Goal: Information Seeking & Learning: Learn about a topic

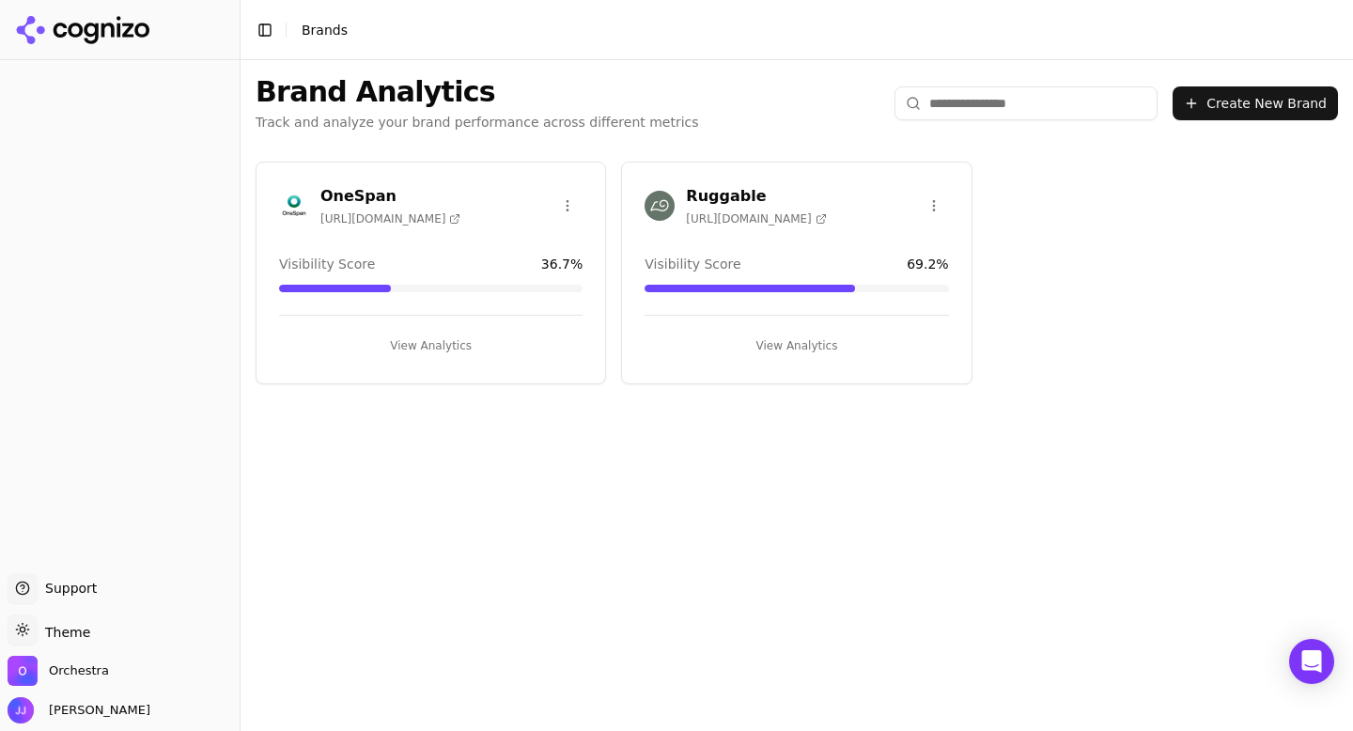
click at [722, 201] on h3 "Ruggable" at bounding box center [756, 196] width 140 height 23
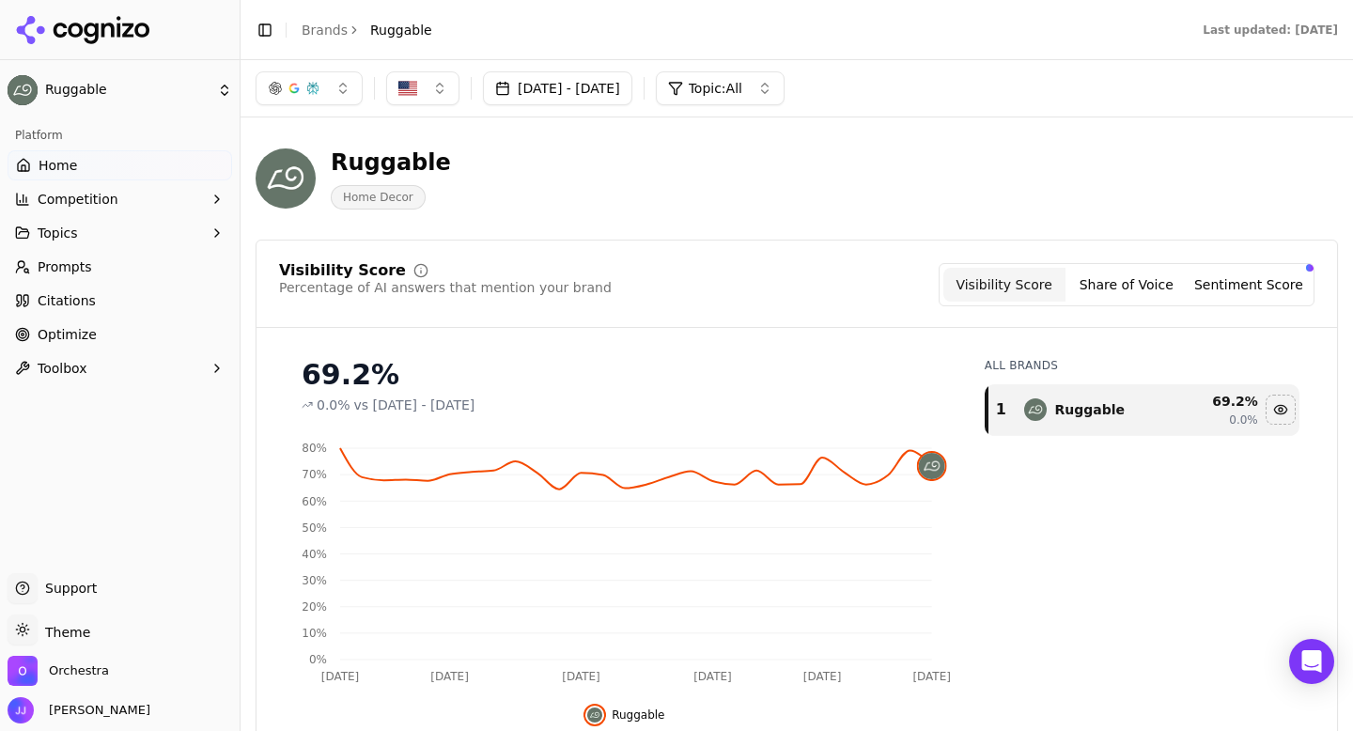
click at [742, 88] on span "Topic: All" at bounding box center [716, 88] width 54 height 19
click at [728, 217] on span "Qualitative Analysis" at bounding box center [740, 222] width 131 height 19
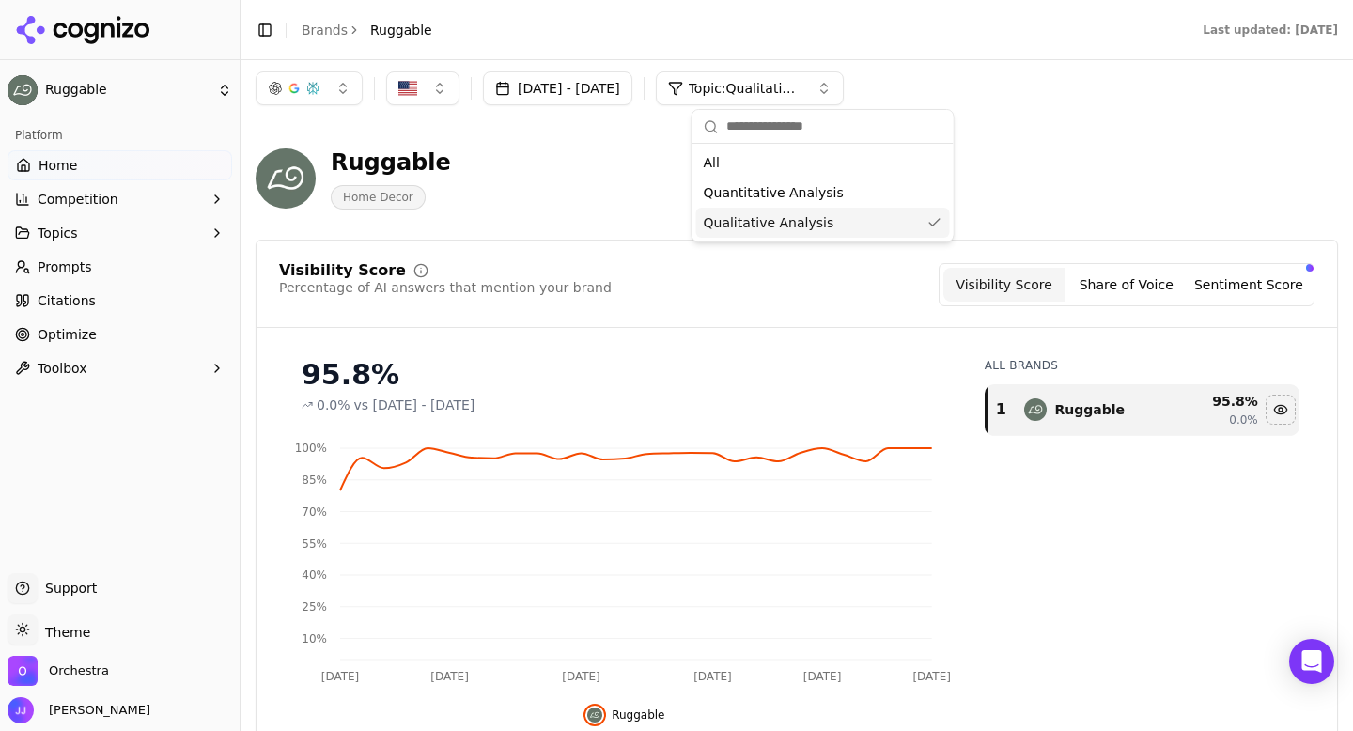
click at [1058, 212] on div "Ruggable Home Decor" at bounding box center [797, 178] width 1082 height 92
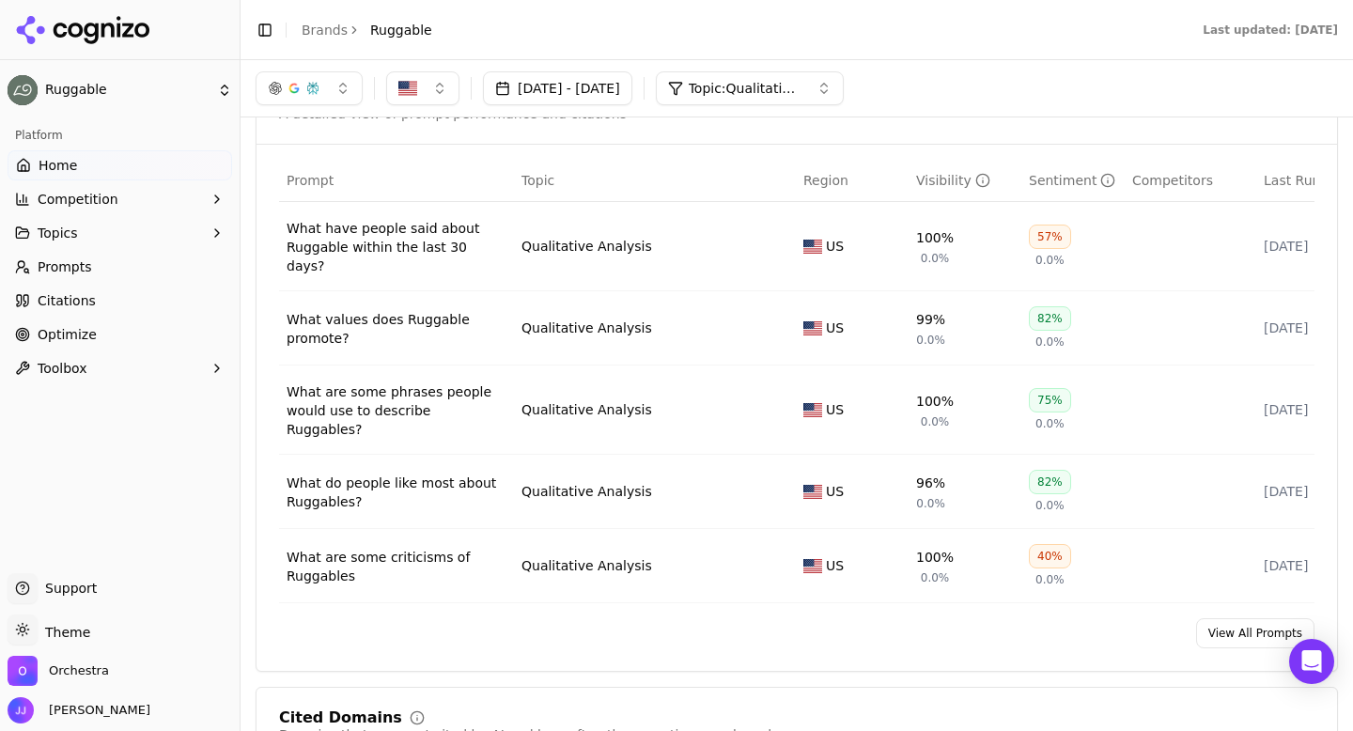
scroll to position [1069, 0]
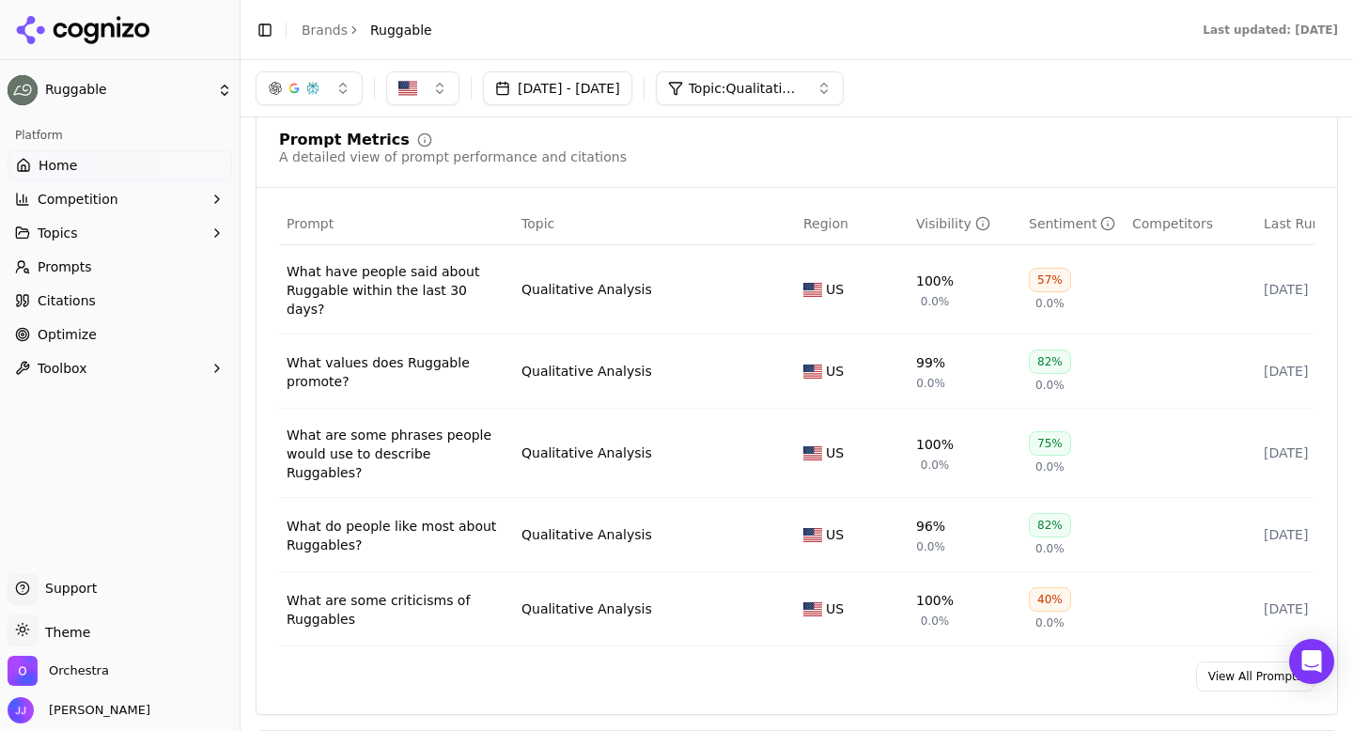
click at [434, 287] on div "What have people said about Ruggable within the last 30 days?" at bounding box center [397, 290] width 220 height 56
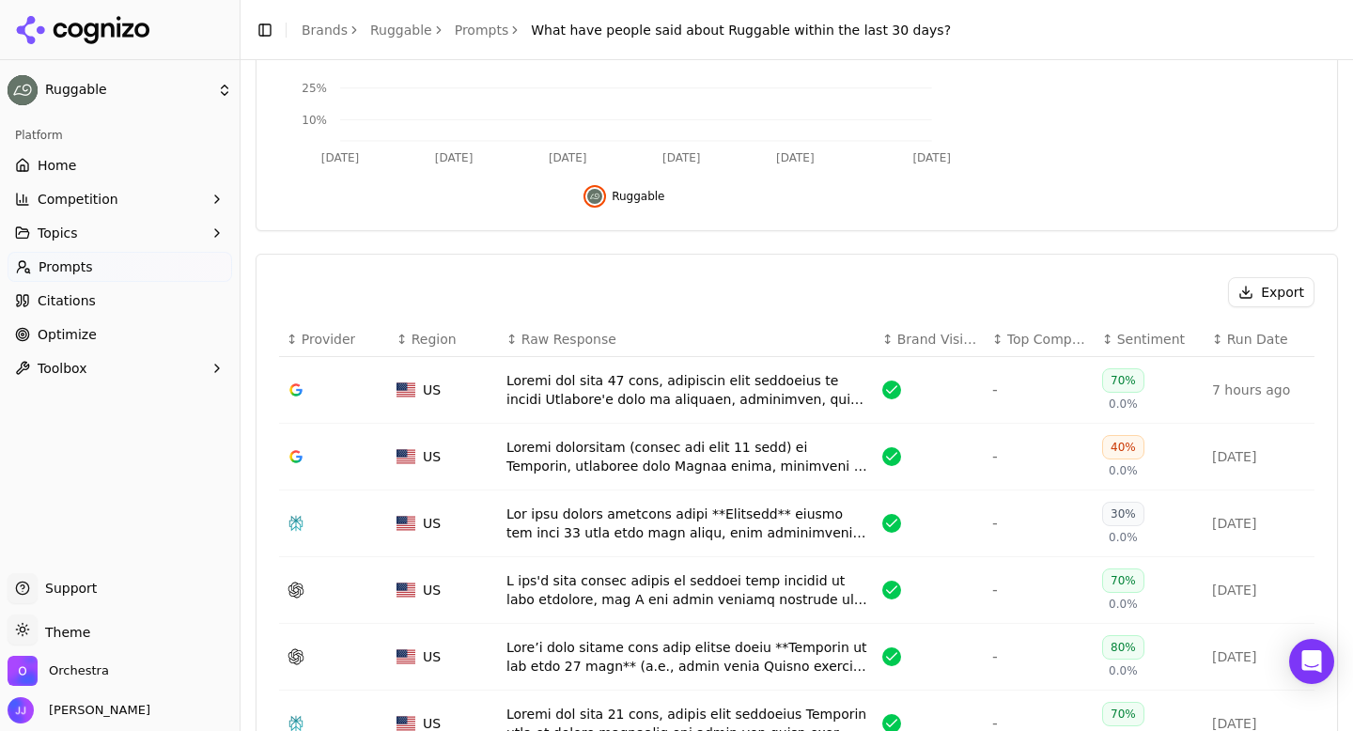
scroll to position [419, 0]
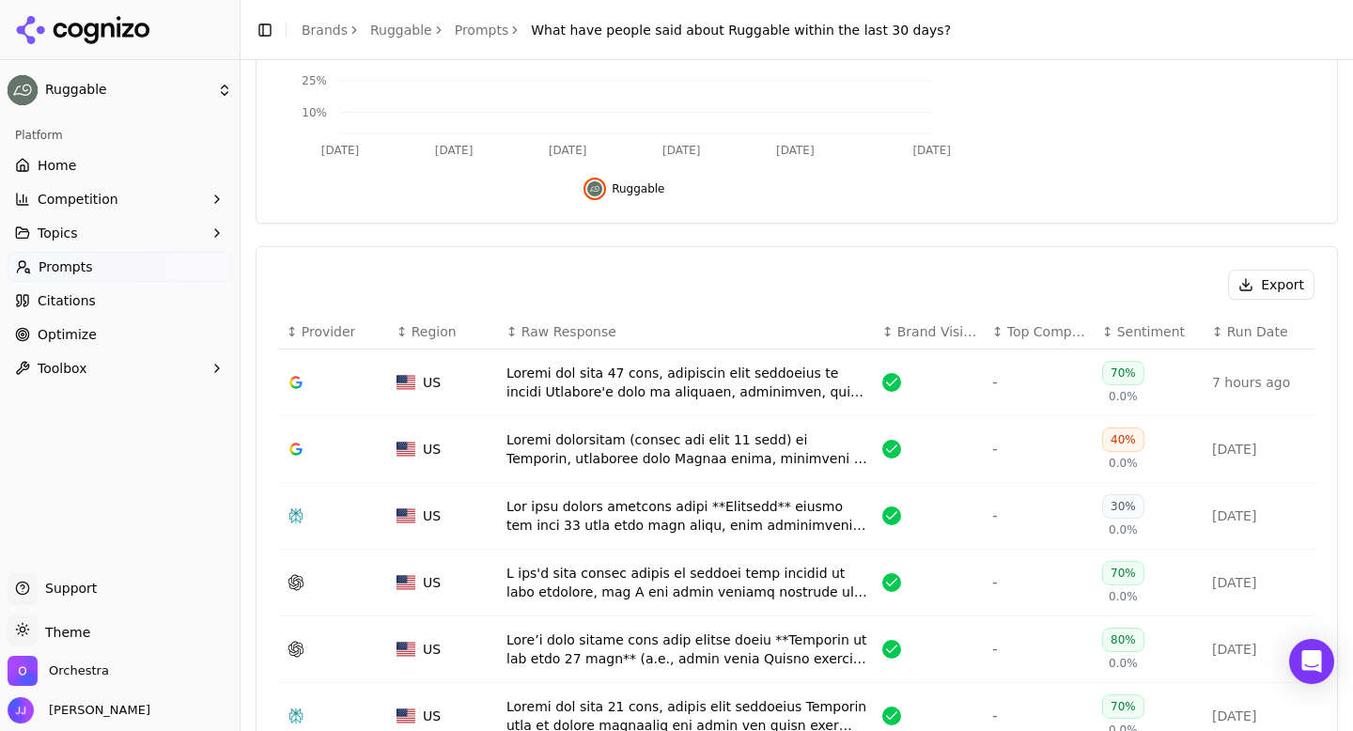
click at [1255, 286] on button "Export" at bounding box center [1271, 285] width 86 height 30
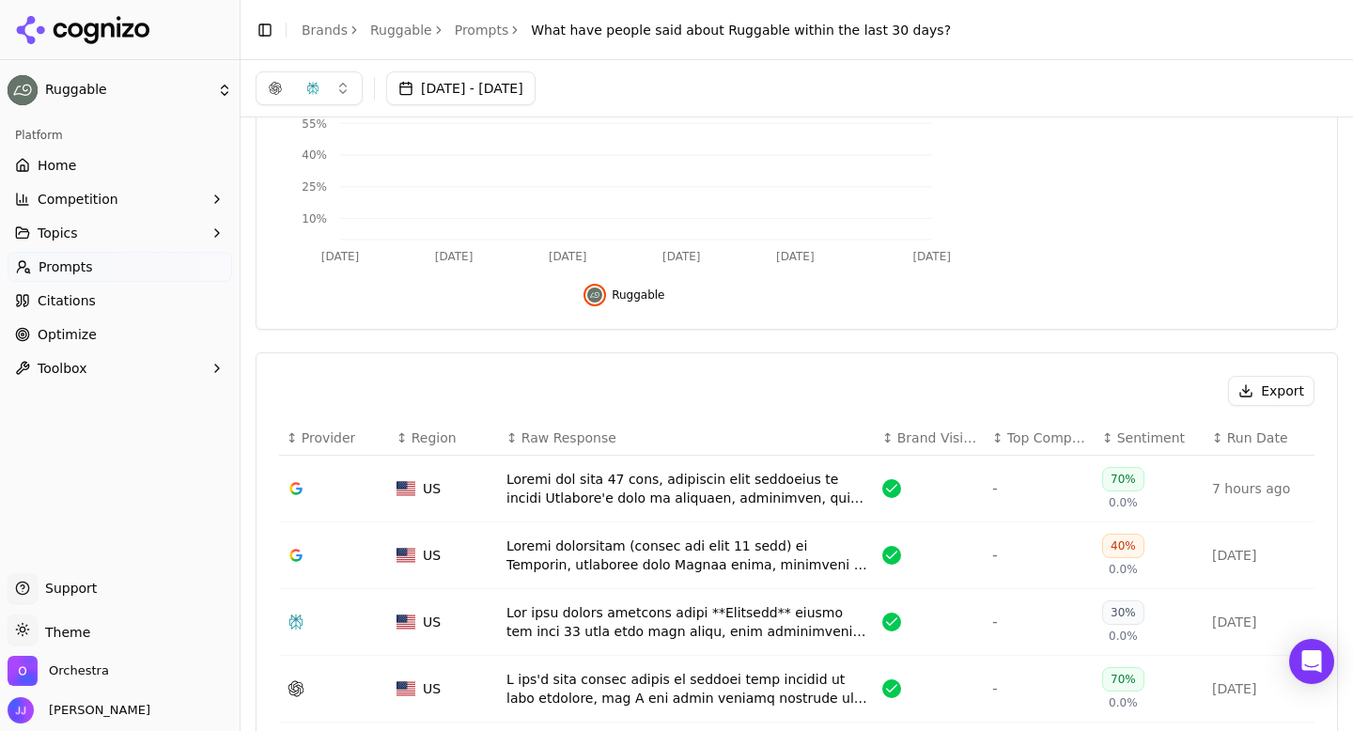
scroll to position [93, 0]
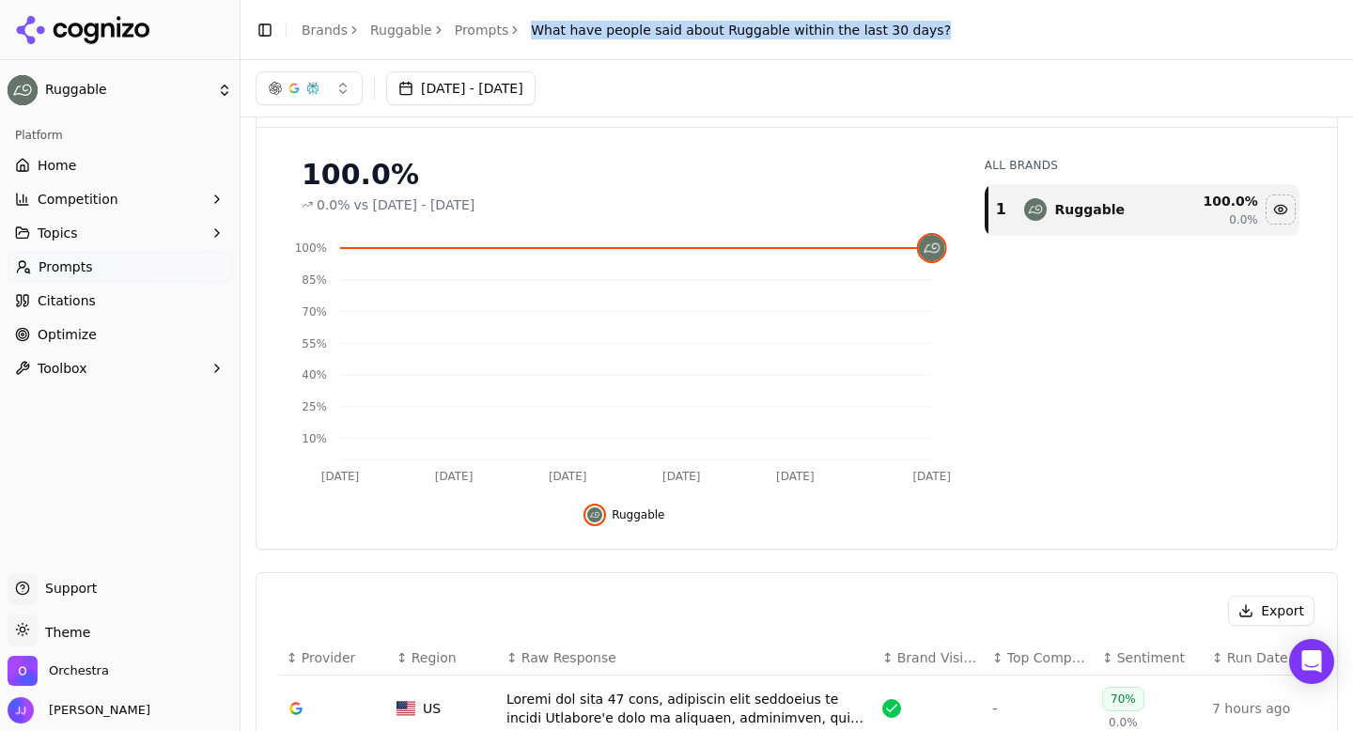
drag, startPoint x: 523, startPoint y: 28, endPoint x: 904, endPoint y: 35, distance: 380.5
click at [904, 35] on div "Toggle Sidebar Brands Ruggable Prompts What have people said about Ruggable wit…" at bounding box center [602, 30] width 725 height 26
copy span "What have people said about Ruggable within the last 30 days?"
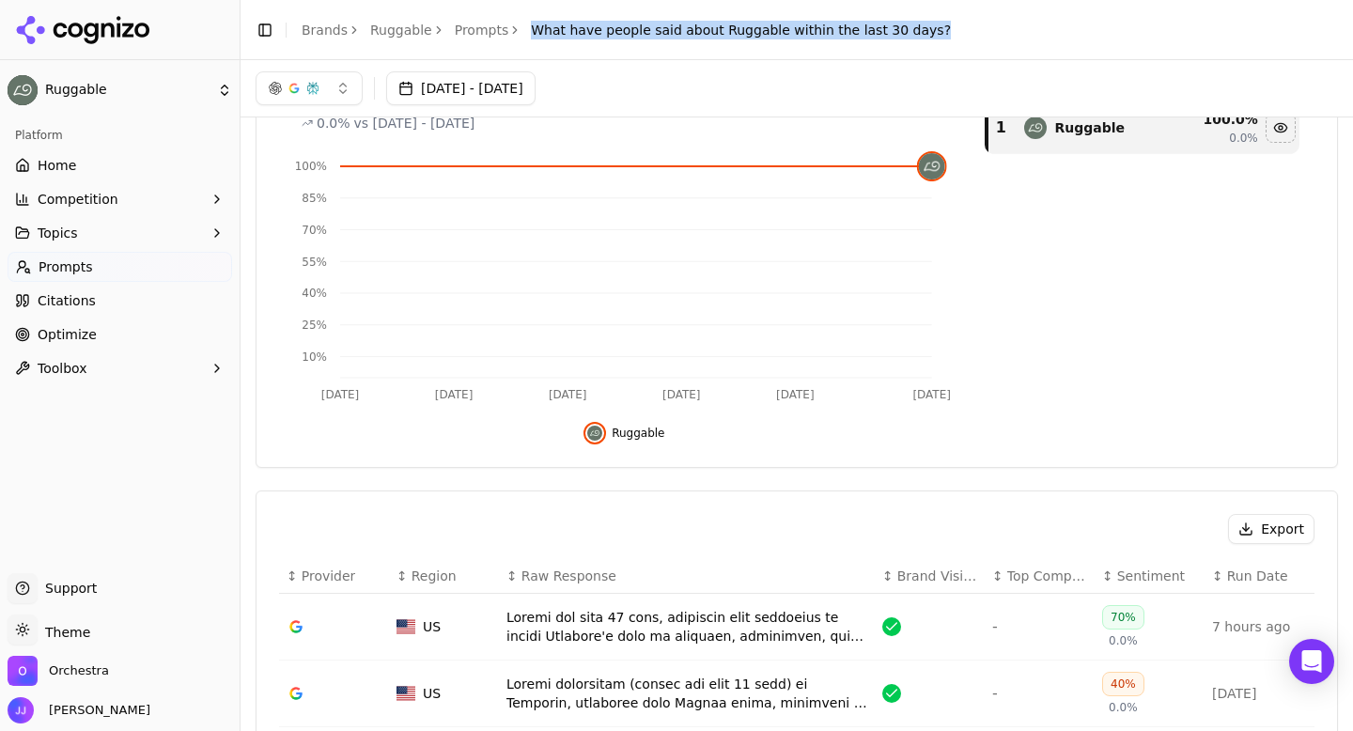
scroll to position [0, 0]
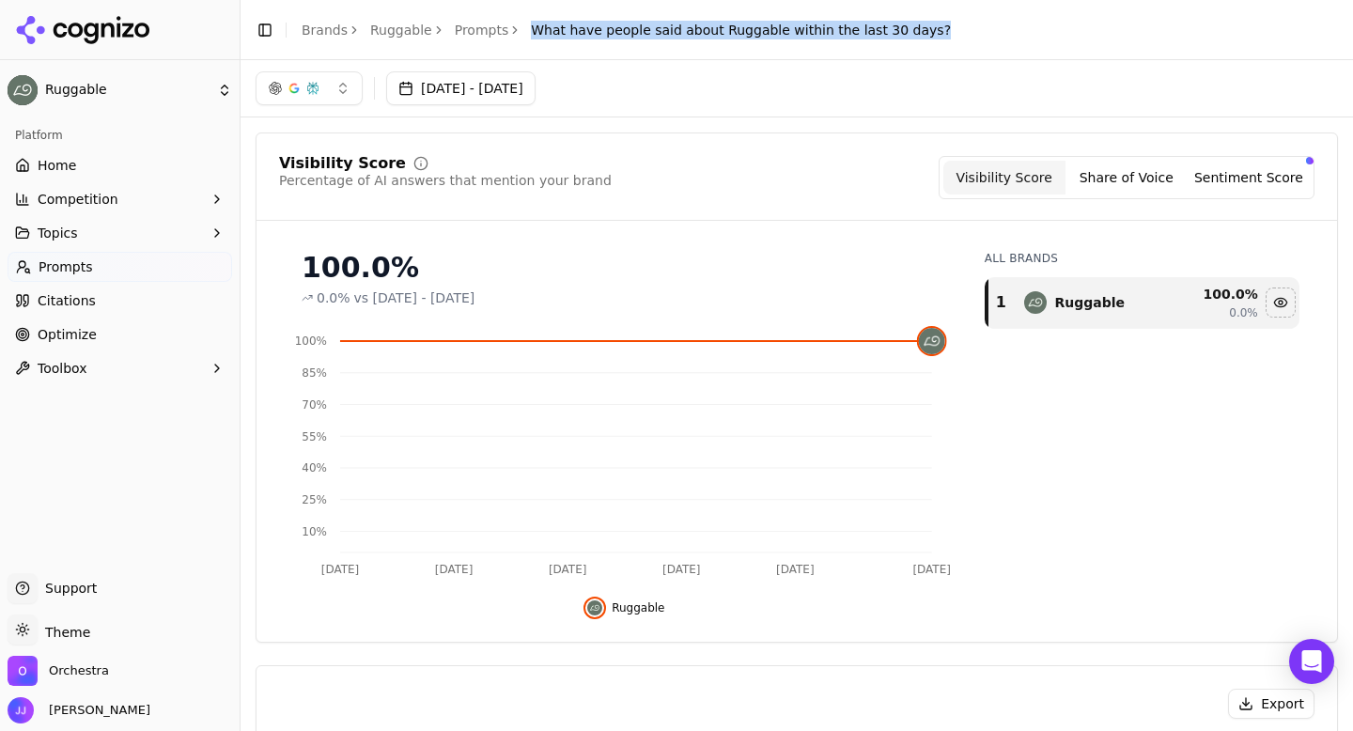
click at [471, 35] on link "Prompts" at bounding box center [482, 30] width 54 height 19
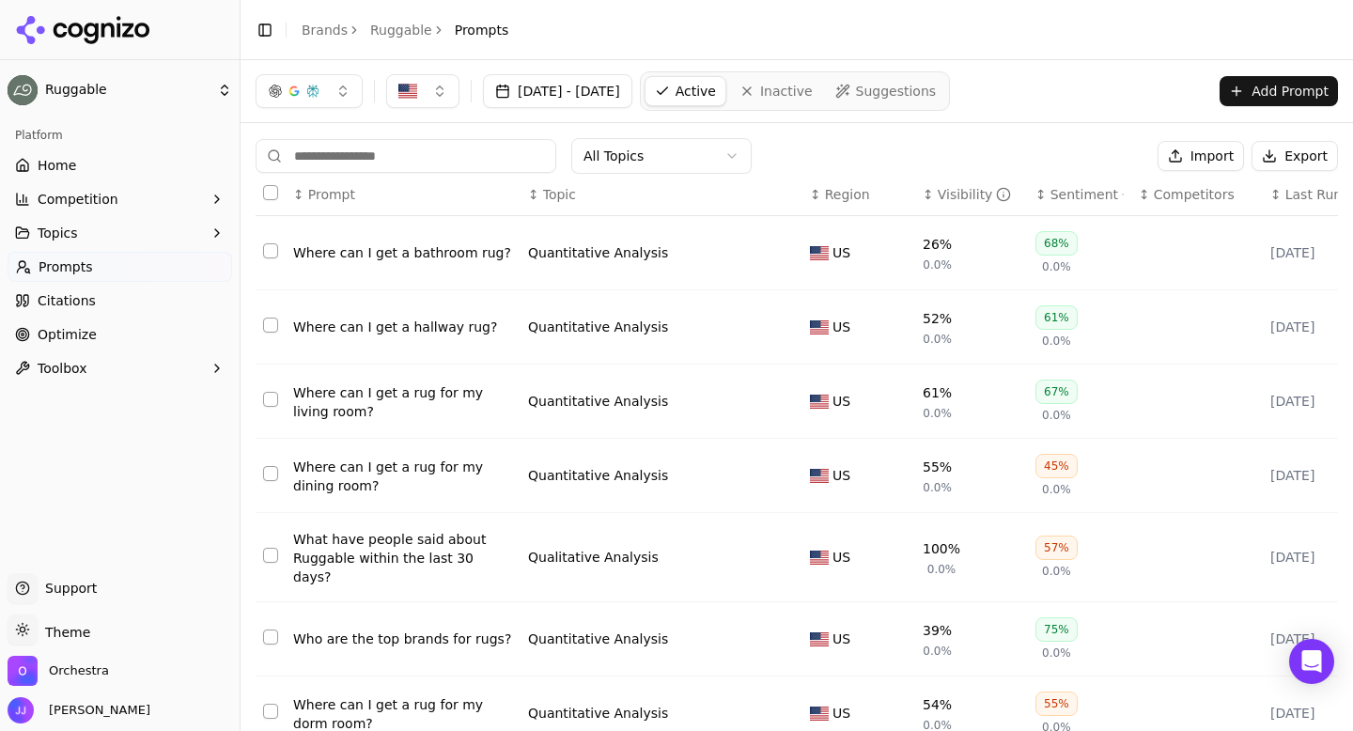
click at [420, 250] on div "Where can I get a bathroom rug?" at bounding box center [403, 252] width 220 height 19
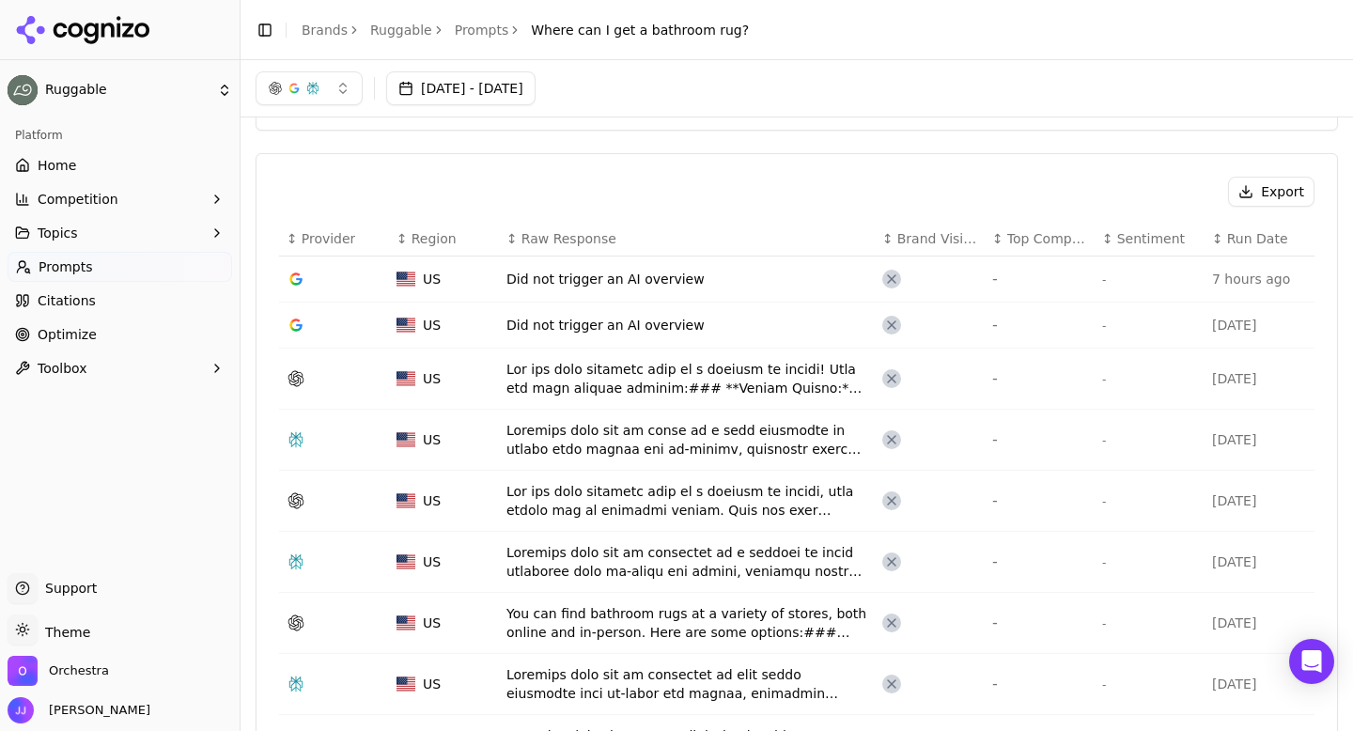
scroll to position [462, 0]
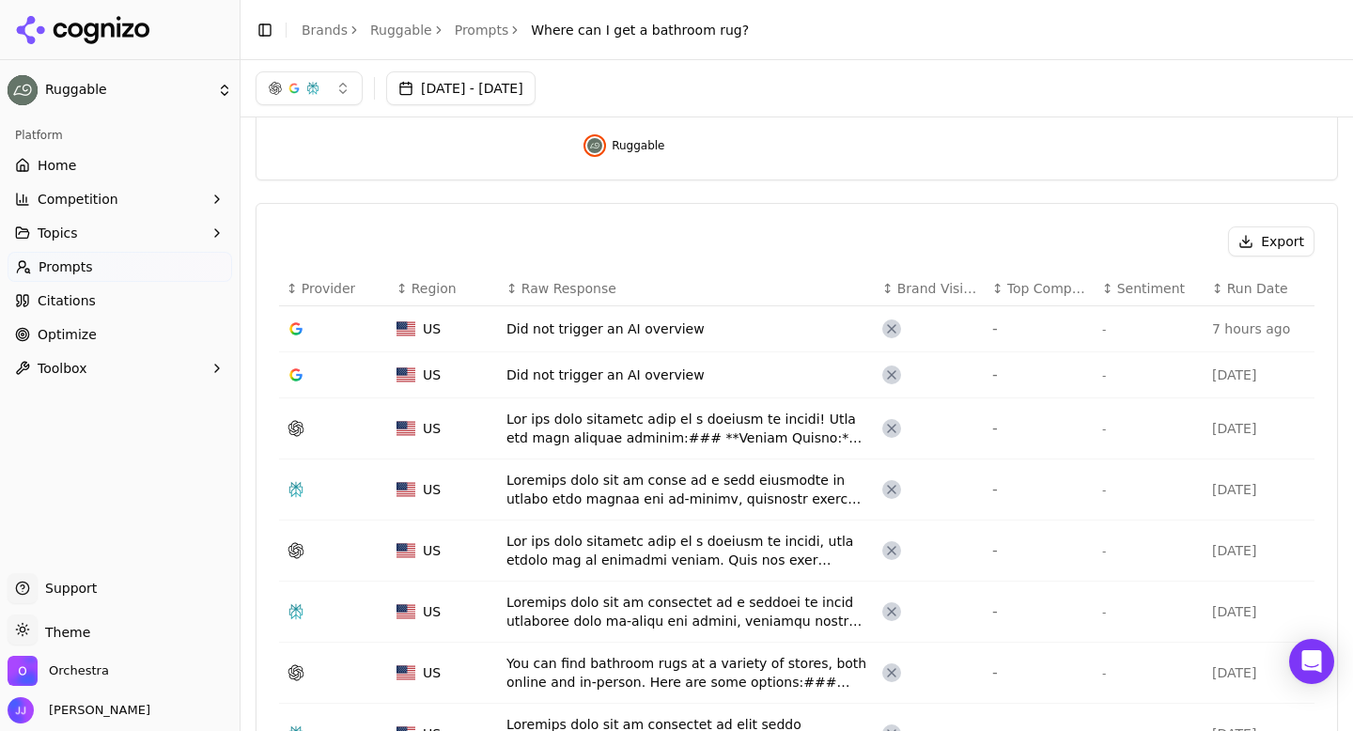
click at [1280, 237] on button "Export" at bounding box center [1271, 241] width 86 height 30
click at [476, 35] on link "Prompts" at bounding box center [482, 30] width 54 height 19
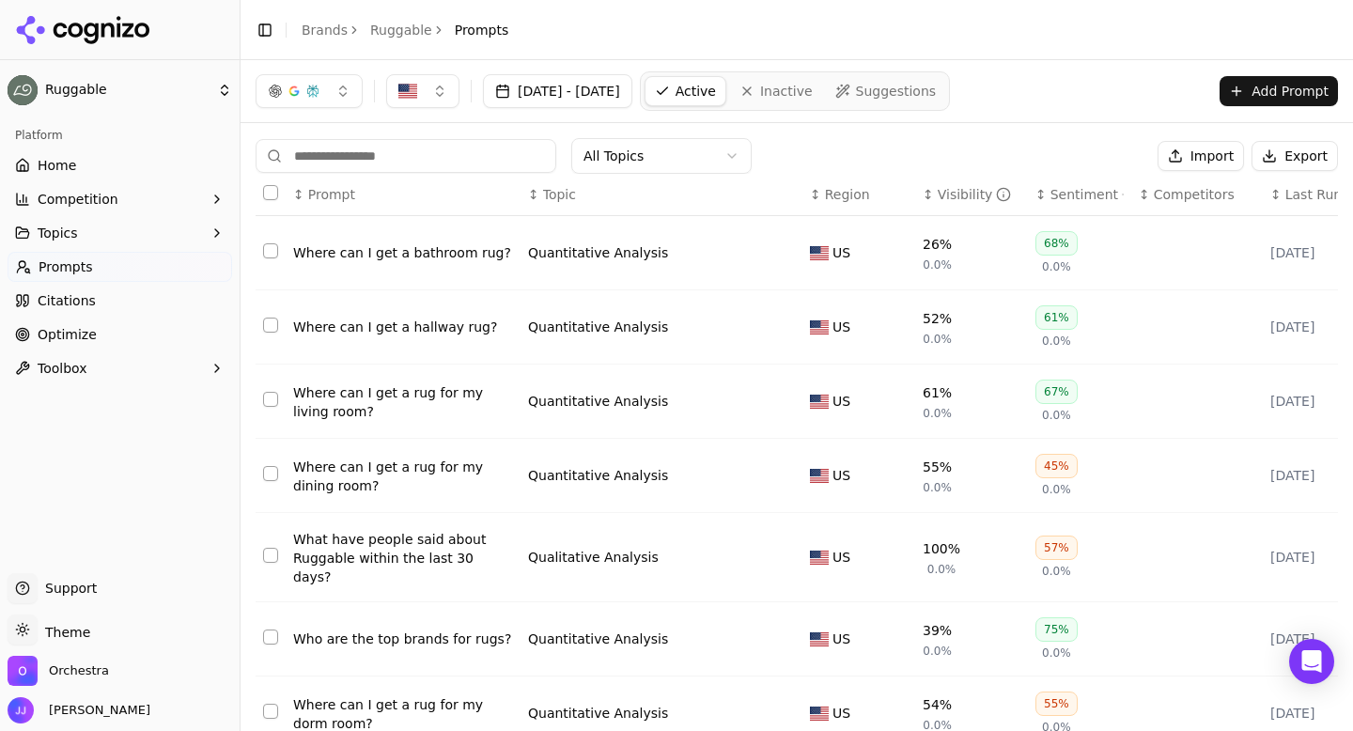
click at [403, 336] on div "Where can I get a hallway rug?" at bounding box center [403, 327] width 220 height 19
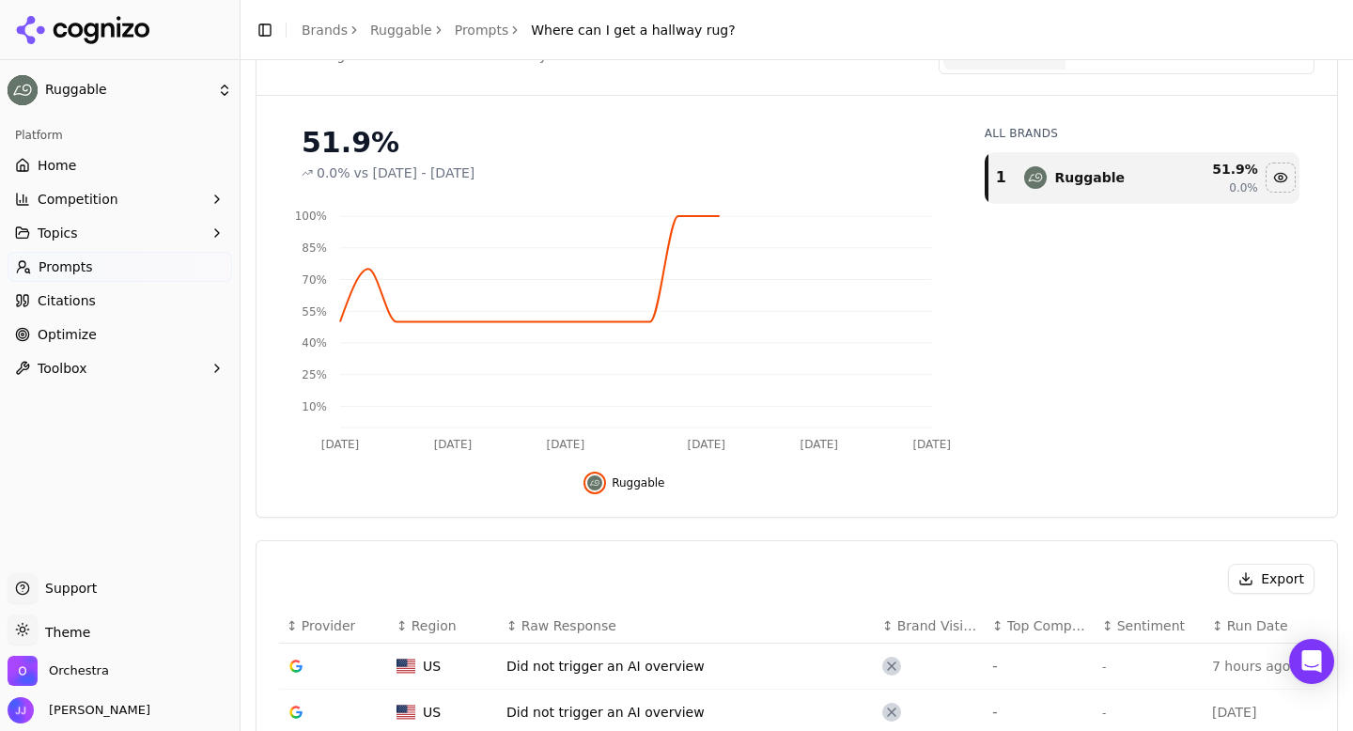
scroll to position [129, 0]
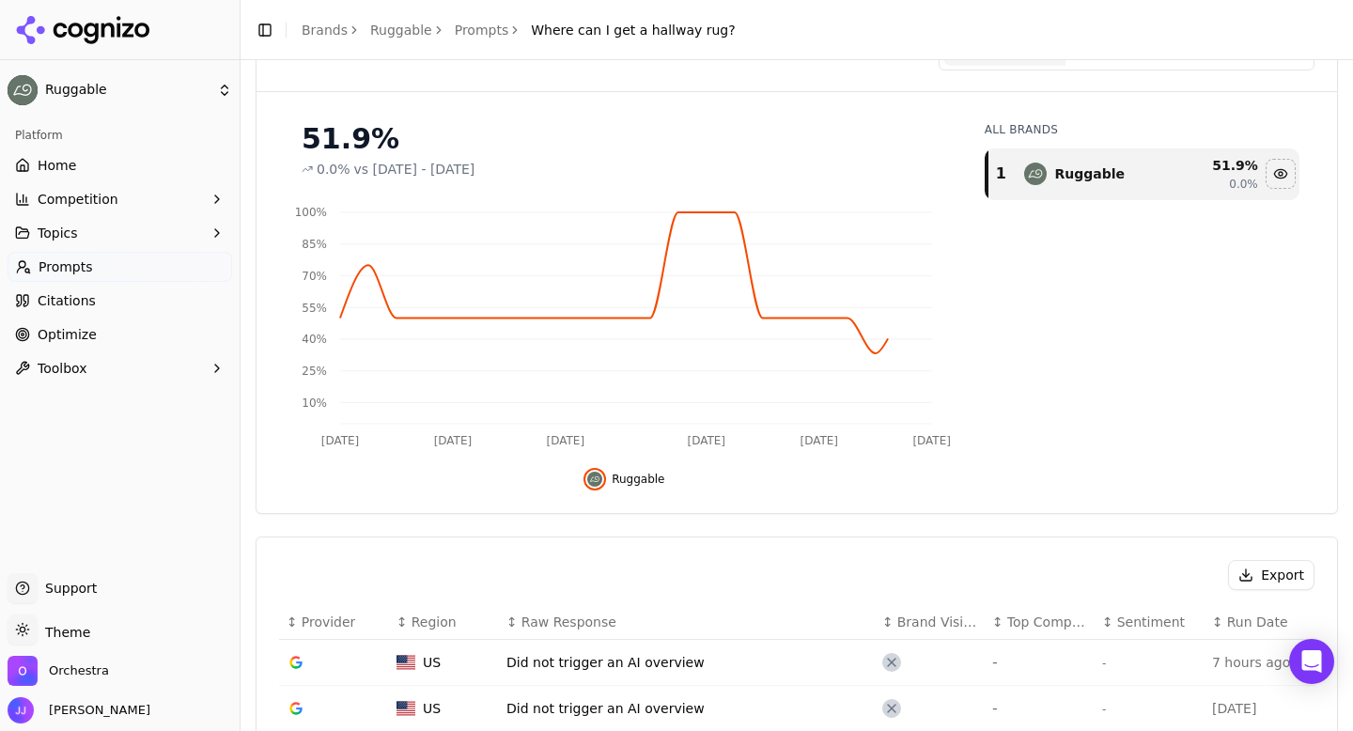
click at [1262, 568] on button "Export" at bounding box center [1271, 575] width 86 height 30
click at [1271, 575] on button "Export" at bounding box center [1271, 575] width 86 height 30
click at [1239, 31] on header "Toggle Sidebar Brands Ruggable Prompts Where can I get a hallway rug?" at bounding box center [796, 30] width 1112 height 60
click at [1311, 13] on header "Toggle Sidebar Brands Ruggable Prompts Where can I get a hallway rug?" at bounding box center [796, 30] width 1112 height 60
click at [473, 40] on div "Toggle Sidebar Brands Ruggable Prompts Where can I get a hallway rug?" at bounding box center [495, 30] width 510 height 26
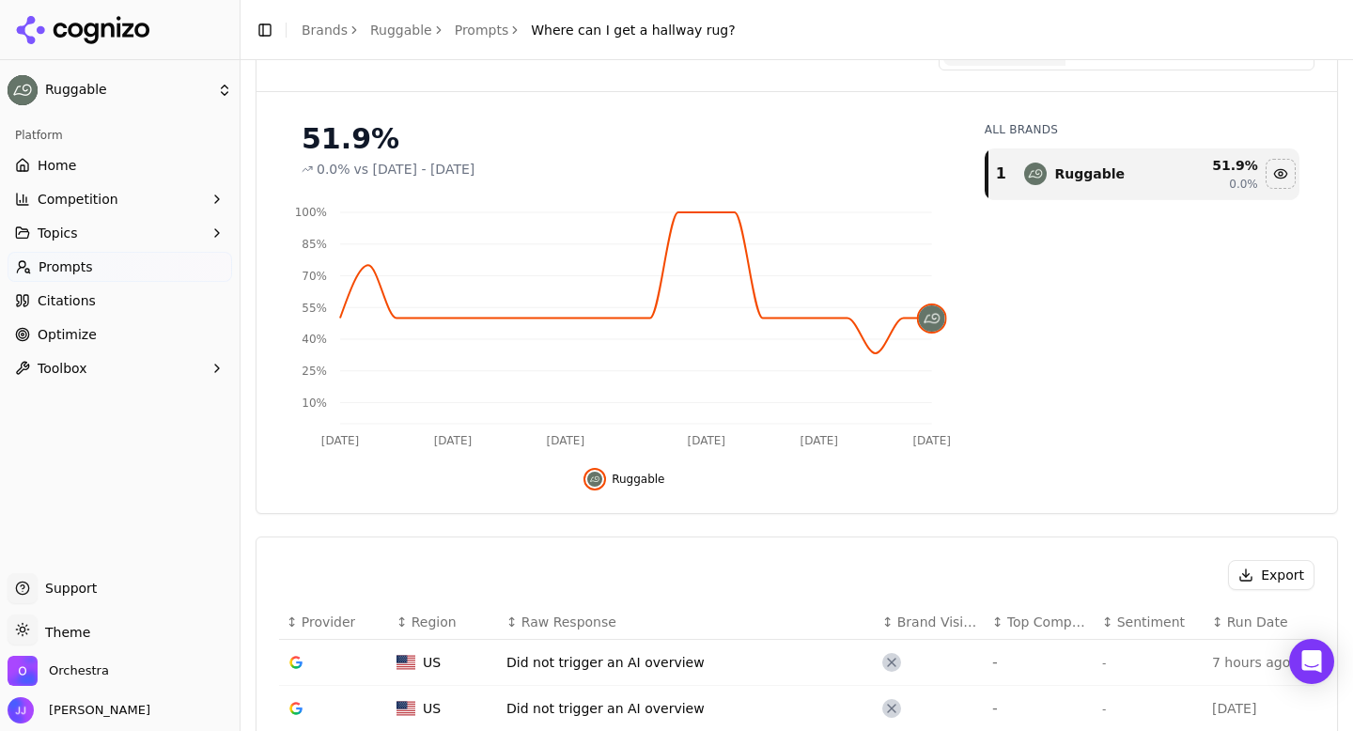
click at [472, 32] on link "Prompts" at bounding box center [482, 30] width 54 height 19
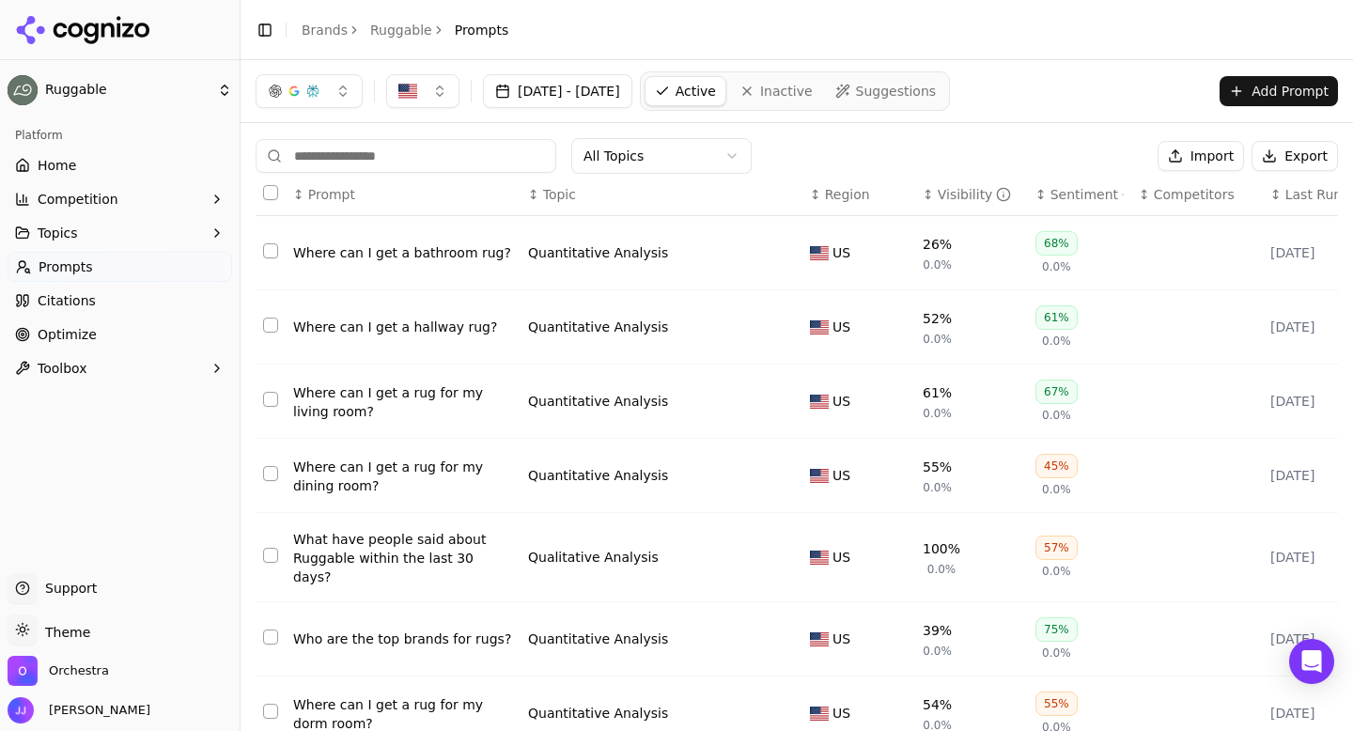
click at [426, 408] on div "Where can I get a rug for my living room?" at bounding box center [403, 402] width 220 height 38
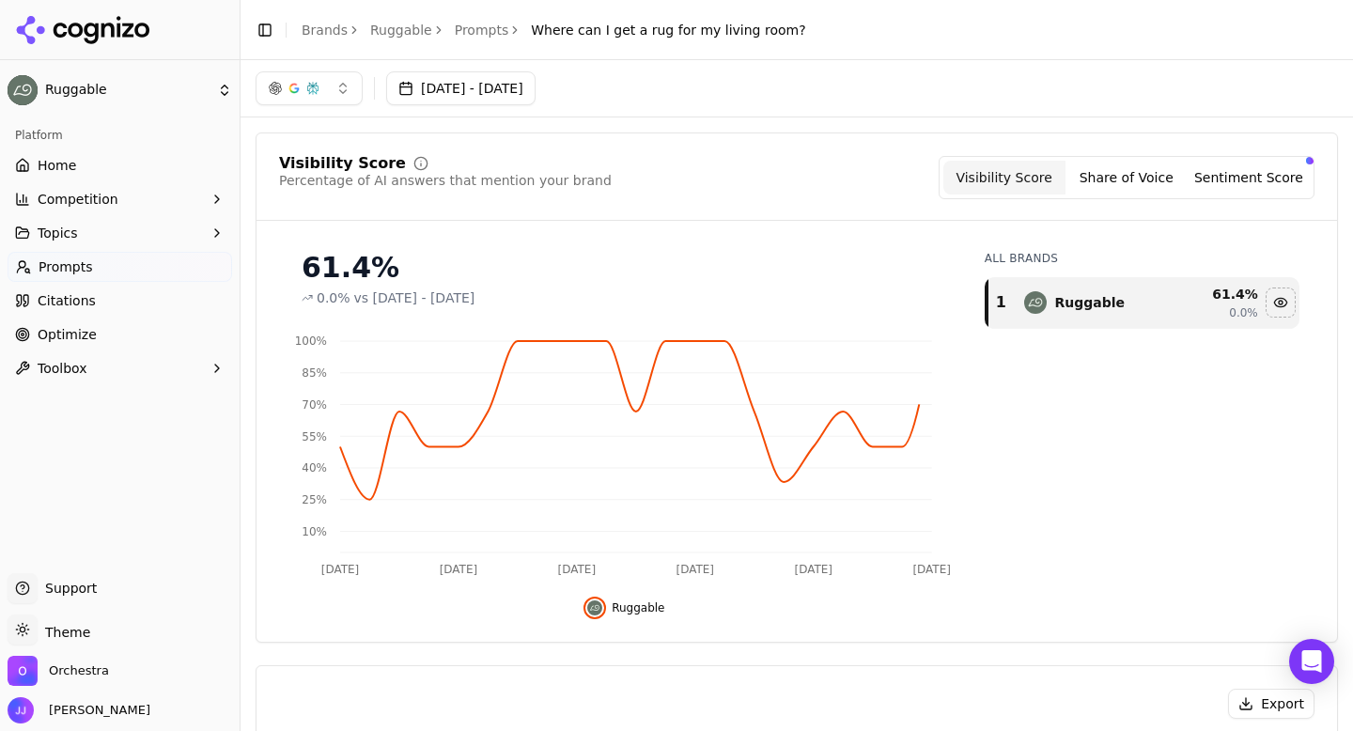
click at [468, 34] on link "Prompts" at bounding box center [482, 30] width 54 height 19
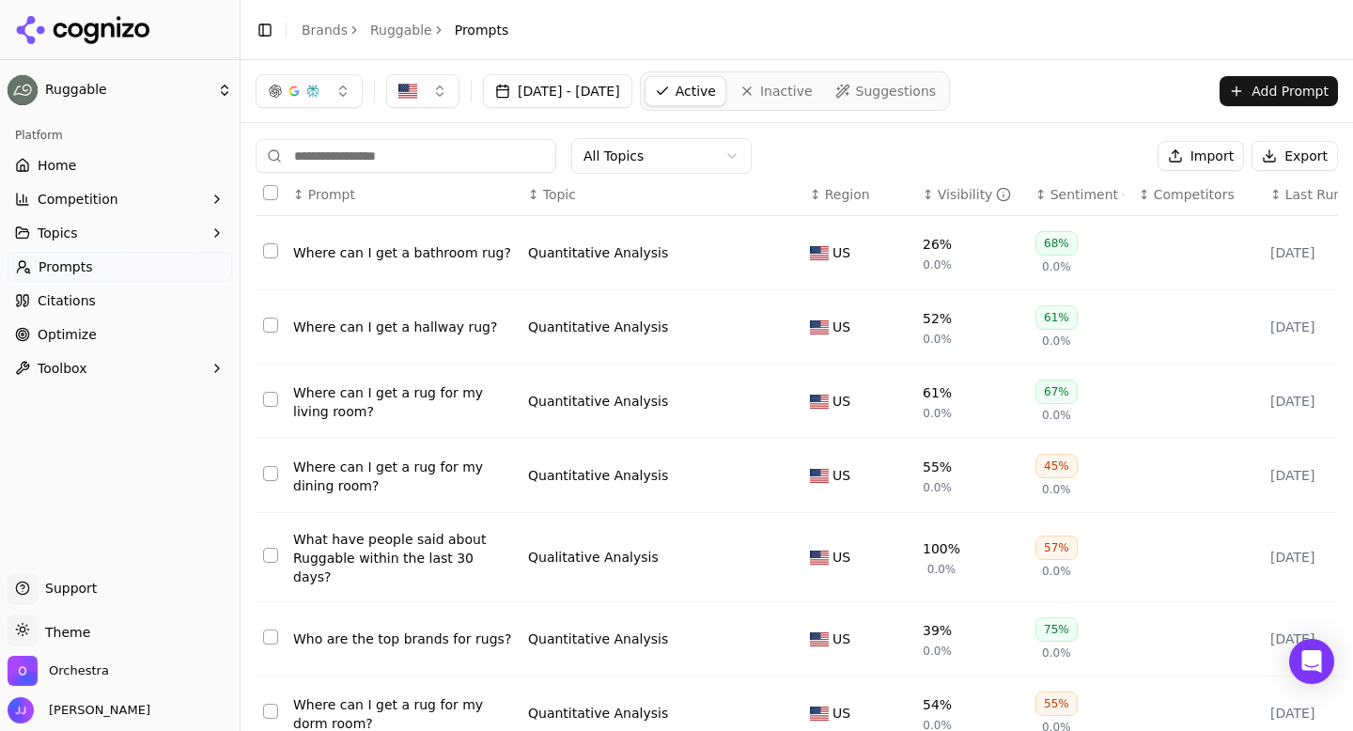
click at [1287, 161] on button "Export" at bounding box center [1294, 156] width 86 height 30
click at [387, 406] on div "Where can I get a rug for my living room?" at bounding box center [403, 402] width 220 height 38
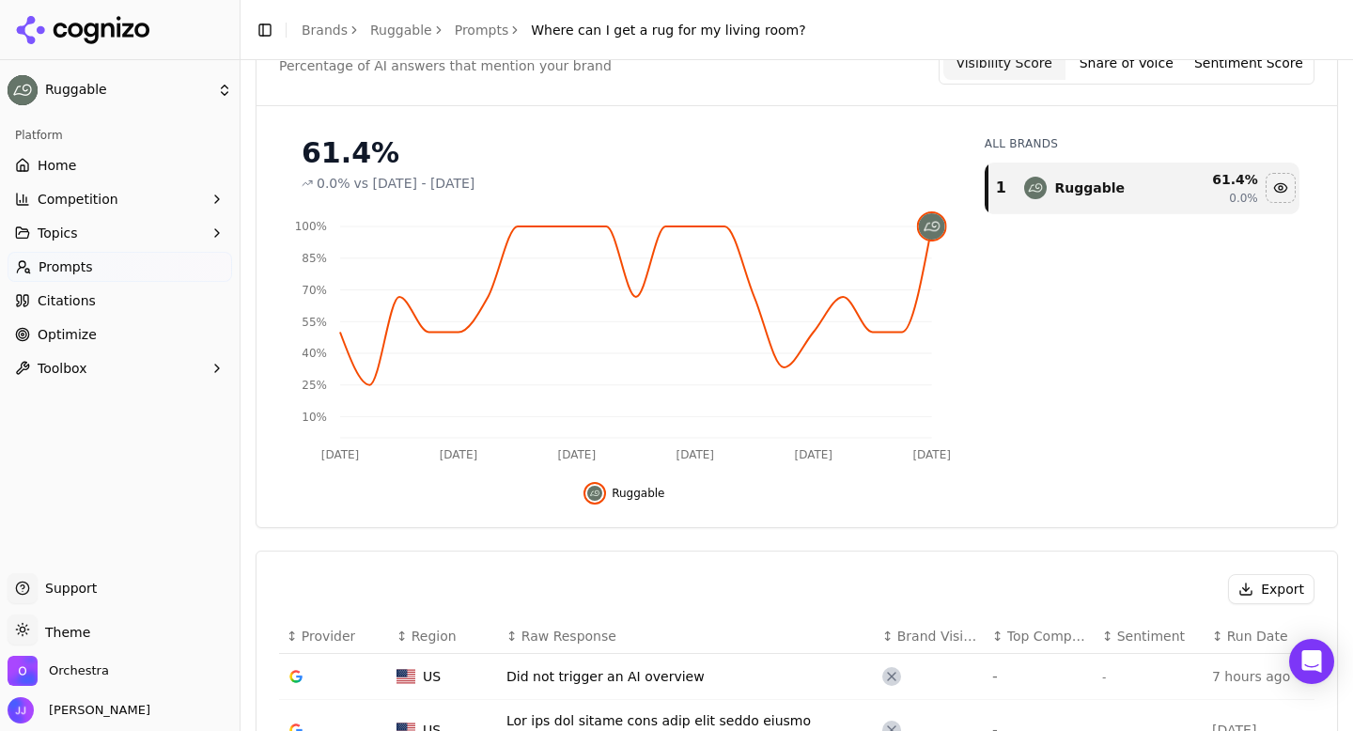
scroll to position [301, 0]
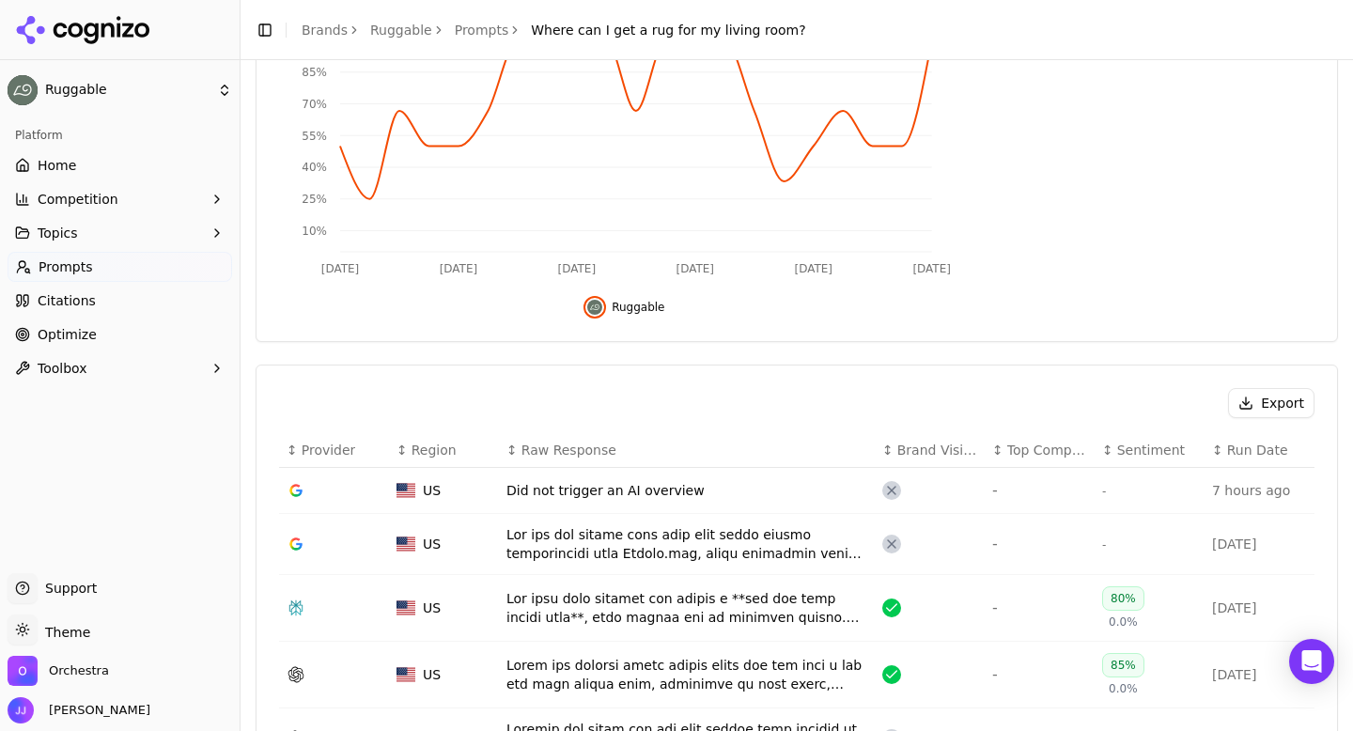
click at [1256, 409] on button "Export" at bounding box center [1271, 403] width 86 height 30
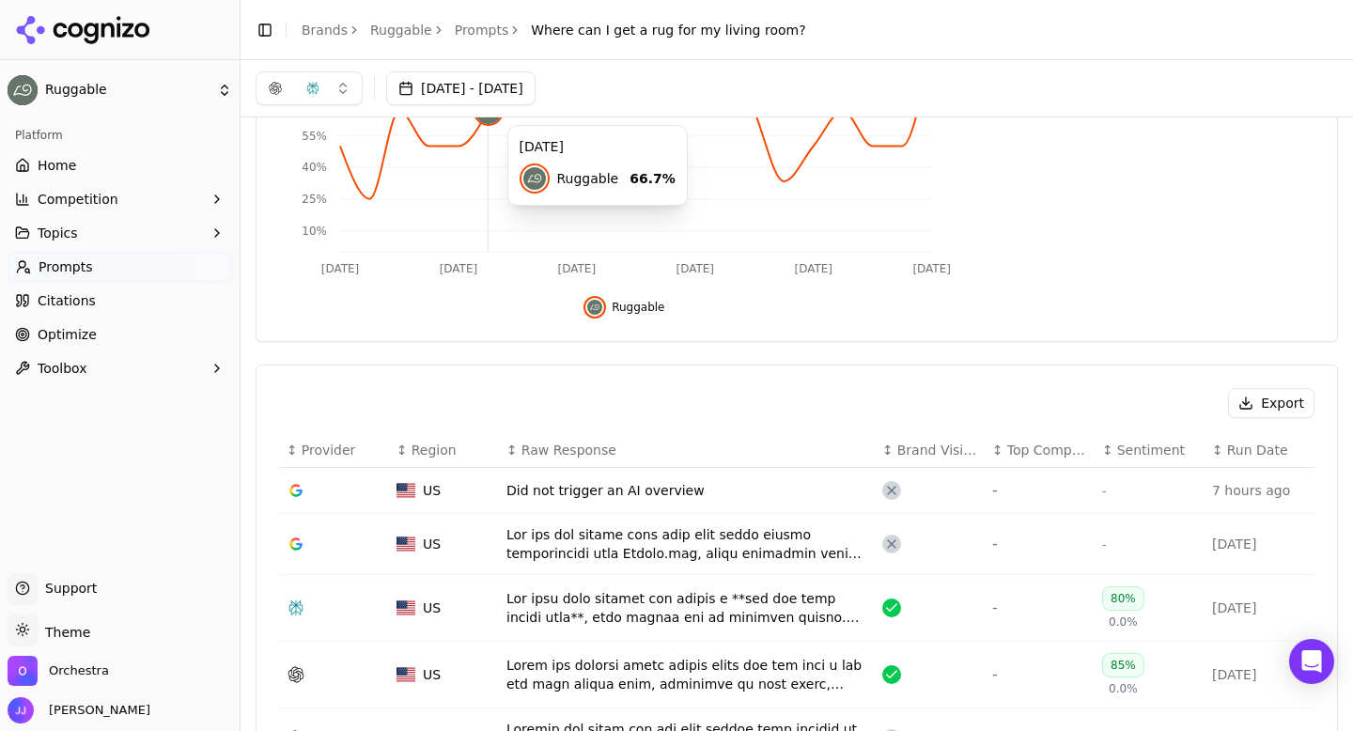
scroll to position [0, 0]
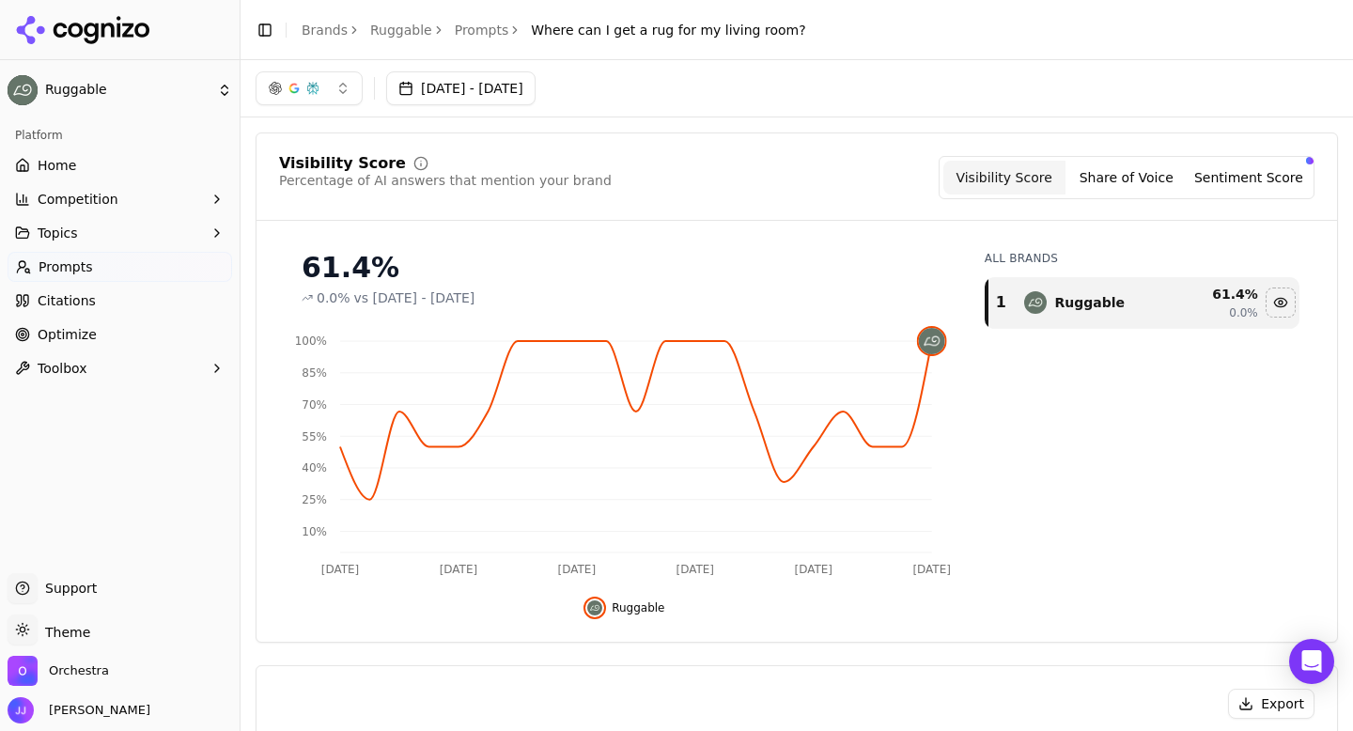
click at [471, 33] on link "Prompts" at bounding box center [482, 30] width 54 height 19
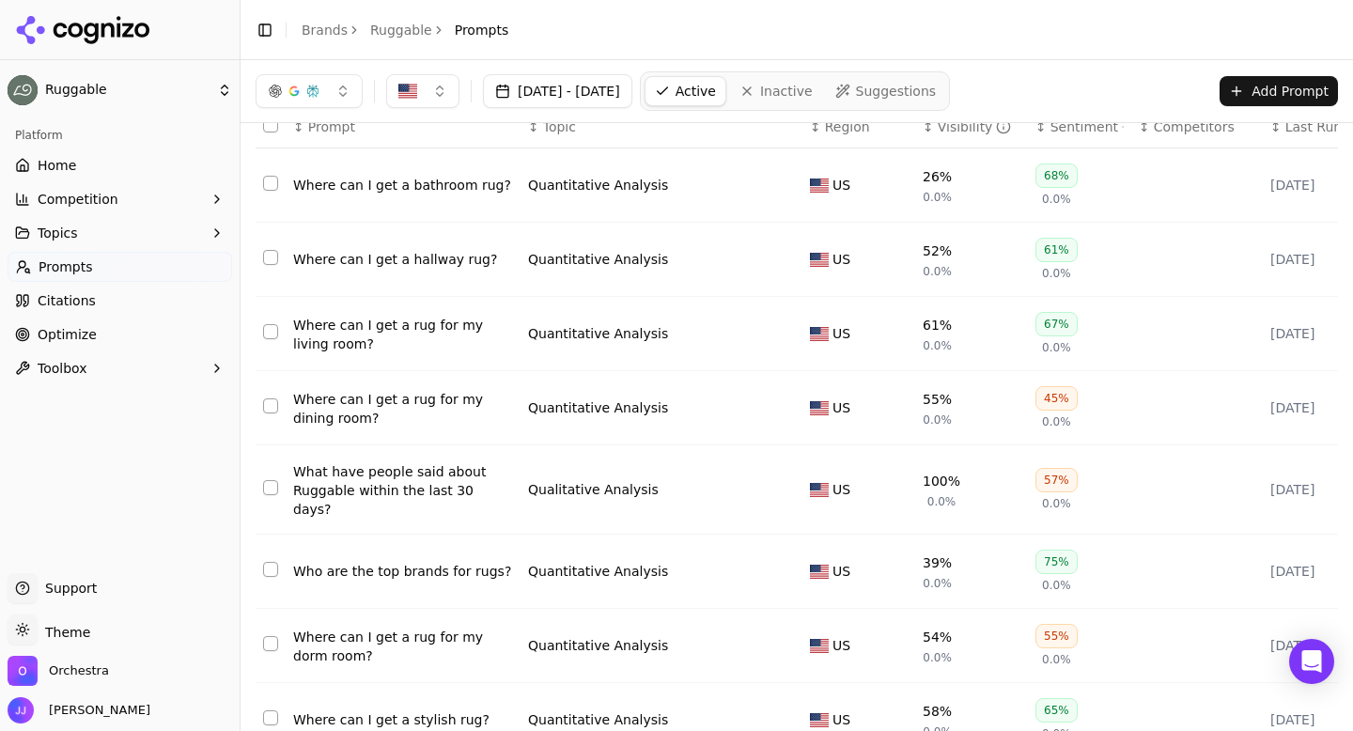
scroll to position [93, 0]
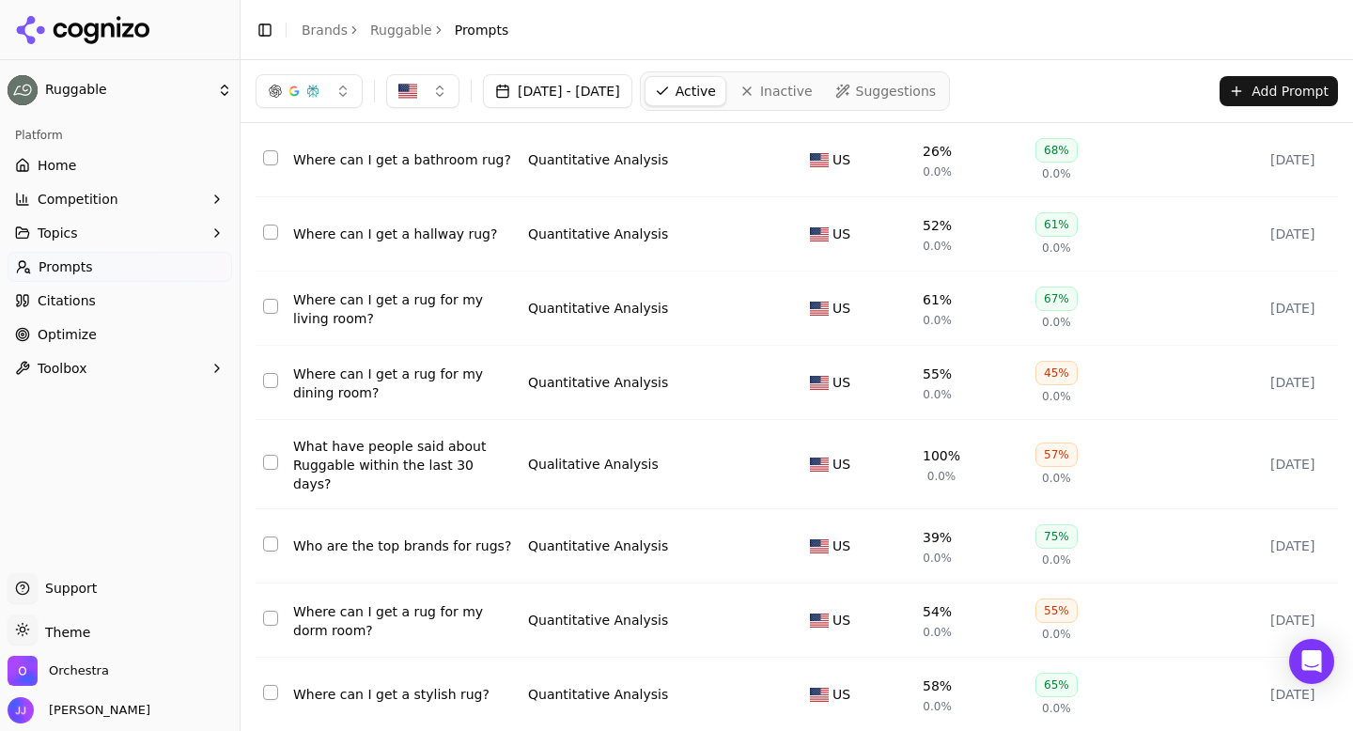
click at [500, 384] on div "Where can I get a rug for my dining room?" at bounding box center [403, 383] width 220 height 38
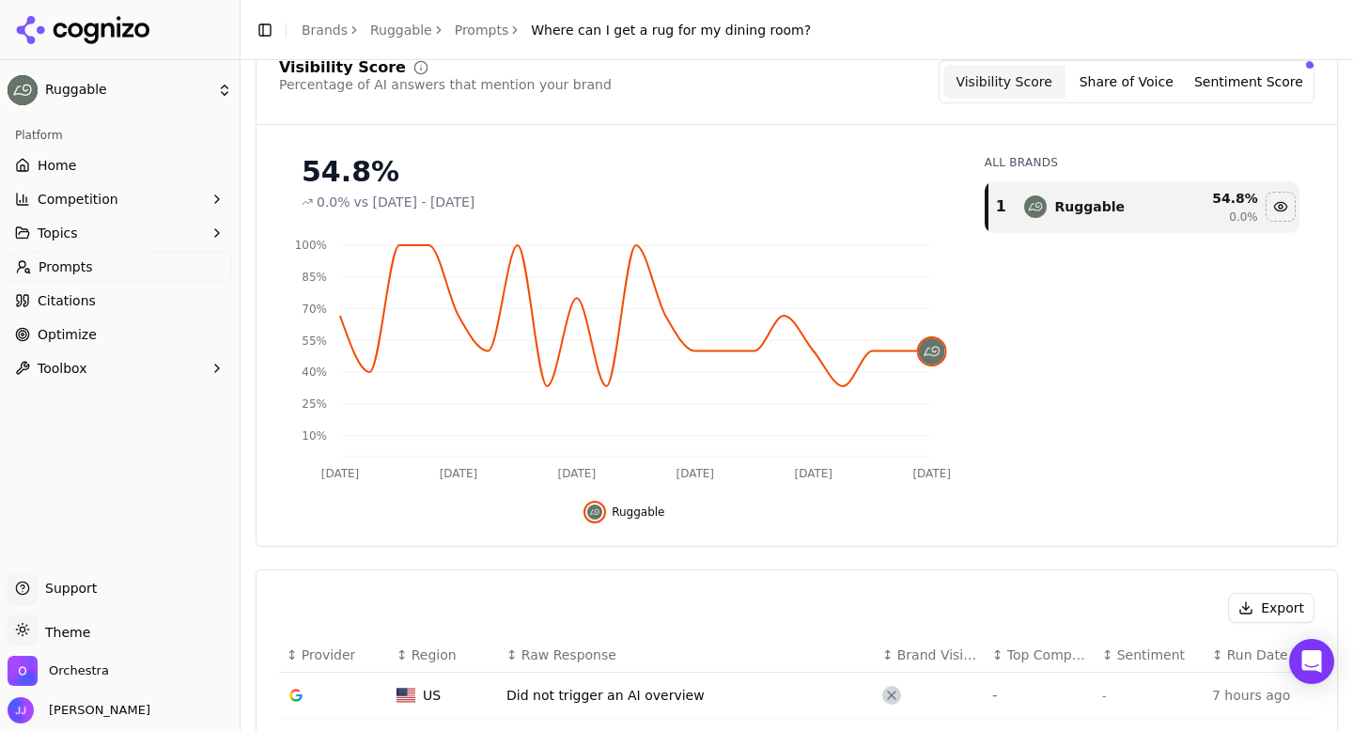
scroll to position [250, 0]
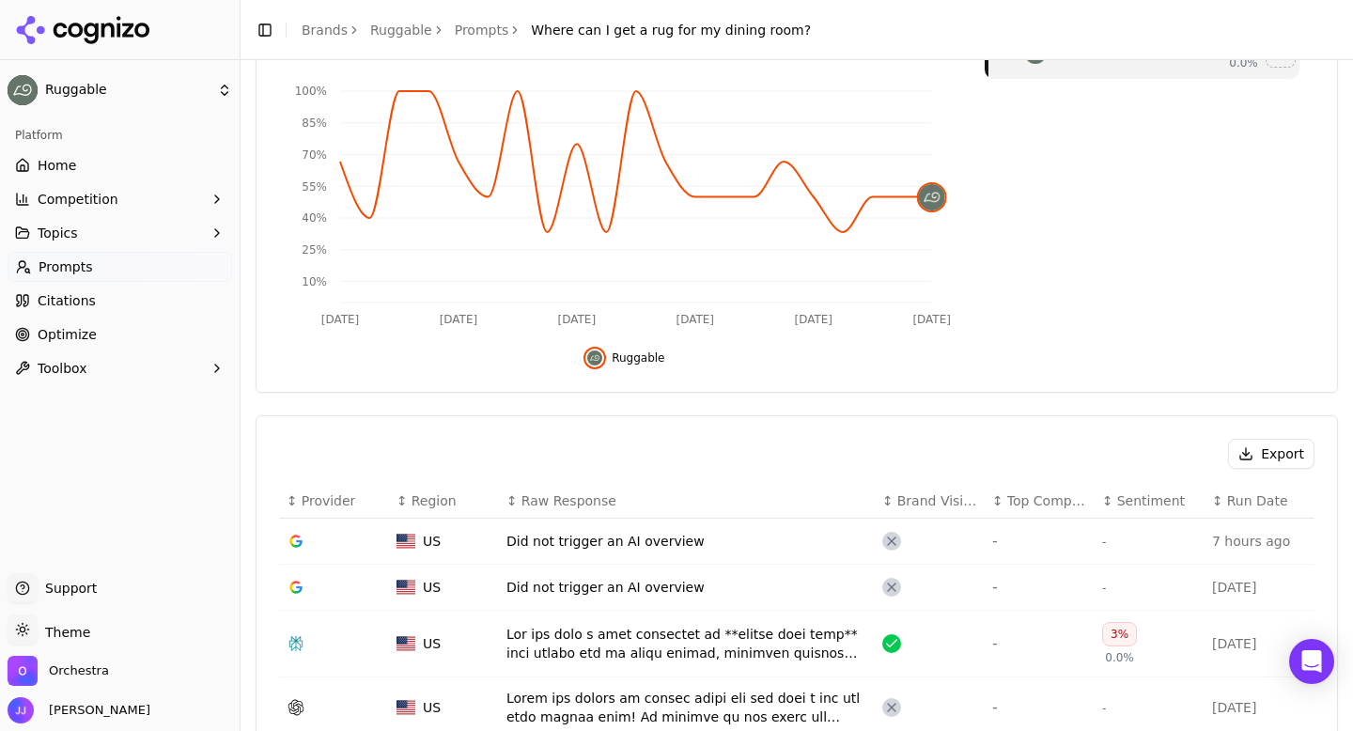
click at [1270, 457] on button "Export" at bounding box center [1271, 454] width 86 height 30
click at [465, 29] on link "Prompts" at bounding box center [482, 30] width 54 height 19
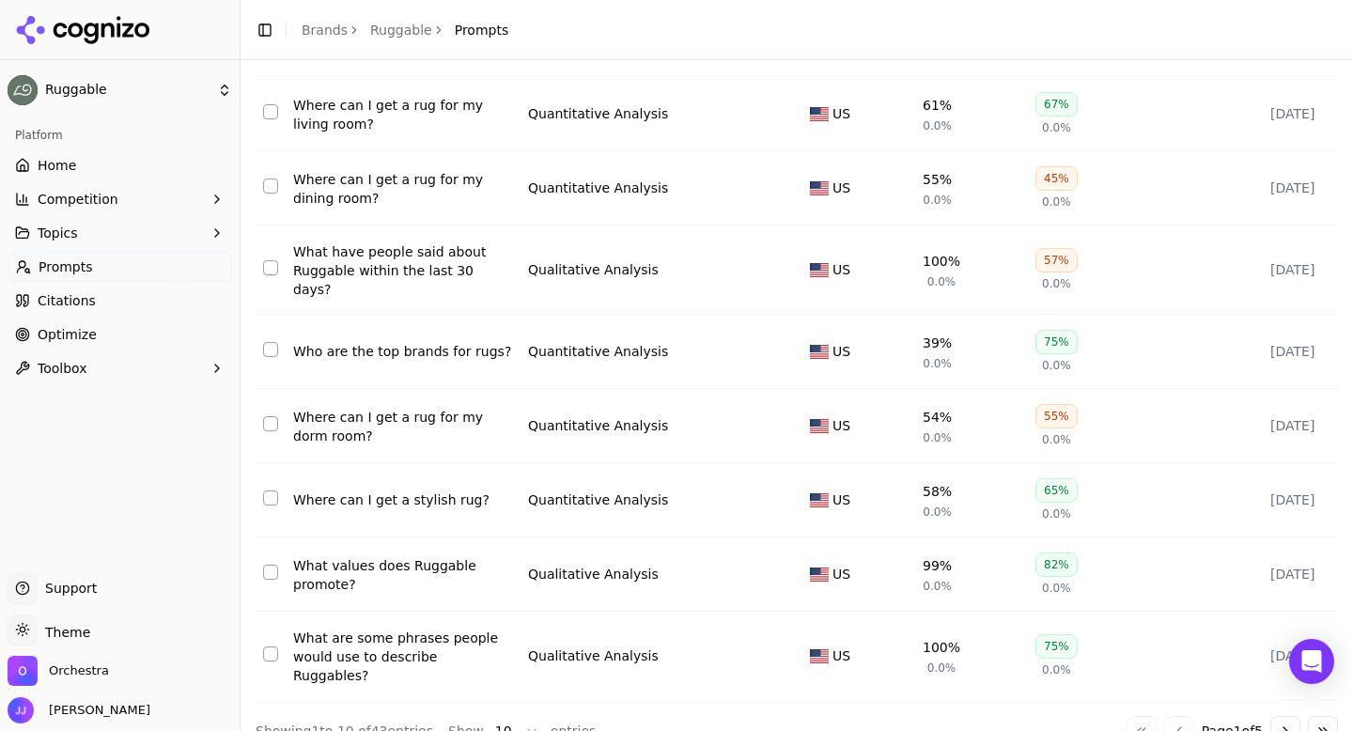
scroll to position [292, 0]
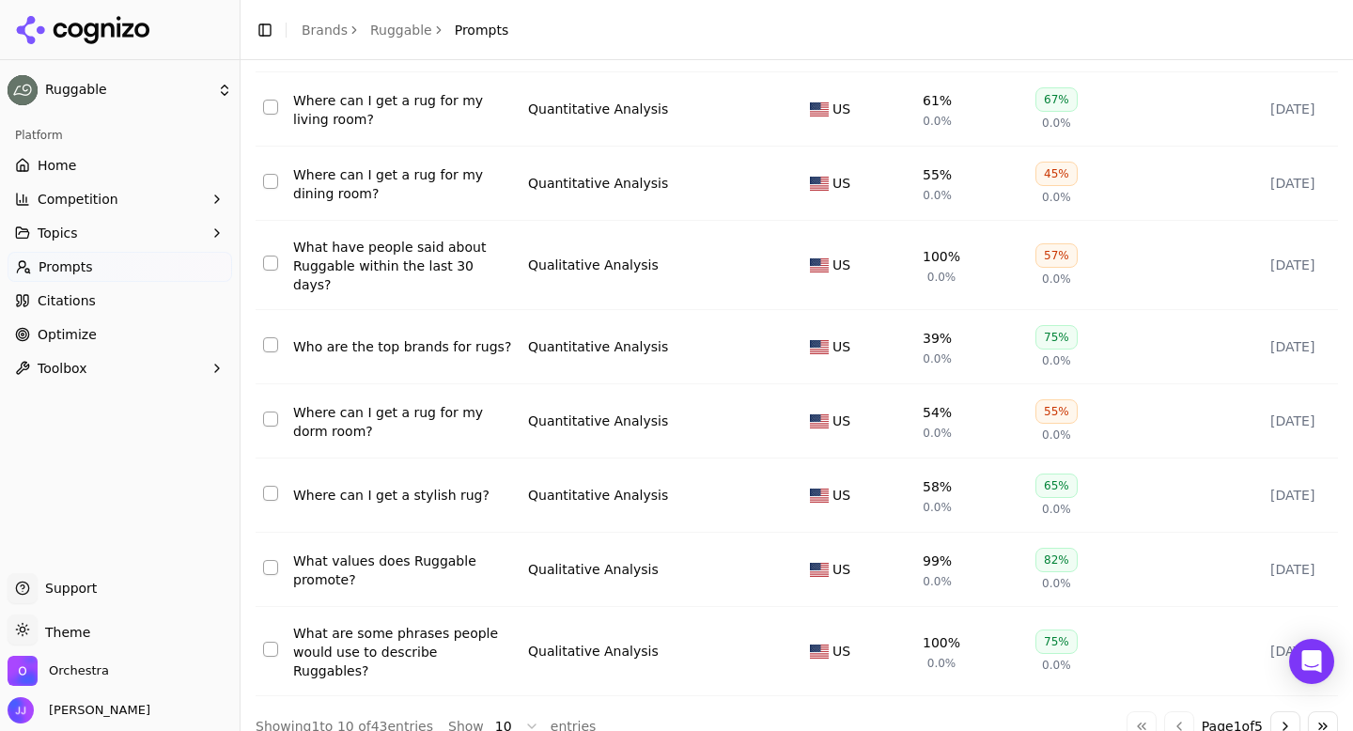
click at [415, 337] on div "Who are the top brands for rugs?" at bounding box center [403, 346] width 220 height 19
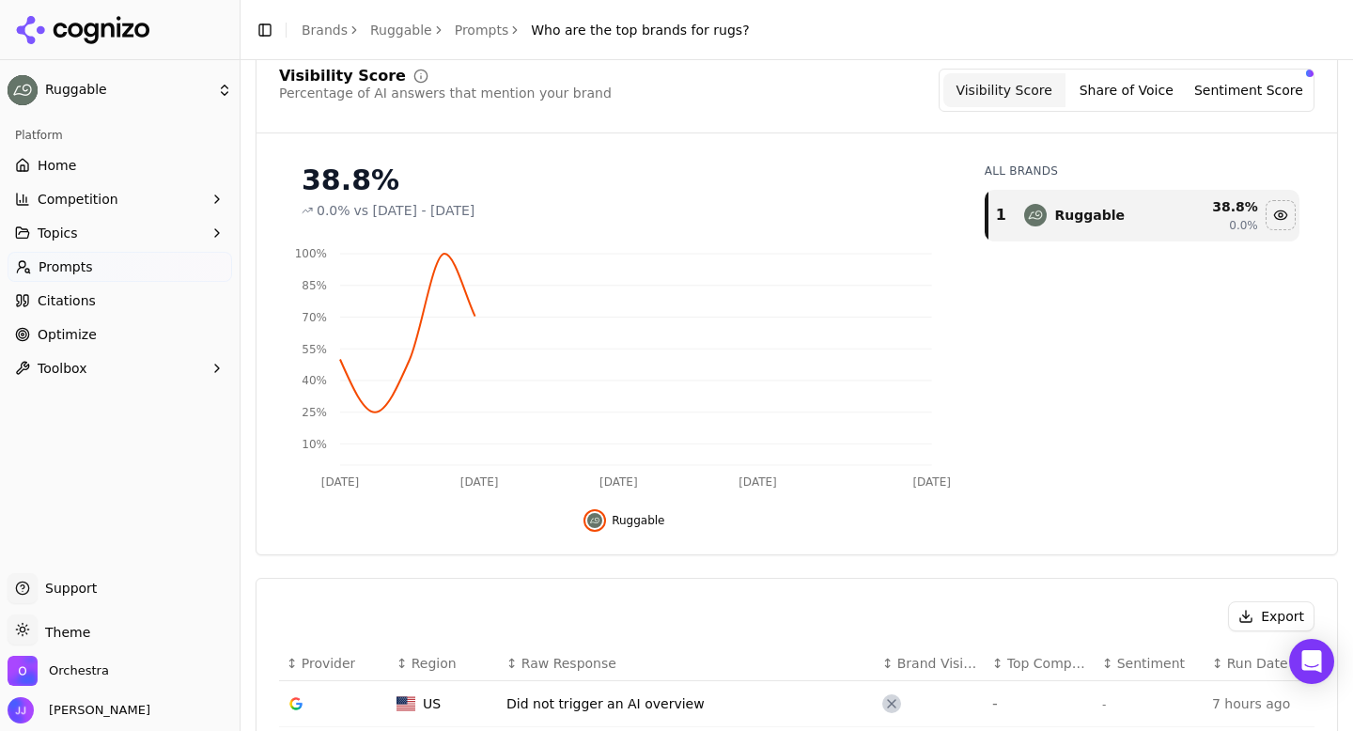
scroll to position [197, 0]
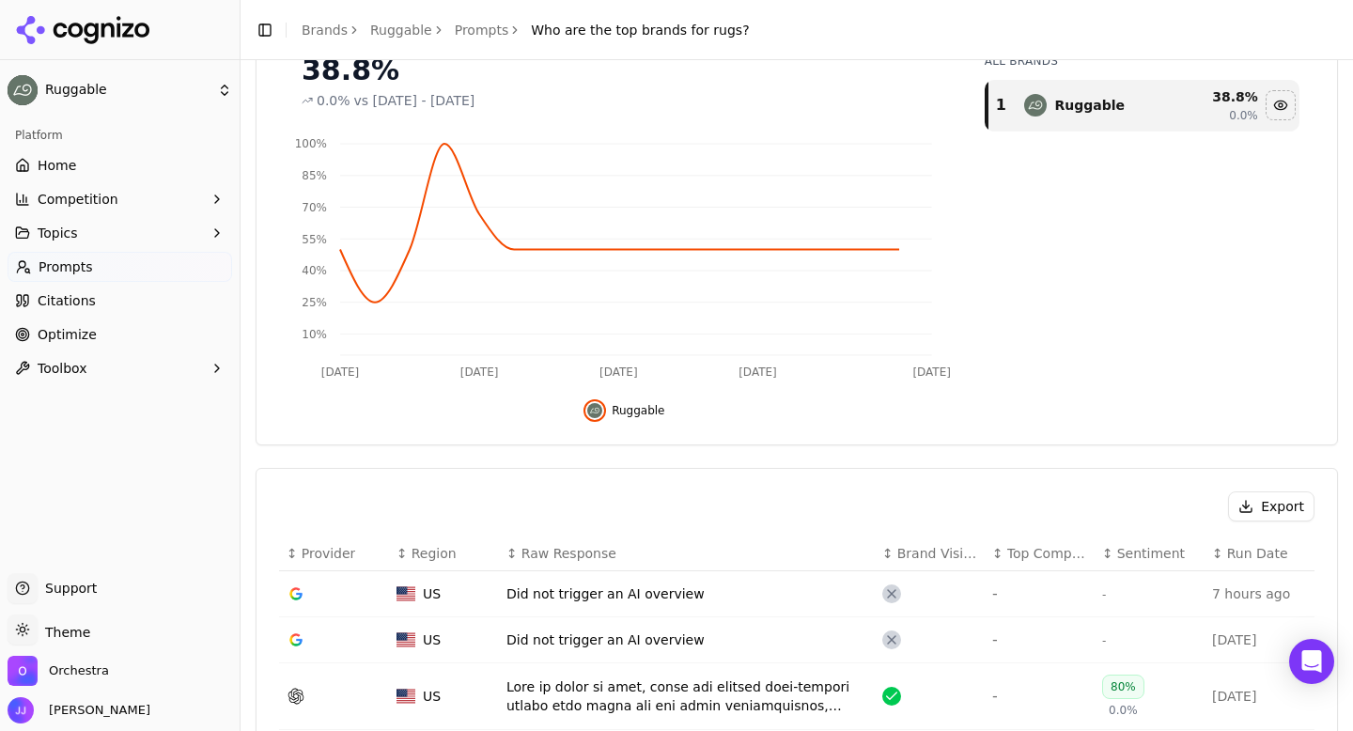
click at [1260, 501] on button "Export" at bounding box center [1271, 506] width 86 height 30
click at [461, 19] on div "Toggle Sidebar Brands Ruggable Prompts Who are the top brands for rugs?" at bounding box center [502, 30] width 524 height 26
click at [467, 27] on link "Prompts" at bounding box center [482, 30] width 54 height 19
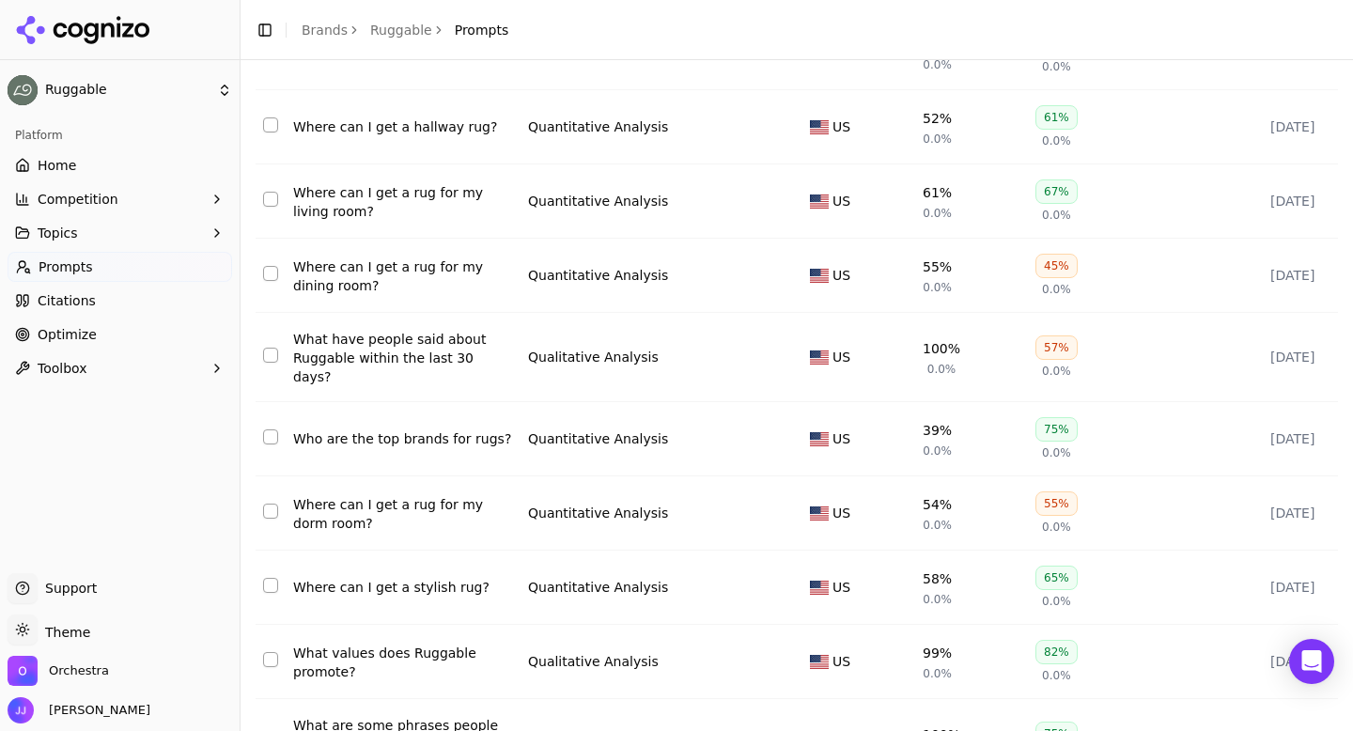
scroll to position [205, 0]
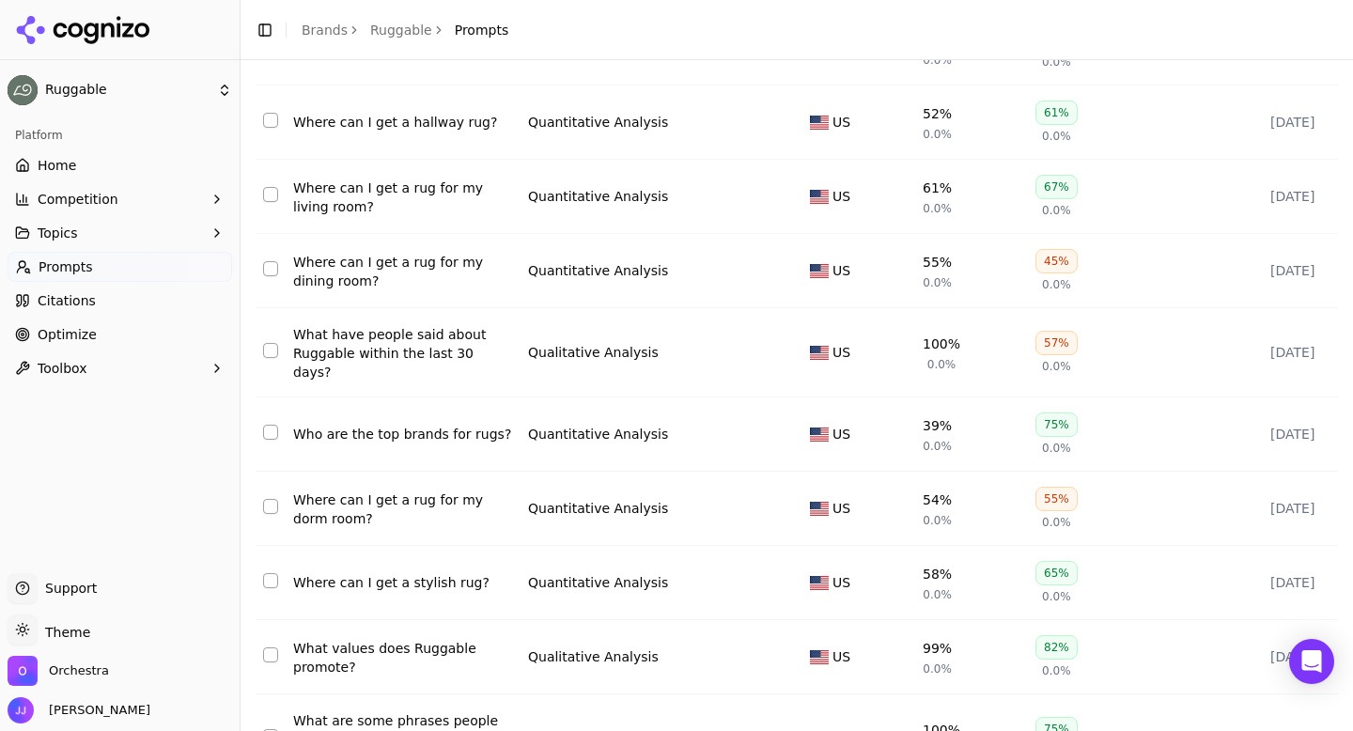
click at [400, 492] on div "Where can I get a rug for my dorm room?" at bounding box center [403, 509] width 220 height 38
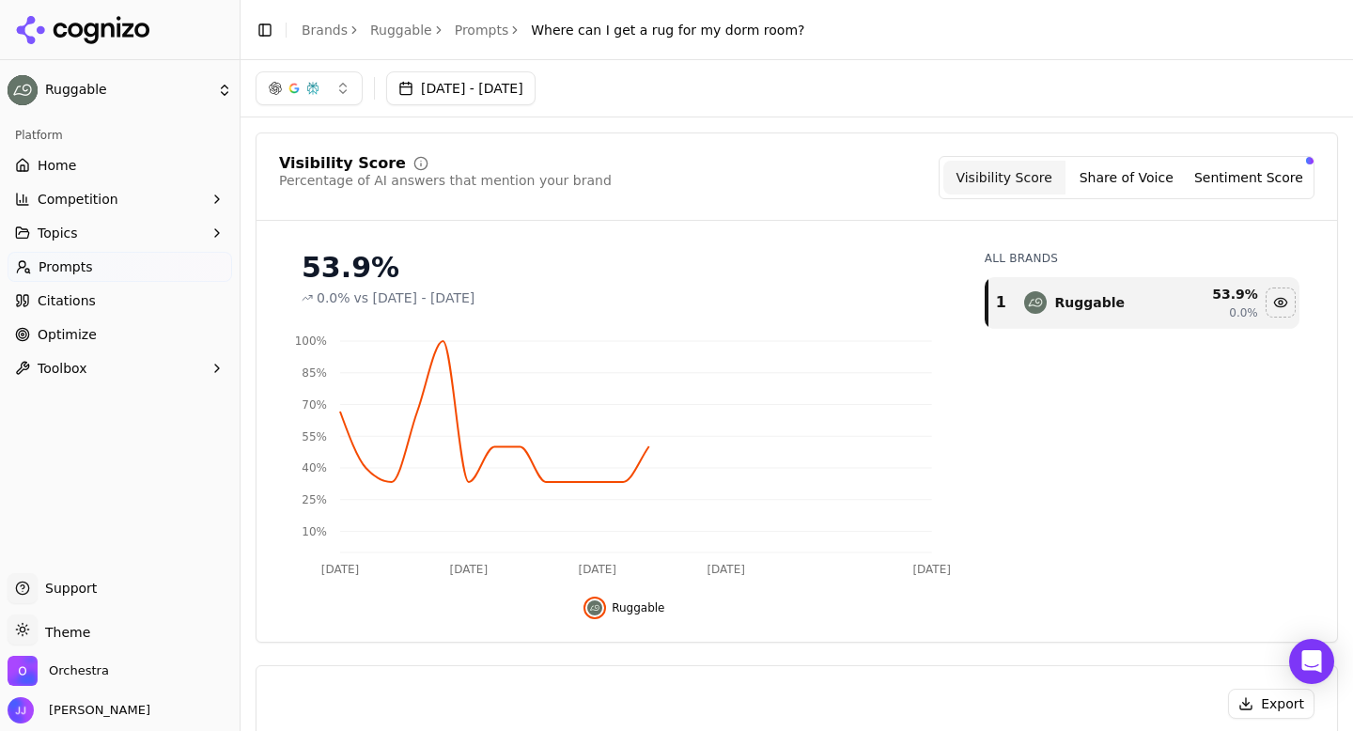
scroll to position [318, 0]
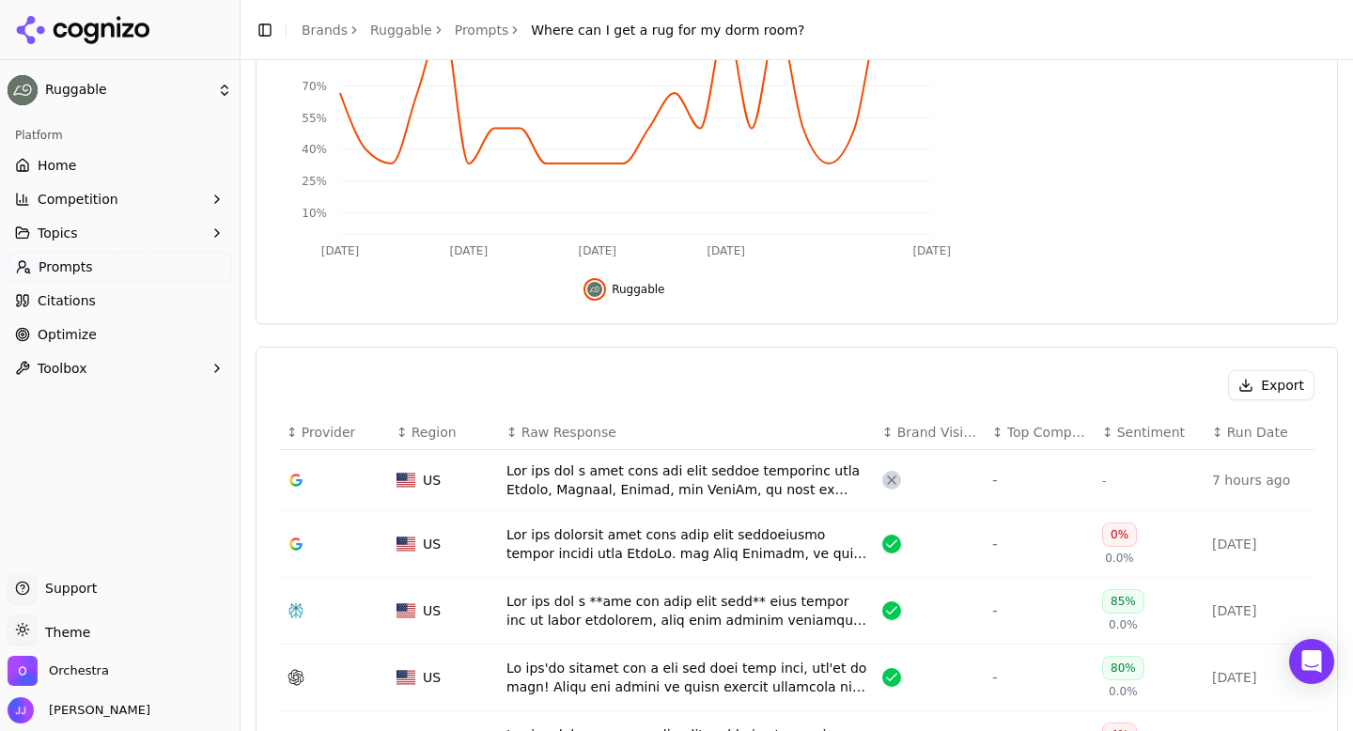
click at [1252, 380] on button "Export" at bounding box center [1271, 385] width 86 height 30
click at [466, 32] on link "Prompts" at bounding box center [482, 30] width 54 height 19
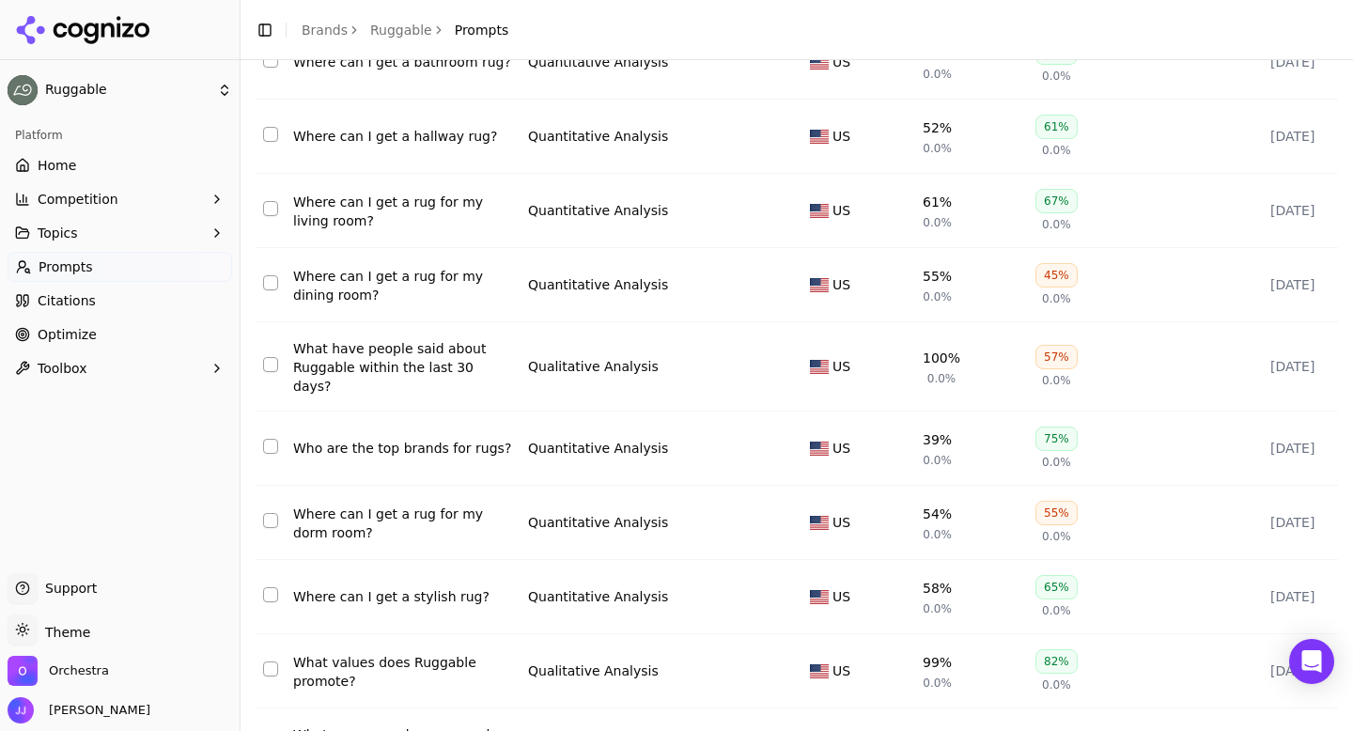
scroll to position [292, 0]
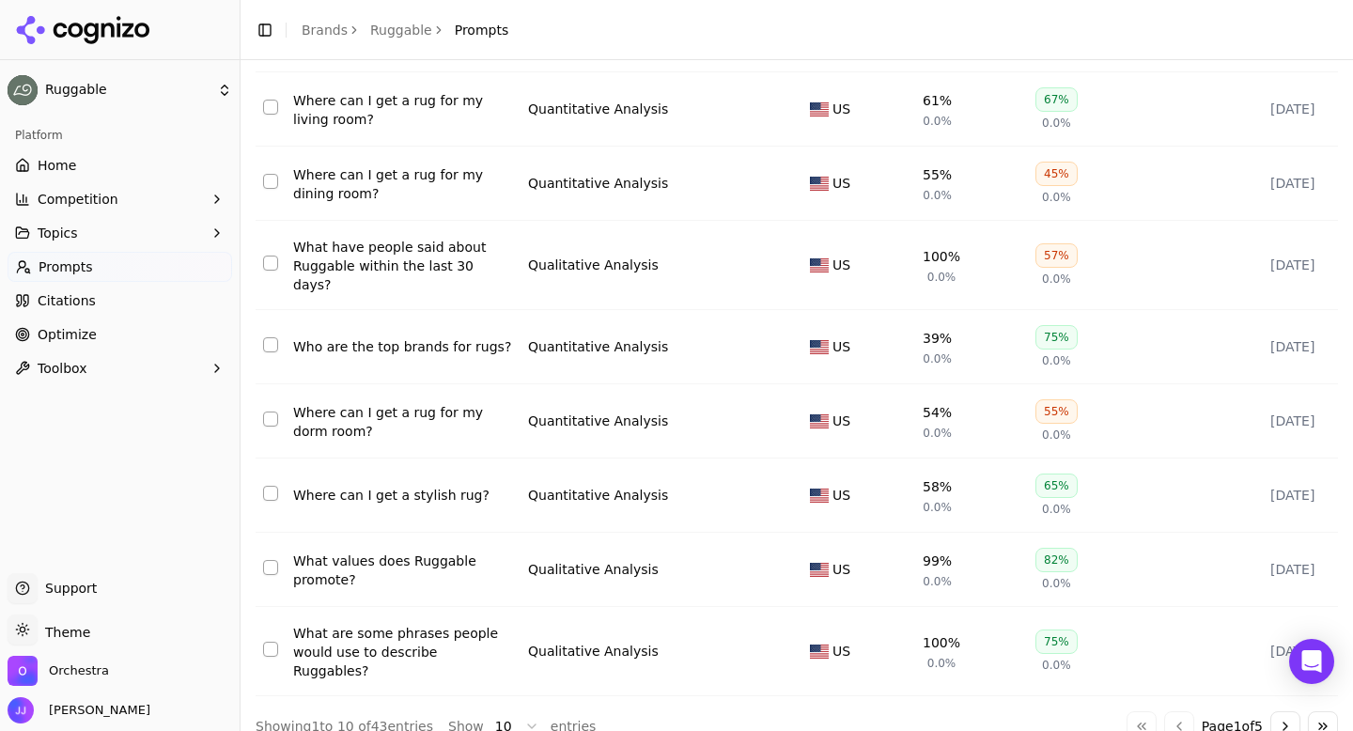
click at [390, 492] on div "Where can I get a stylish rug?" at bounding box center [403, 495] width 220 height 19
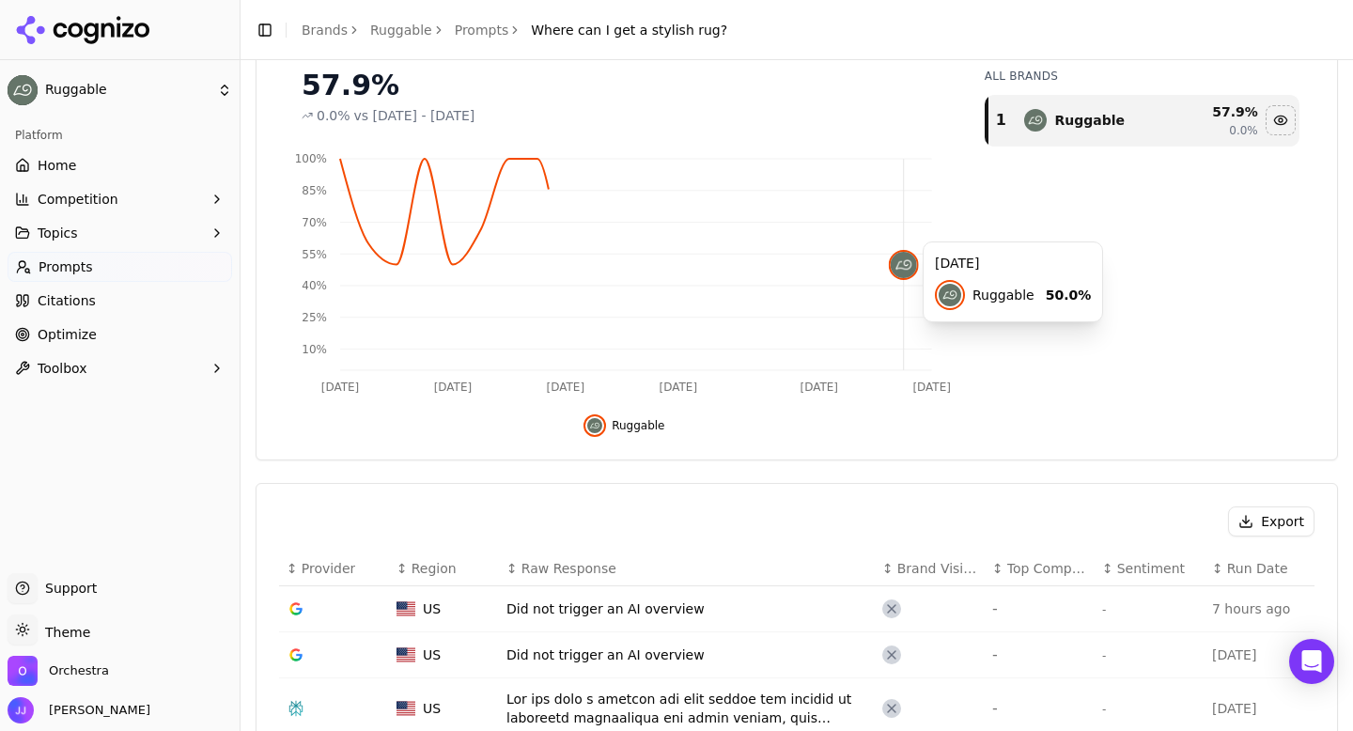
scroll to position [218, 0]
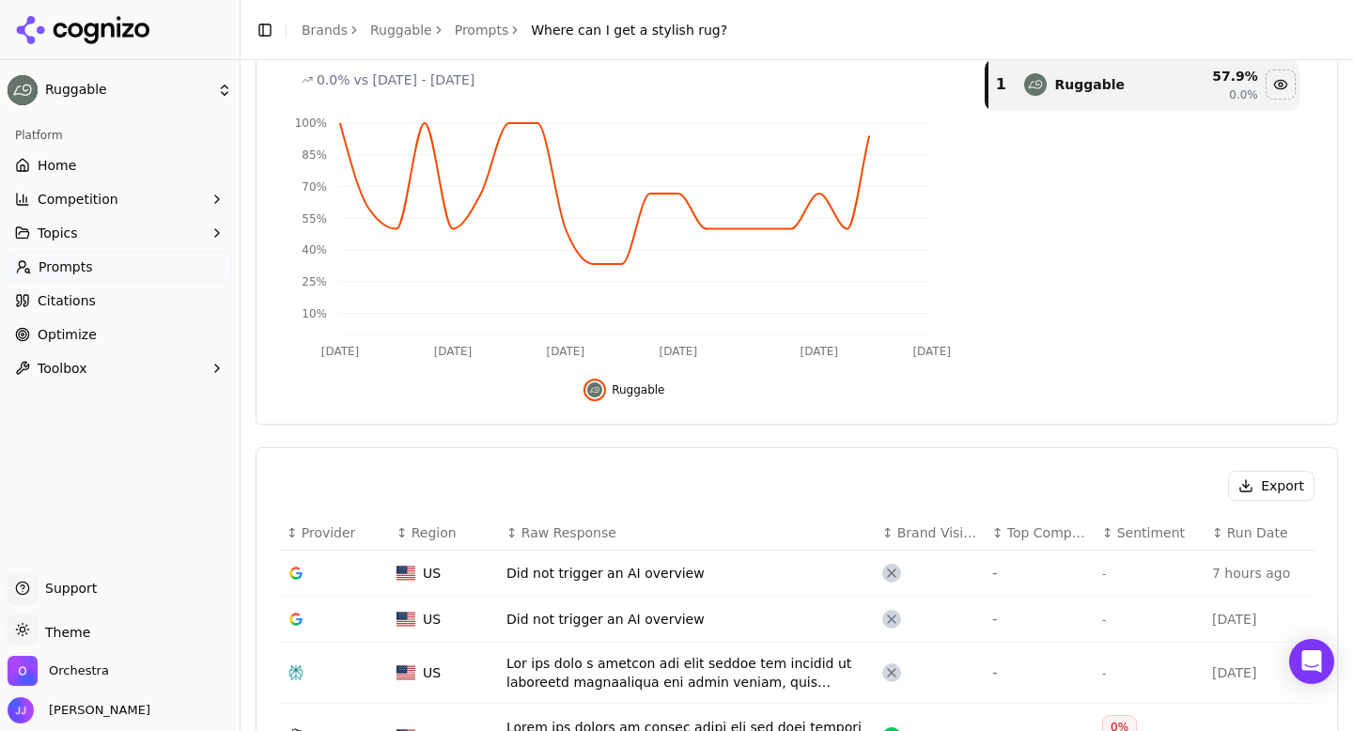
click at [1284, 491] on button "Export" at bounding box center [1271, 486] width 86 height 30
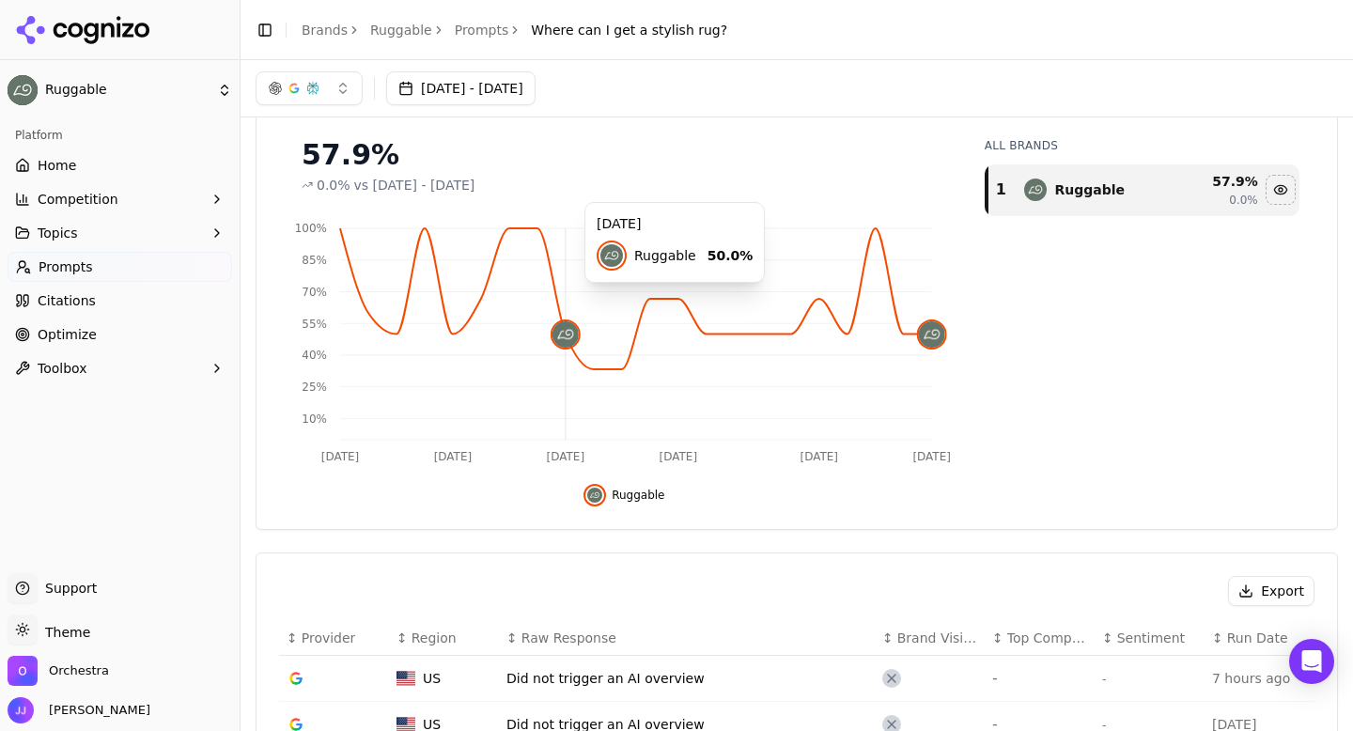
scroll to position [0, 0]
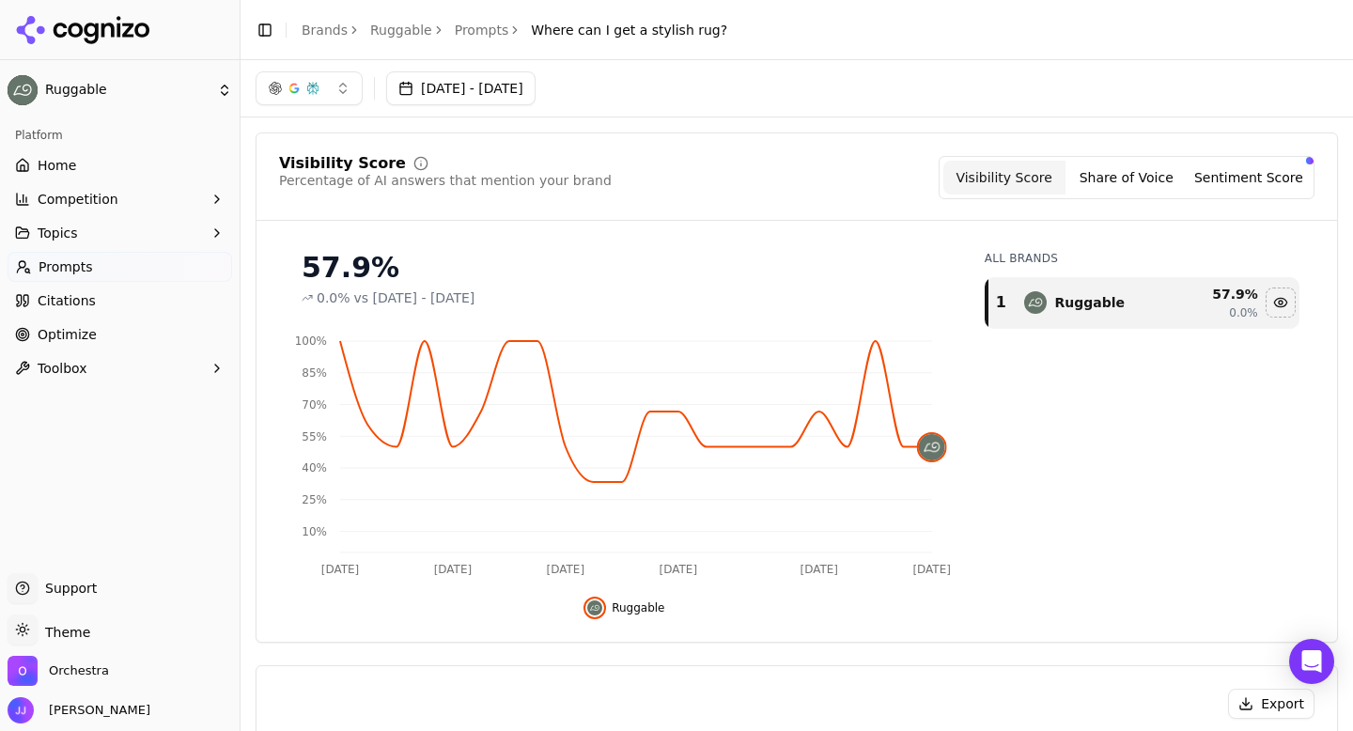
click at [469, 39] on div "Toggle Sidebar Brands Ruggable Prompts Where can I get a stylish rug?" at bounding box center [491, 30] width 502 height 26
click at [472, 29] on link "Prompts" at bounding box center [482, 30] width 54 height 19
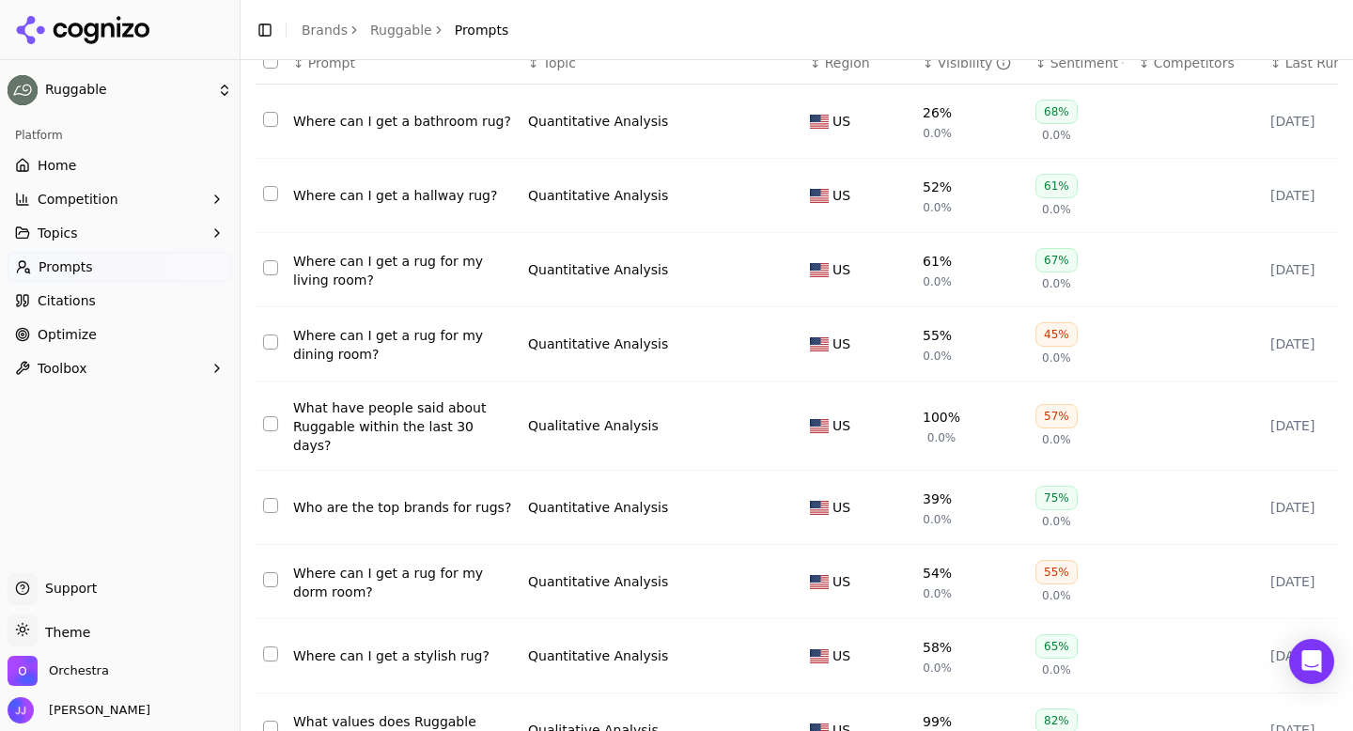
scroll to position [292, 0]
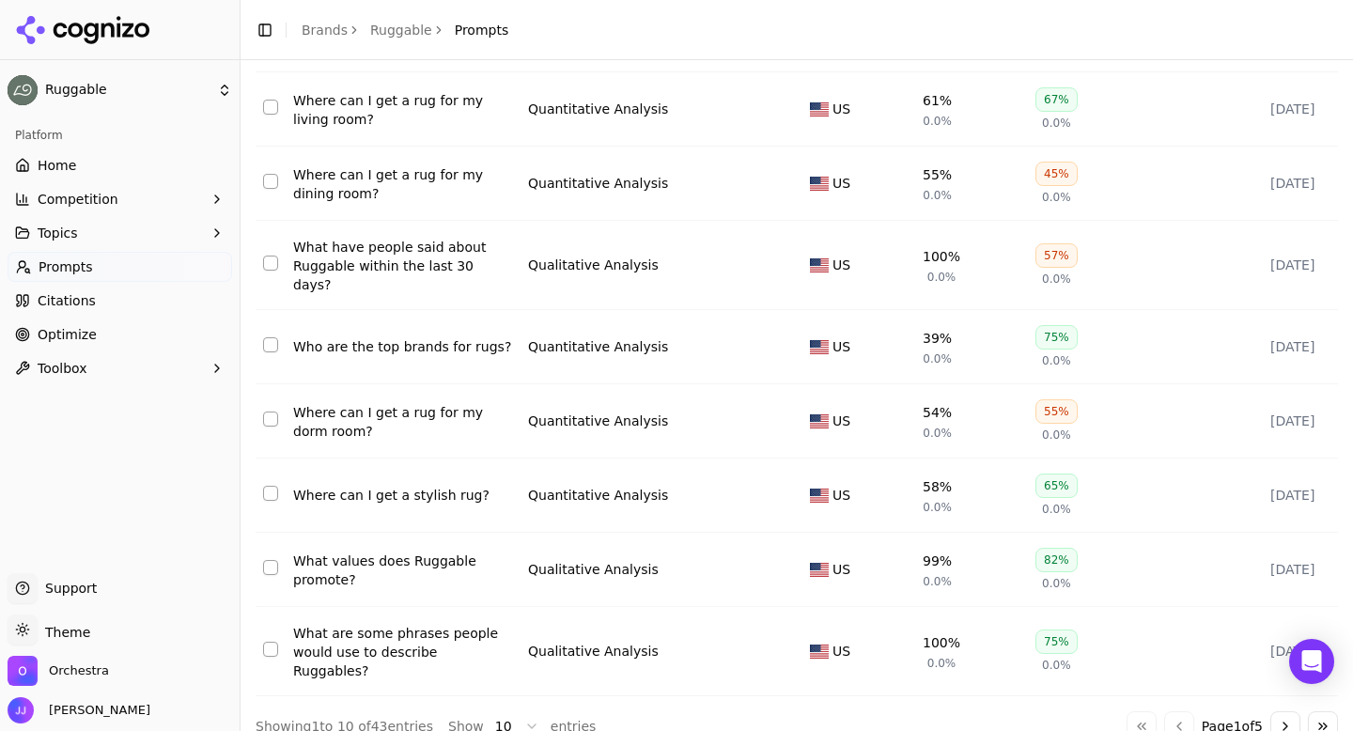
click at [348, 562] on div "What values does Ruggable promote?" at bounding box center [403, 570] width 220 height 38
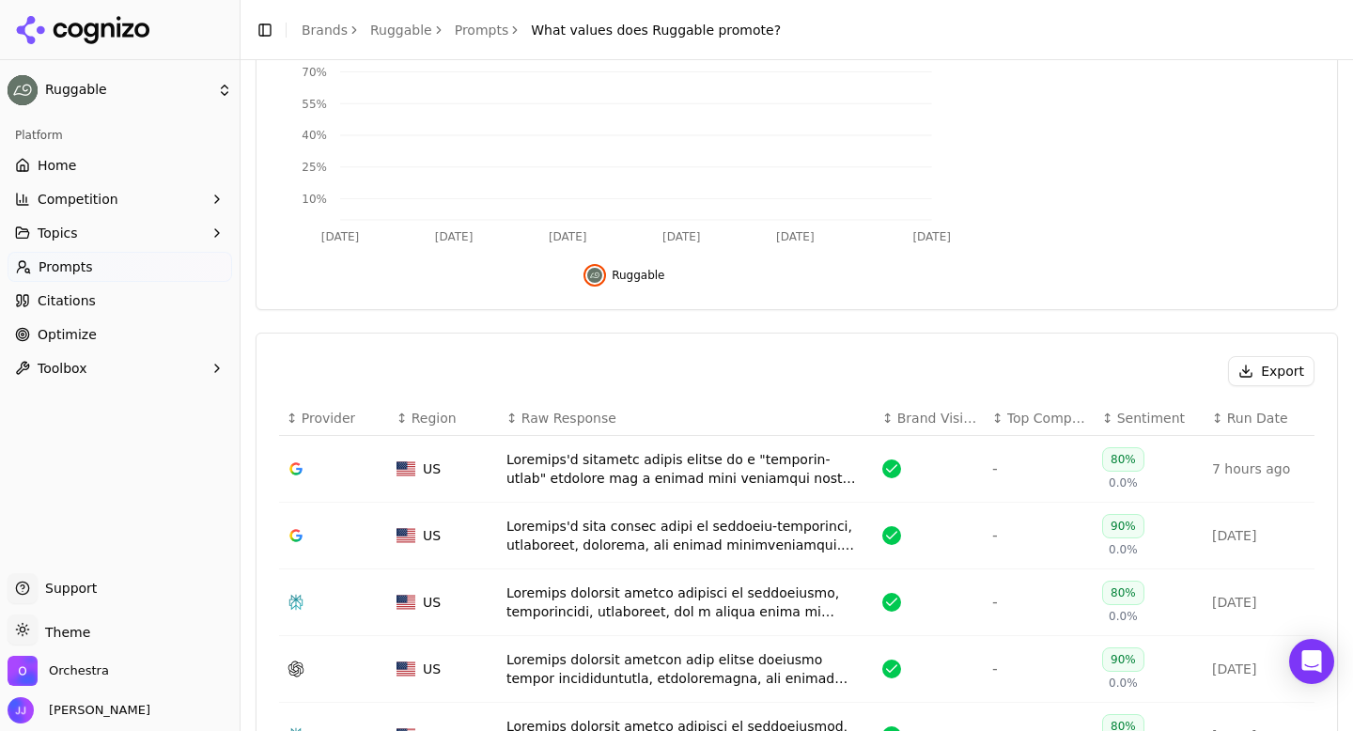
scroll to position [363, 0]
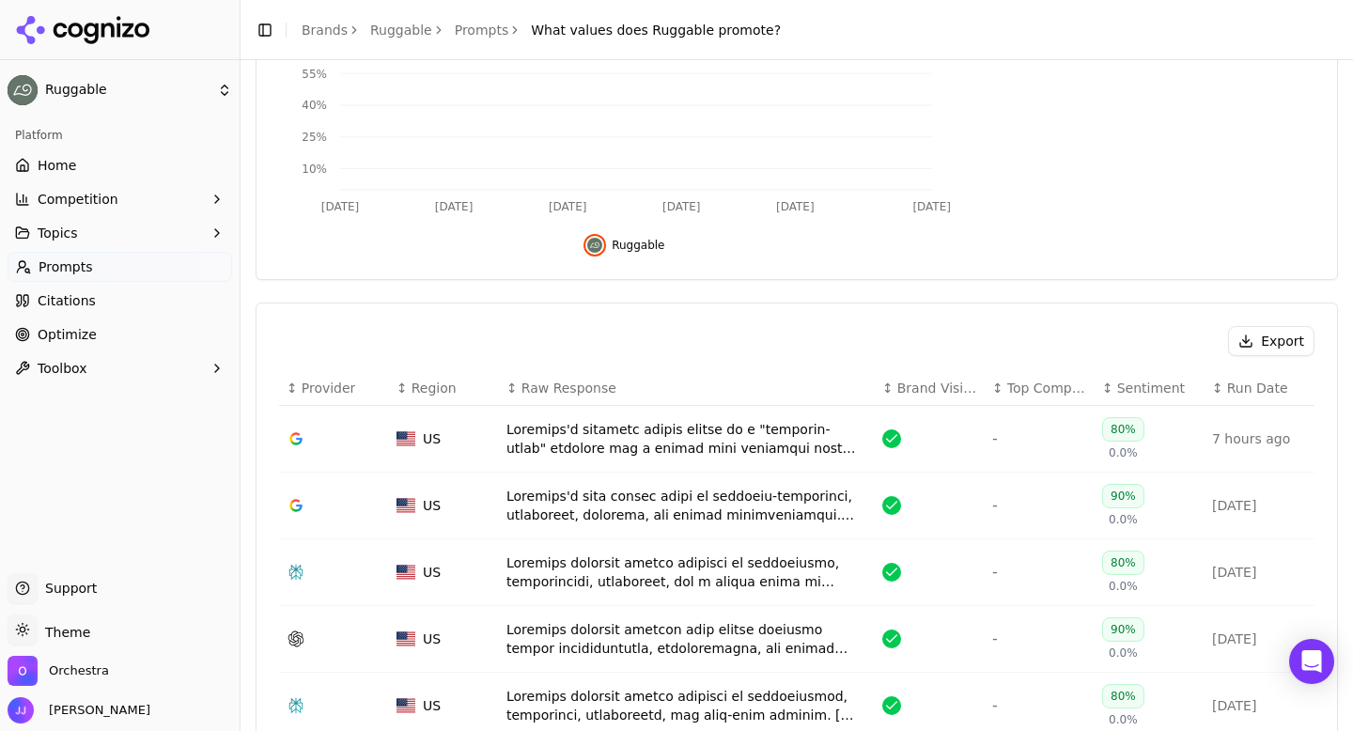
click at [1259, 344] on button "Export" at bounding box center [1271, 341] width 86 height 30
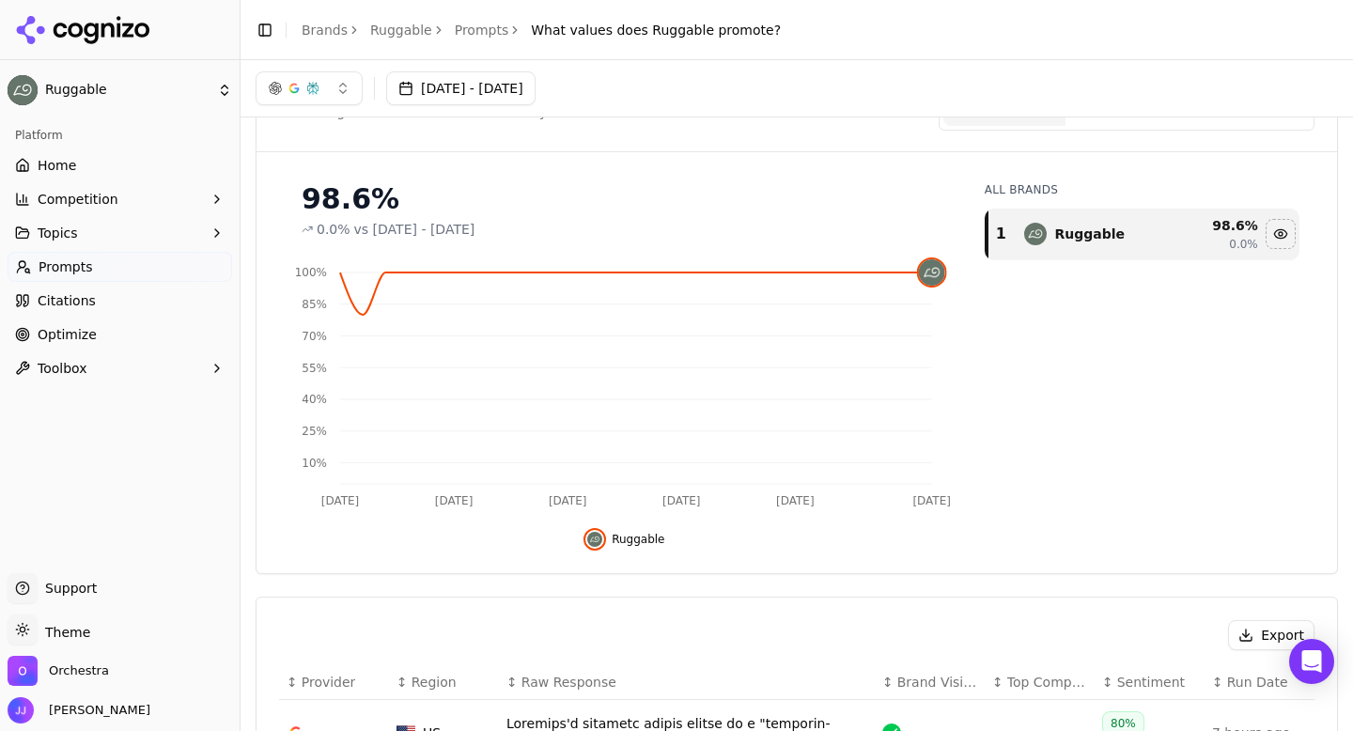
scroll to position [47, 0]
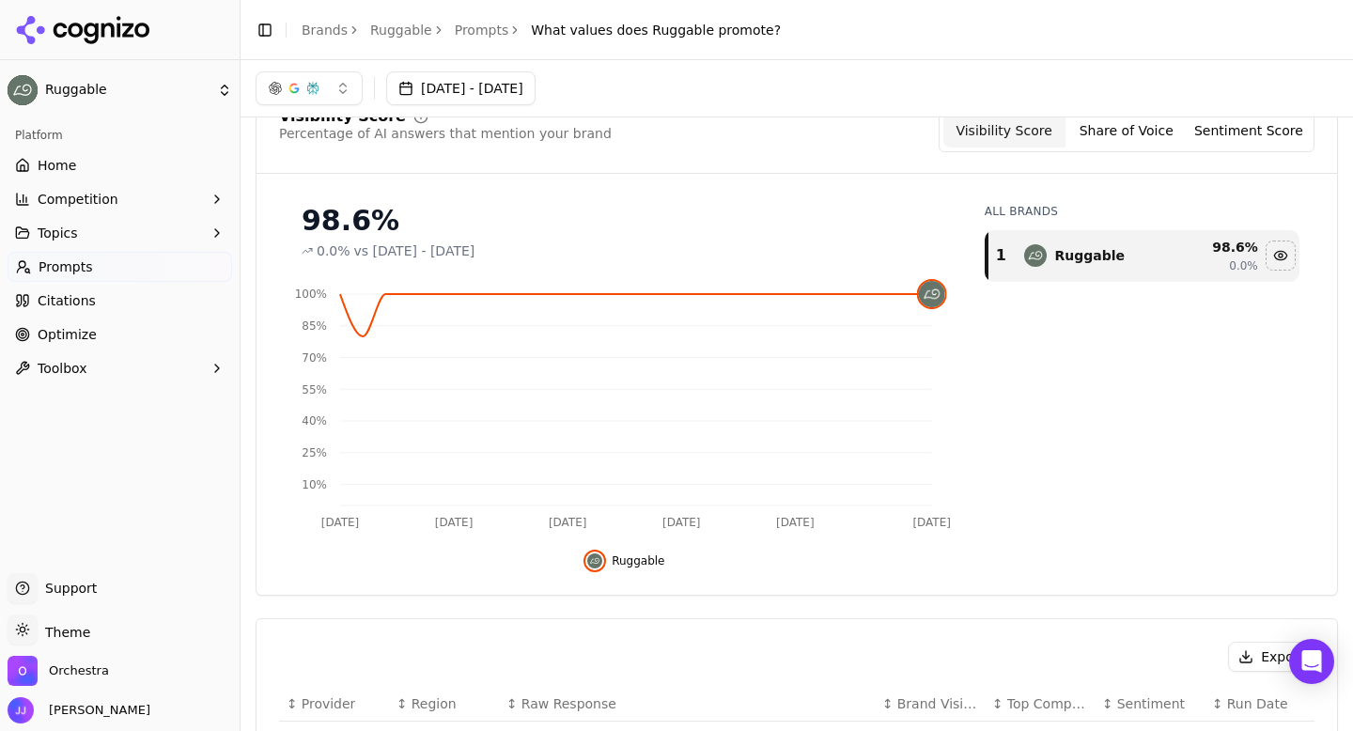
click at [464, 33] on link "Prompts" at bounding box center [482, 30] width 54 height 19
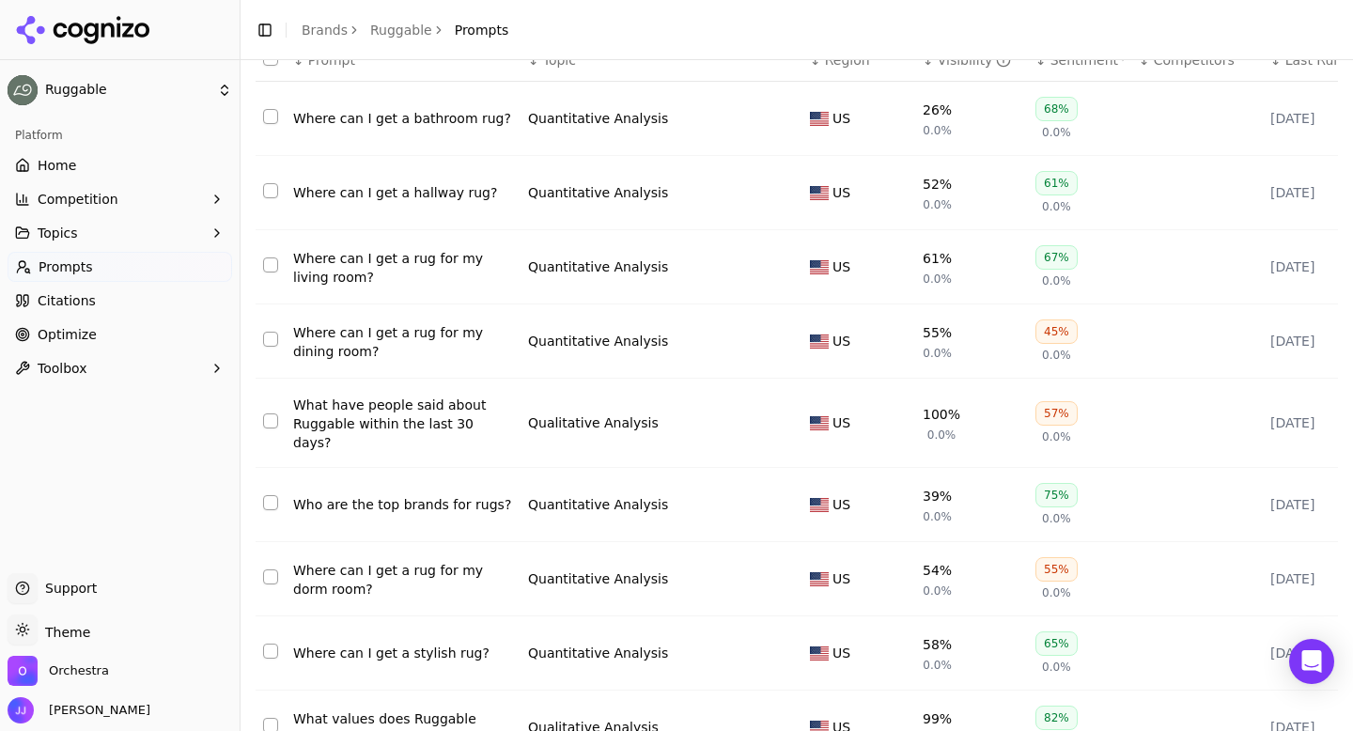
scroll to position [292, 0]
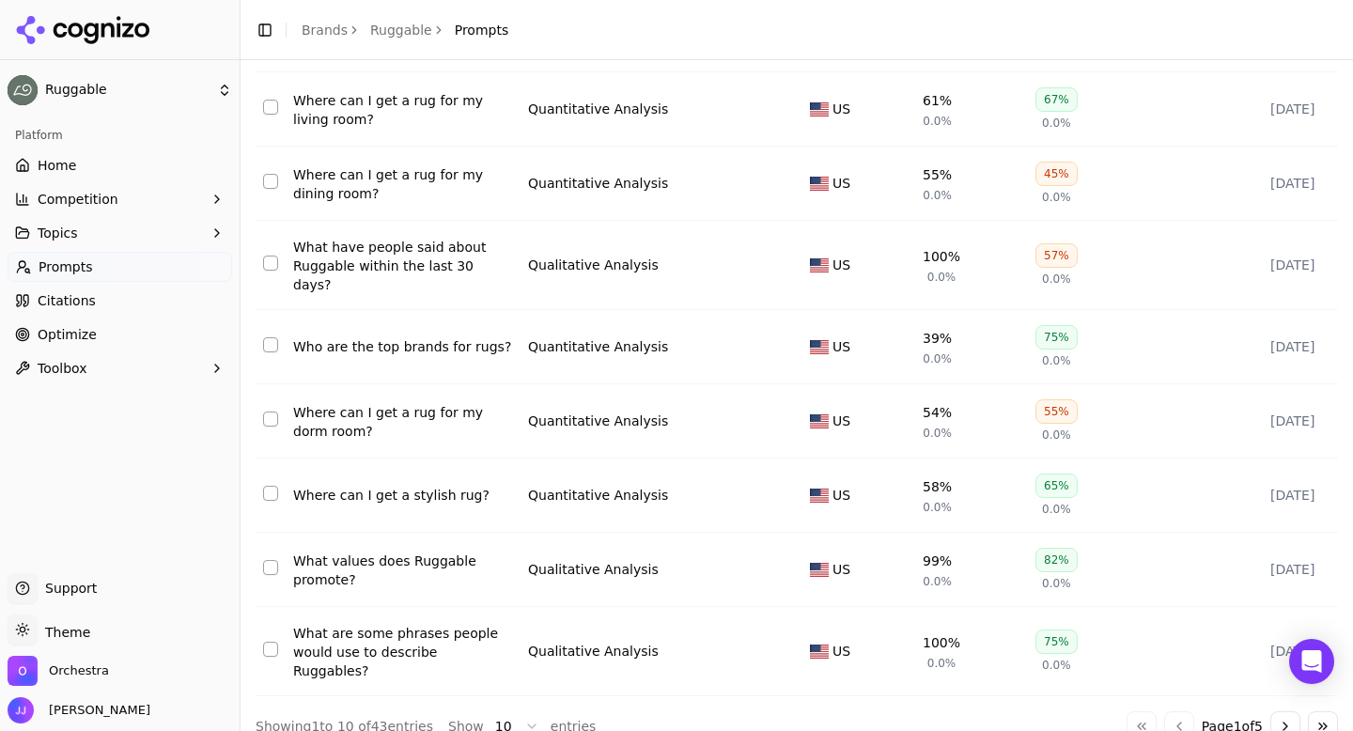
click at [421, 640] on div "What are some phrases people would use to describe Ruggables?" at bounding box center [403, 652] width 220 height 56
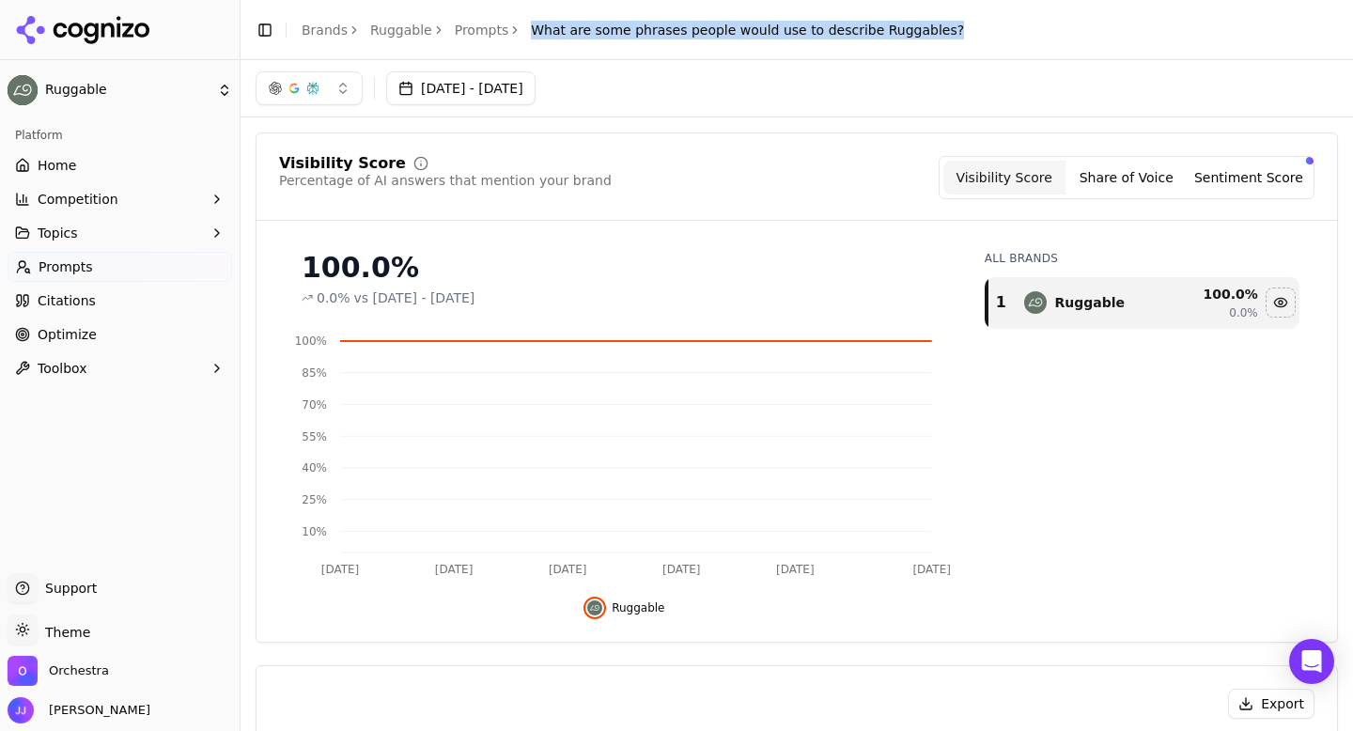
drag, startPoint x: 522, startPoint y: 25, endPoint x: 940, endPoint y: 47, distance: 418.6
click at [940, 47] on header "Toggle Sidebar Brands Ruggable Prompts What are some phrases people would use t…" at bounding box center [796, 30] width 1112 height 60
copy span "What are some phrases people would use to describe Ruggables?"
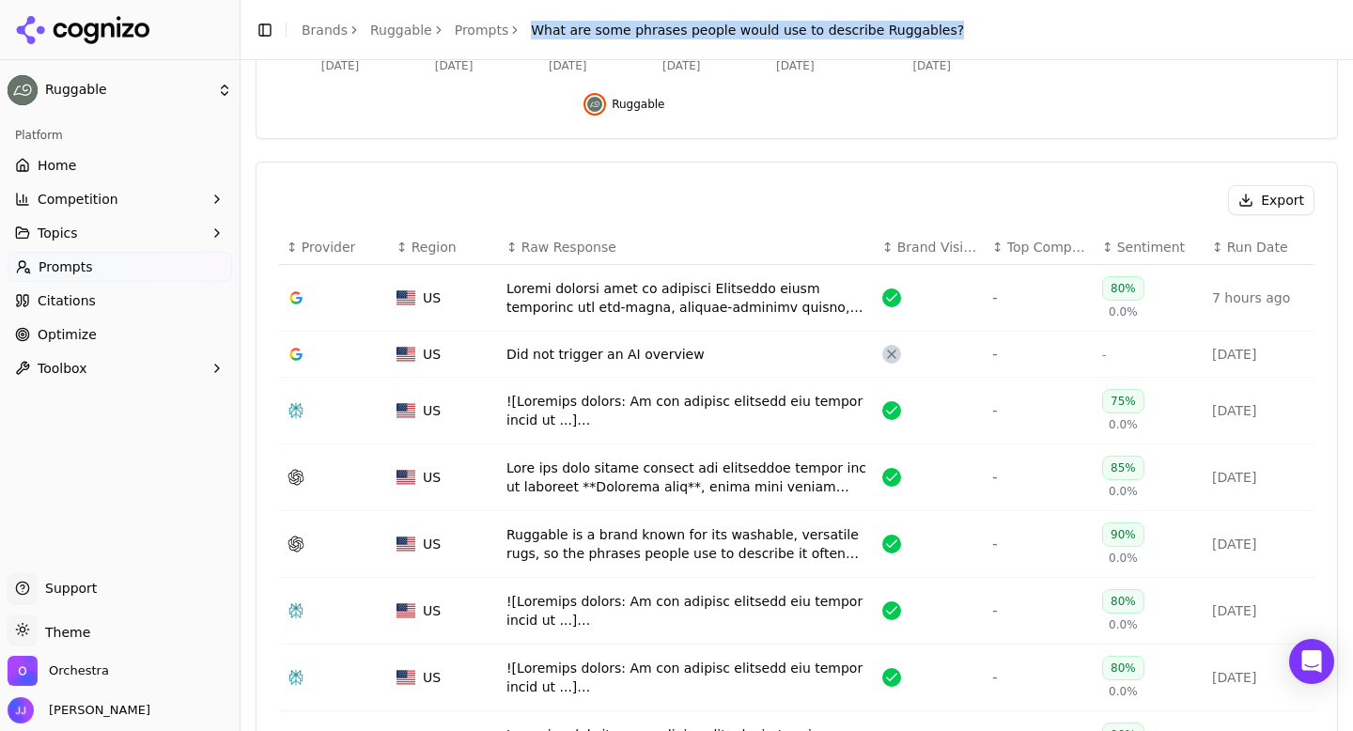
scroll to position [514, 0]
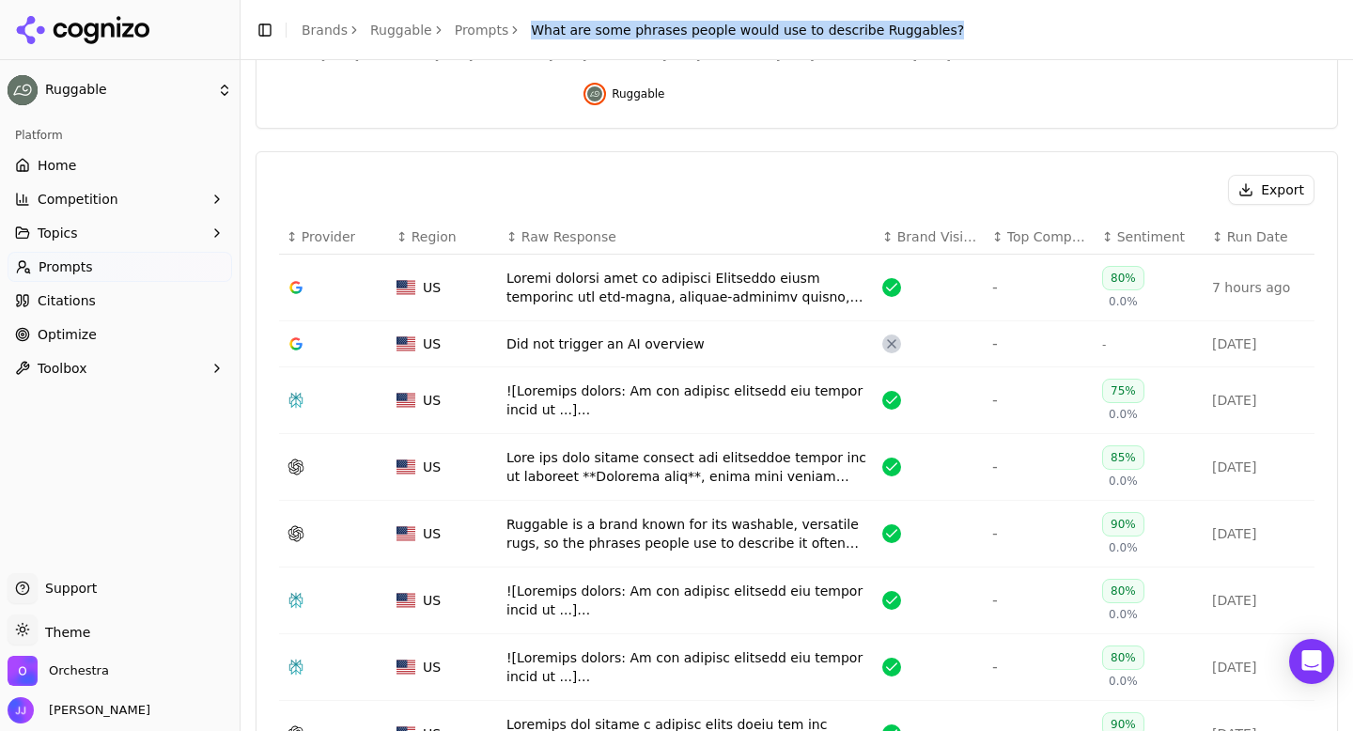
click at [1262, 194] on button "Export" at bounding box center [1271, 190] width 86 height 30
click at [470, 30] on link "Prompts" at bounding box center [482, 30] width 54 height 19
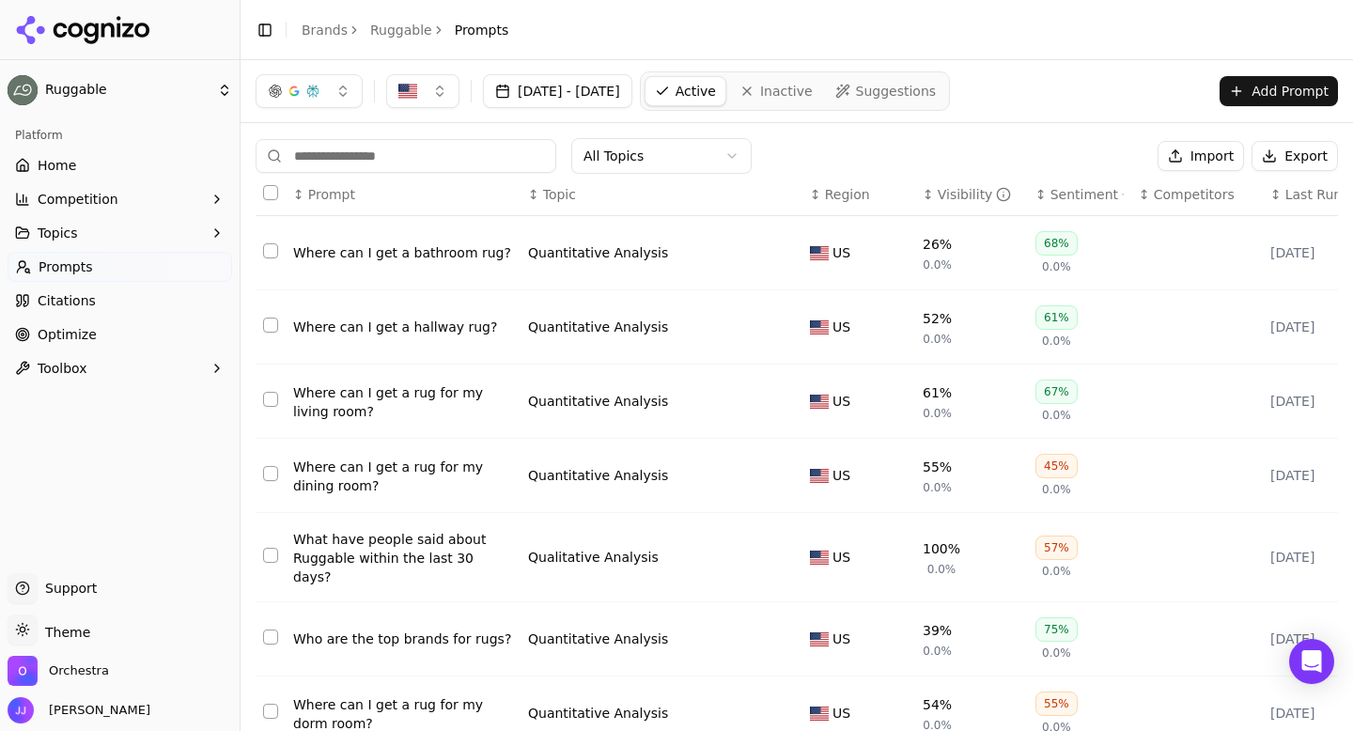
scroll to position [292, 0]
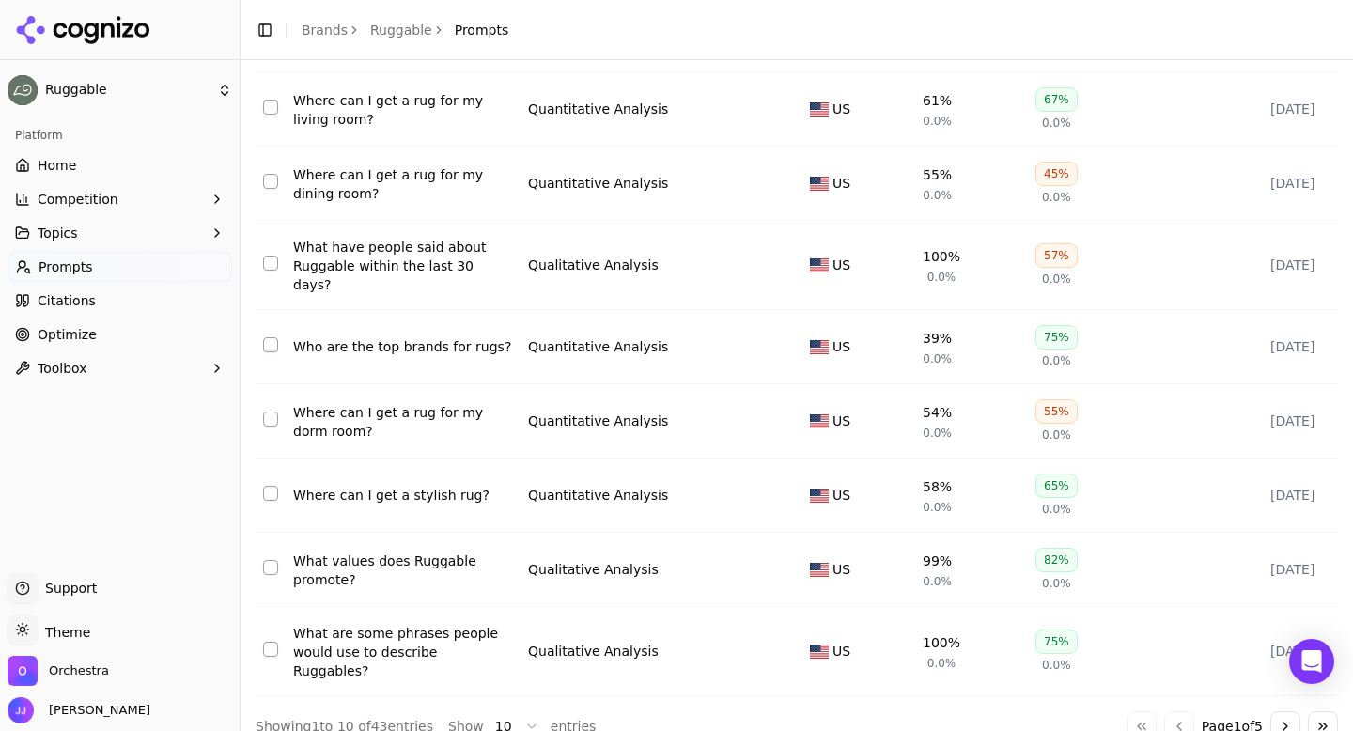
click at [1289, 711] on button "Go to next page" at bounding box center [1285, 726] width 30 height 30
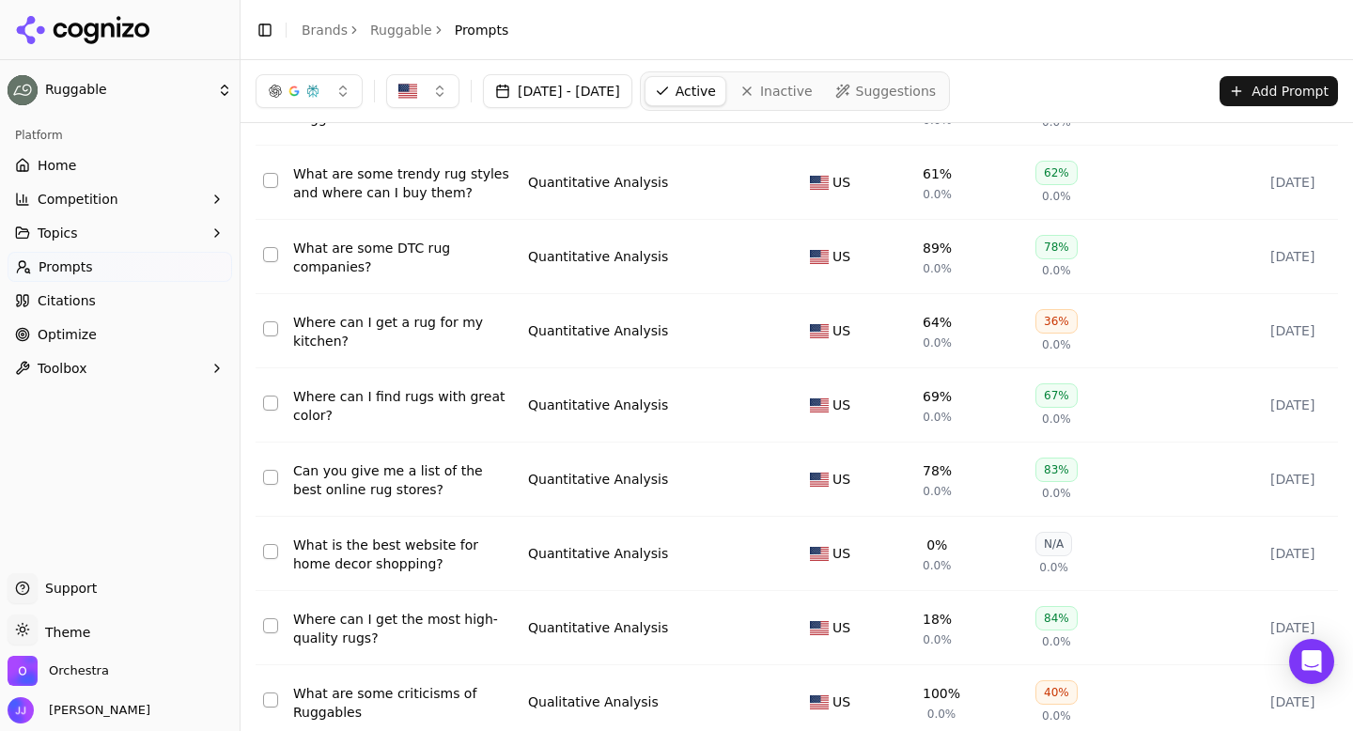
scroll to position [0, 0]
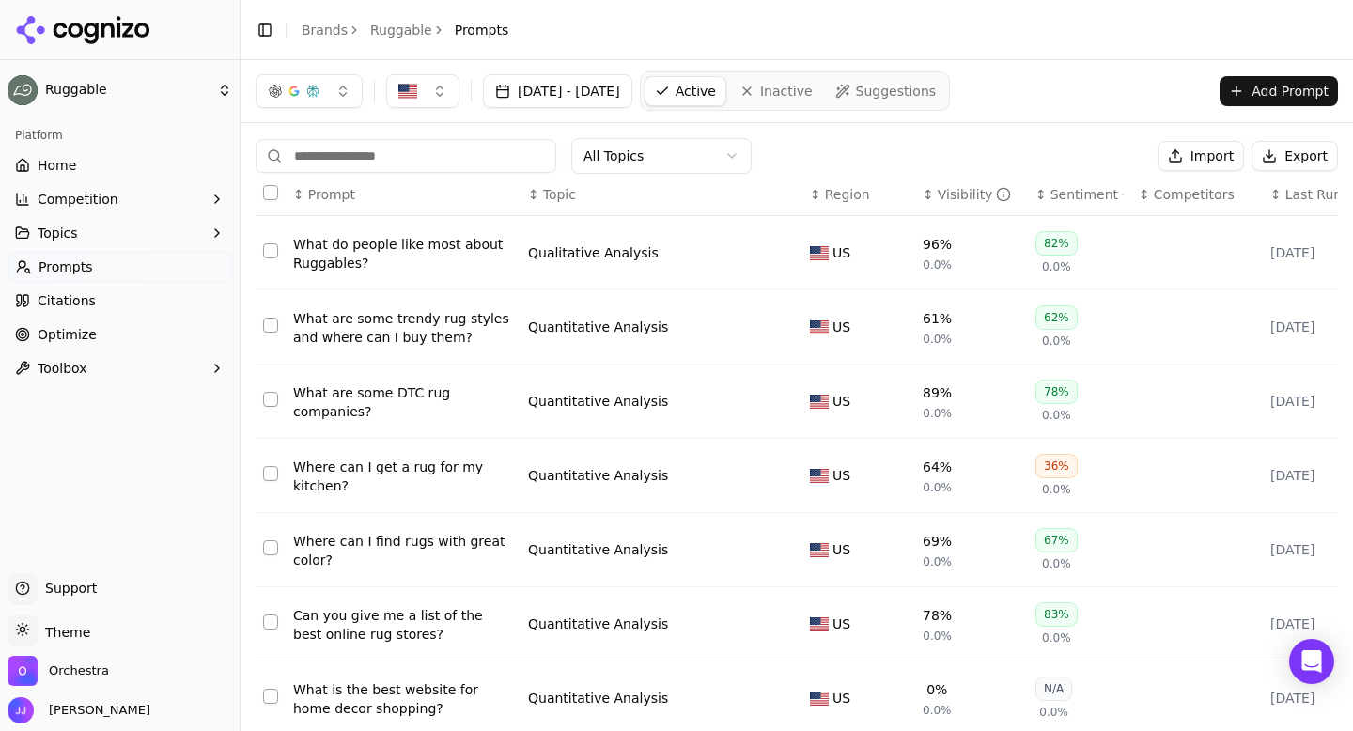
click at [440, 250] on div "What do people like most about Ruggables?" at bounding box center [403, 254] width 220 height 38
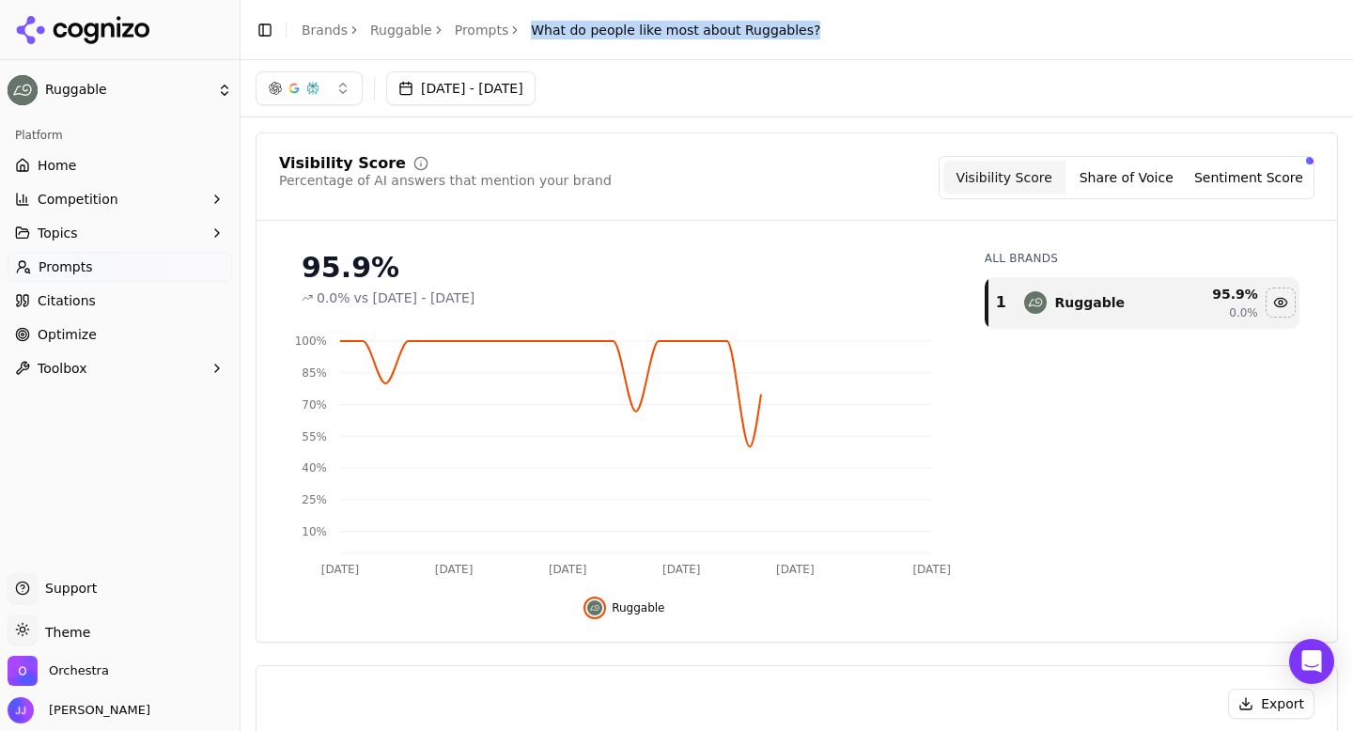
drag, startPoint x: 521, startPoint y: 29, endPoint x: 805, endPoint y: 32, distance: 283.7
click at [805, 32] on header "Toggle Sidebar Brands Ruggable Prompts What do people like most about Ruggables?" at bounding box center [796, 30] width 1112 height 60
copy span "What do people like most about Ruggables?"
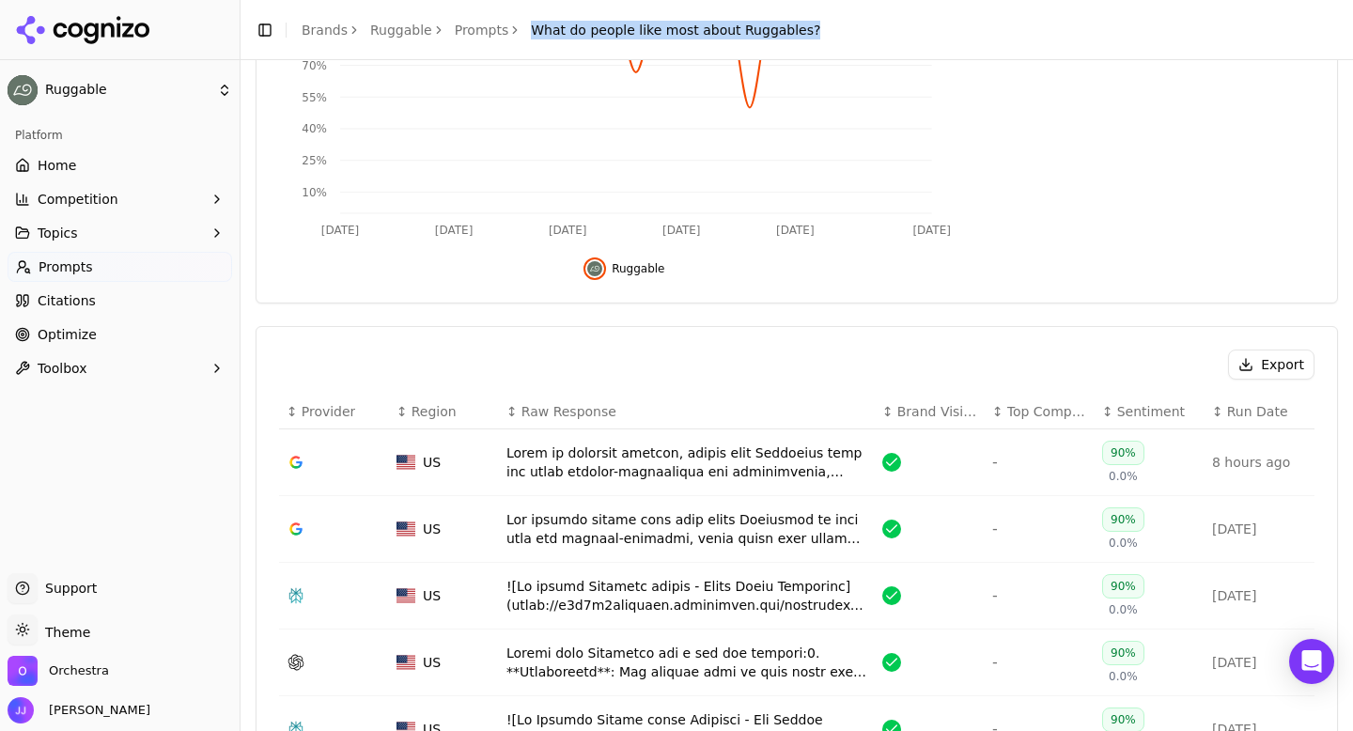
scroll to position [450, 0]
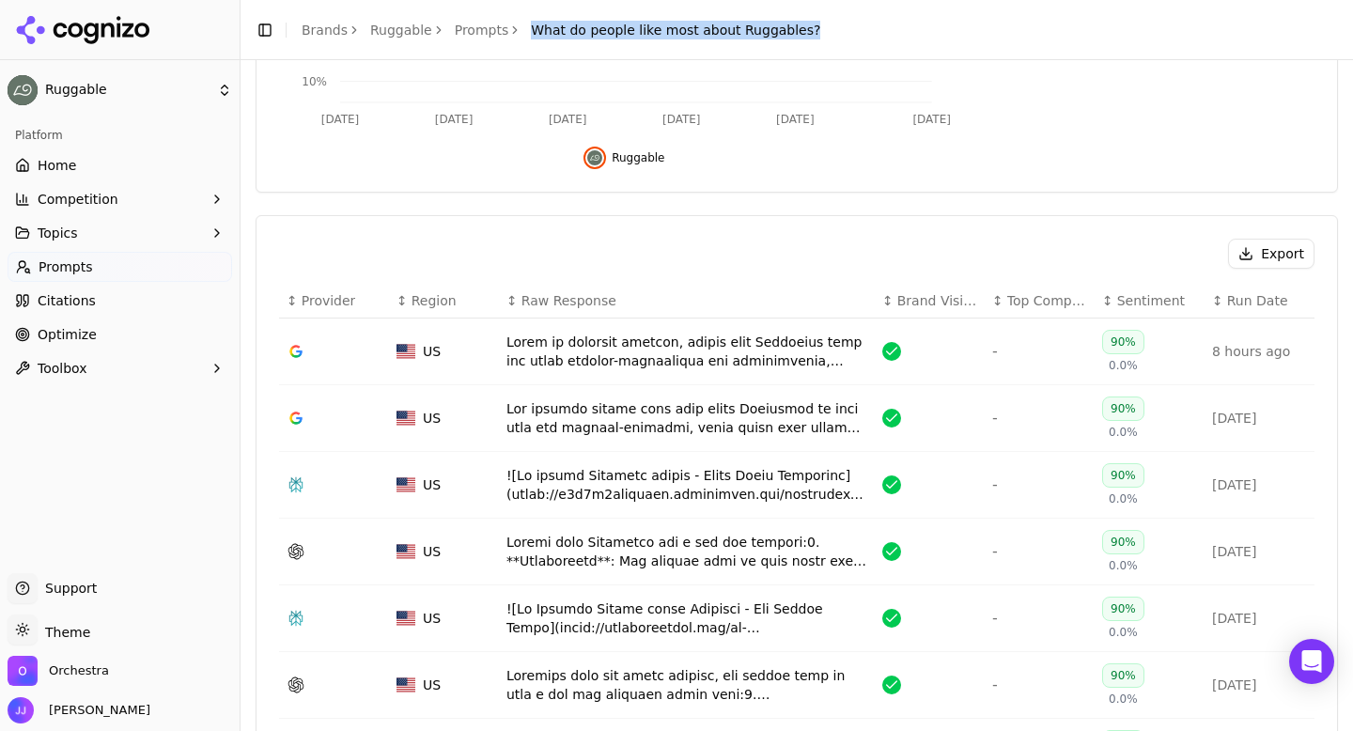
click at [1265, 246] on button "Export" at bounding box center [1271, 254] width 86 height 30
click at [463, 36] on link "Prompts" at bounding box center [482, 30] width 54 height 19
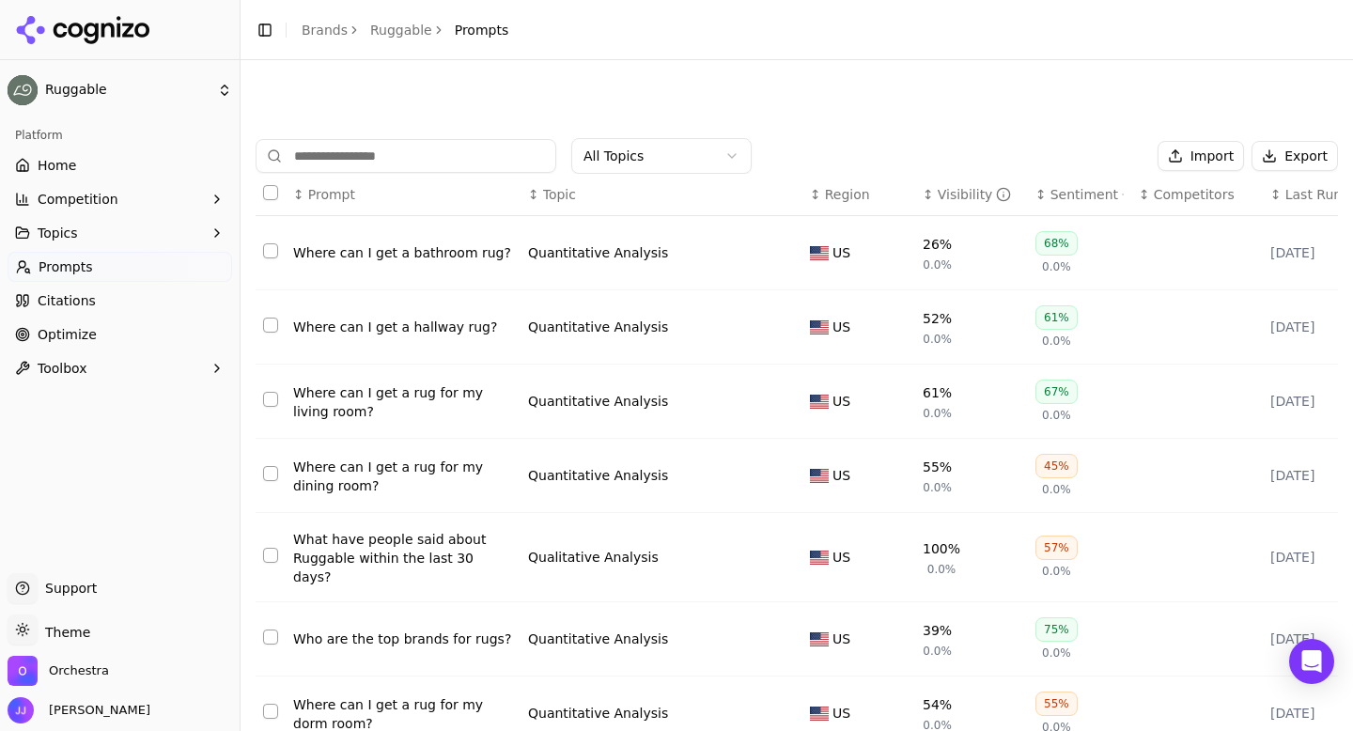
scroll to position [292, 0]
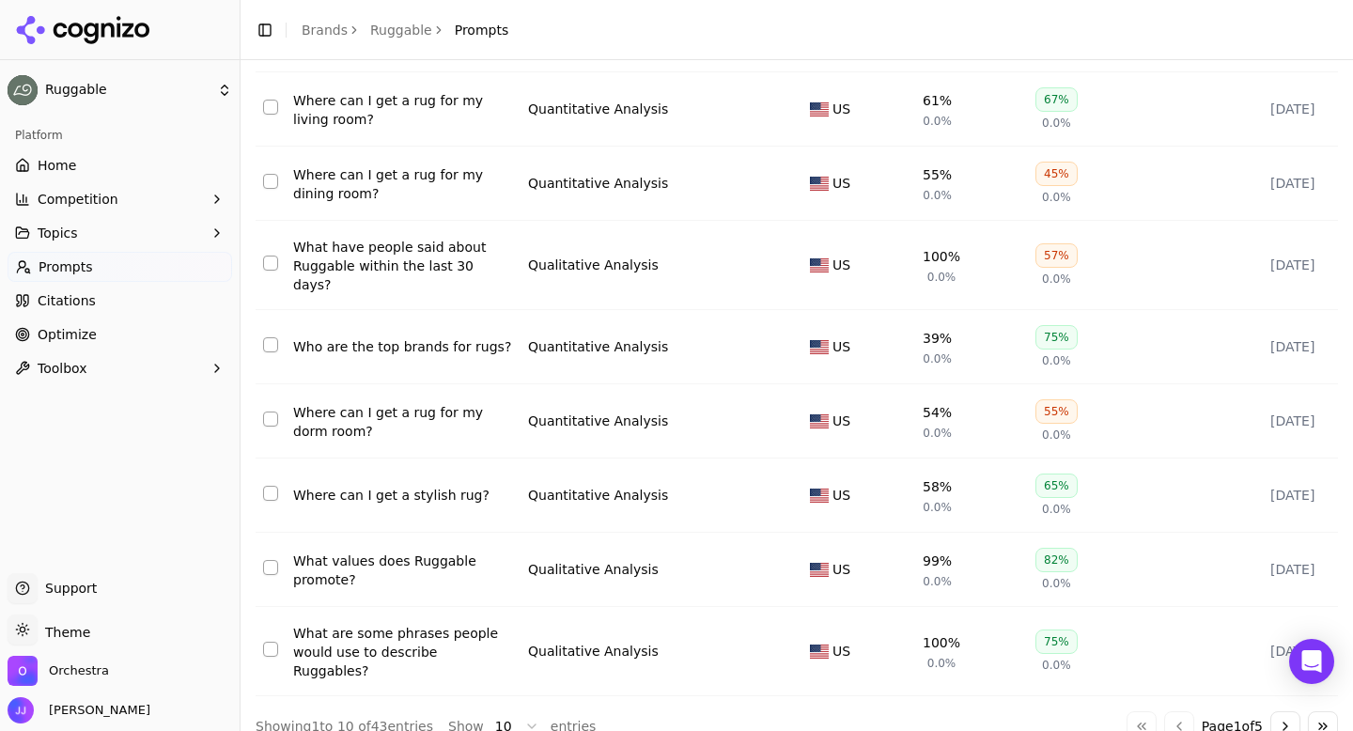
click at [1278, 711] on button "Go to next page" at bounding box center [1285, 726] width 30 height 30
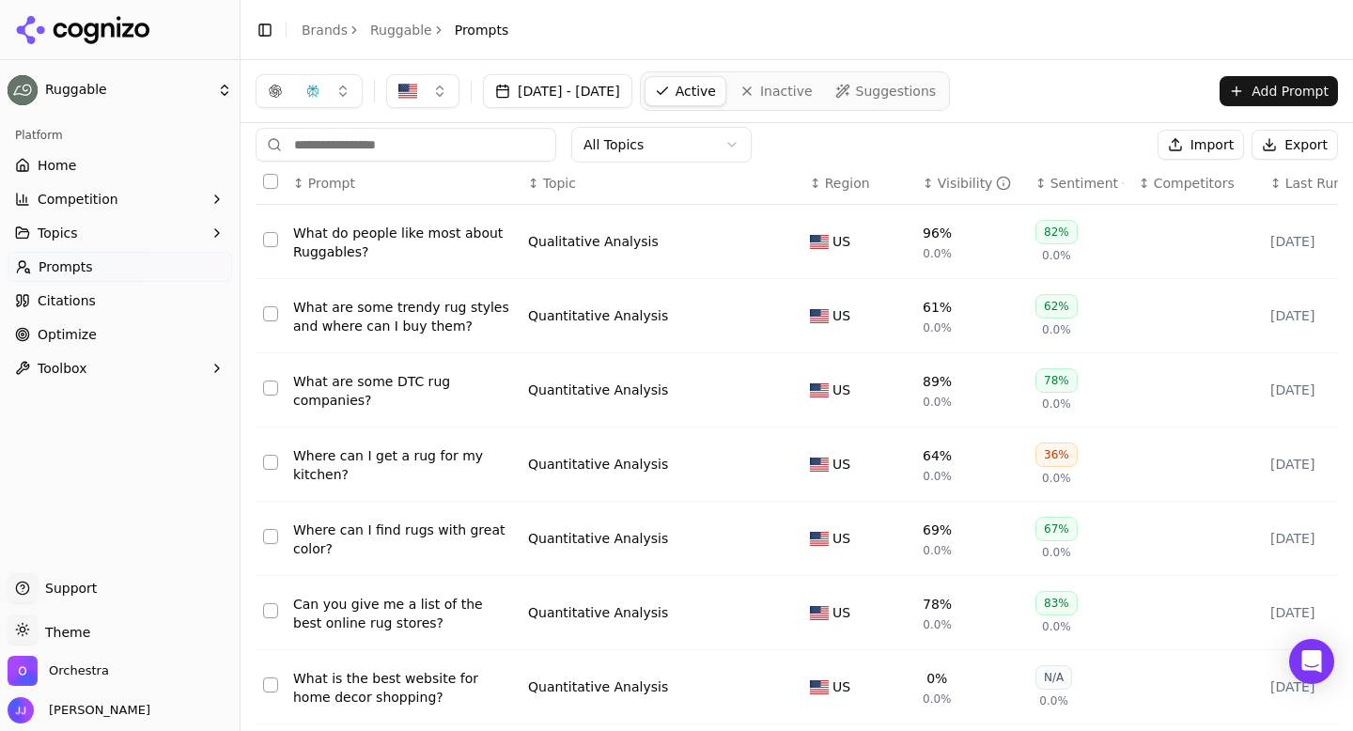
scroll to position [0, 0]
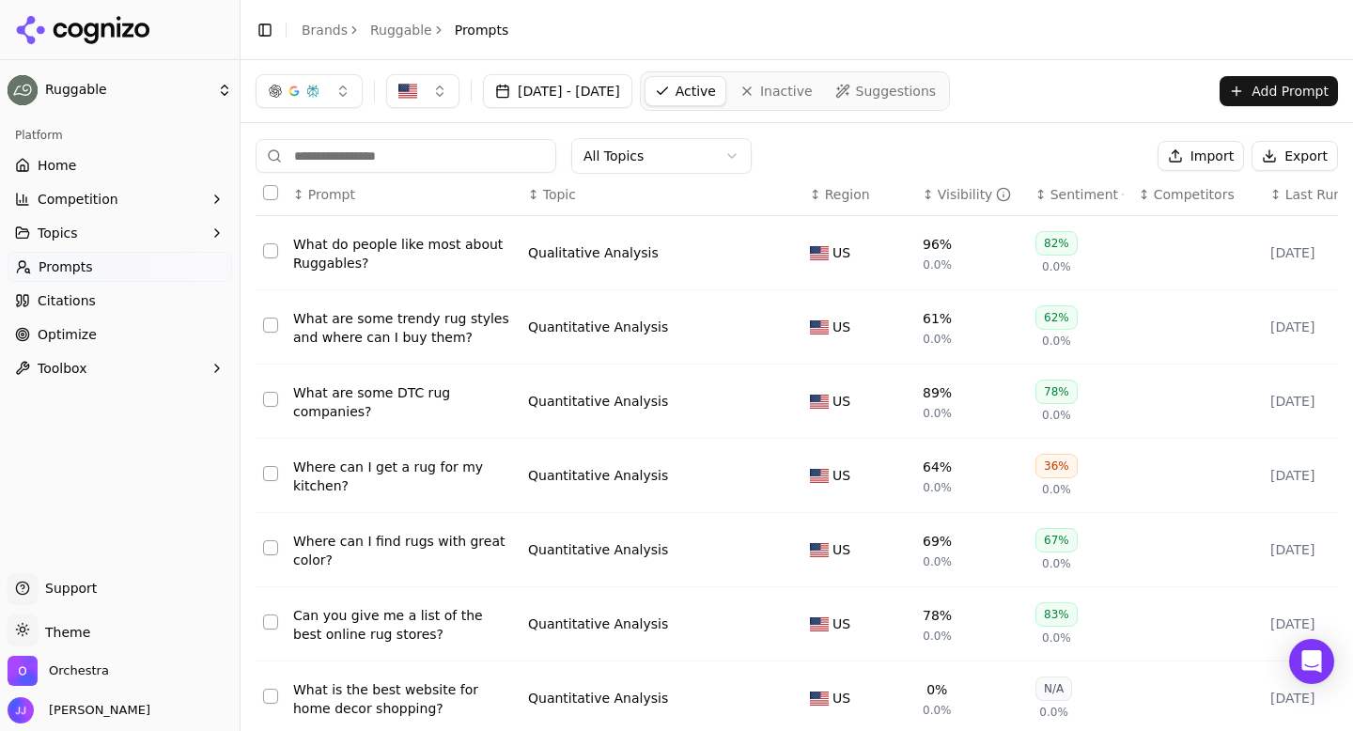
click at [438, 331] on div "What are some trendy rug styles and where can I buy them?" at bounding box center [403, 328] width 220 height 38
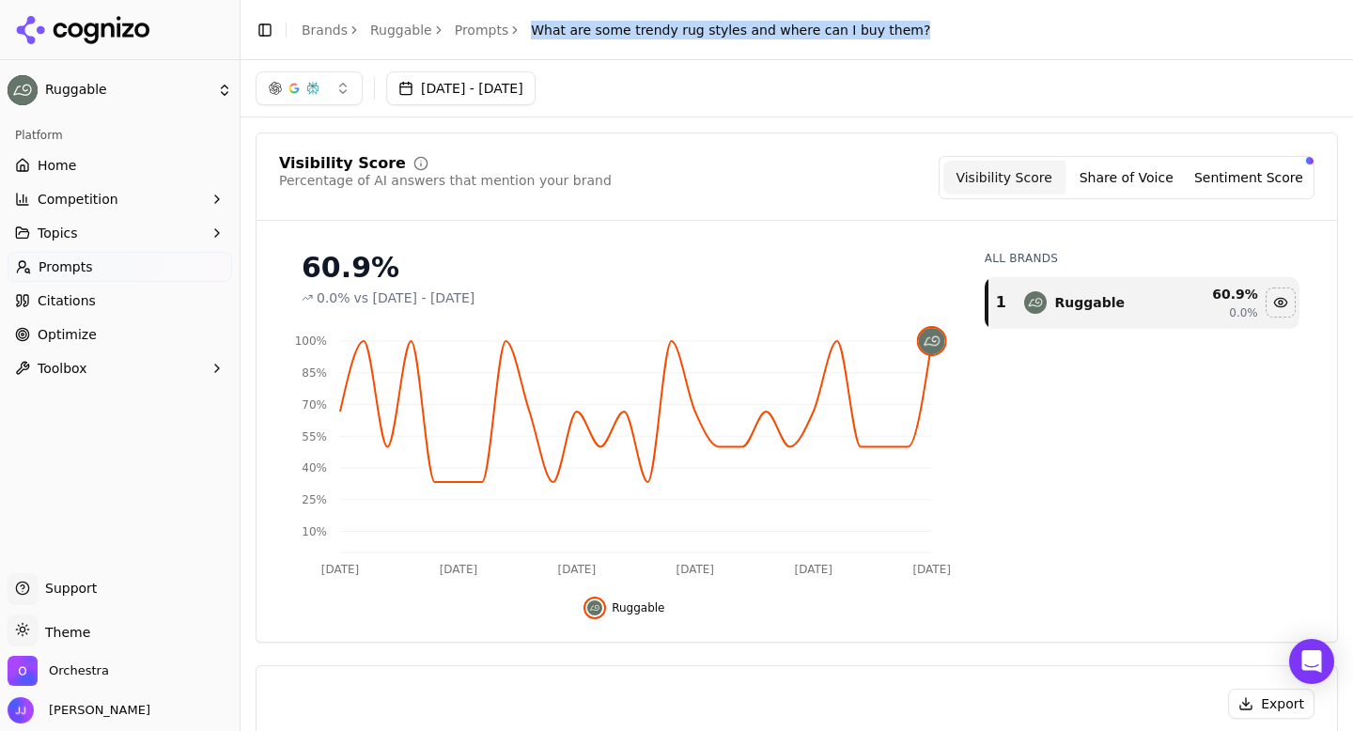
drag, startPoint x: 520, startPoint y: 32, endPoint x: 900, endPoint y: 29, distance: 379.5
click at [900, 29] on header "Toggle Sidebar Brands Ruggable Prompts What are some trendy rug styles and wher…" at bounding box center [796, 30] width 1112 height 60
copy span "What are some trendy rug styles and where can I buy them?"
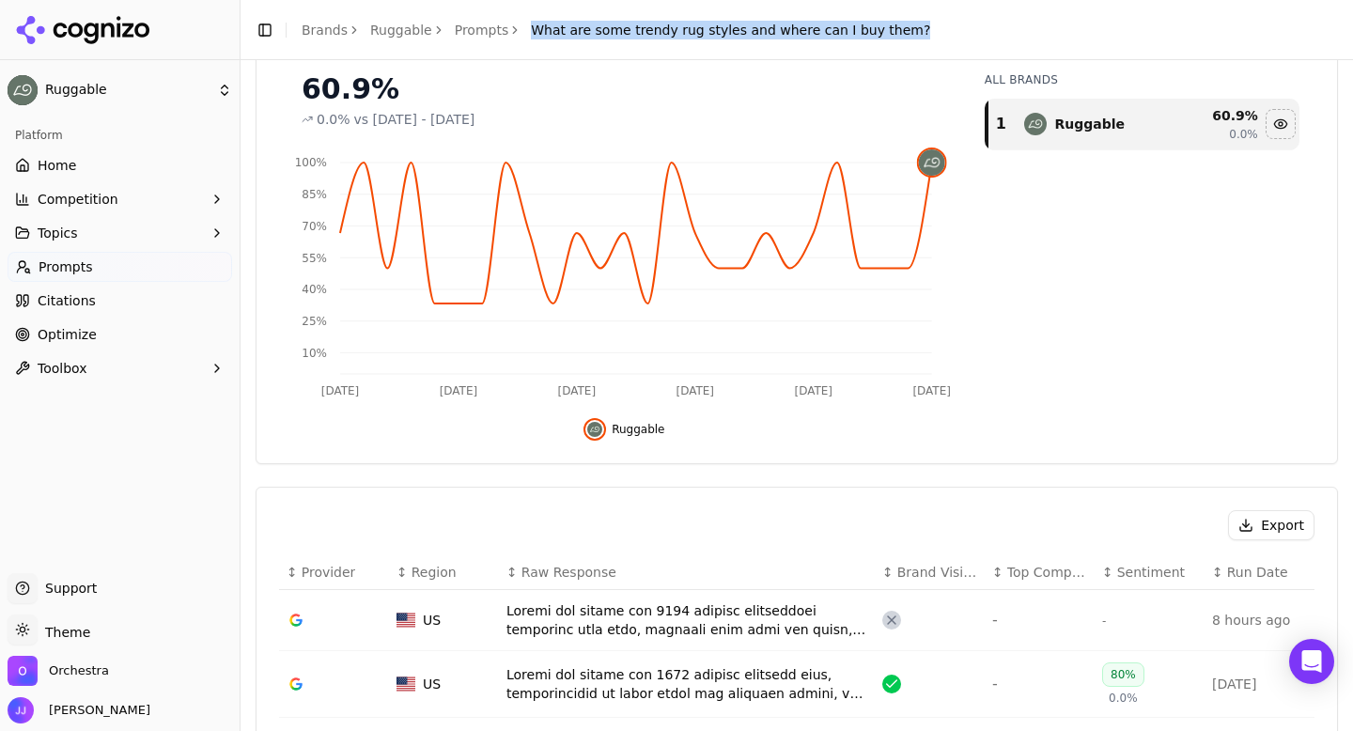
scroll to position [417, 0]
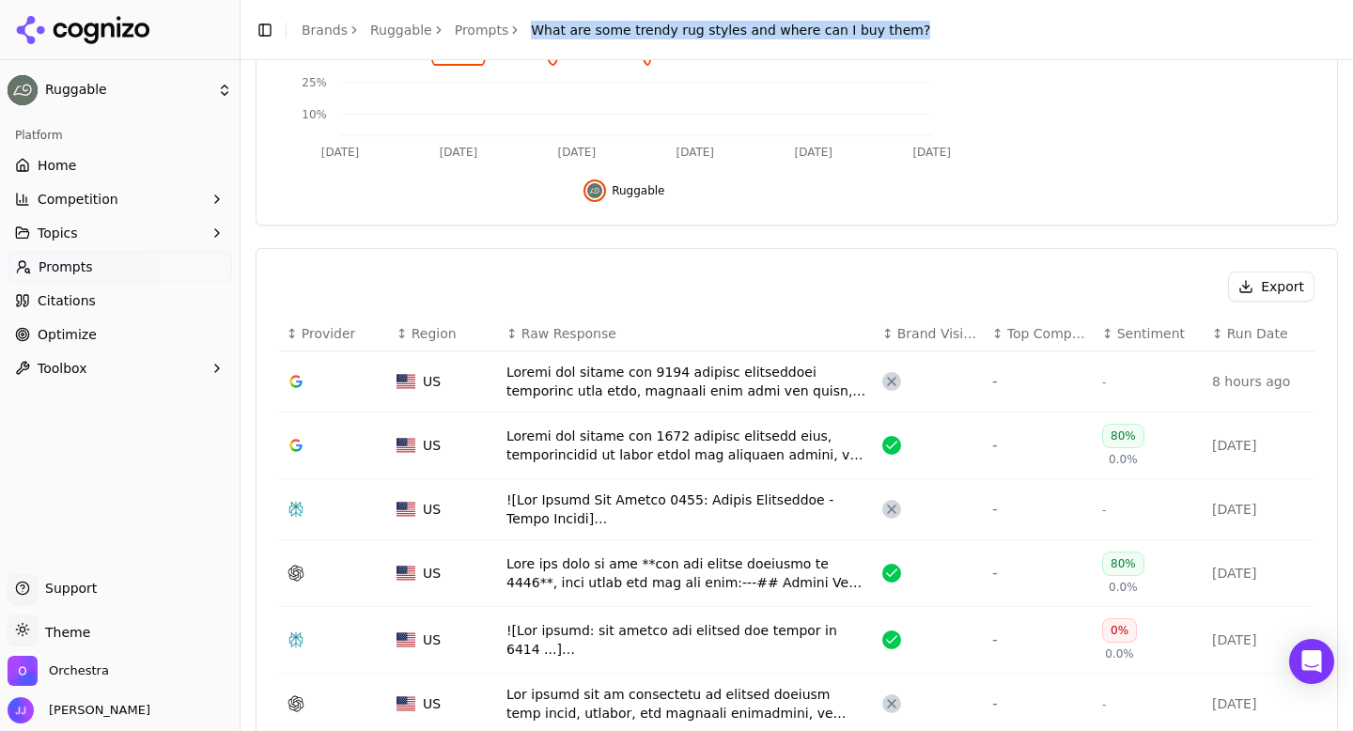
click at [1261, 287] on button "Export" at bounding box center [1271, 286] width 86 height 30
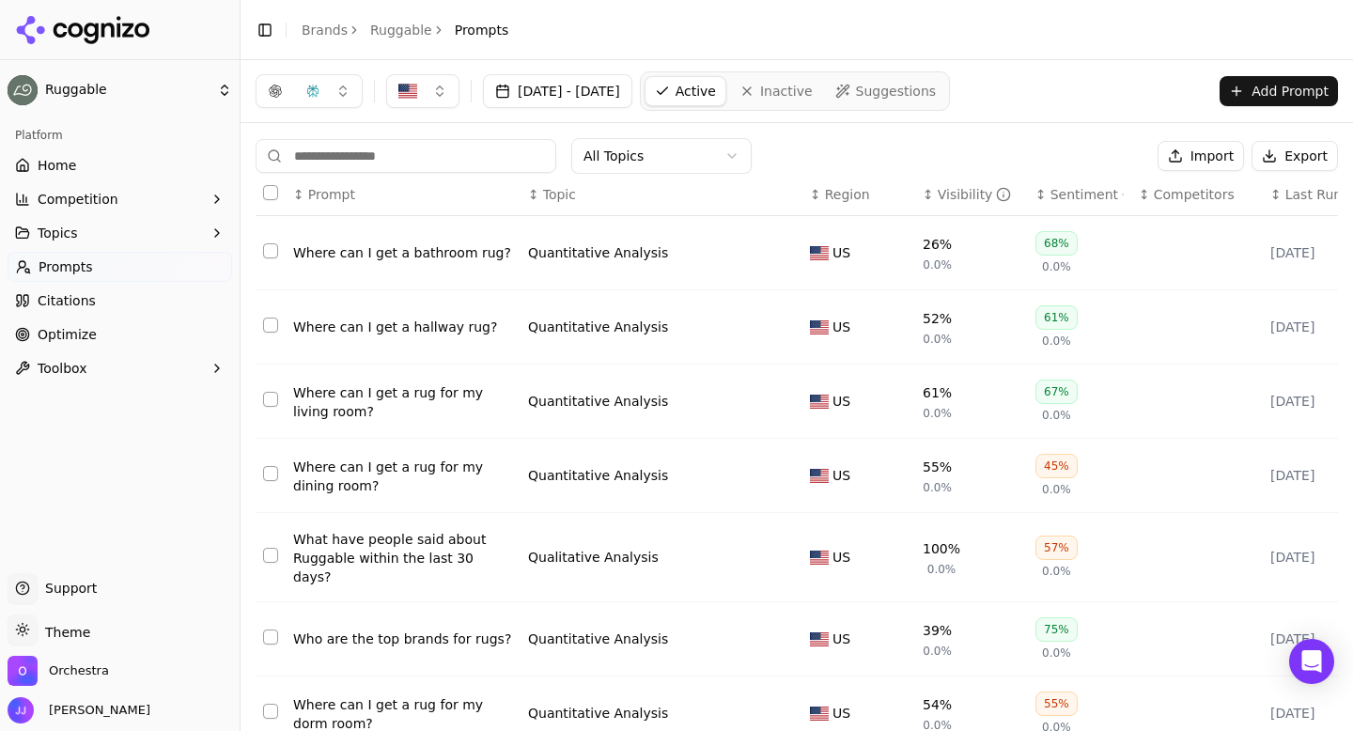
scroll to position [292, 0]
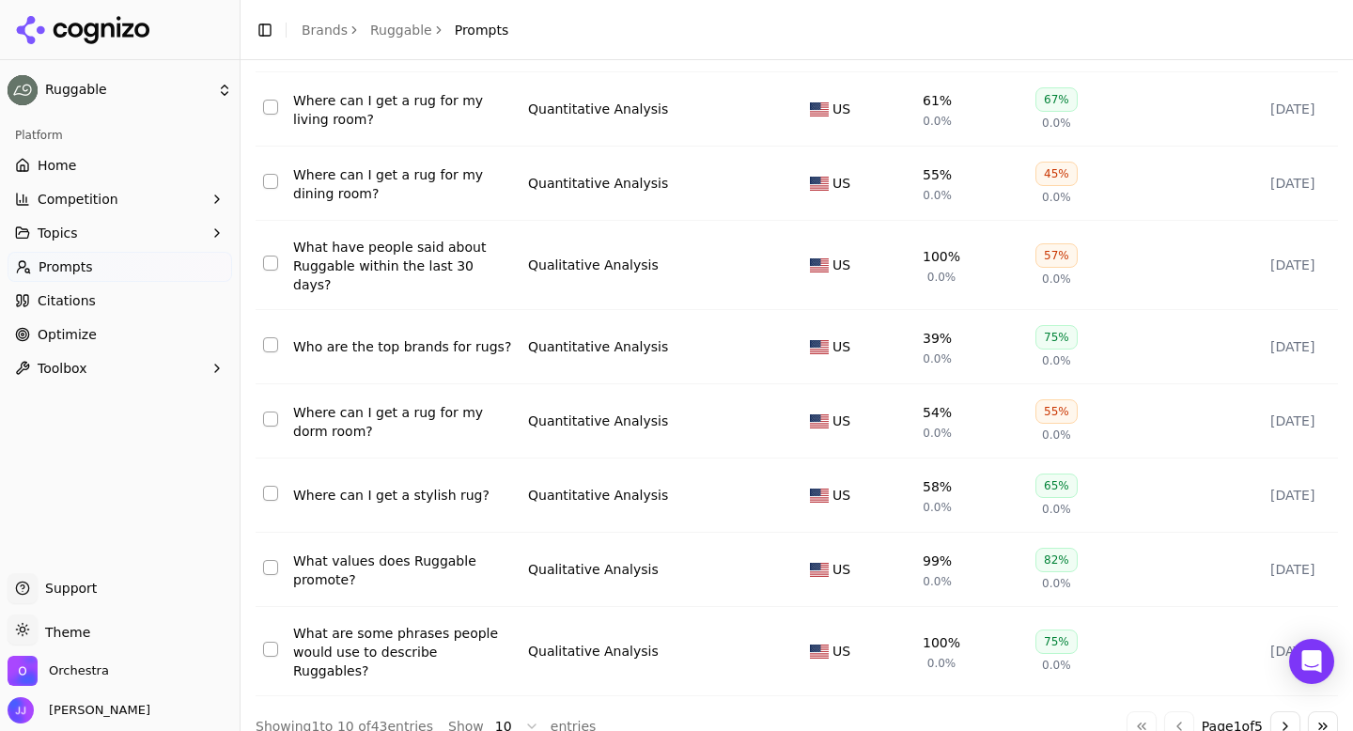
click at [1275, 711] on button "Go to next page" at bounding box center [1285, 726] width 30 height 30
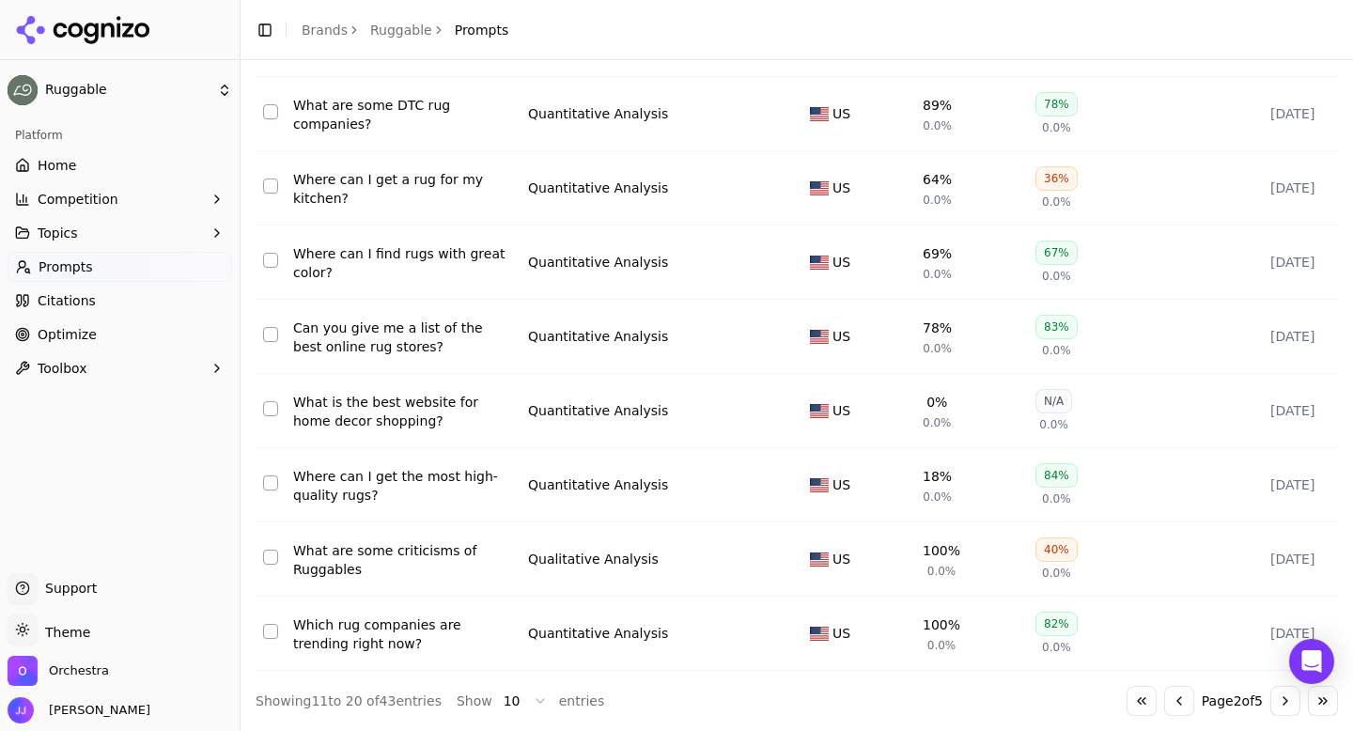
scroll to position [0, 0]
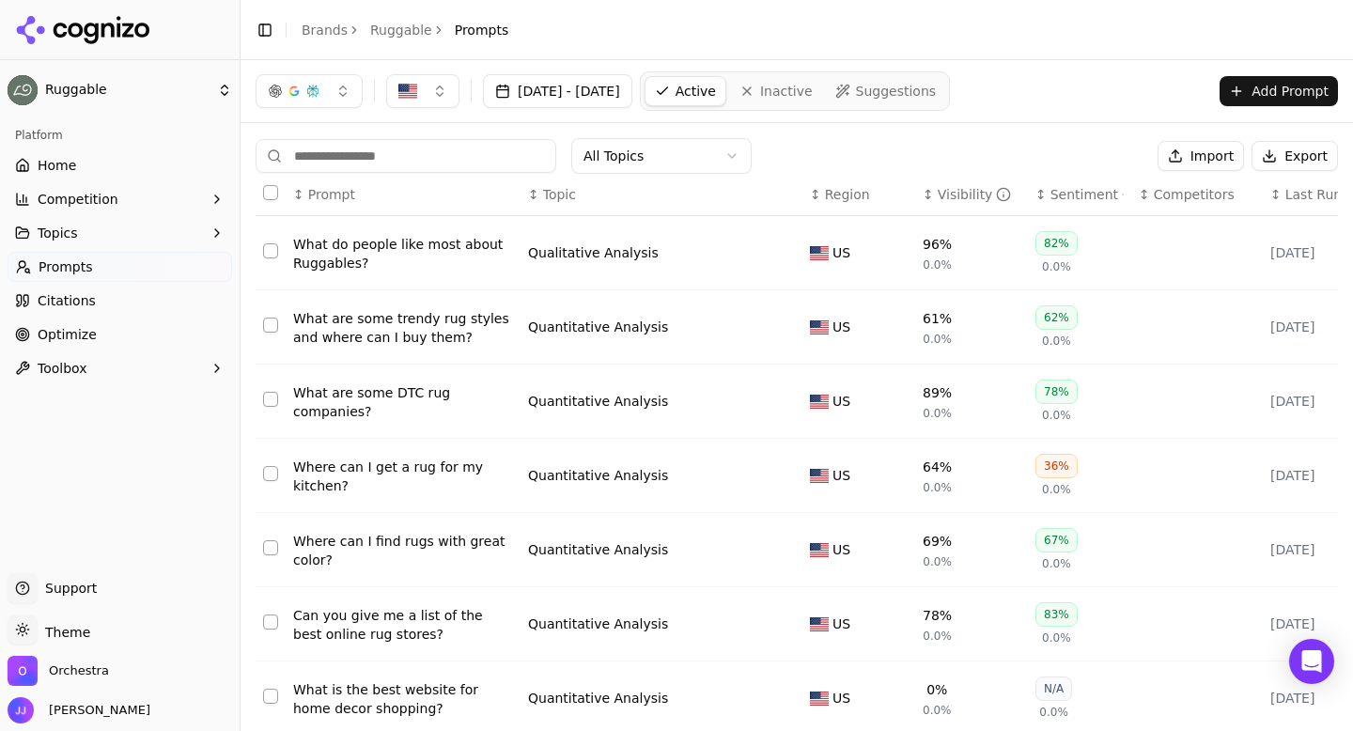
click at [425, 381] on td "What are some DTC rug companies?" at bounding box center [403, 401] width 235 height 74
click at [407, 393] on div "What are some DTC rug companies?" at bounding box center [403, 402] width 220 height 38
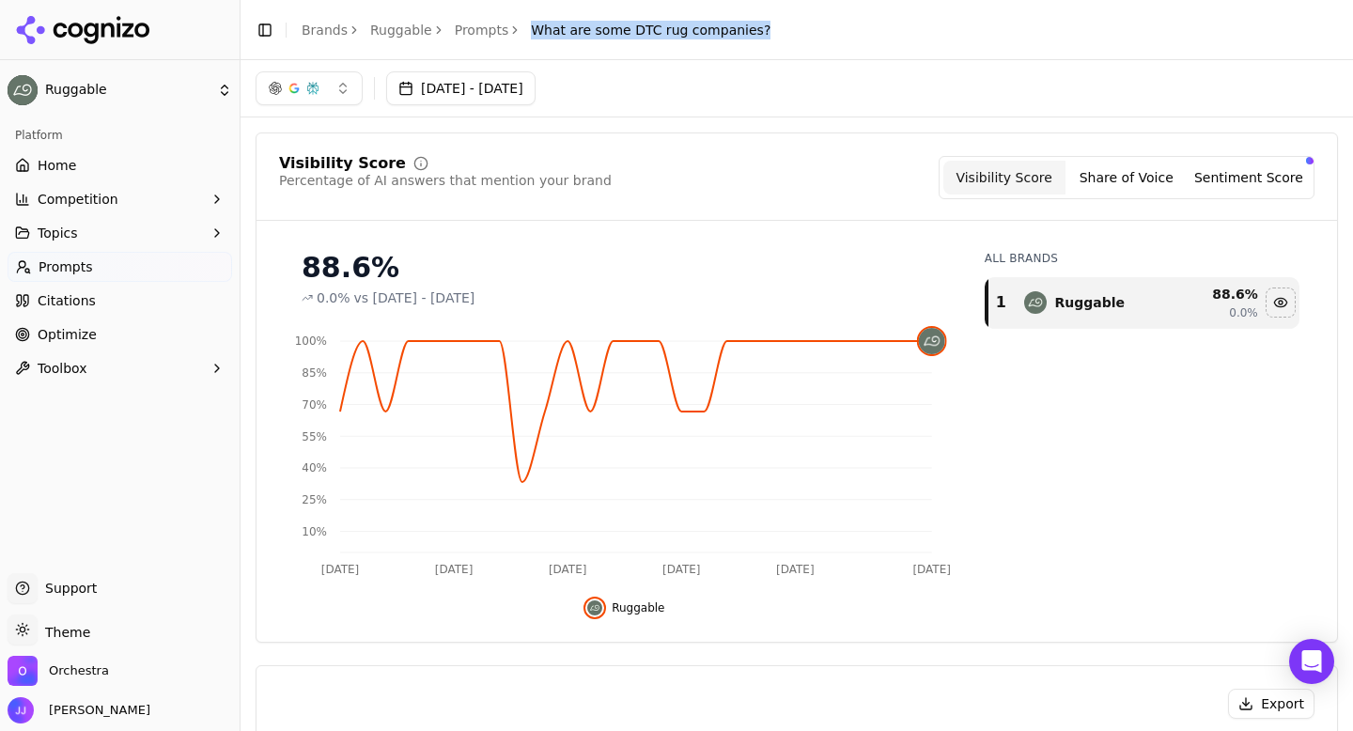
drag, startPoint x: 522, startPoint y: 23, endPoint x: 753, endPoint y: 31, distance: 231.2
click at [753, 31] on div "Toggle Sidebar Brands Ruggable Prompts What are some DTC rug companies?" at bounding box center [512, 30] width 545 height 26
copy span "What are some DTC rug companies?"
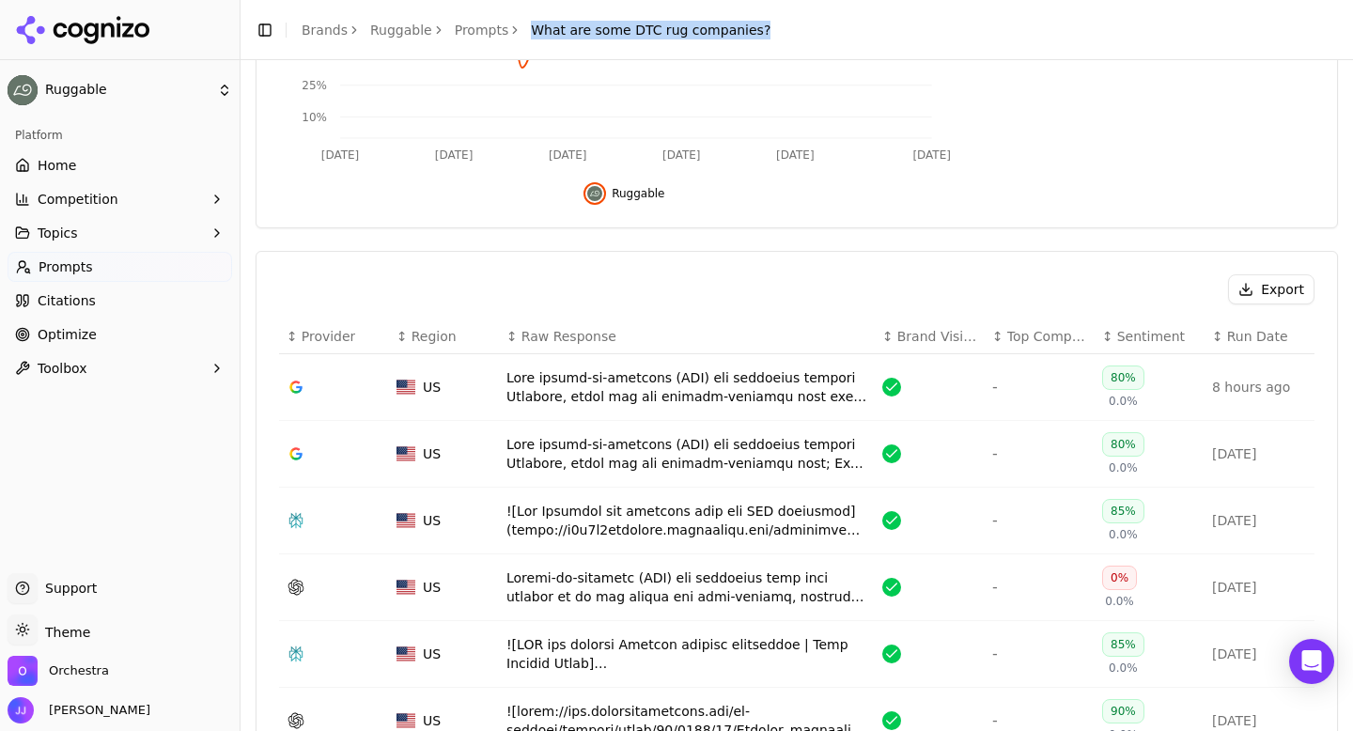
scroll to position [427, 0]
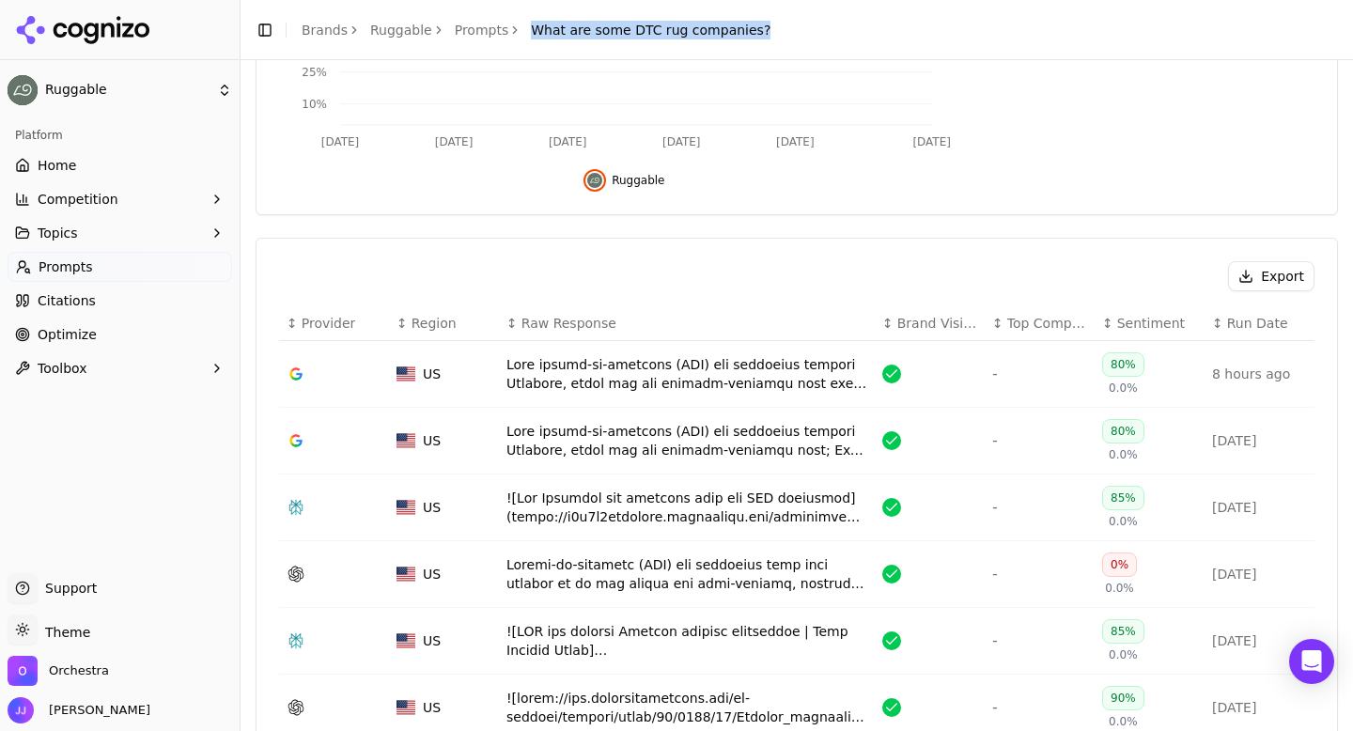
click at [1265, 272] on button "Export" at bounding box center [1271, 276] width 86 height 30
click at [478, 24] on link "Prompts" at bounding box center [482, 30] width 54 height 19
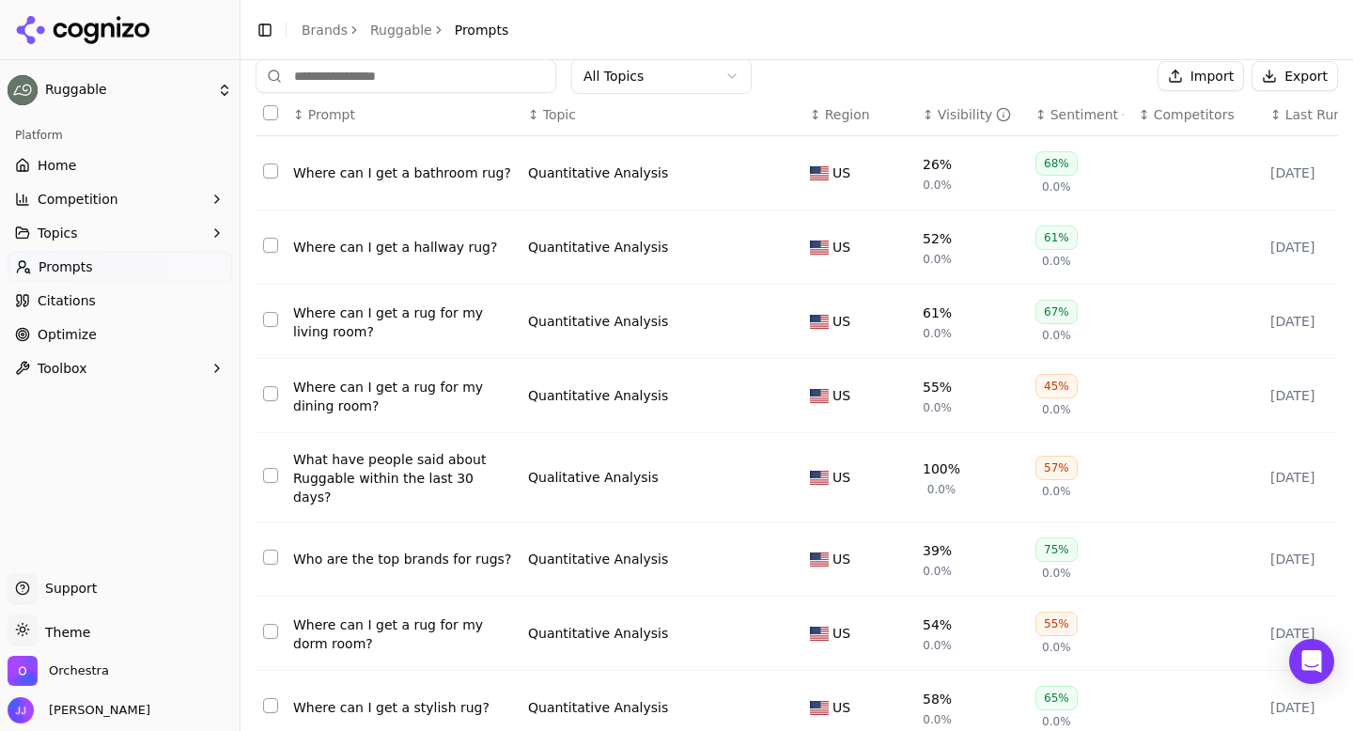
scroll to position [292, 0]
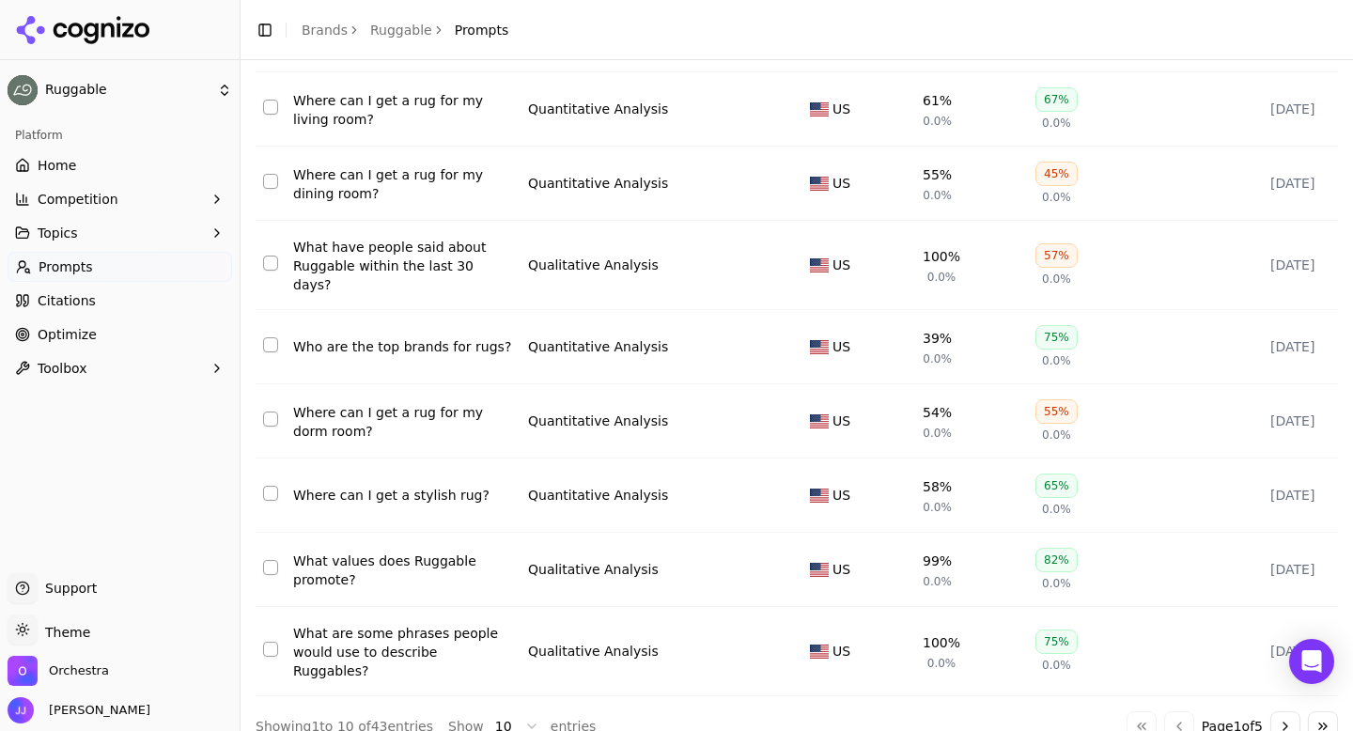
click at [1276, 711] on button "Go to next page" at bounding box center [1285, 726] width 30 height 30
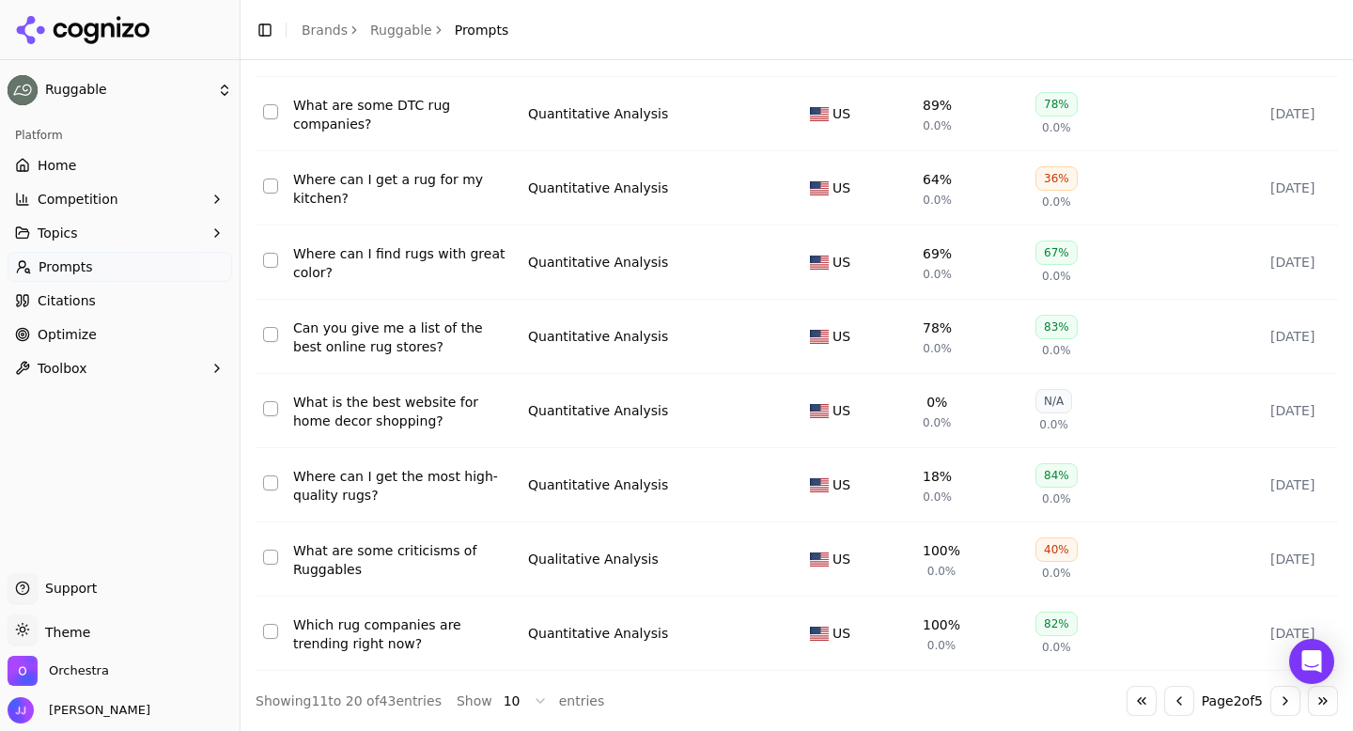
click at [375, 181] on div "Where can I get a rug for my kitchen?" at bounding box center [403, 189] width 220 height 38
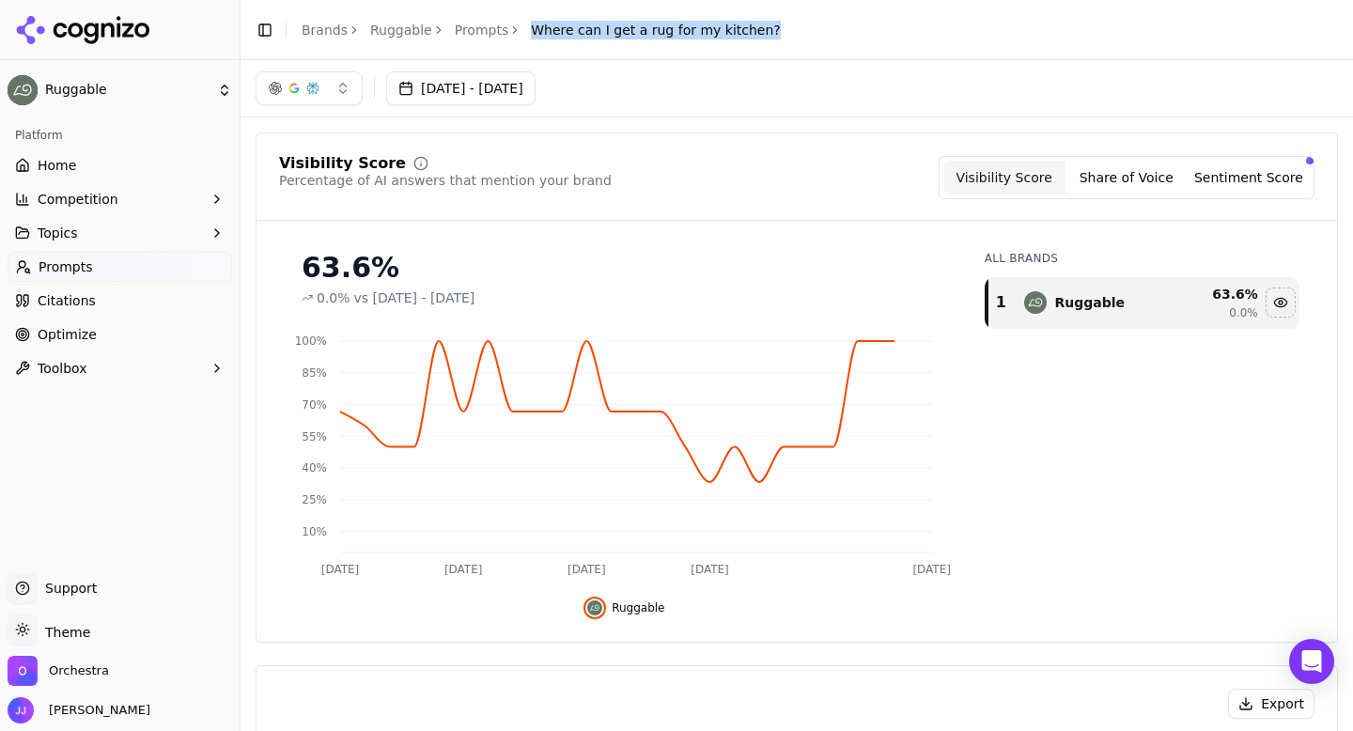
drag, startPoint x: 520, startPoint y: 29, endPoint x: 773, endPoint y: 33, distance: 253.7
click at [773, 33] on header "Toggle Sidebar Brands Ruggable Prompts Where can I get a rug for my kitchen?" at bounding box center [796, 30] width 1112 height 60
copy span "Where can I get a rug for my kitchen?"
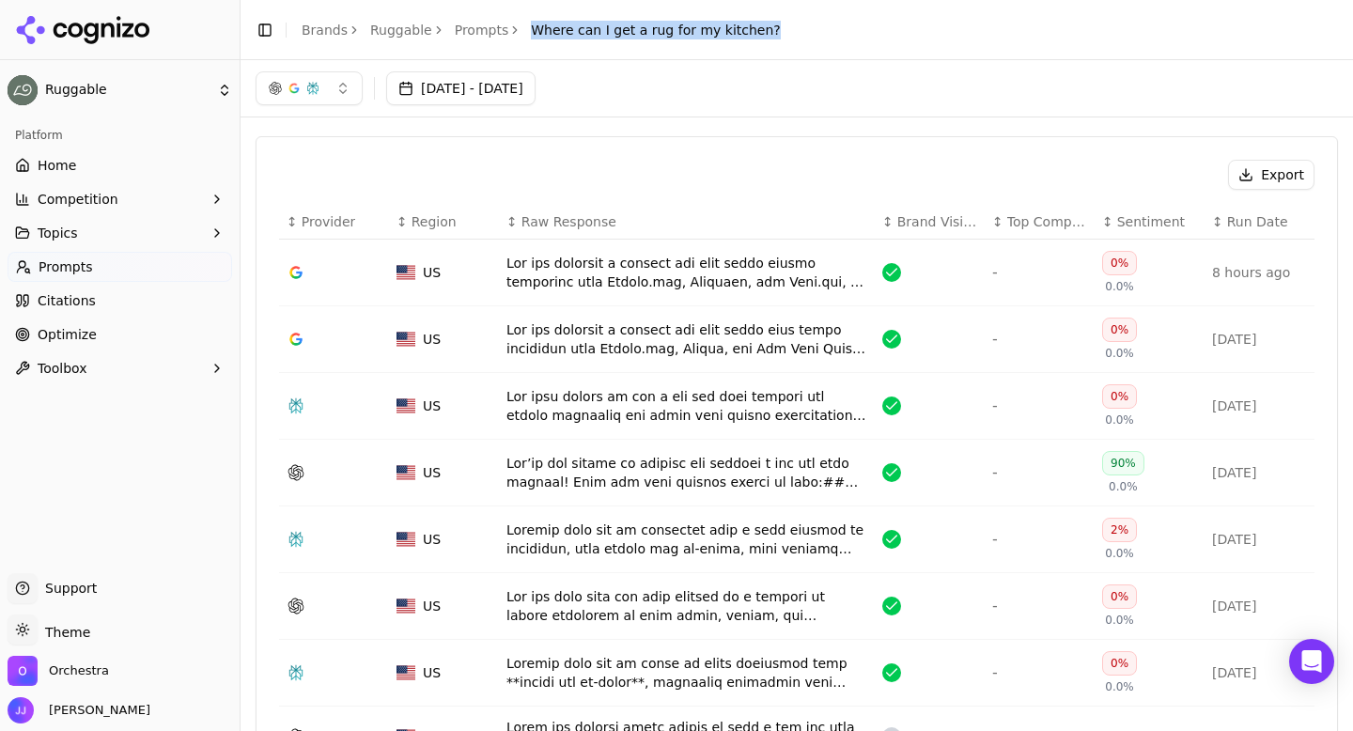
scroll to position [496, 0]
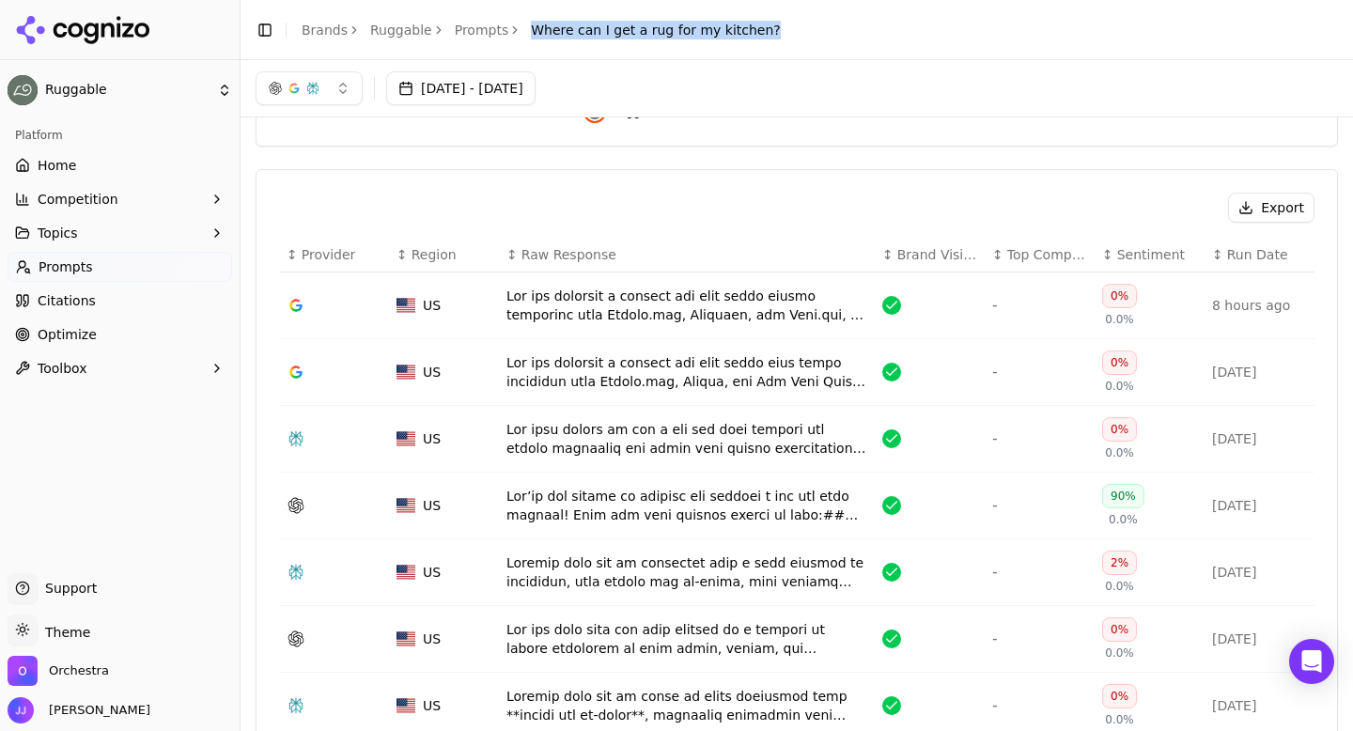
click at [1265, 202] on button "Export" at bounding box center [1271, 208] width 86 height 30
click at [476, 27] on link "Prompts" at bounding box center [482, 30] width 54 height 19
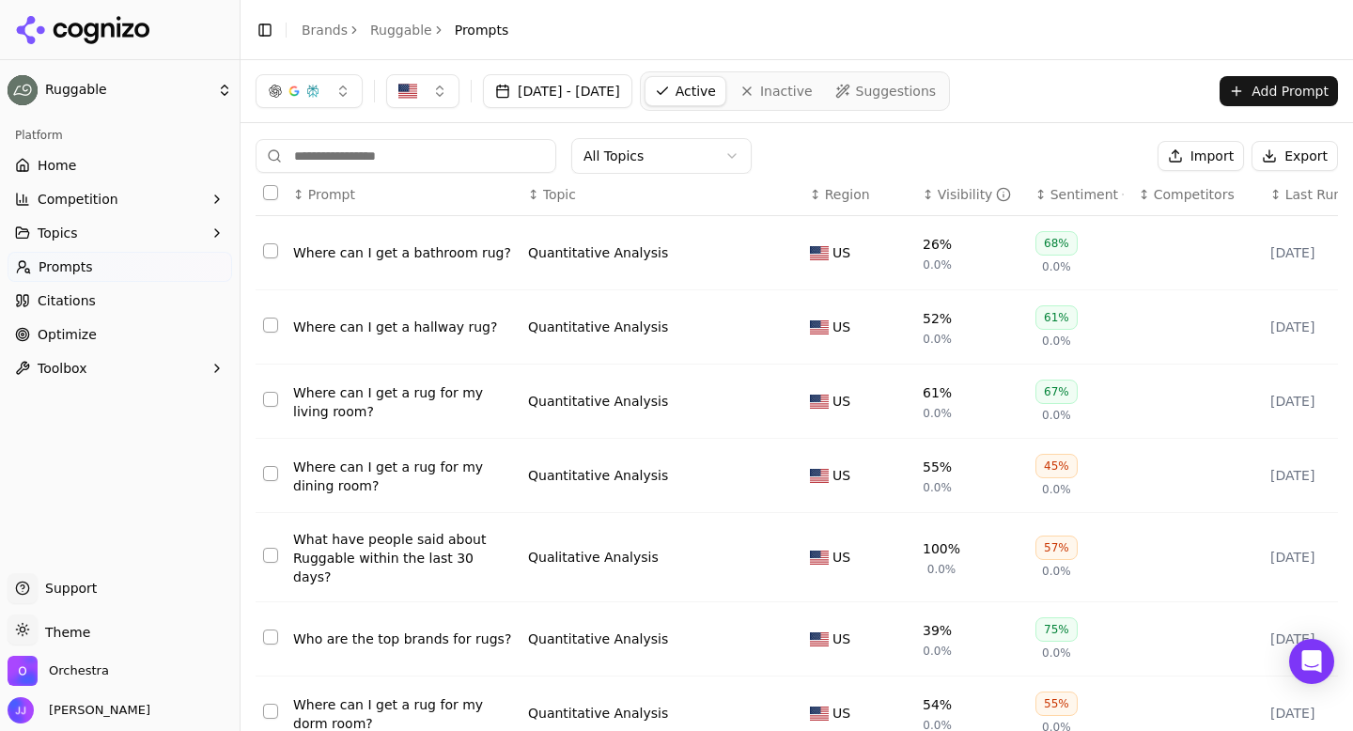
scroll to position [292, 0]
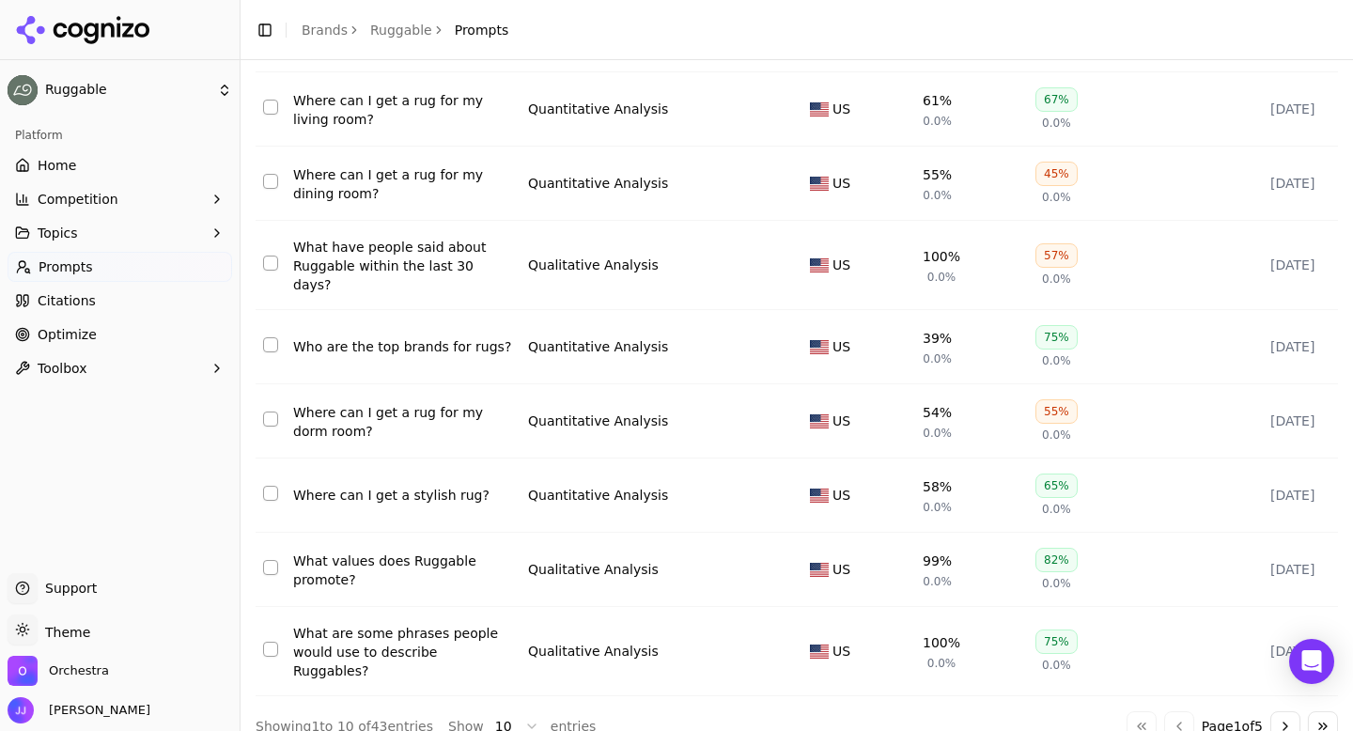
click at [1279, 711] on button "Go to next page" at bounding box center [1285, 726] width 30 height 30
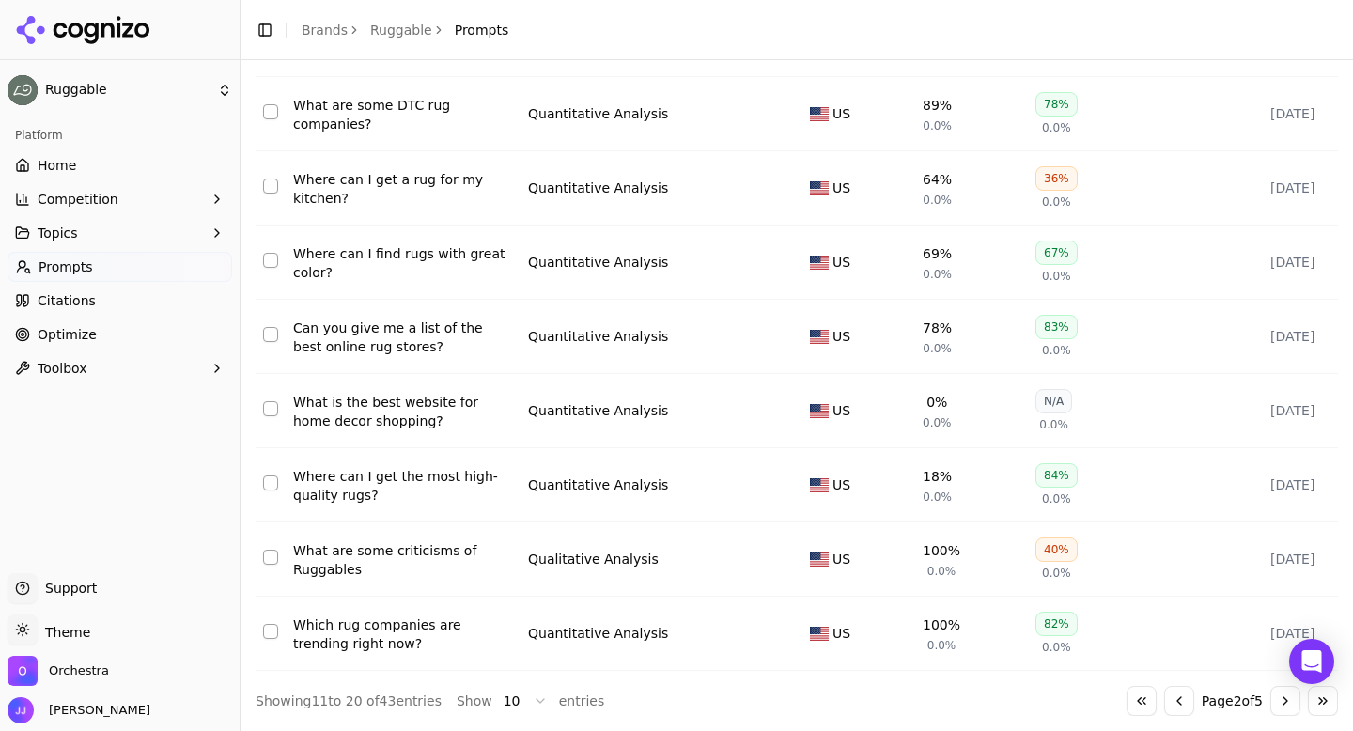
click at [364, 259] on div "Where can I find rugs with great color?" at bounding box center [403, 263] width 220 height 38
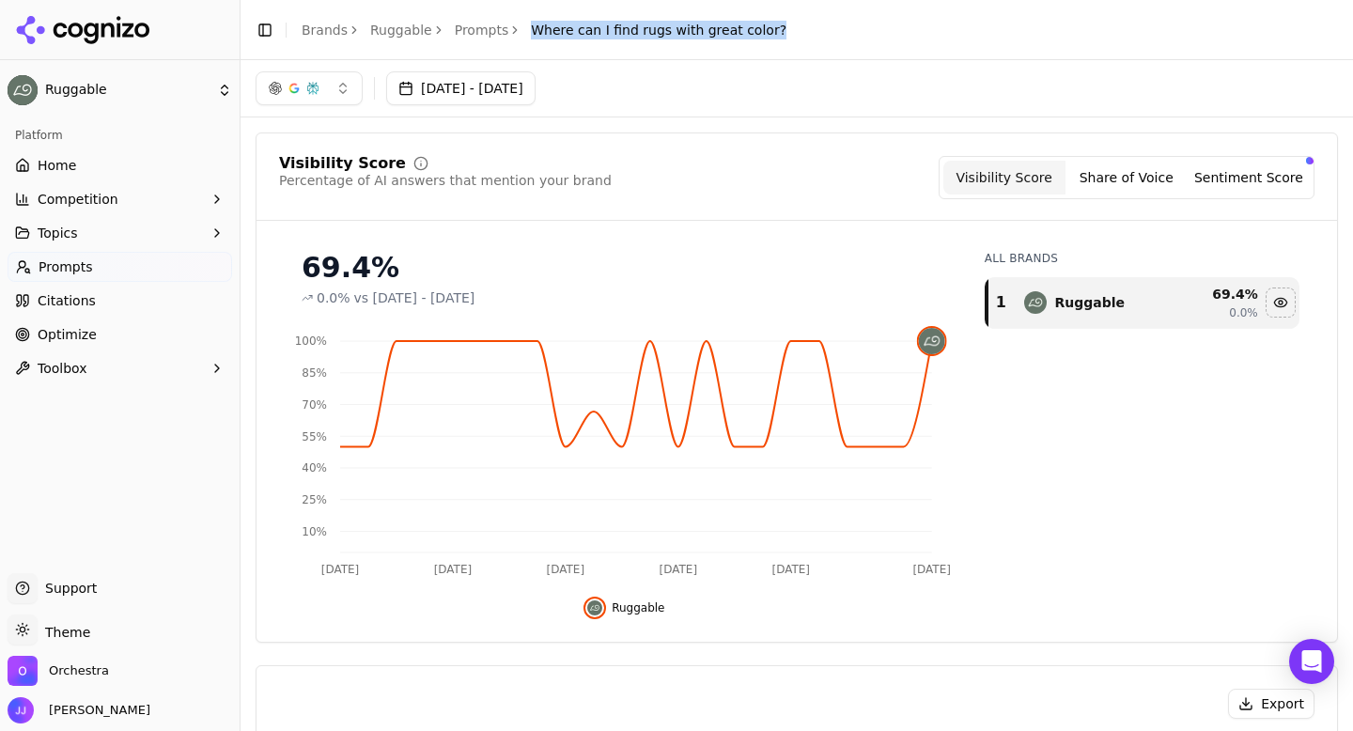
drag, startPoint x: 520, startPoint y: 28, endPoint x: 778, endPoint y: 23, distance: 258.4
click at [778, 23] on header "Toggle Sidebar Brands Ruggable Prompts Where can I find rugs with great color?" at bounding box center [796, 30] width 1112 height 60
copy span "Where can I find rugs with great color?"
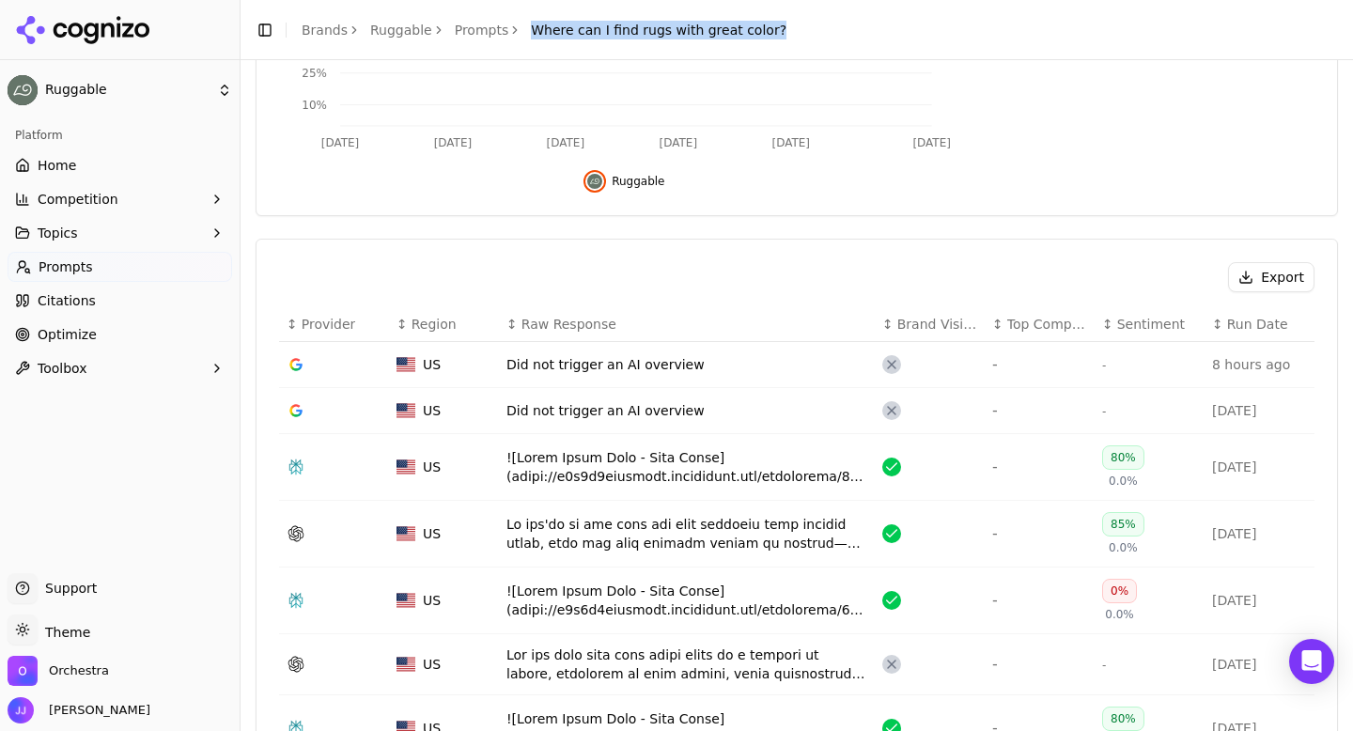
scroll to position [507, 0]
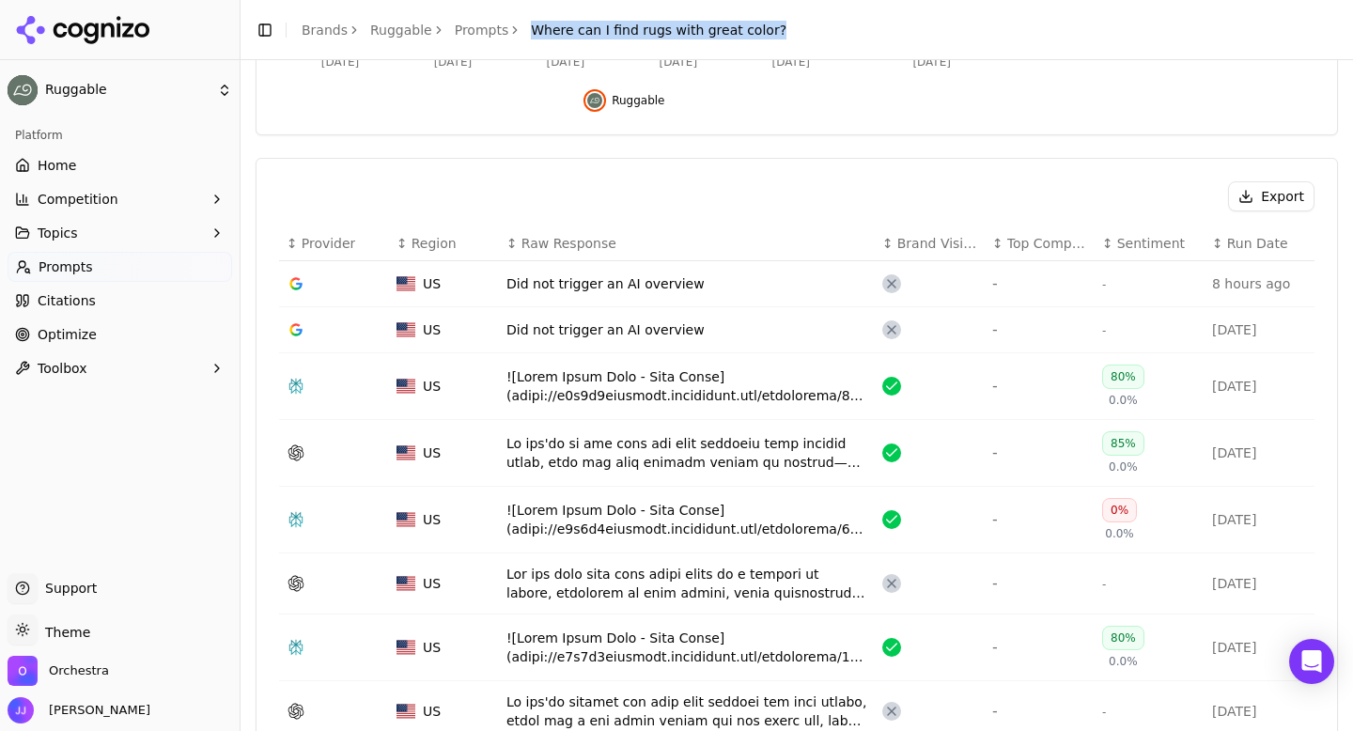
click at [1279, 208] on button "Export" at bounding box center [1271, 196] width 86 height 30
click at [460, 34] on link "Prompts" at bounding box center [482, 30] width 54 height 19
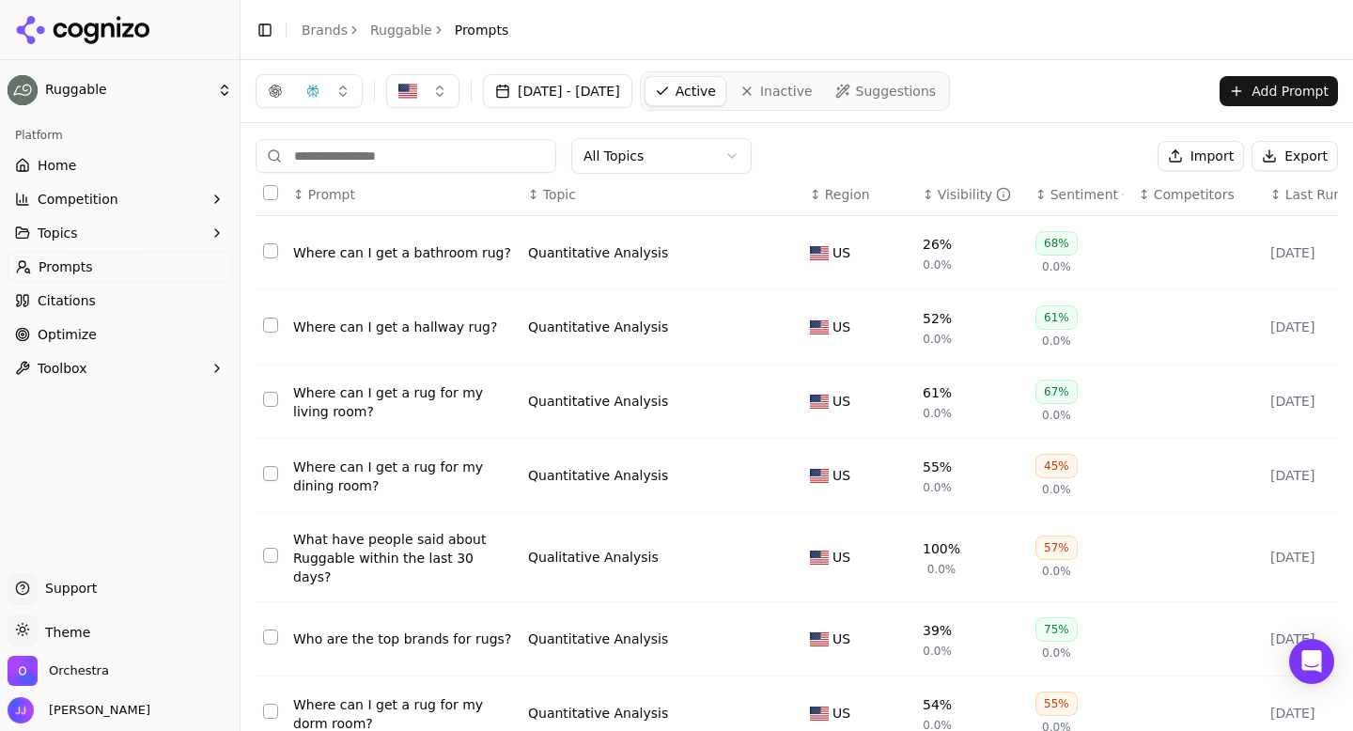
scroll to position [292, 0]
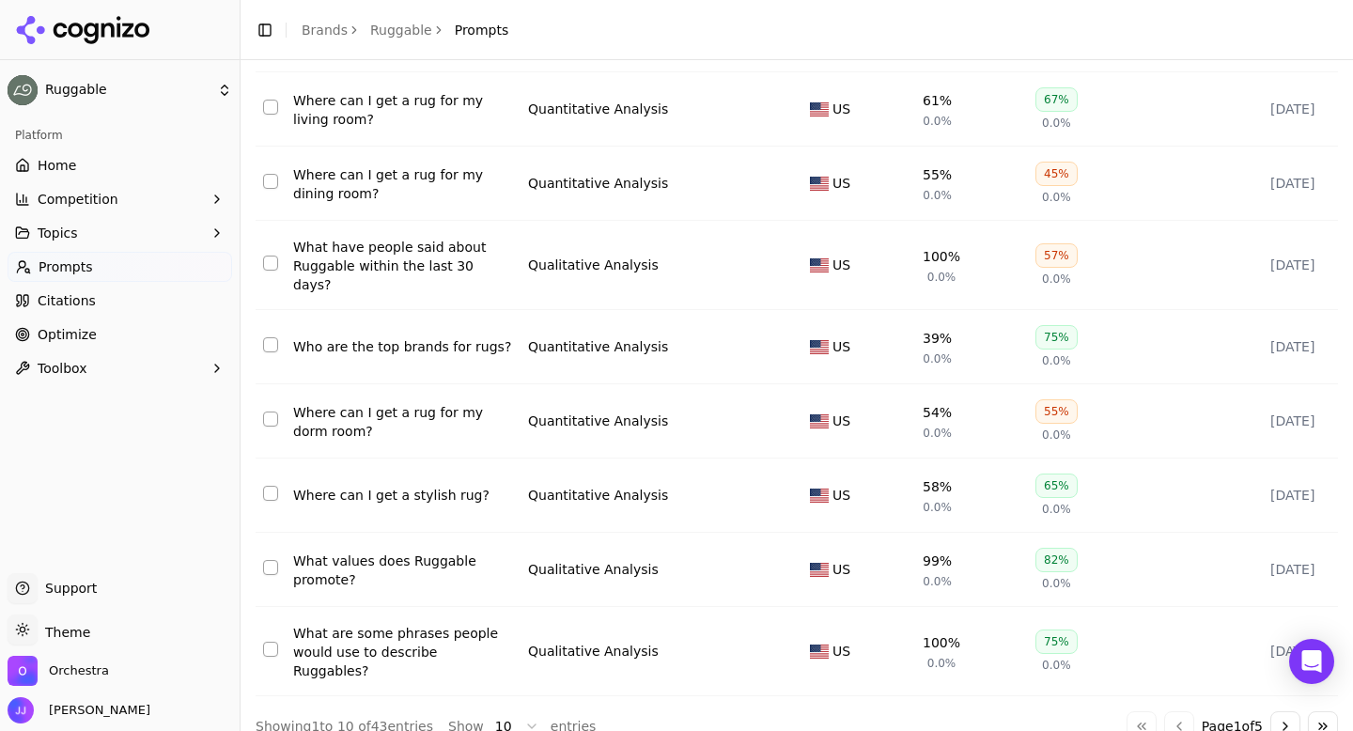
click at [1282, 711] on button "Go to next page" at bounding box center [1285, 726] width 30 height 30
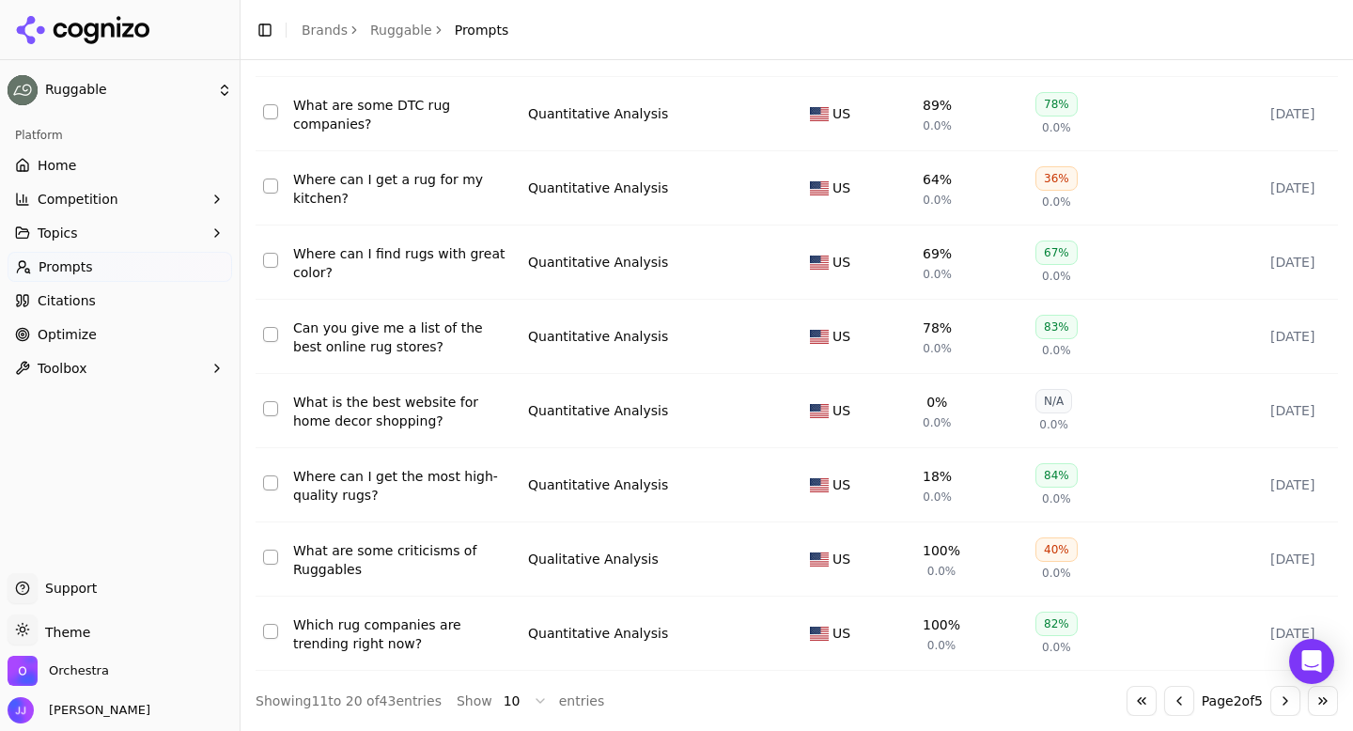
click at [371, 340] on div "Can you give me a list of the best online rug stores?" at bounding box center [403, 337] width 220 height 38
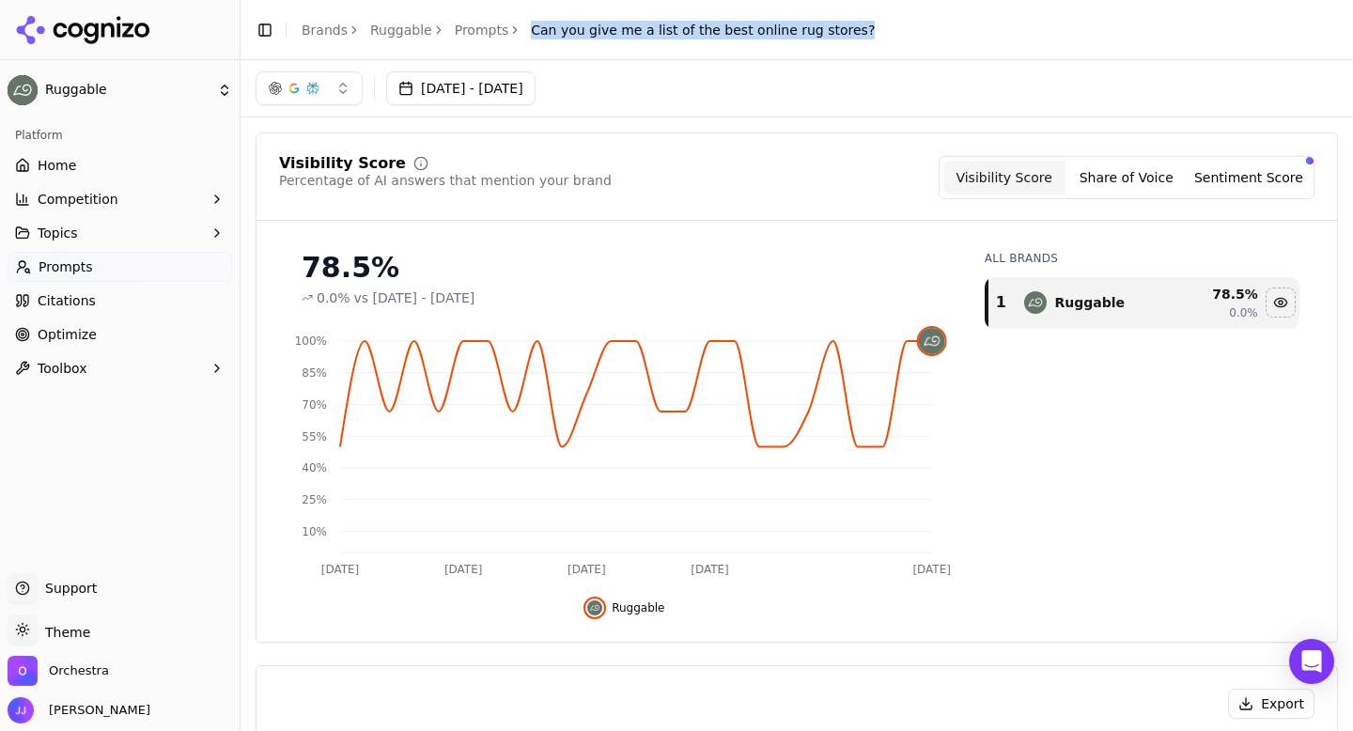
drag, startPoint x: 520, startPoint y: 33, endPoint x: 850, endPoint y: 28, distance: 329.8
click at [850, 28] on header "Toggle Sidebar Brands Ruggable Prompts Can you give me a list of the best onlin…" at bounding box center [796, 30] width 1112 height 60
copy span "Can you give me a list of the best online rug stores?"
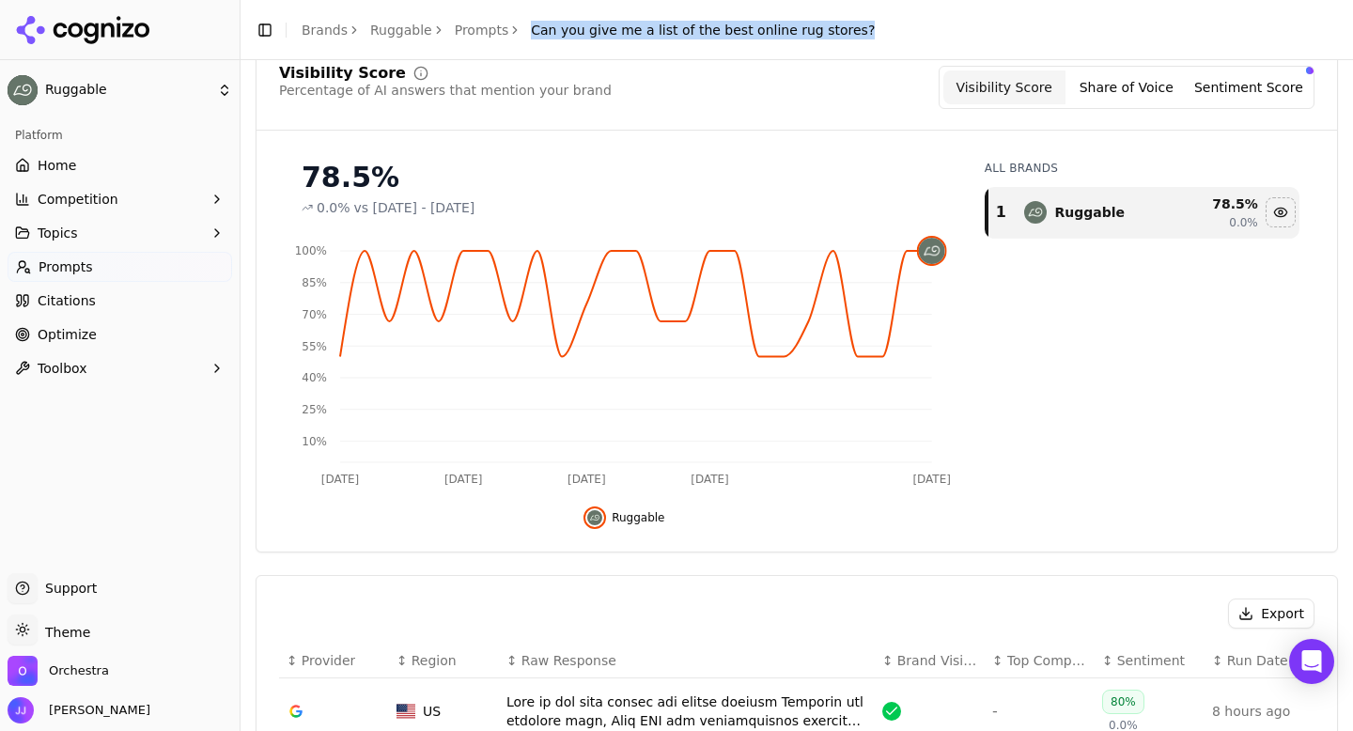
scroll to position [163, 0]
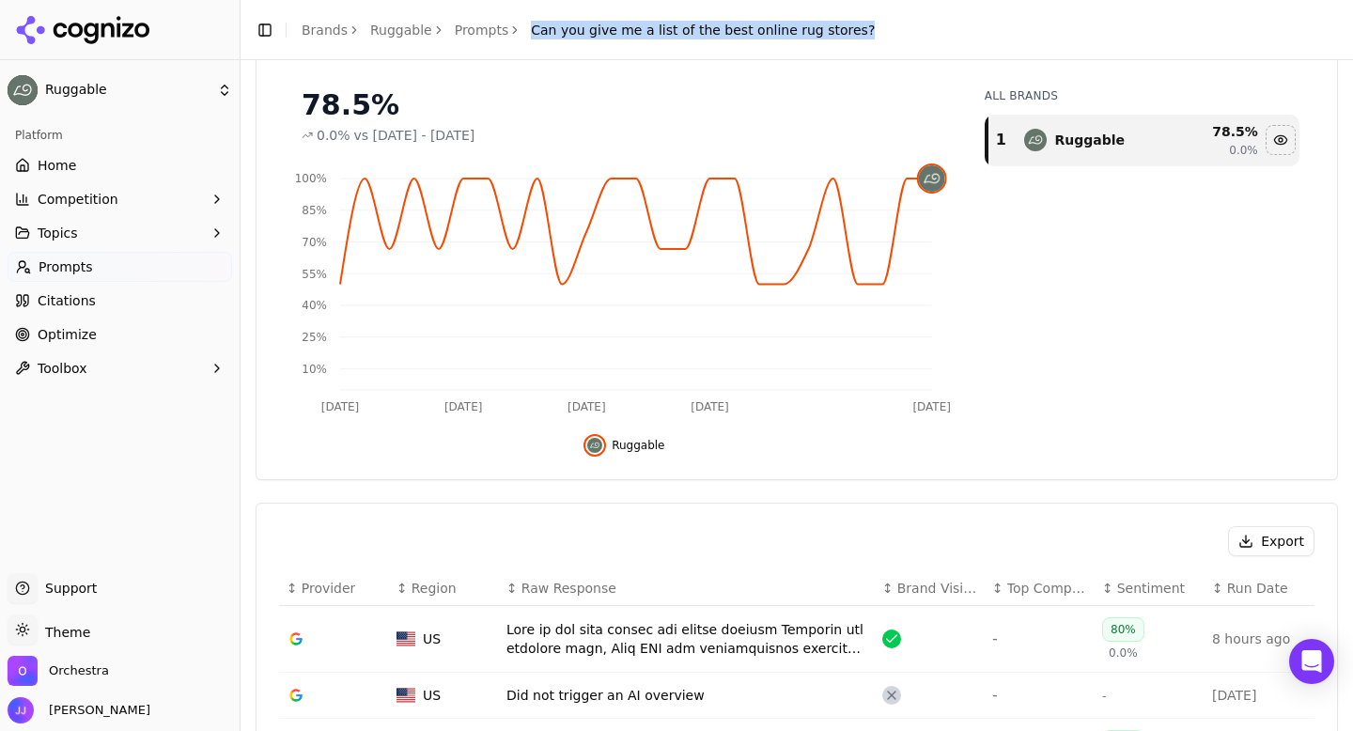
click at [1278, 534] on button "Export" at bounding box center [1271, 541] width 86 height 30
click at [471, 29] on link "Prompts" at bounding box center [482, 30] width 54 height 19
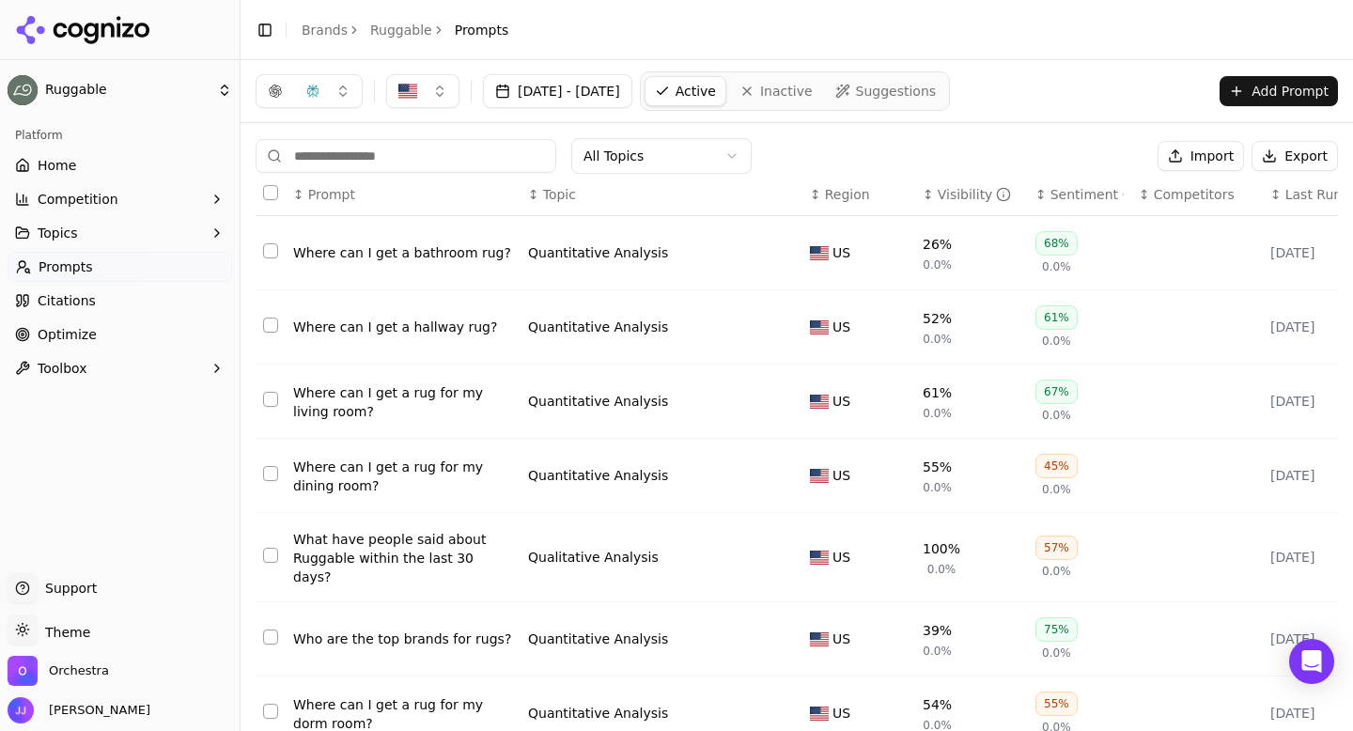
scroll to position [292, 0]
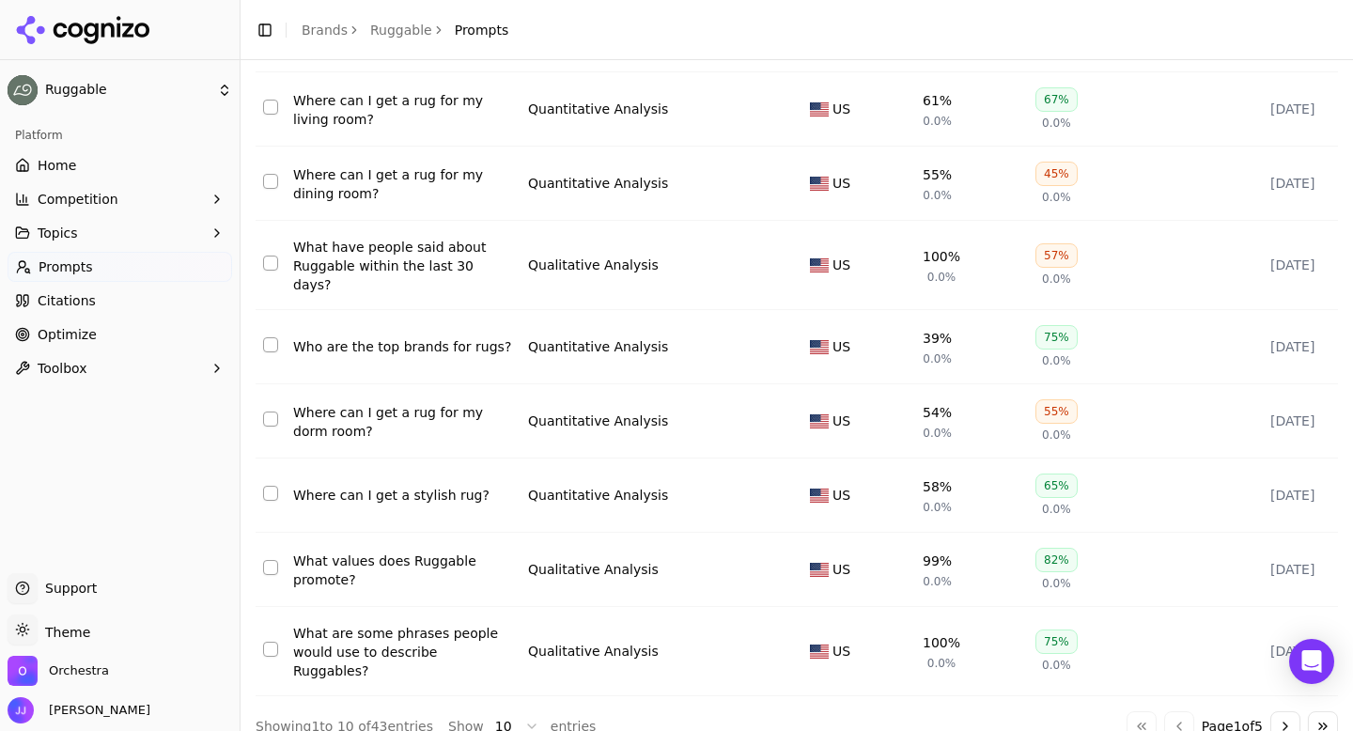
click at [1281, 711] on button "Go to next page" at bounding box center [1285, 726] width 30 height 30
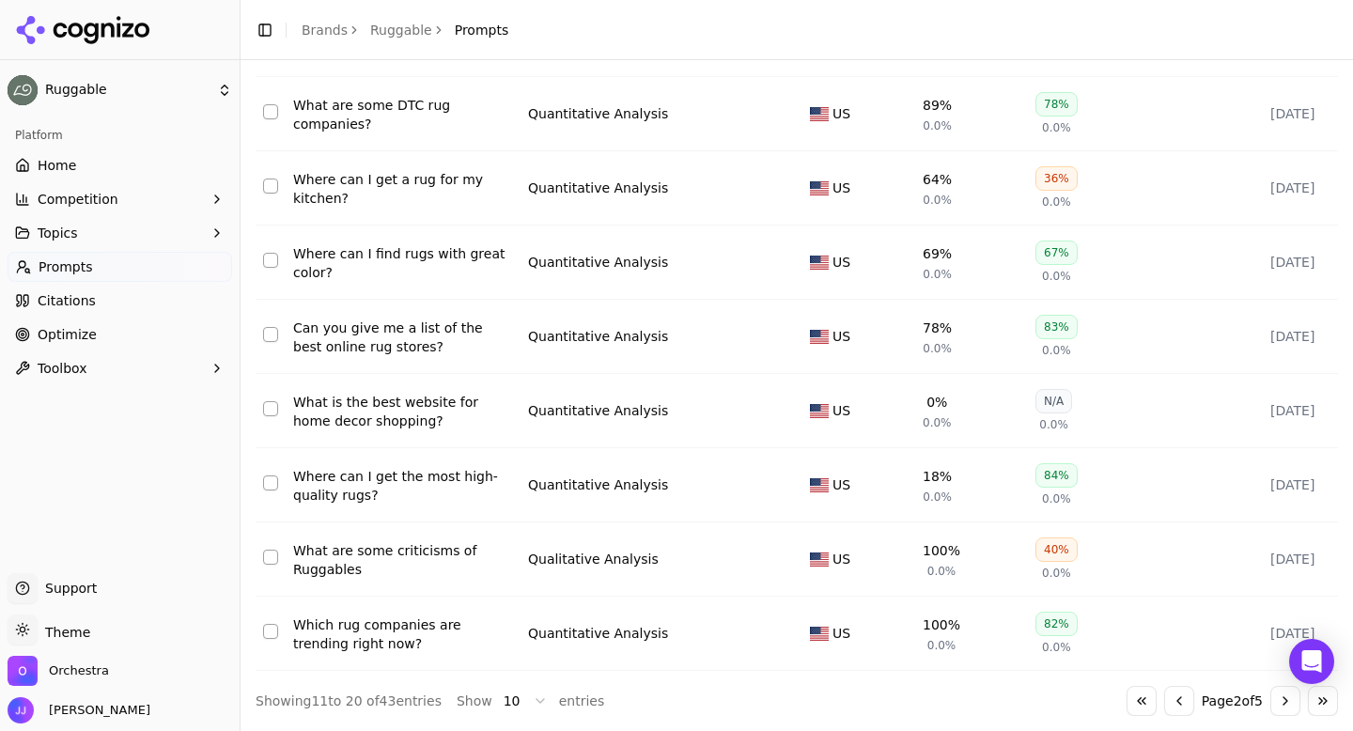
click at [384, 417] on div "What is the best website for home decor shopping?" at bounding box center [403, 412] width 220 height 38
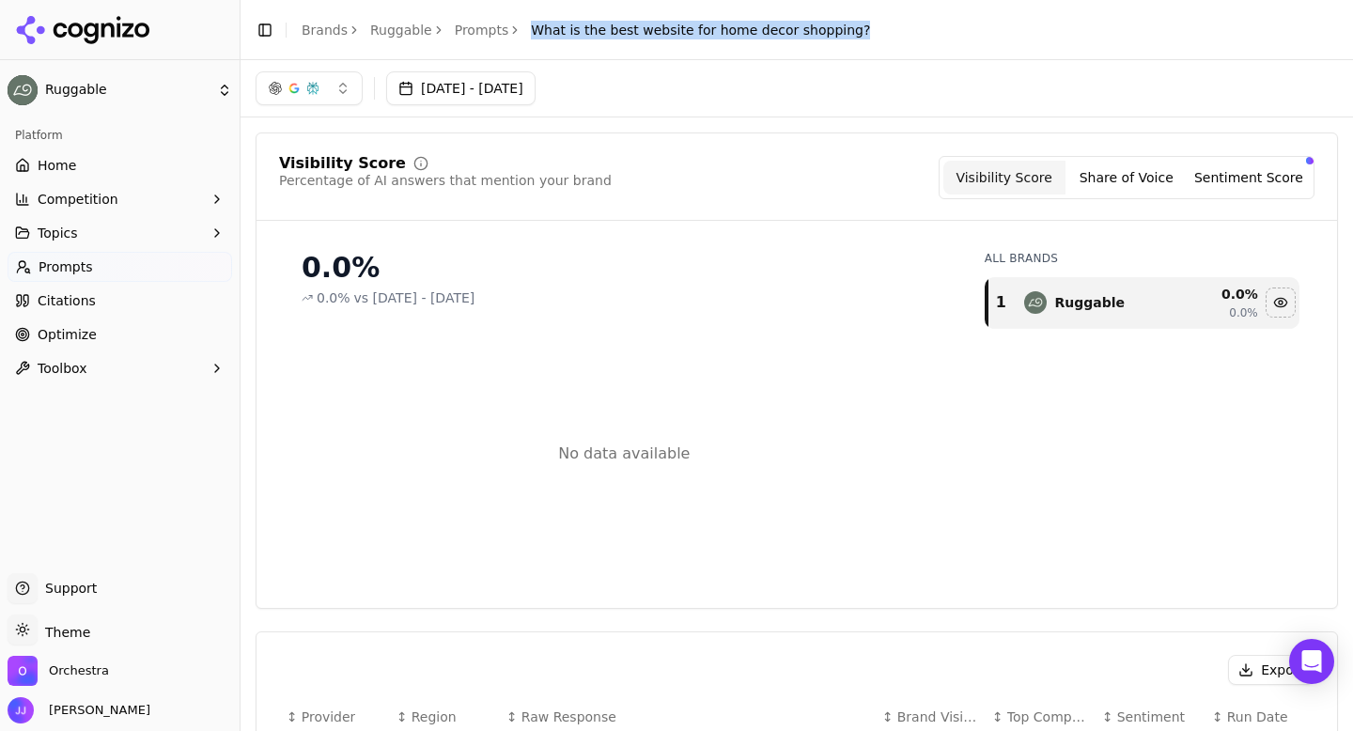
drag, startPoint x: 522, startPoint y: 32, endPoint x: 848, endPoint y: 33, distance: 326.0
click at [848, 33] on header "Toggle Sidebar Brands Ruggable Prompts What is the best website for home decor …" at bounding box center [796, 30] width 1112 height 60
copy span "What is the best website for home decor shopping?"
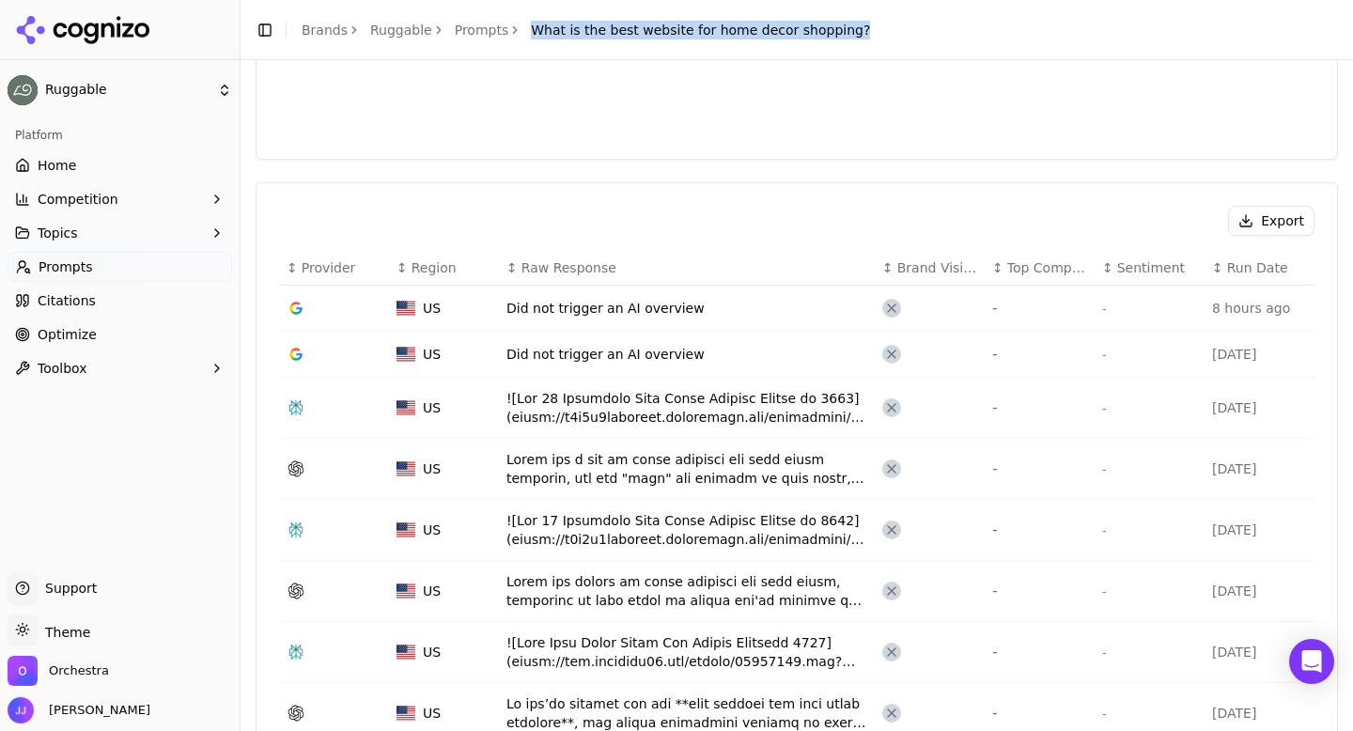
click at [1245, 234] on button "Export" at bounding box center [1271, 221] width 86 height 30
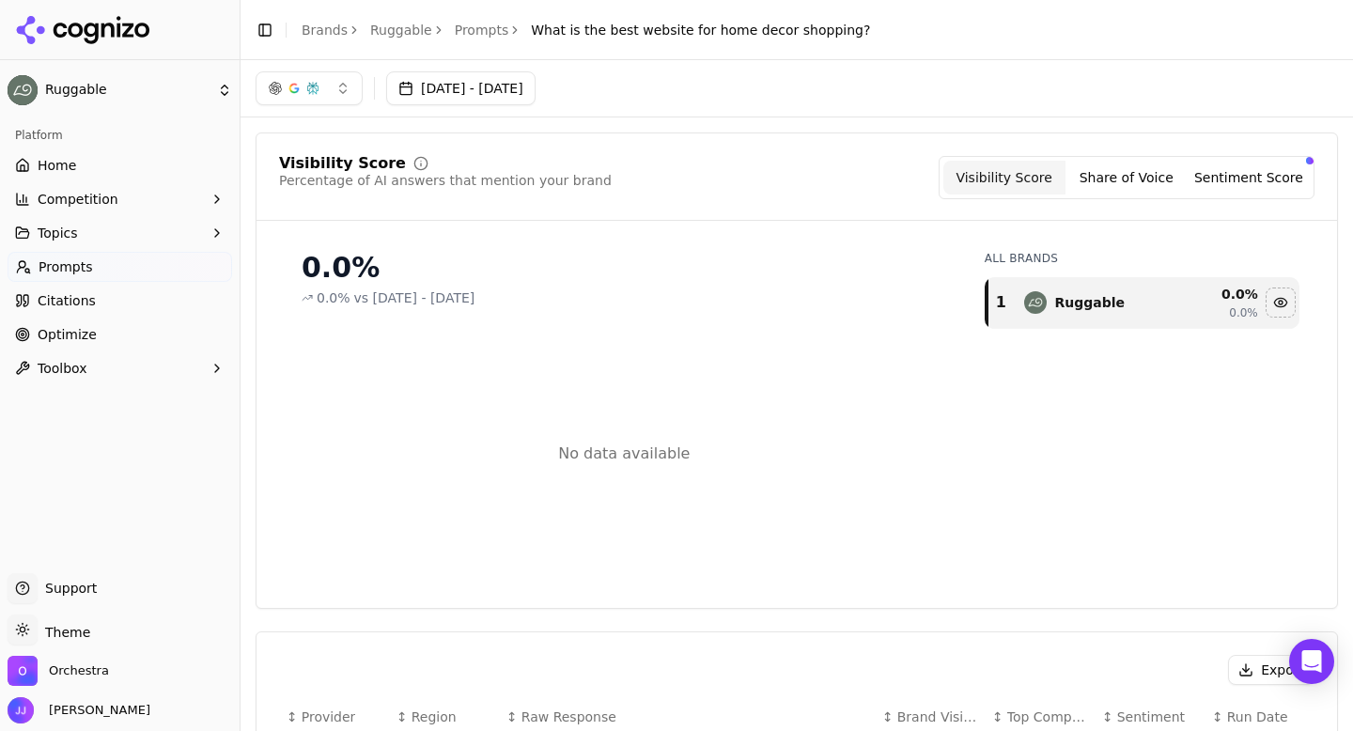
click at [459, 25] on link "Prompts" at bounding box center [482, 30] width 54 height 19
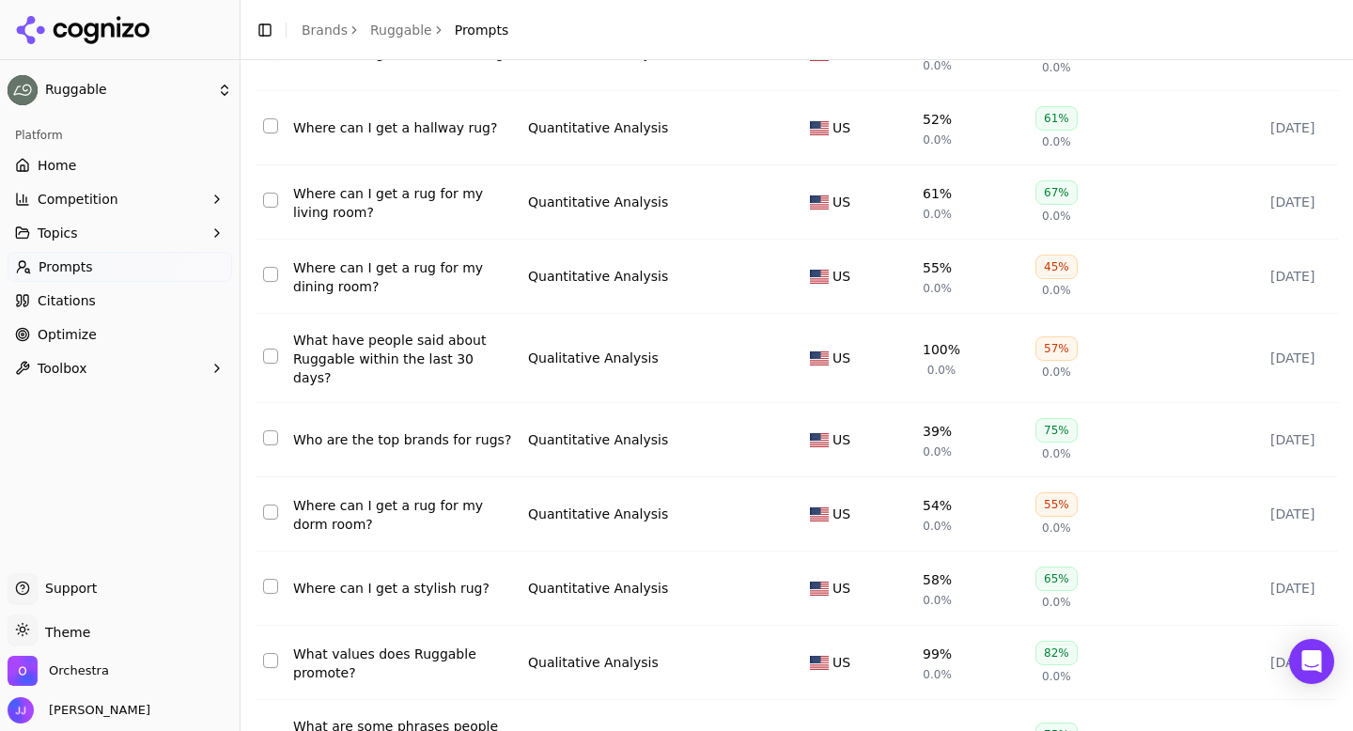
scroll to position [292, 0]
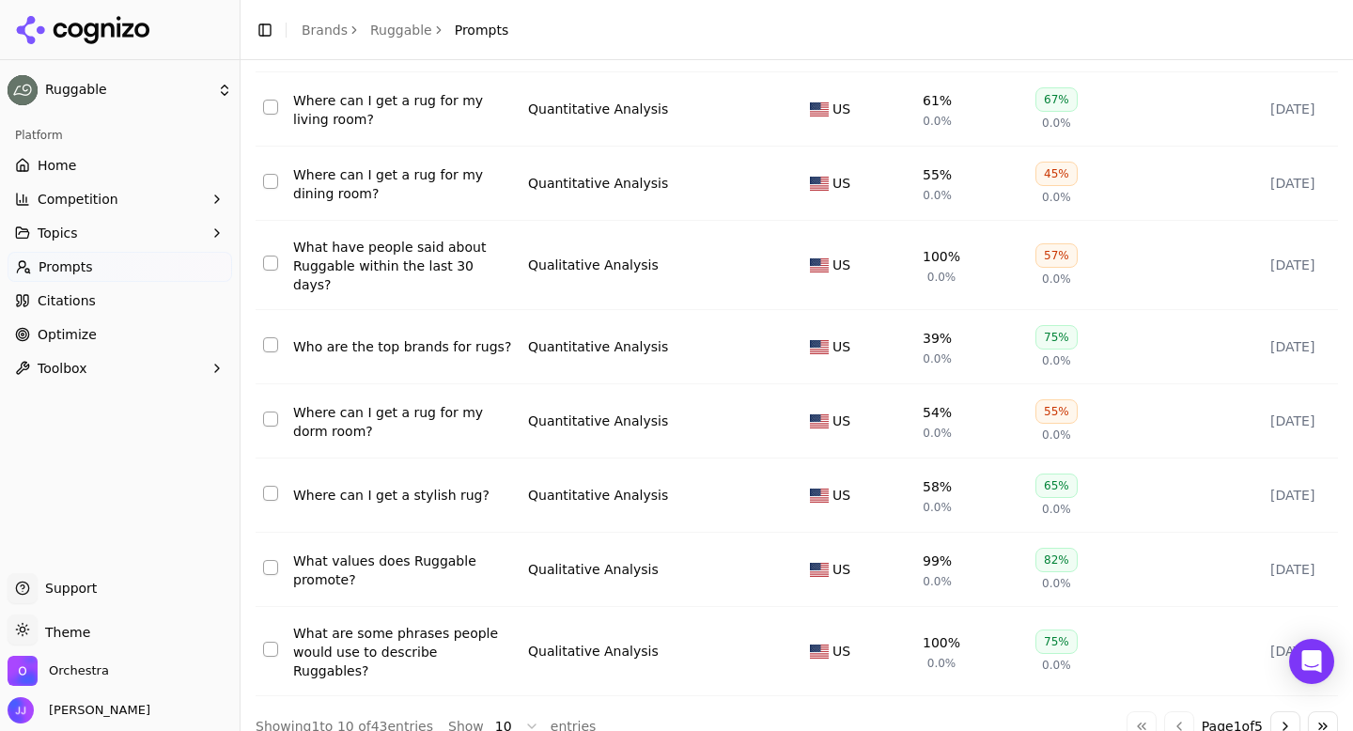
click at [1278, 711] on button "Go to next page" at bounding box center [1285, 726] width 30 height 30
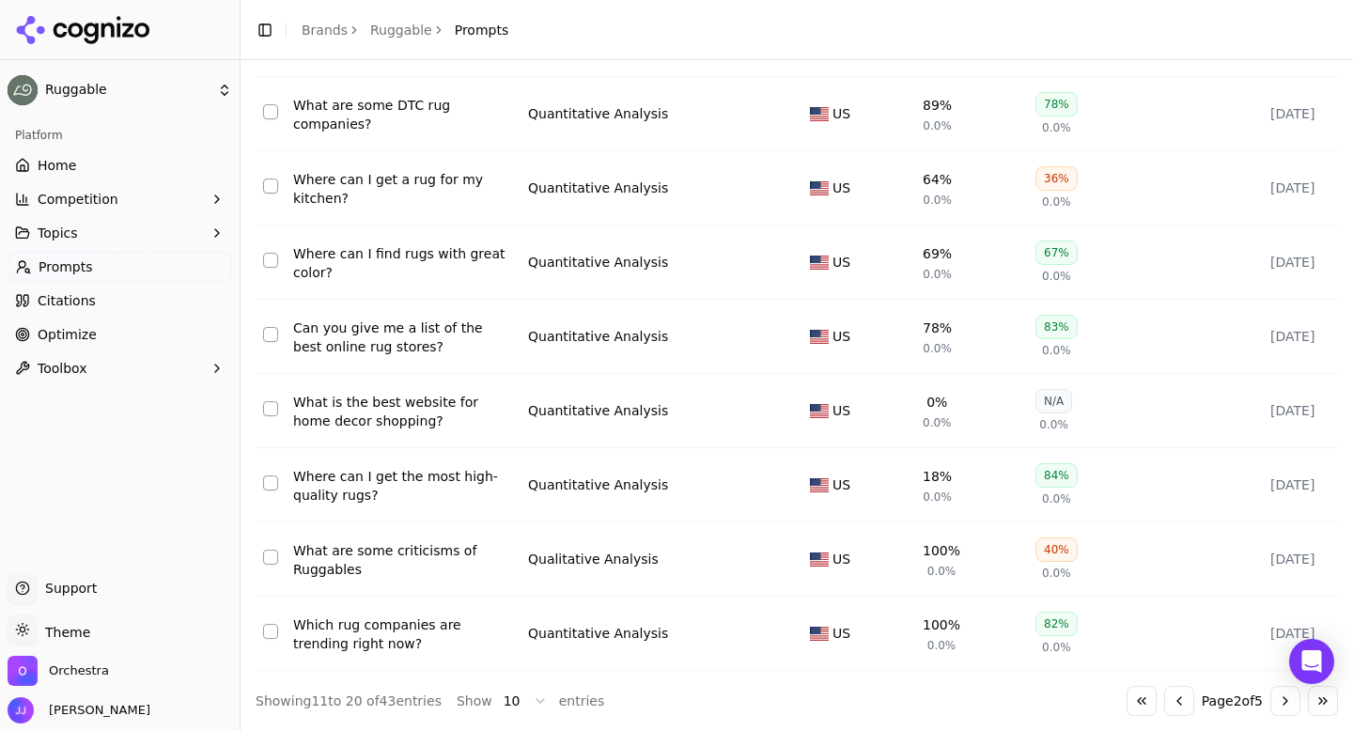
click at [427, 471] on div "Where can I get the most high-quality rugs?" at bounding box center [403, 486] width 220 height 38
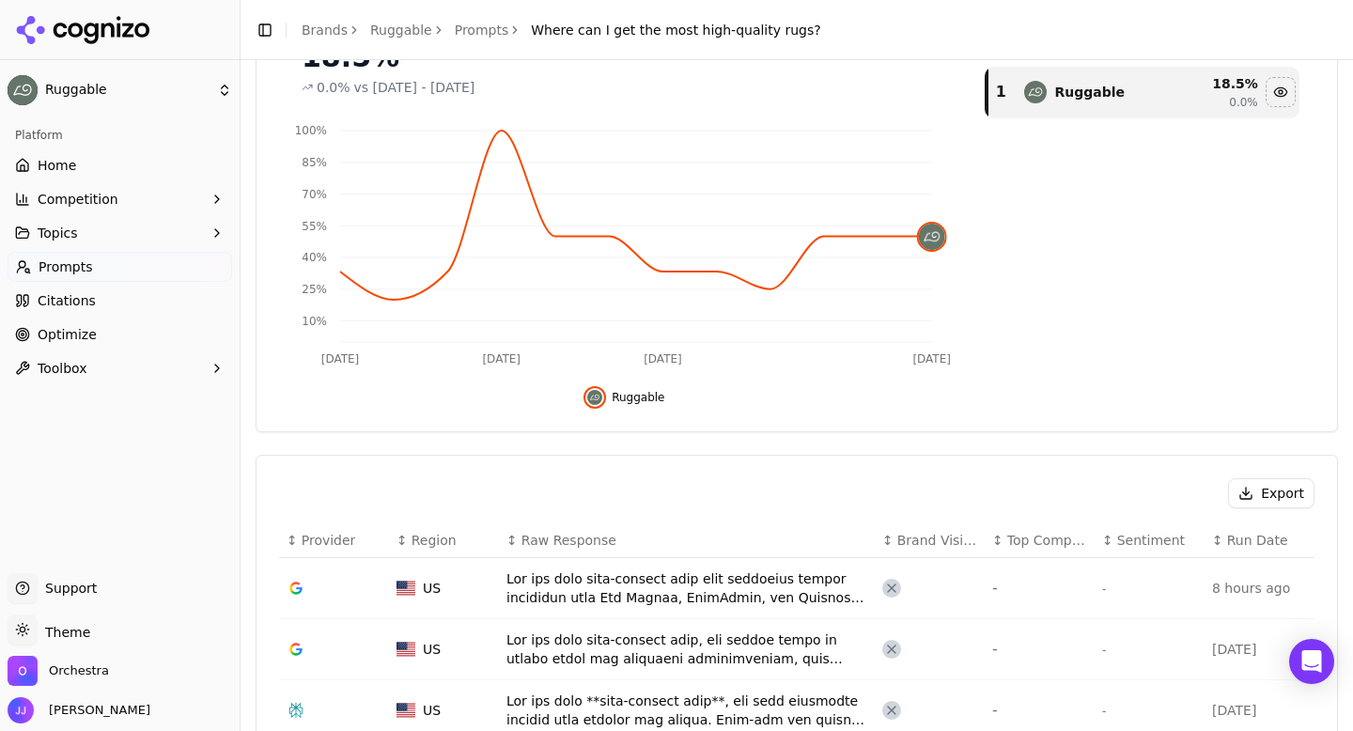
scroll to position [284, 0]
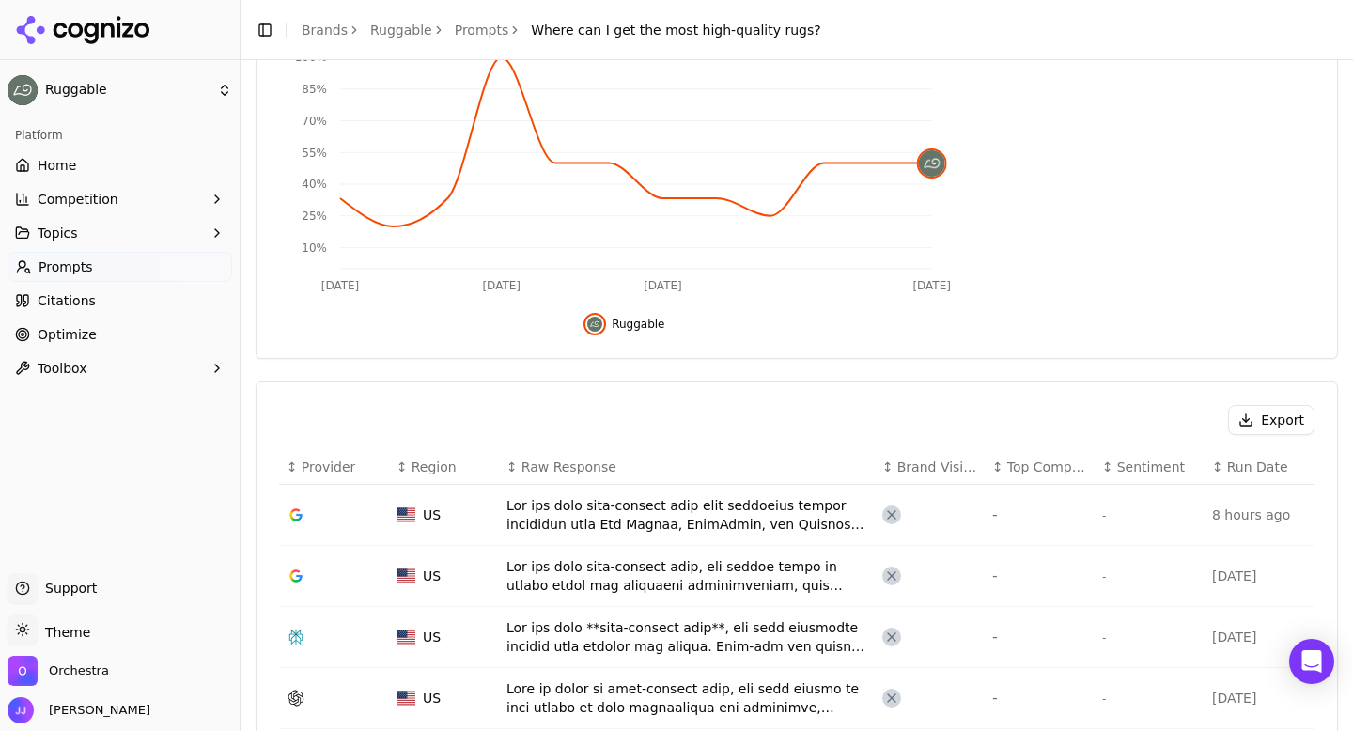
click at [1266, 411] on button "Export" at bounding box center [1271, 420] width 86 height 30
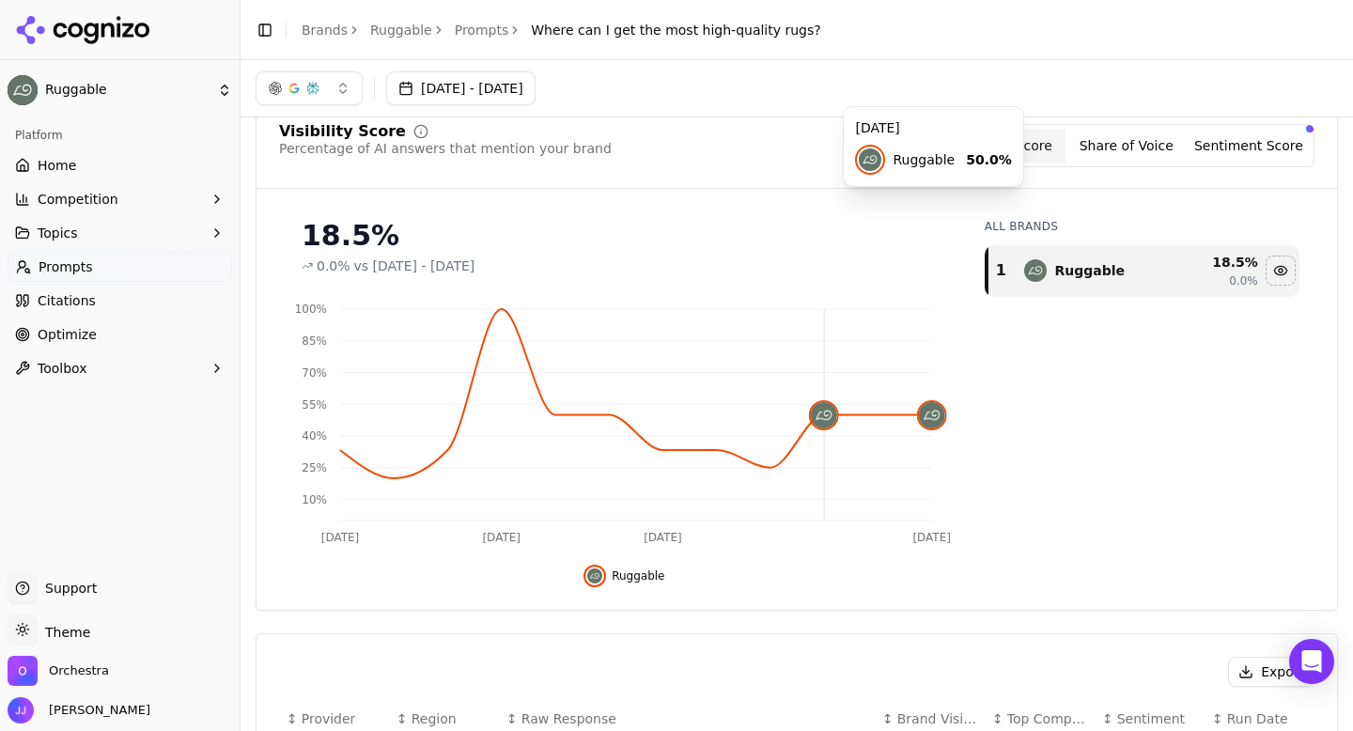
scroll to position [0, 0]
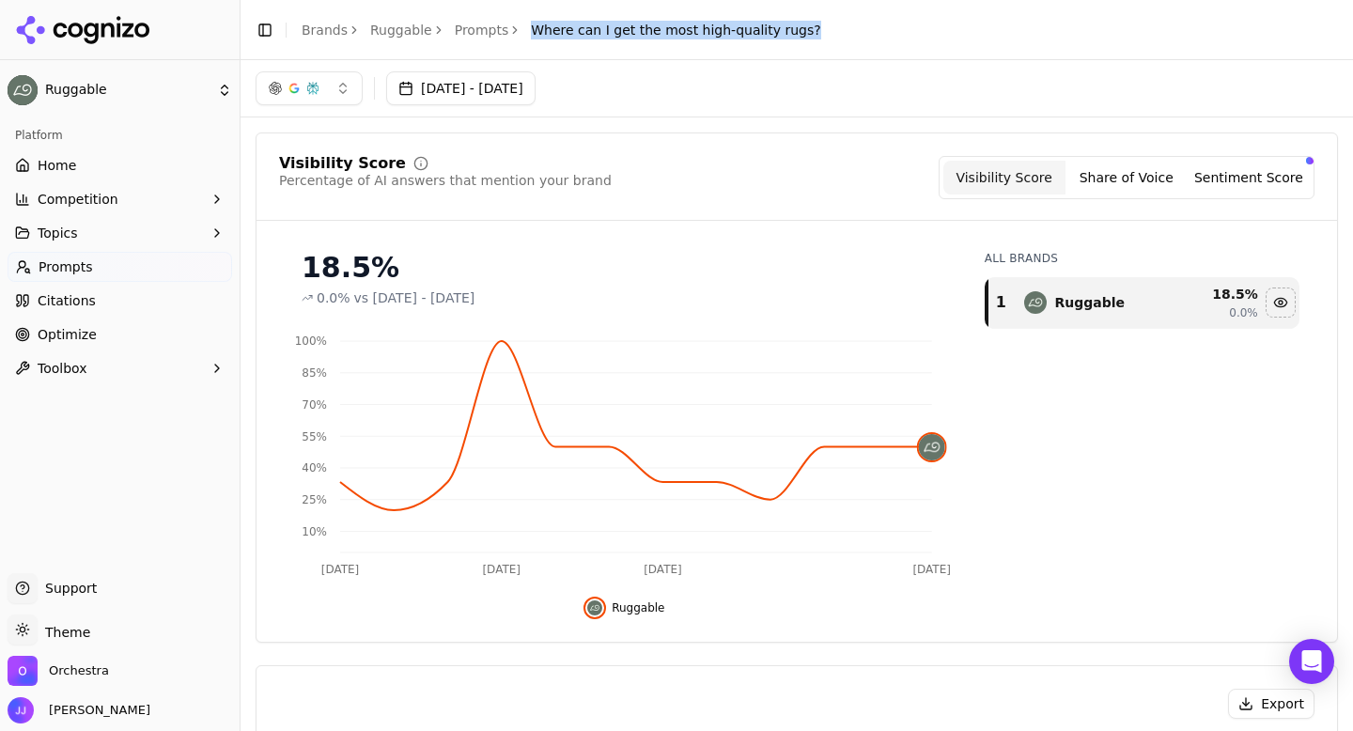
drag, startPoint x: 520, startPoint y: 30, endPoint x: 793, endPoint y: 25, distance: 272.5
click at [793, 25] on div "Toggle Sidebar Brands Ruggable Prompts Where can I get the most high-quality ru…" at bounding box center [538, 30] width 596 height 26
copy span "Where can I get the most high-quality rugs?"
click at [471, 29] on link "Prompts" at bounding box center [482, 30] width 54 height 19
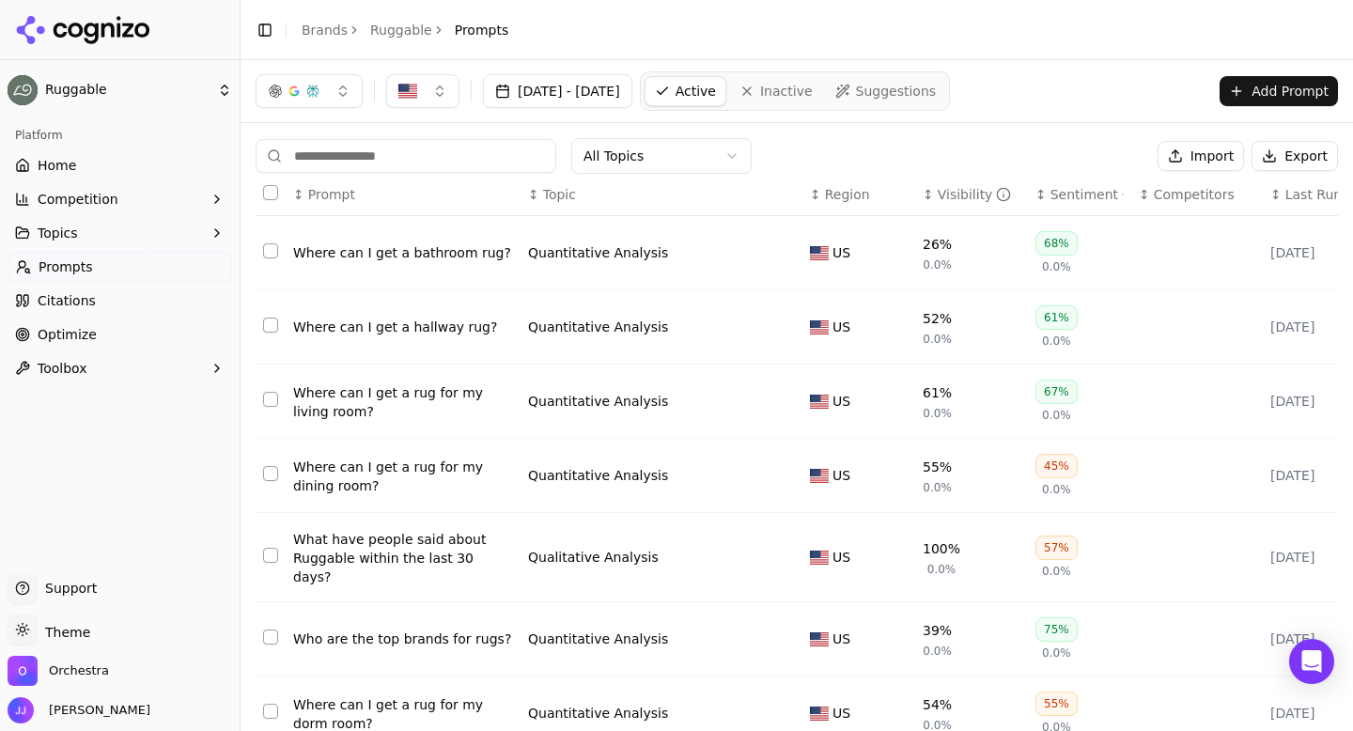
scroll to position [292, 0]
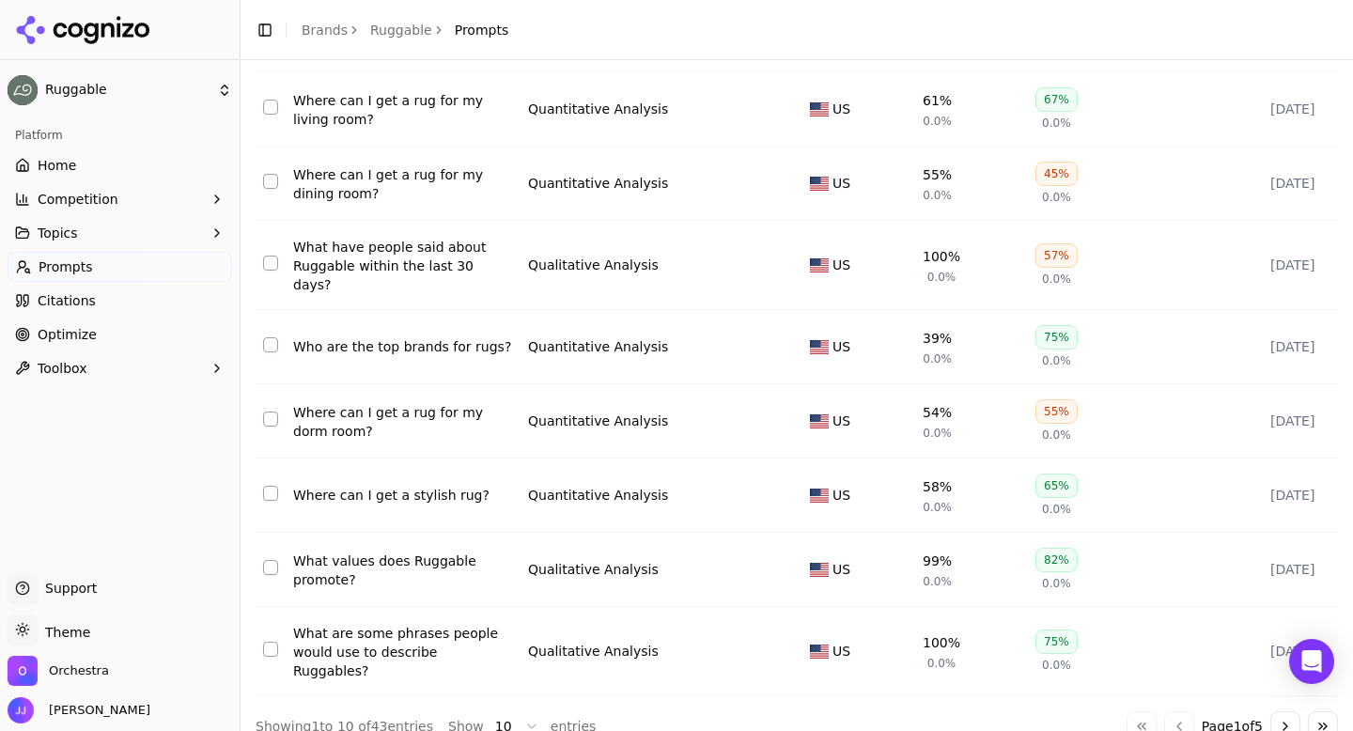
click at [1277, 711] on button "Go to next page" at bounding box center [1285, 726] width 30 height 30
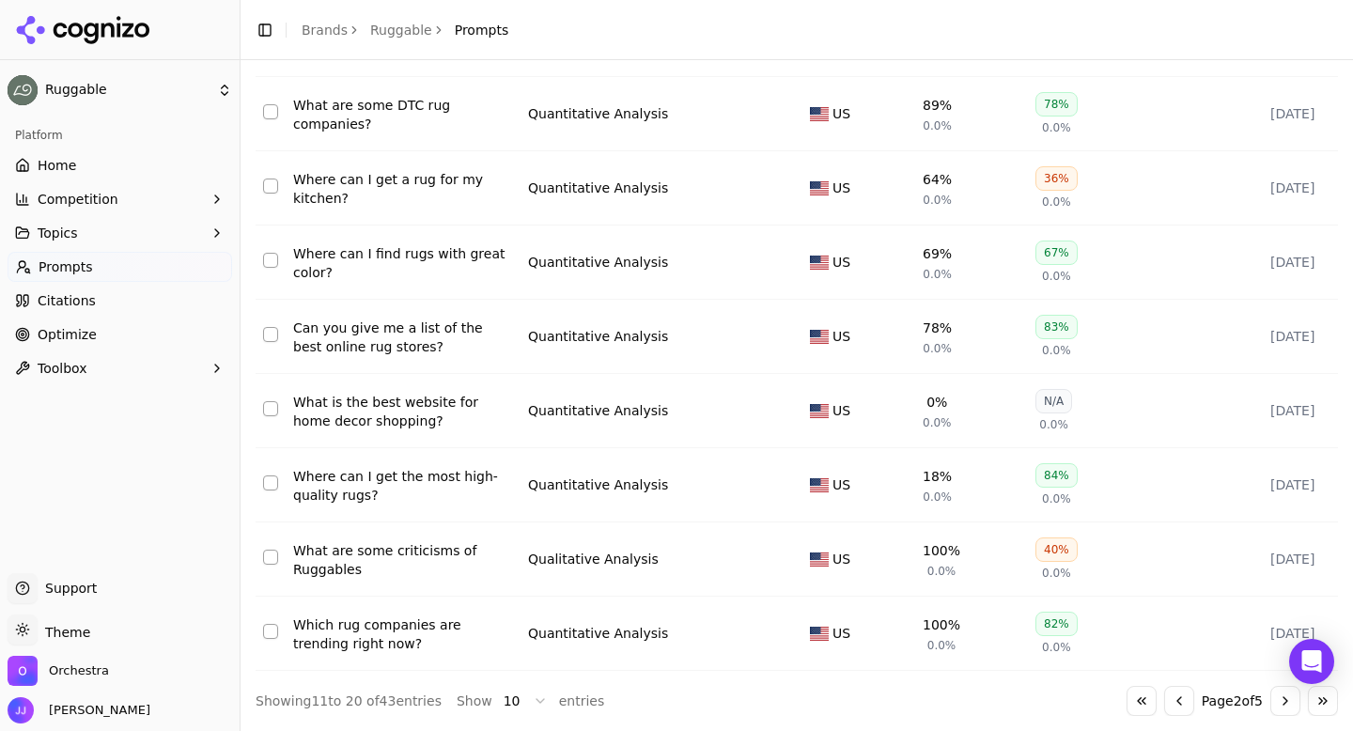
click at [362, 550] on div "What are some criticisms of Ruggables" at bounding box center [403, 560] width 220 height 38
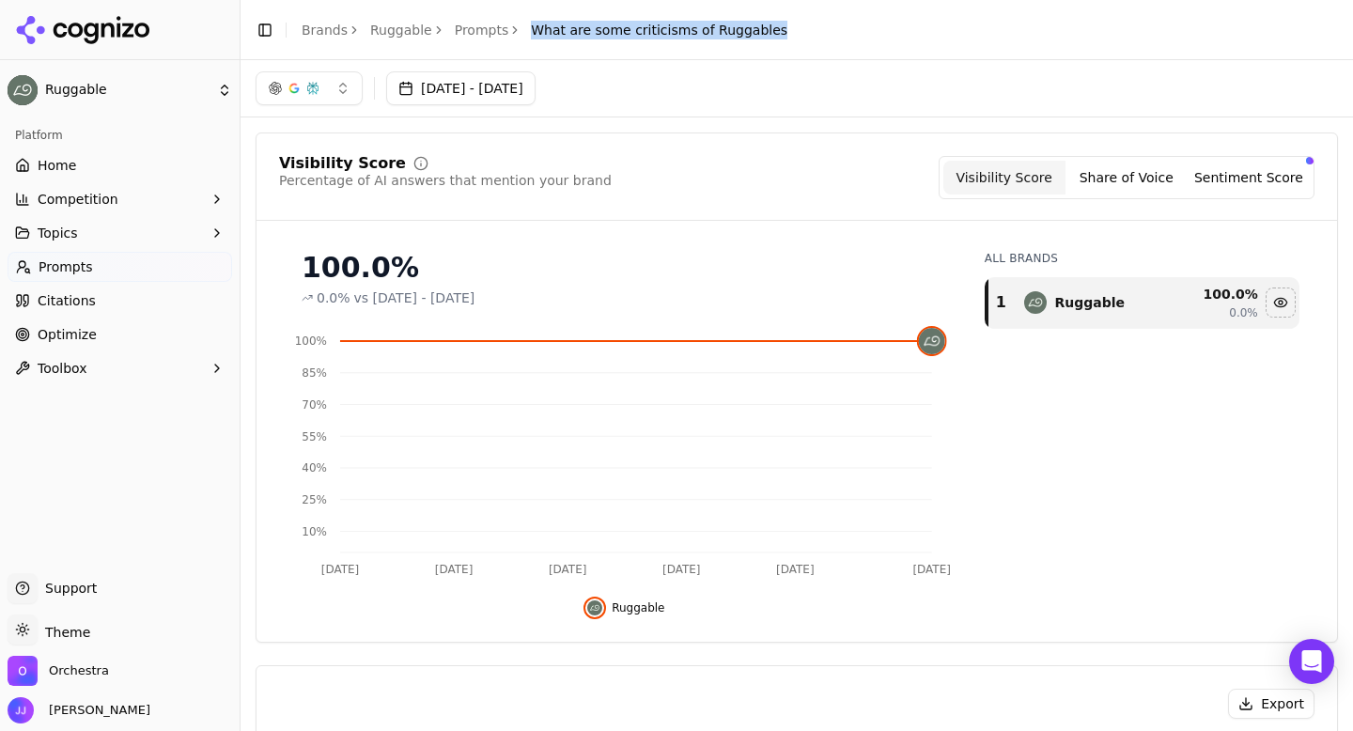
drag, startPoint x: 520, startPoint y: 29, endPoint x: 796, endPoint y: 28, distance: 275.3
click at [796, 28] on header "Toggle Sidebar Brands Ruggable Prompts What are some criticisms of Ruggables" at bounding box center [796, 30] width 1112 height 60
copy span "What are some criticisms of Ruggables"
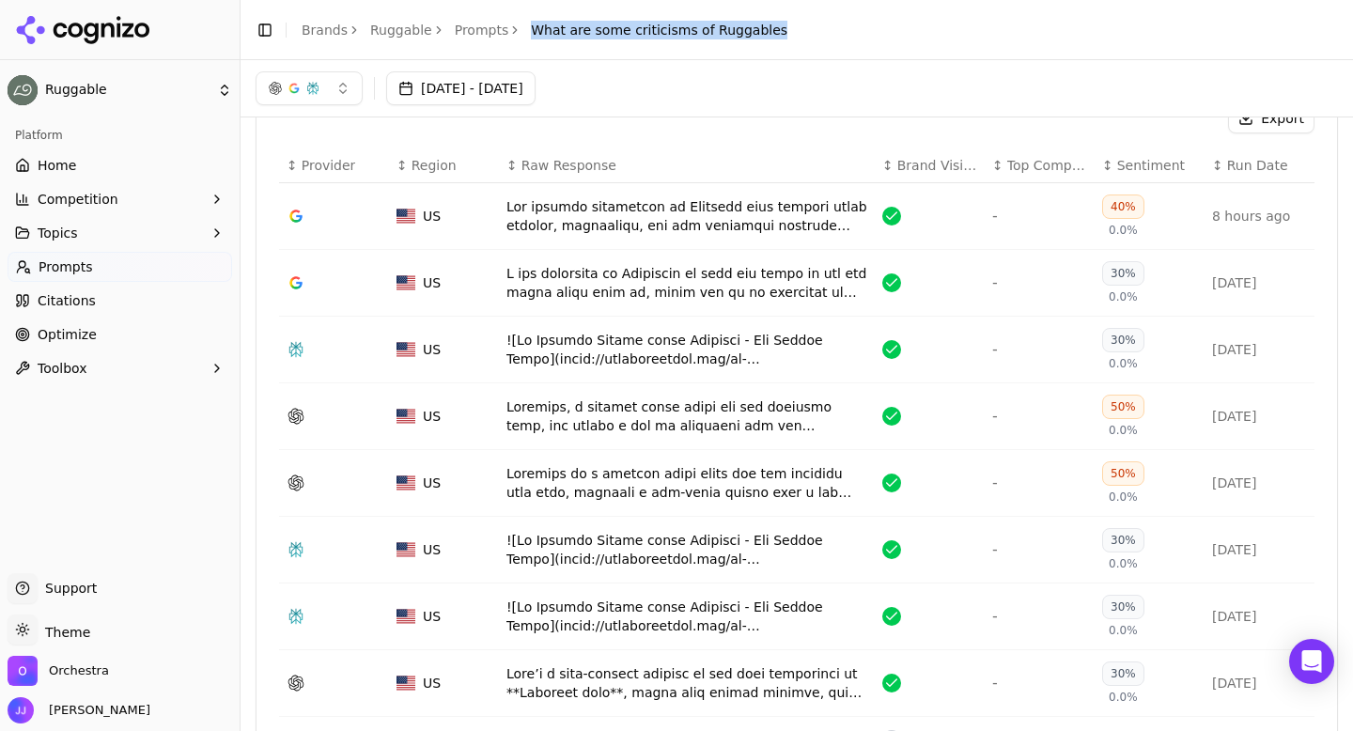
scroll to position [528, 0]
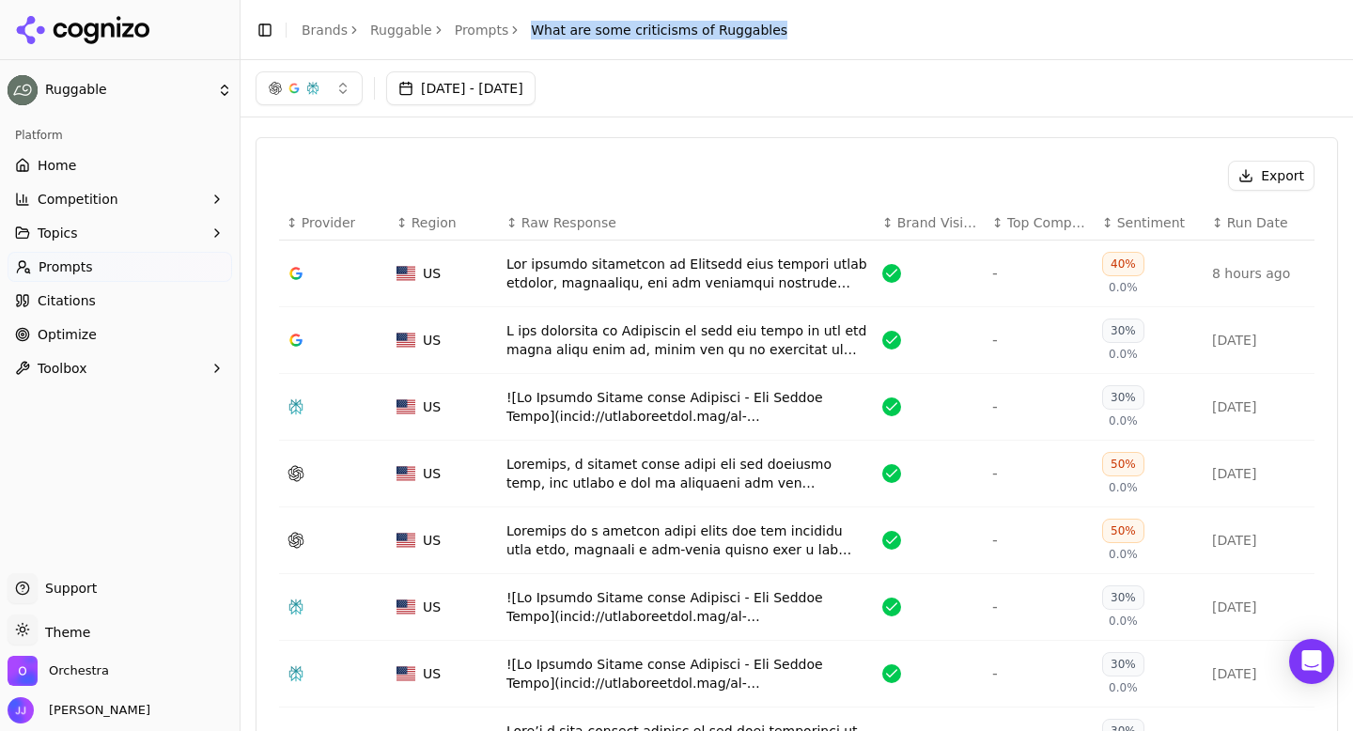
click at [1259, 180] on button "Export" at bounding box center [1271, 176] width 86 height 30
click at [458, 31] on link "Prompts" at bounding box center [482, 30] width 54 height 19
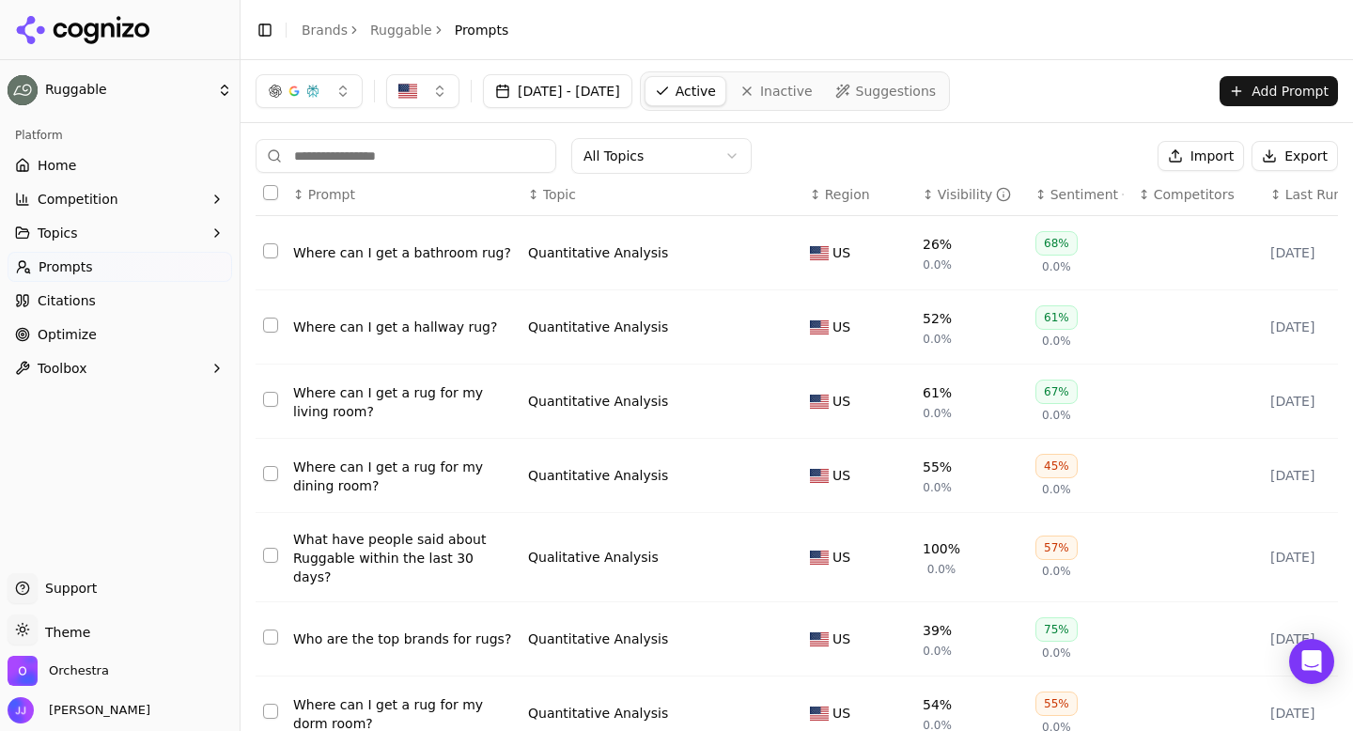
scroll to position [292, 0]
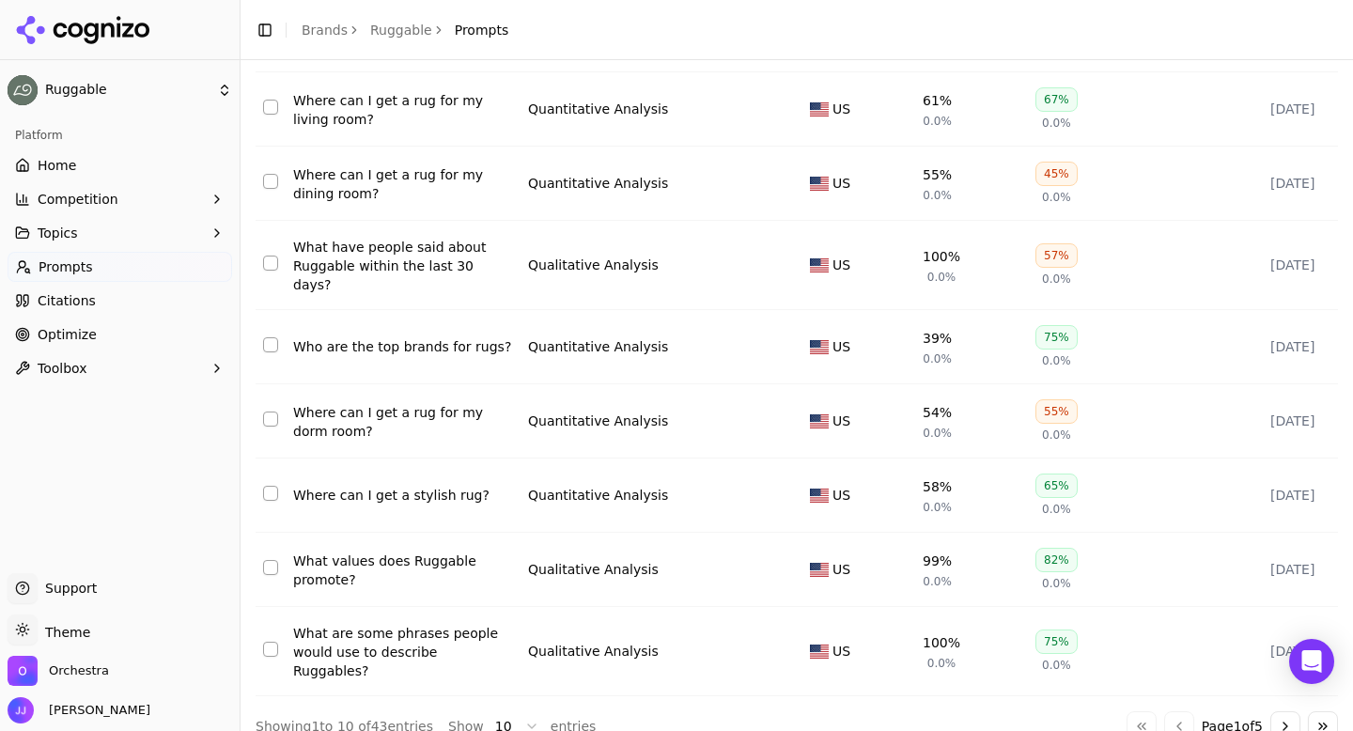
click at [1278, 711] on button "Go to next page" at bounding box center [1285, 726] width 30 height 30
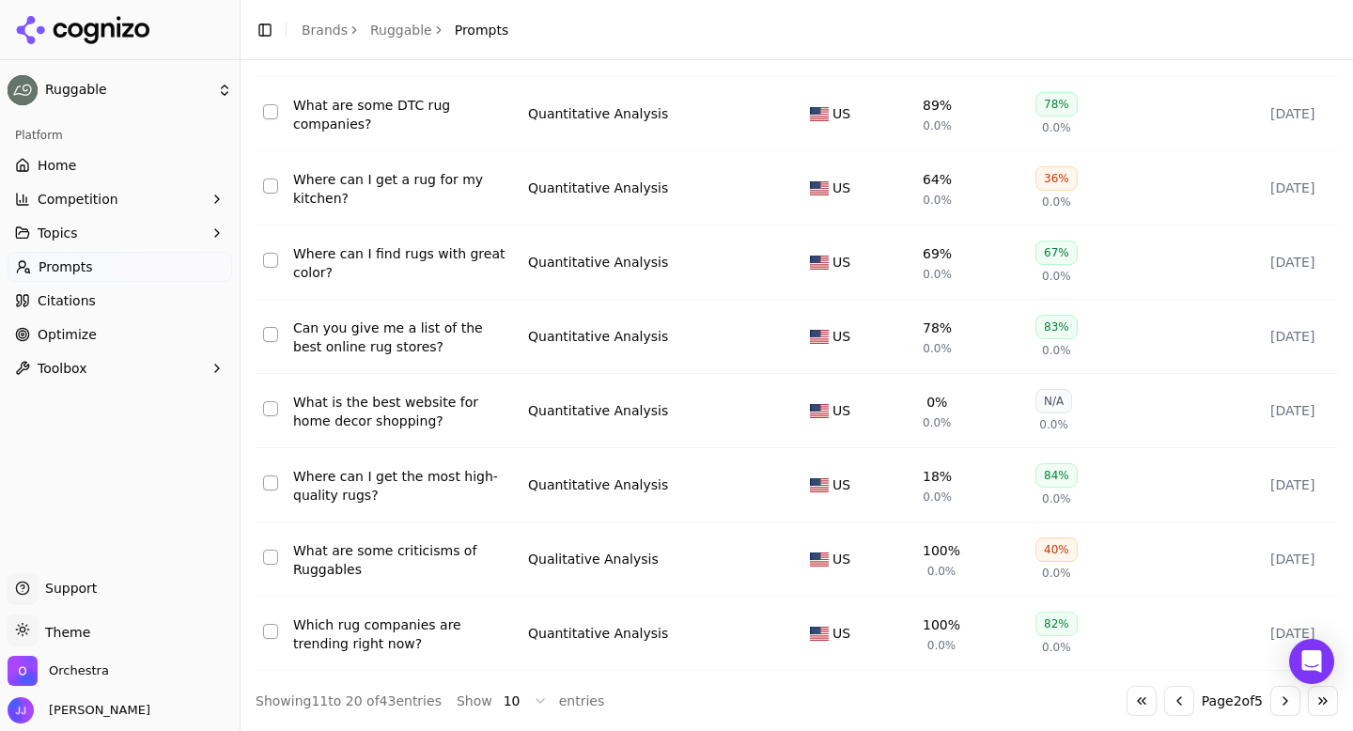
click at [405, 629] on div "Which rug companies are trending right now?" at bounding box center [403, 634] width 220 height 38
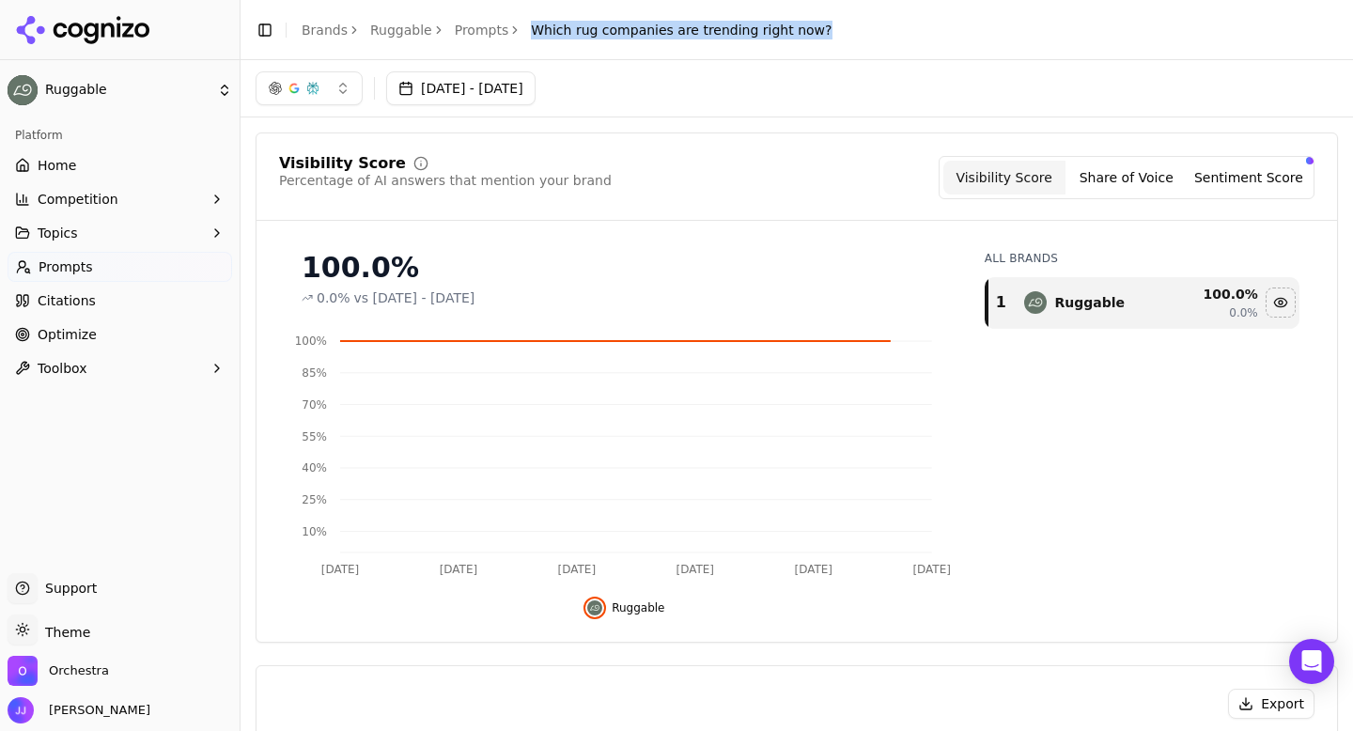
drag, startPoint x: 520, startPoint y: 30, endPoint x: 816, endPoint y: 25, distance: 296.0
click at [816, 25] on header "Toggle Sidebar Brands Ruggable Prompts Which rug companies are trending right n…" at bounding box center [796, 30] width 1112 height 60
copy span "Which rug companies are trending right now?"
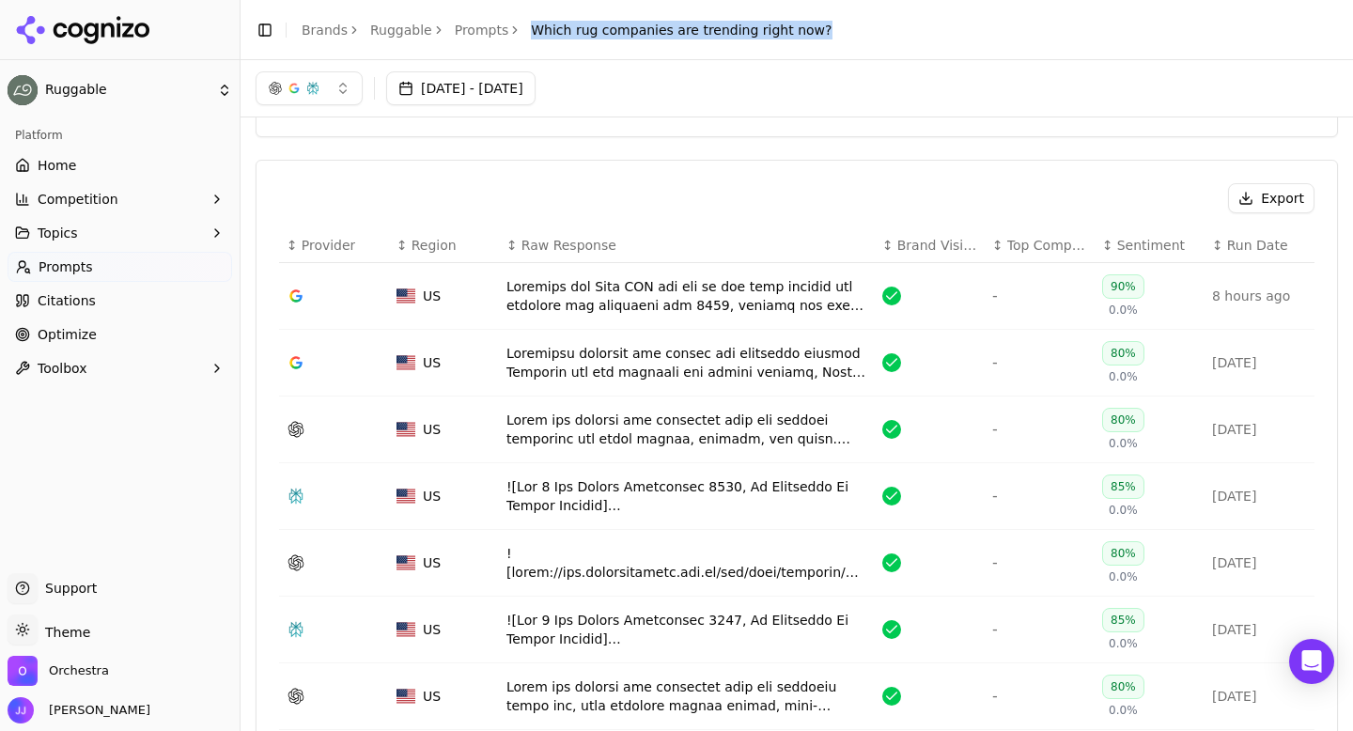
scroll to position [494, 0]
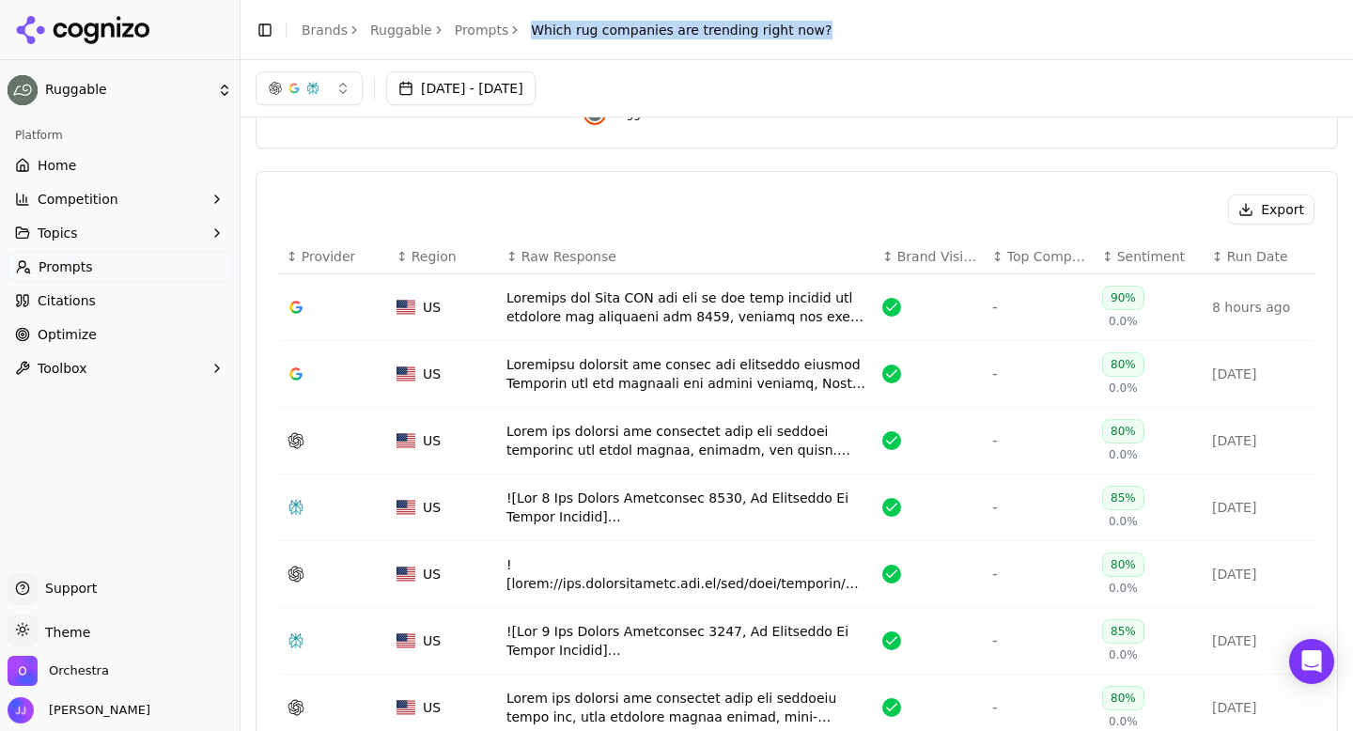
click at [1276, 209] on button "Export" at bounding box center [1271, 209] width 86 height 30
click at [465, 31] on link "Prompts" at bounding box center [482, 30] width 54 height 19
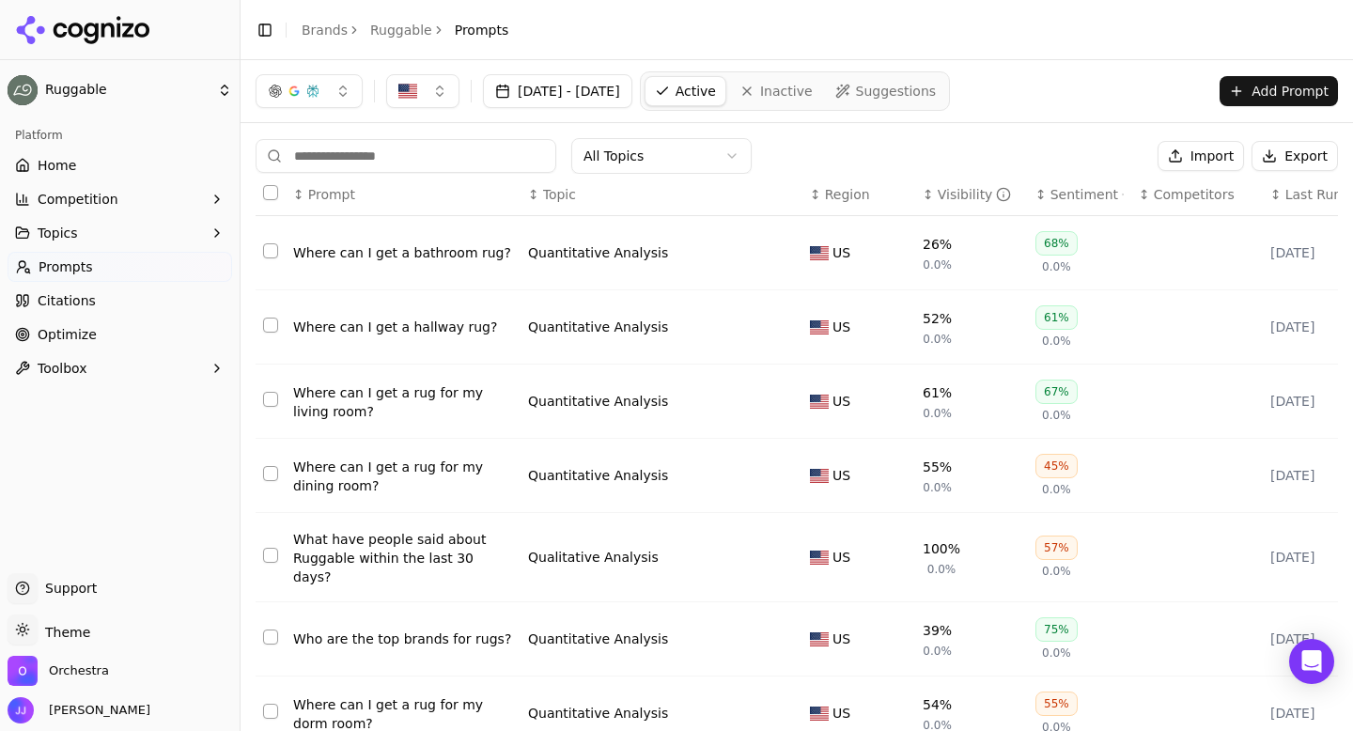
scroll to position [292, 0]
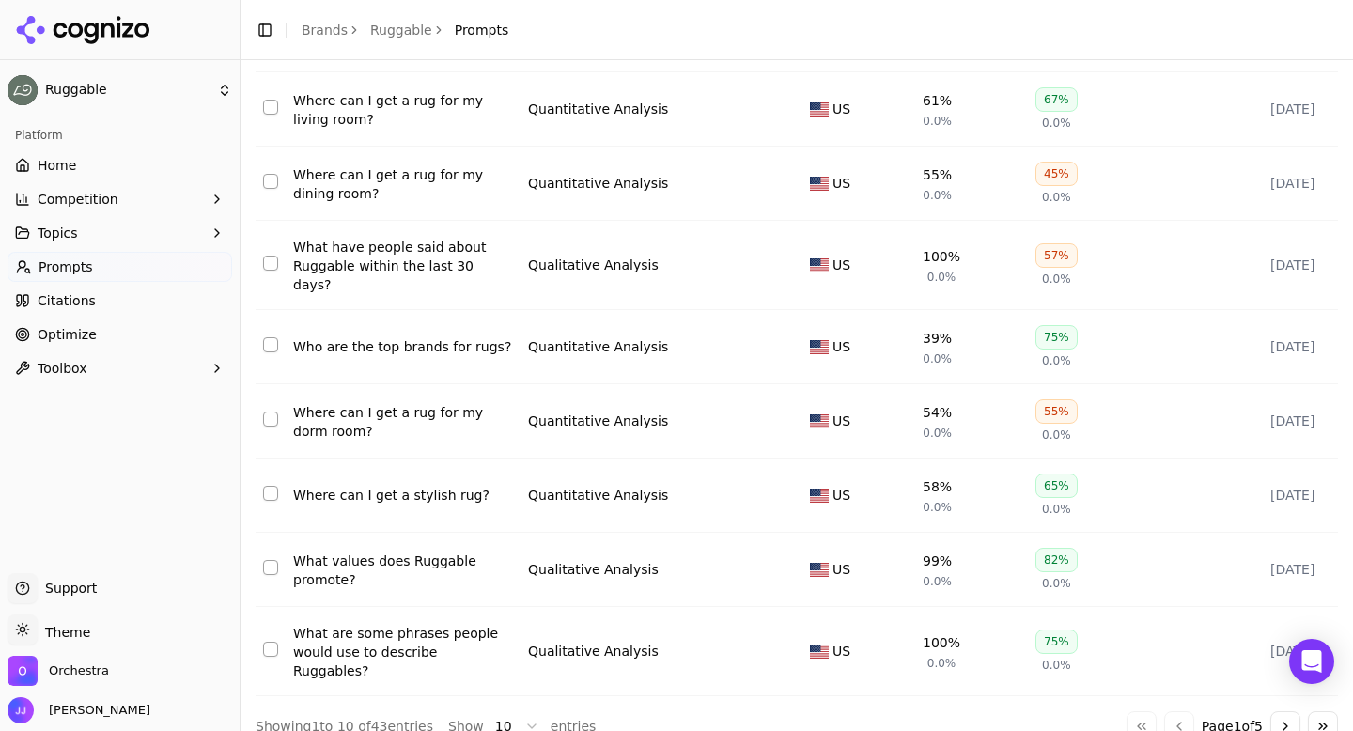
click at [1278, 711] on button "Go to next page" at bounding box center [1285, 726] width 30 height 30
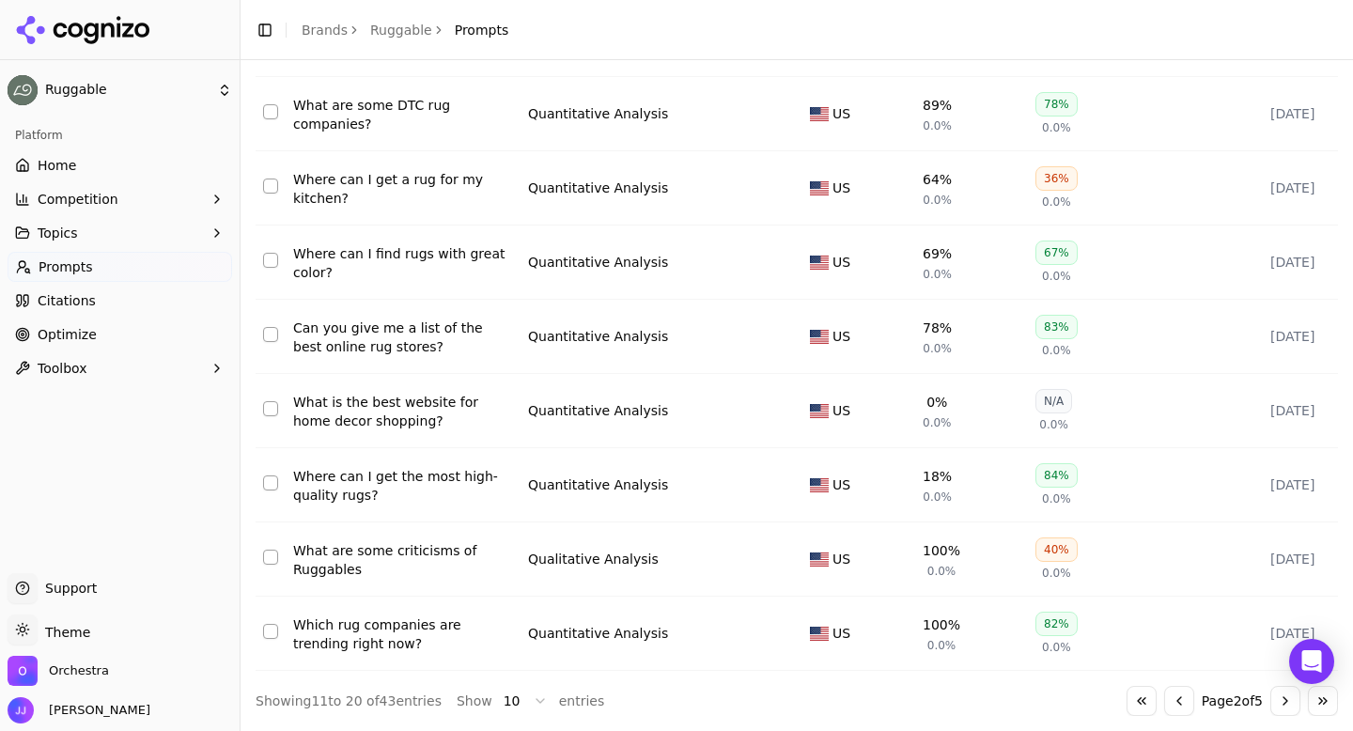
click at [1286, 703] on button "Go to next page" at bounding box center [1285, 701] width 30 height 30
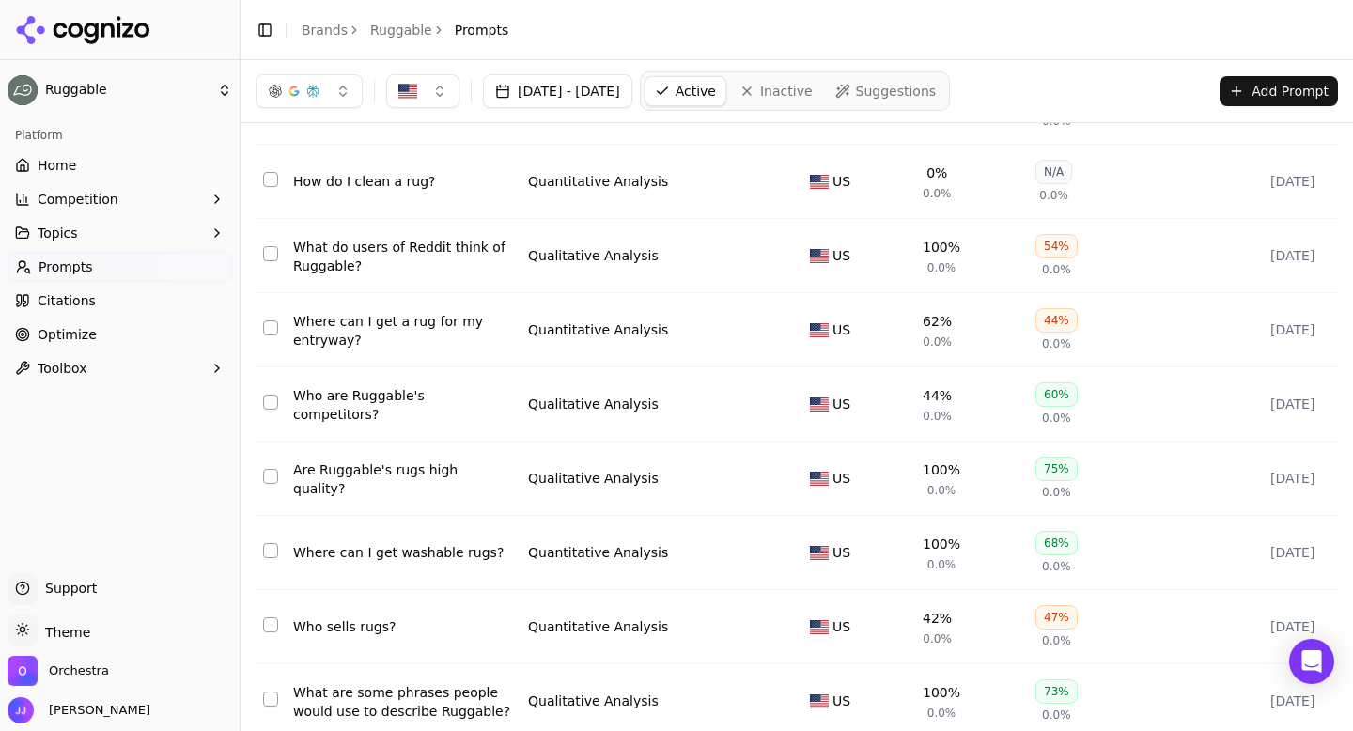
scroll to position [0, 0]
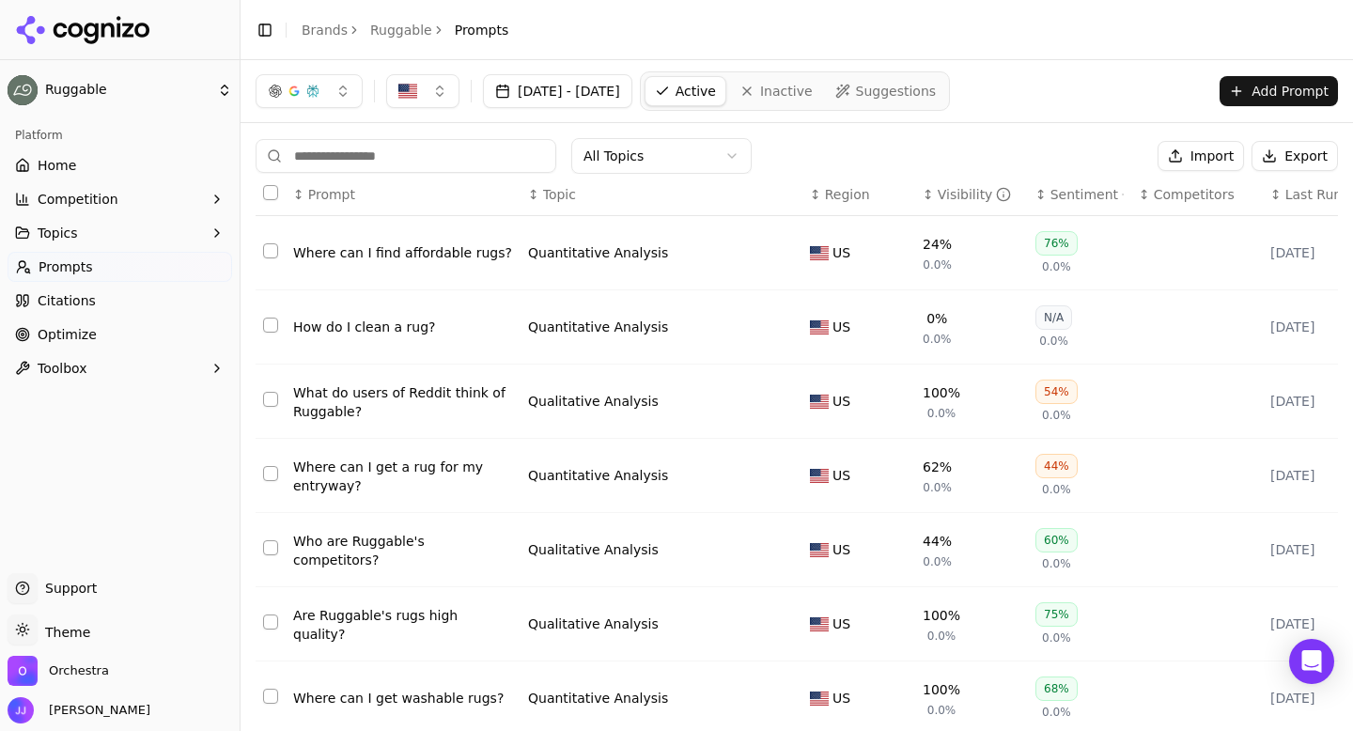
click at [412, 257] on div "Where can I find affordable rugs?" at bounding box center [403, 252] width 220 height 19
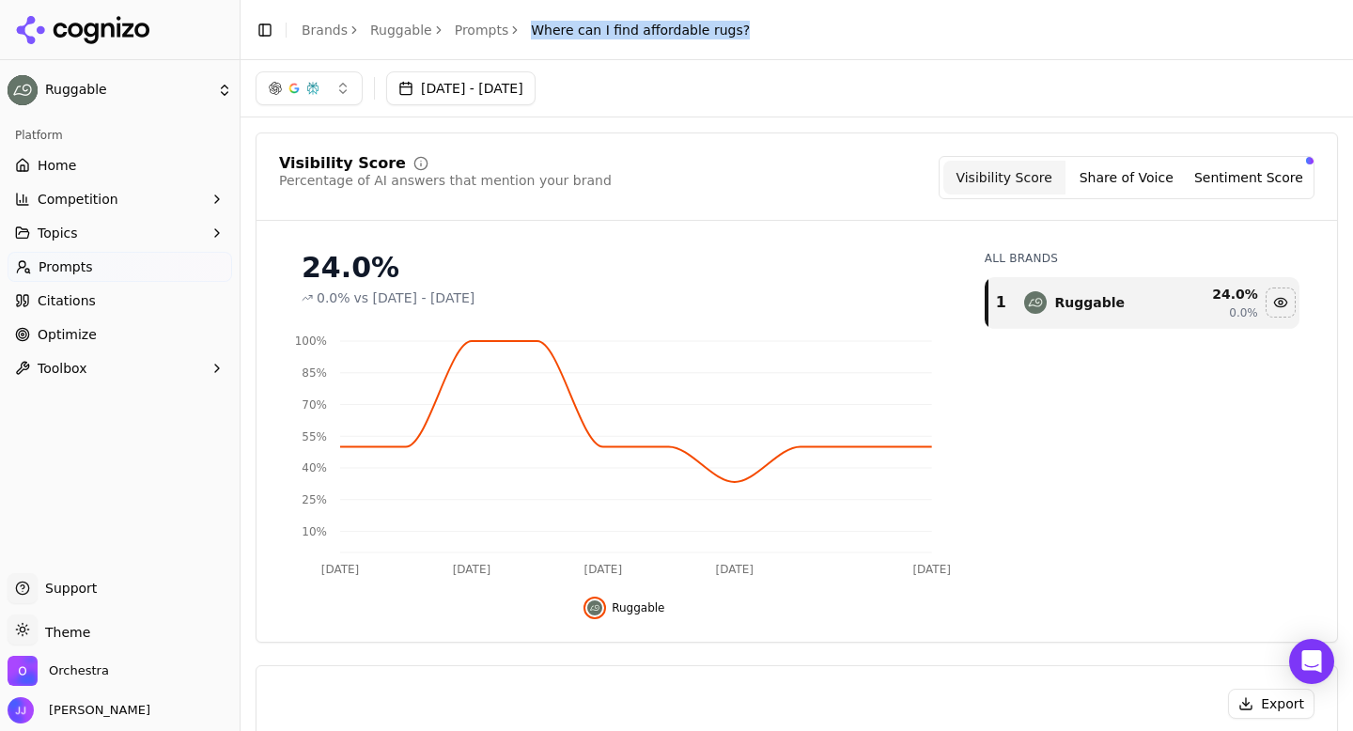
drag, startPoint x: 520, startPoint y: 26, endPoint x: 750, endPoint y: 23, distance: 229.2
click at [750, 23] on header "Toggle Sidebar Brands Ruggable Prompts Where can I find affordable rugs?" at bounding box center [796, 30] width 1112 height 60
copy span "Where can I find affordable rugs?"
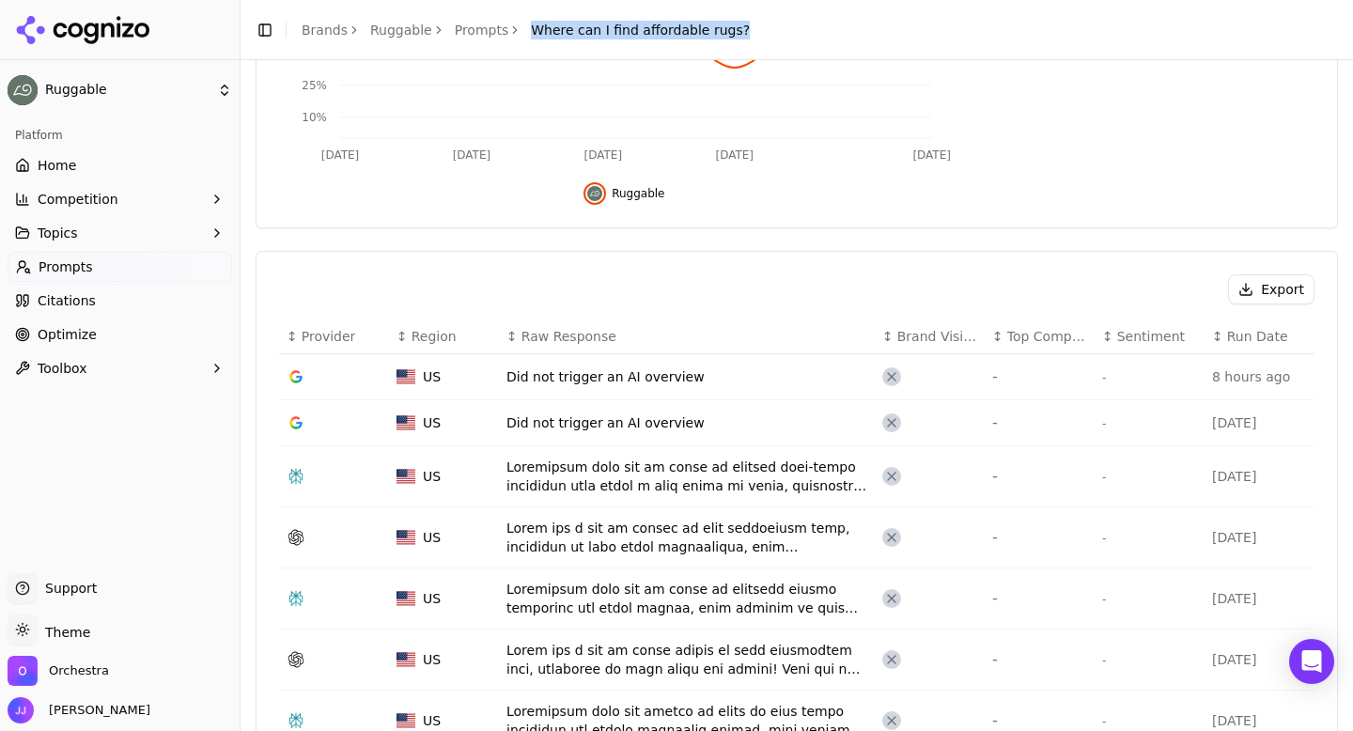
click at [1255, 287] on button "Export" at bounding box center [1271, 289] width 86 height 30
click at [469, 35] on link "Prompts" at bounding box center [482, 30] width 54 height 19
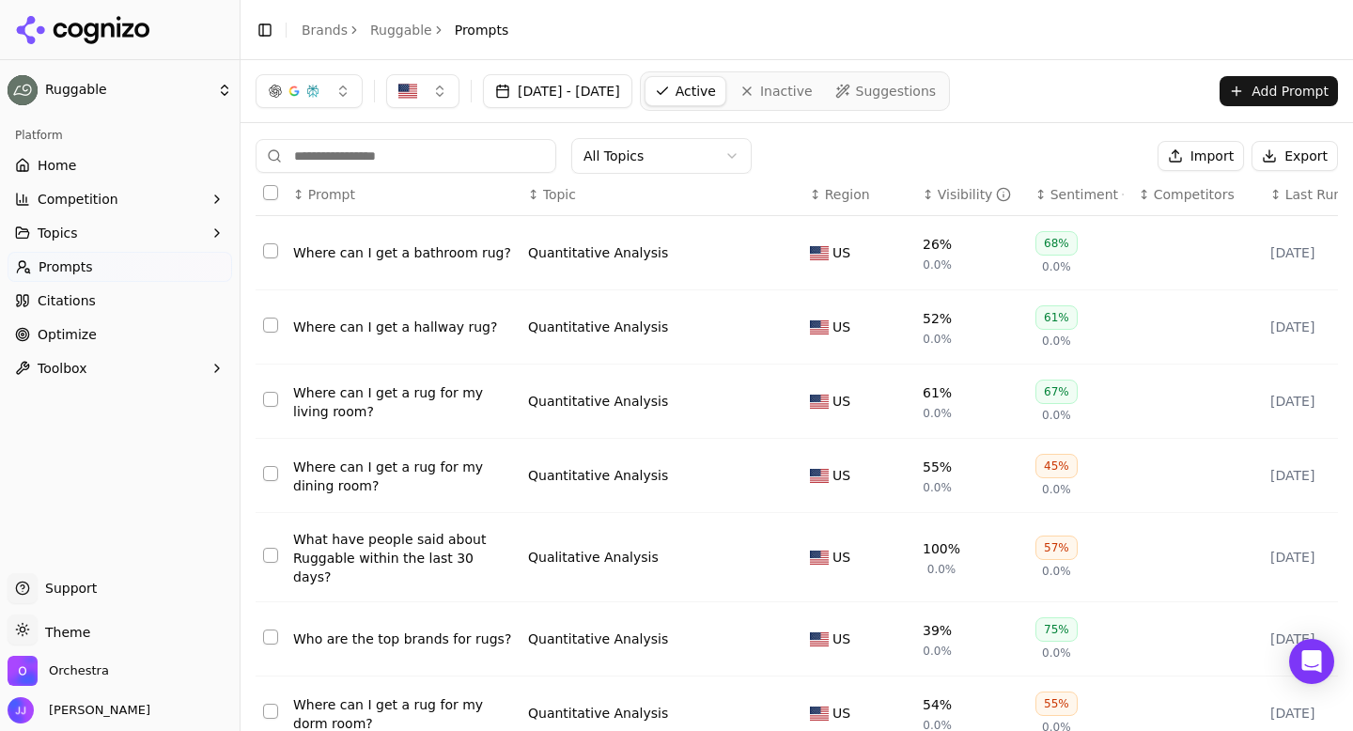
scroll to position [292, 0]
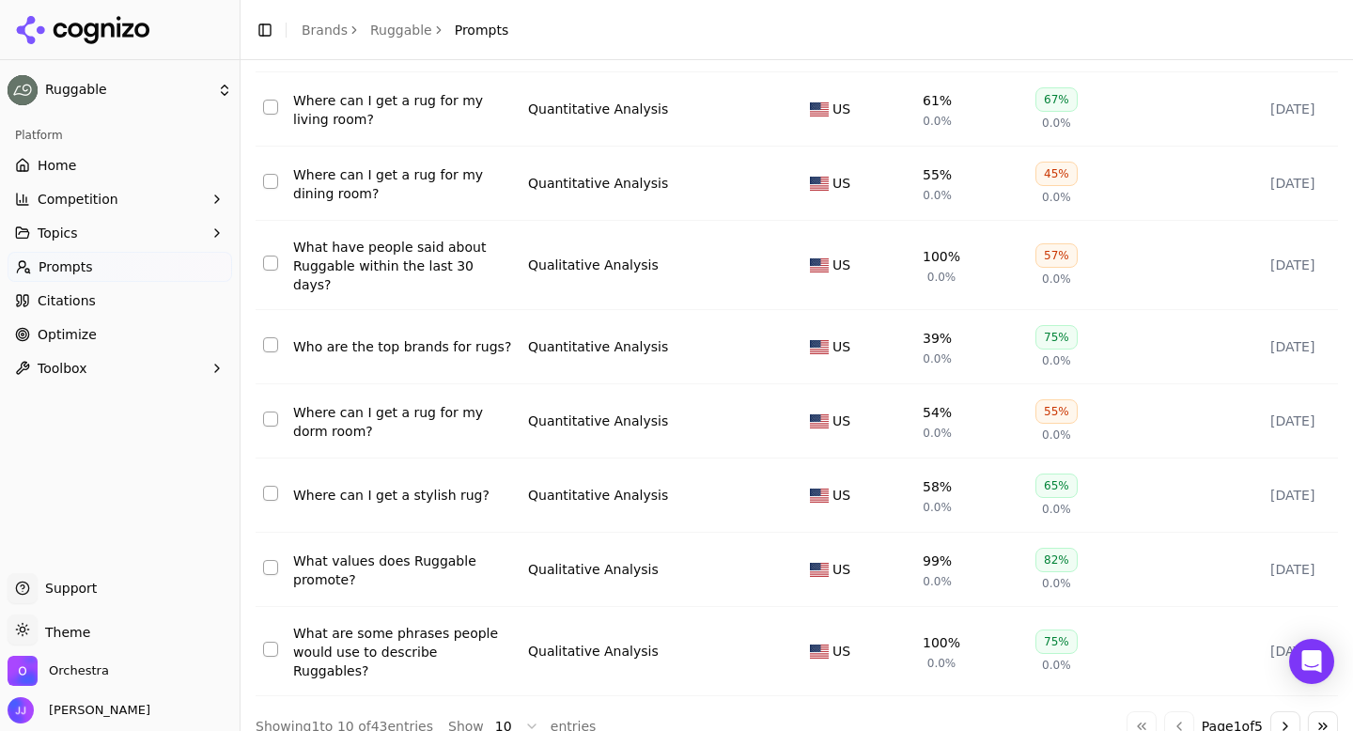
click at [1280, 711] on button "Go to next page" at bounding box center [1285, 726] width 30 height 30
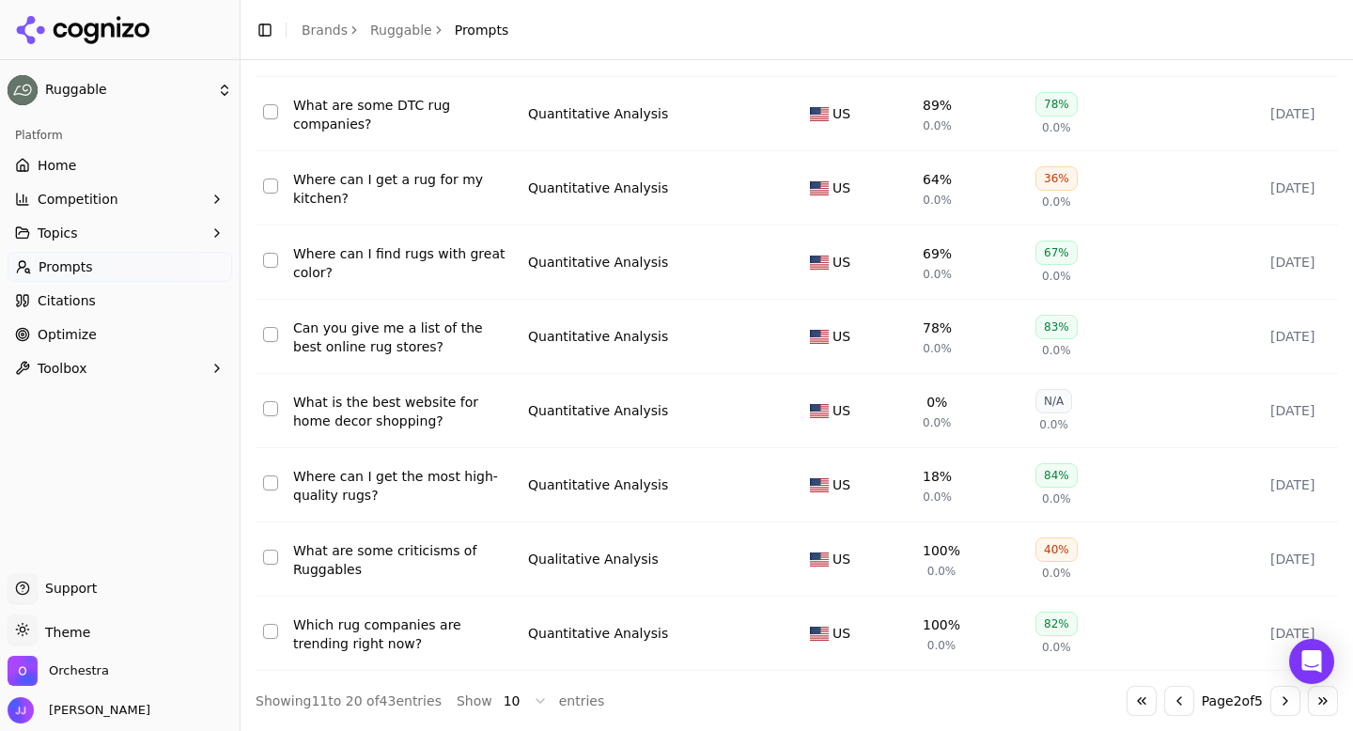
click at [1280, 705] on button "Go to next page" at bounding box center [1285, 701] width 30 height 30
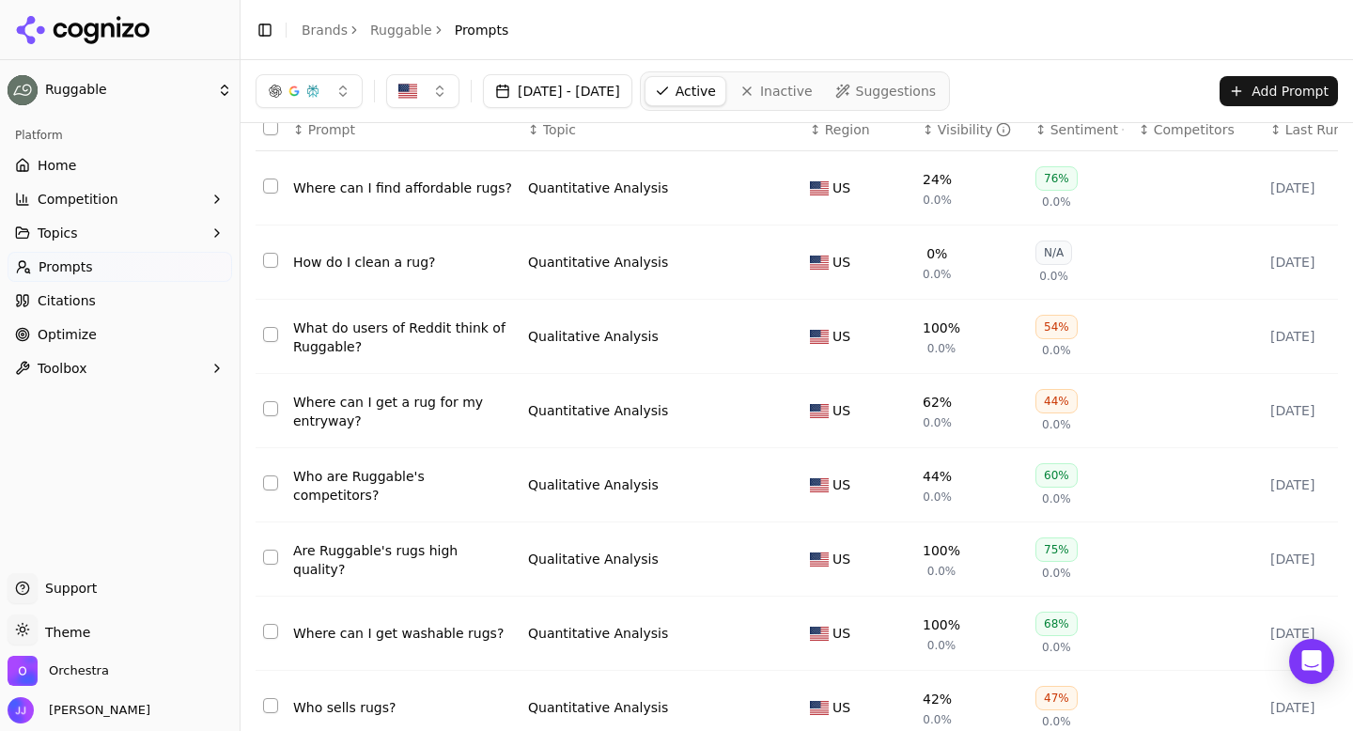
scroll to position [0, 0]
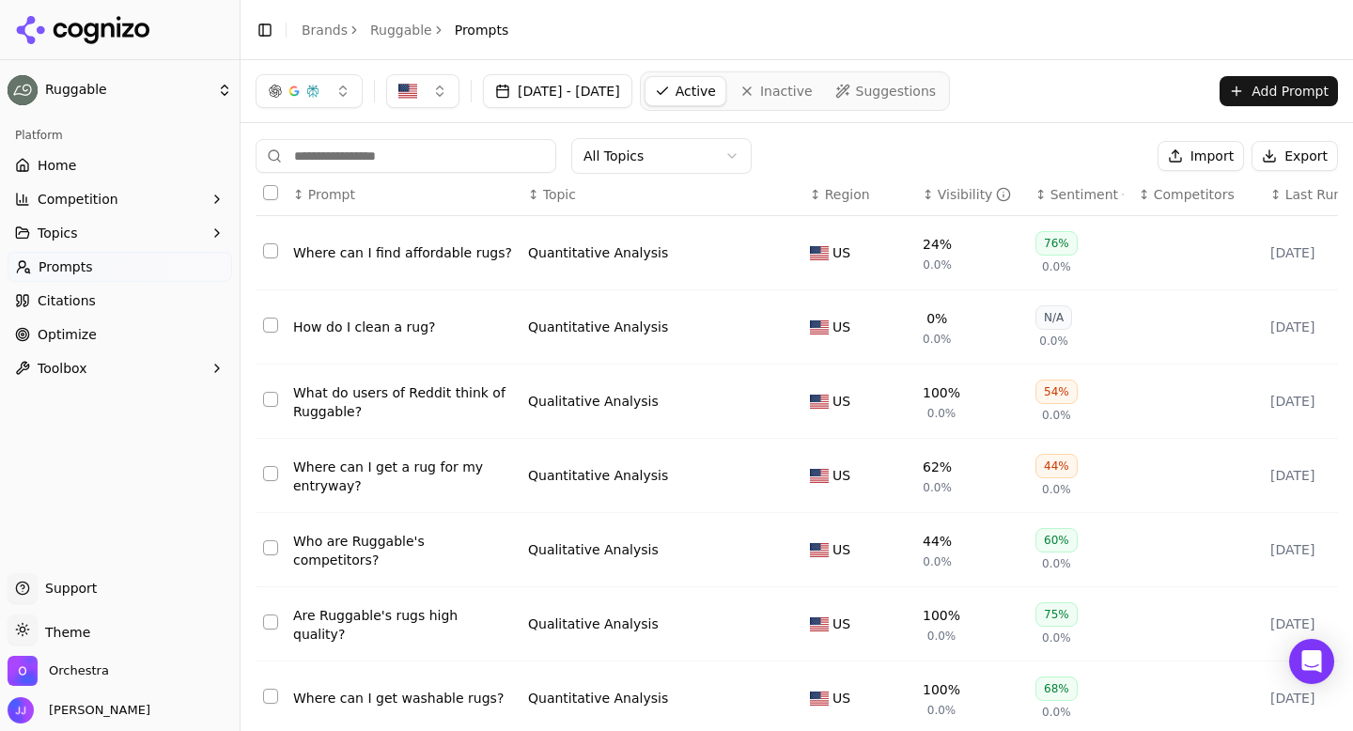
click at [453, 321] on div "How do I clean a rug?" at bounding box center [403, 327] width 220 height 19
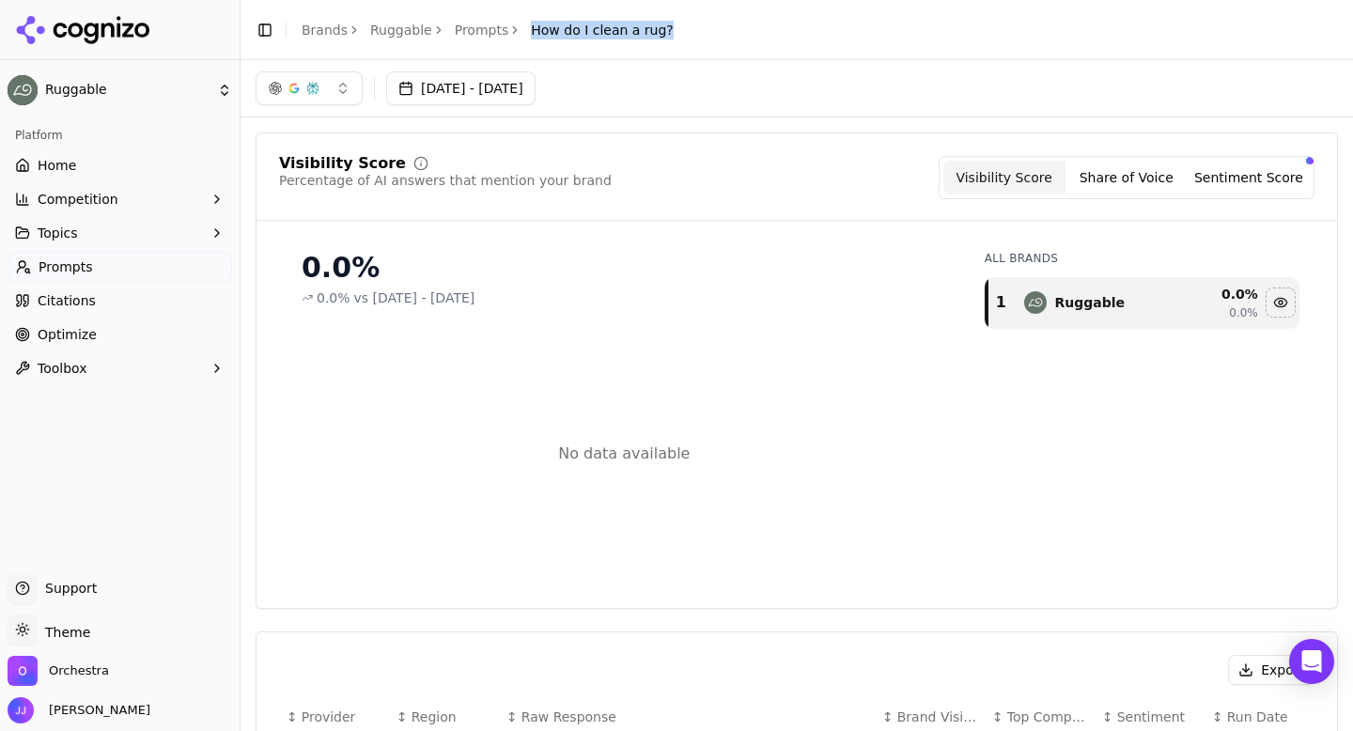
drag, startPoint x: 520, startPoint y: 32, endPoint x: 696, endPoint y: 45, distance: 176.2
click at [696, 45] on header "Toggle Sidebar Brands Ruggable Prompts How do I clean a rug?" at bounding box center [796, 30] width 1112 height 60
copy span "How do I clean a rug?"
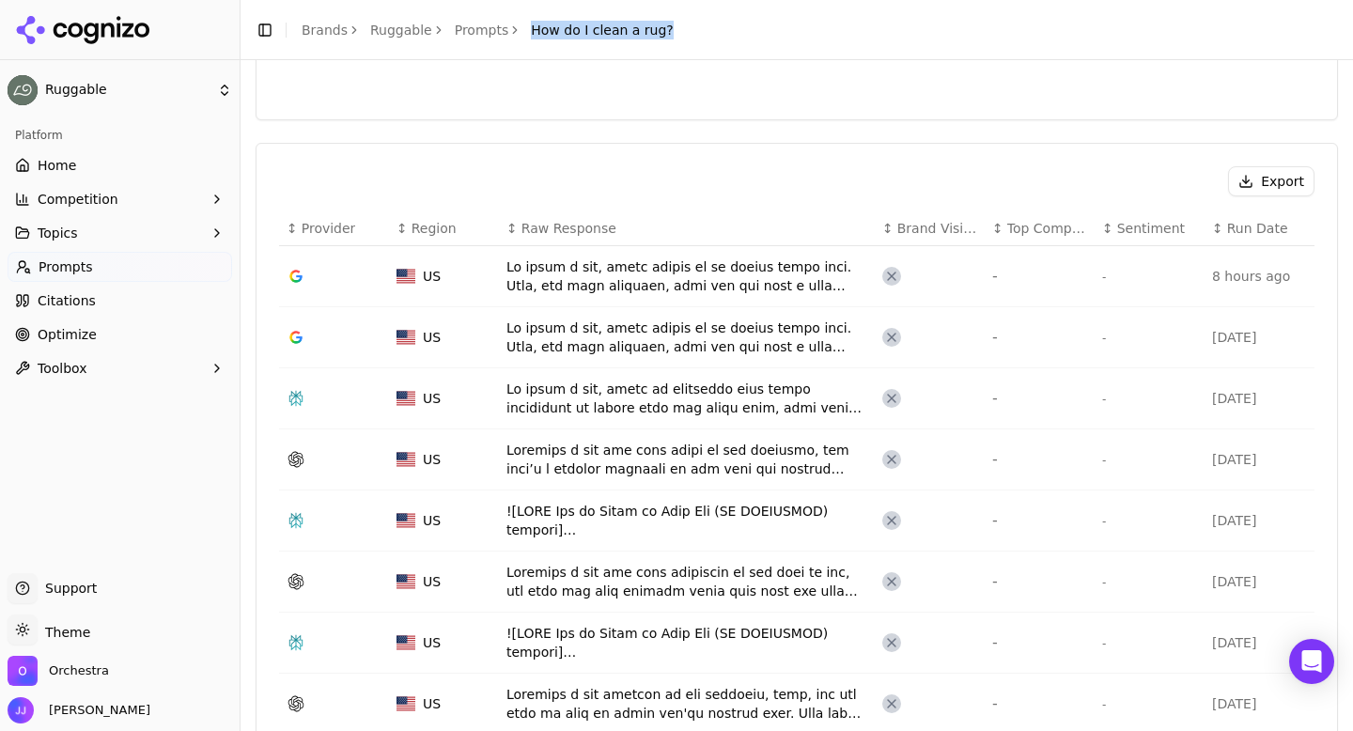
scroll to position [520, 0]
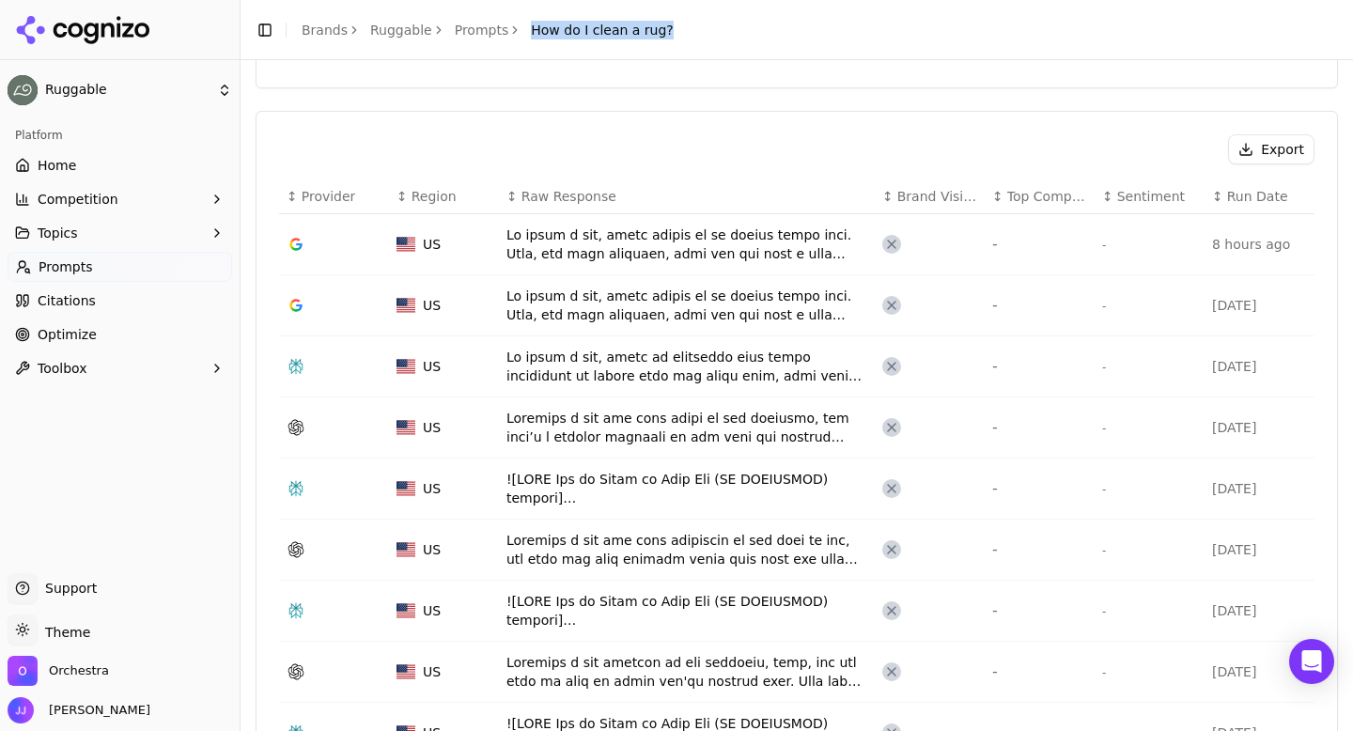
click at [1299, 147] on button "Export" at bounding box center [1271, 149] width 86 height 30
click at [469, 31] on link "Prompts" at bounding box center [482, 30] width 54 height 19
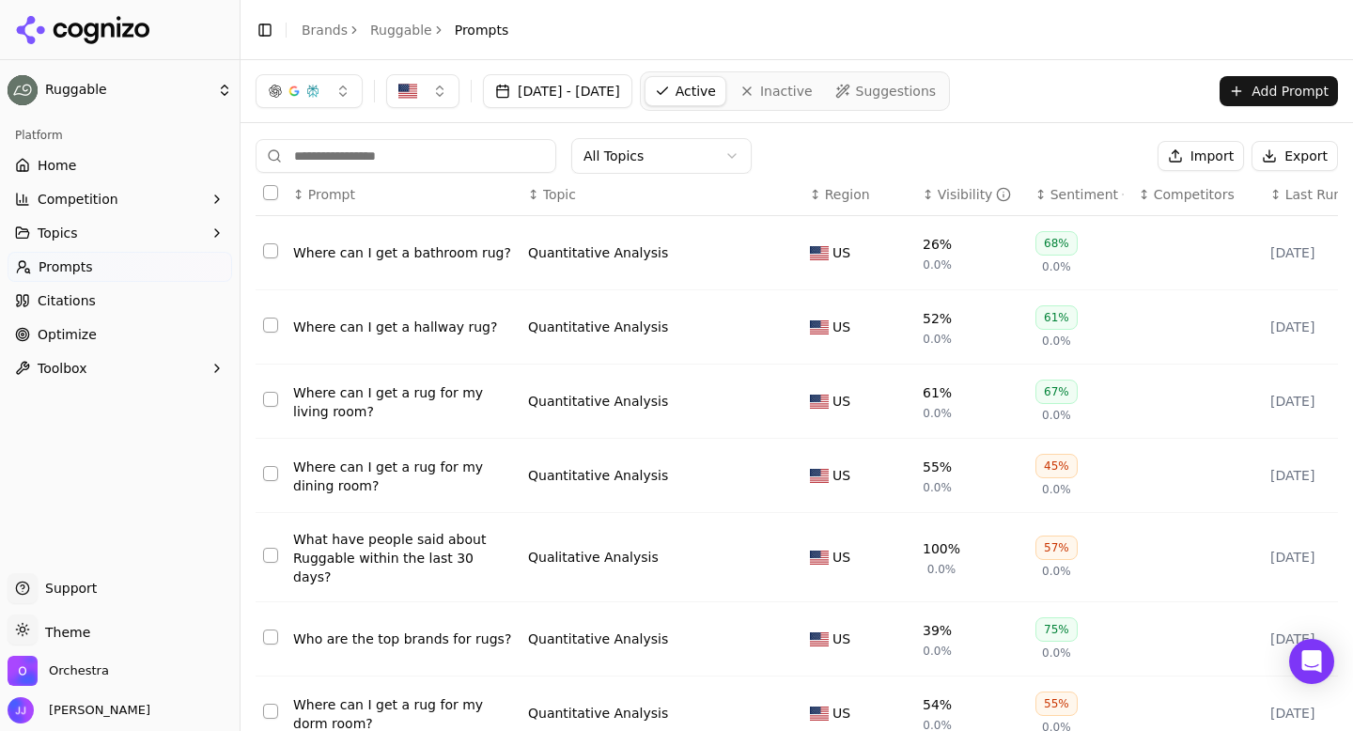
scroll to position [292, 0]
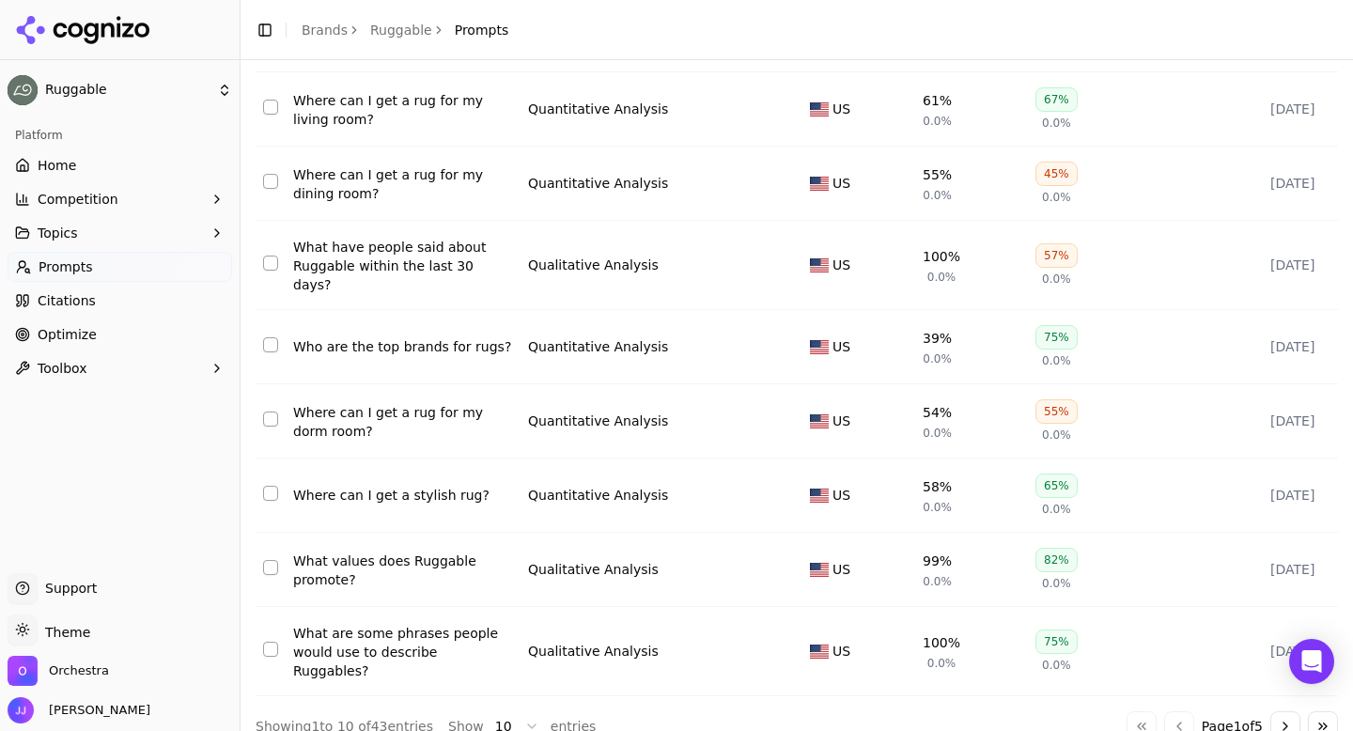
click at [1283, 711] on button "Go to next page" at bounding box center [1285, 726] width 30 height 30
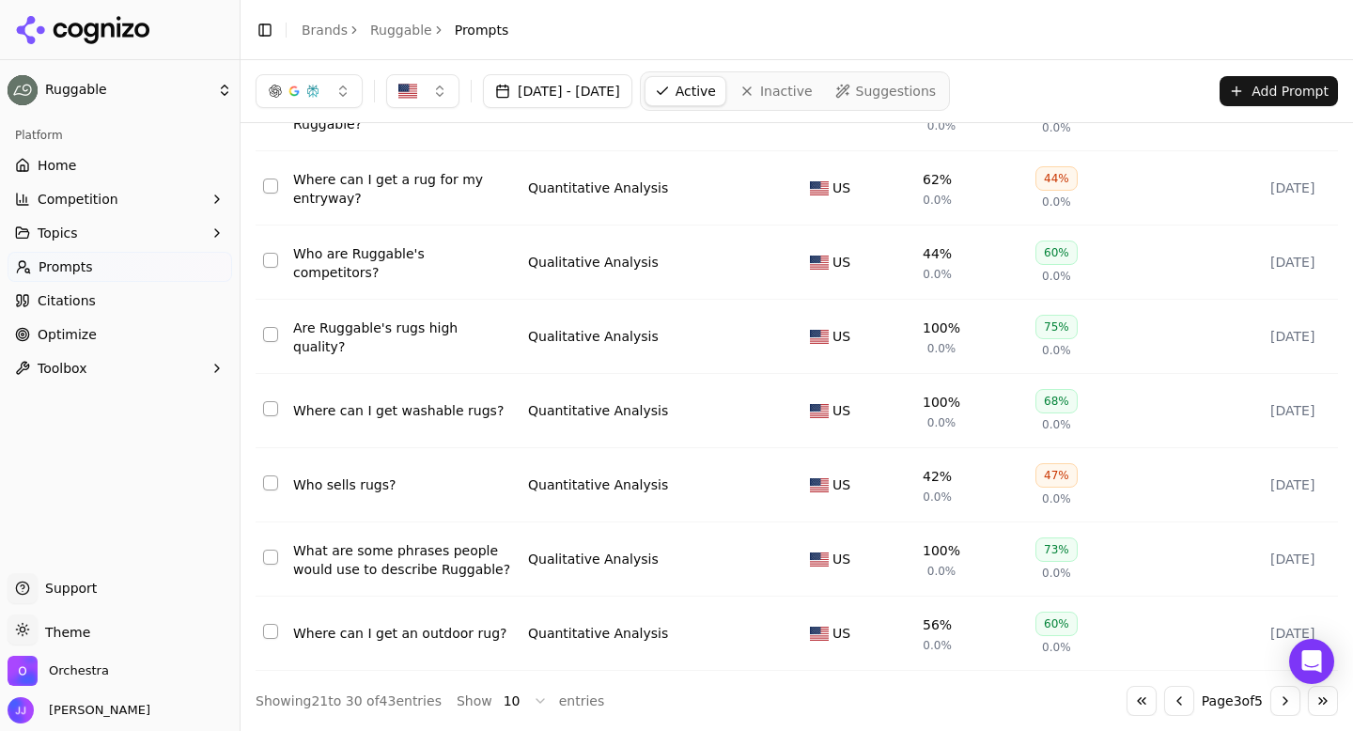
scroll to position [0, 0]
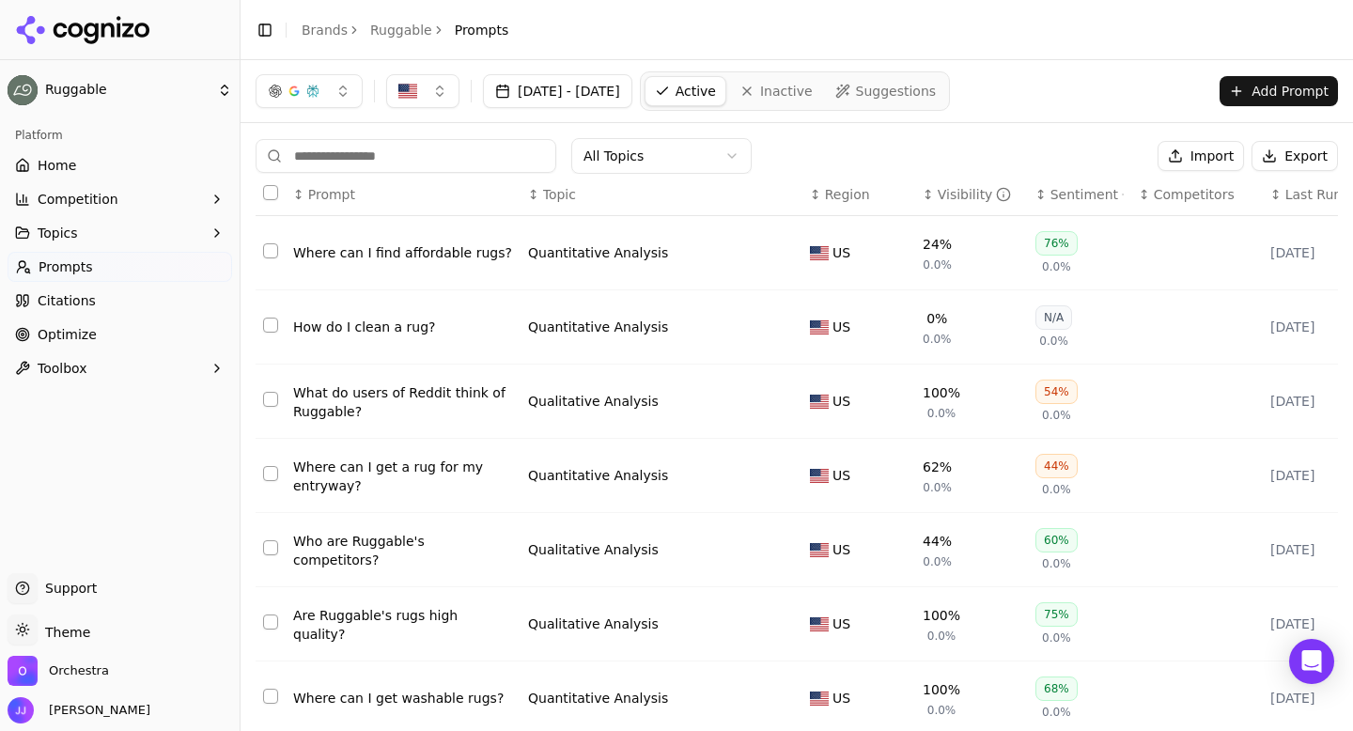
click at [443, 392] on div "What do users of Reddit think of Ruggable?" at bounding box center [403, 402] width 220 height 38
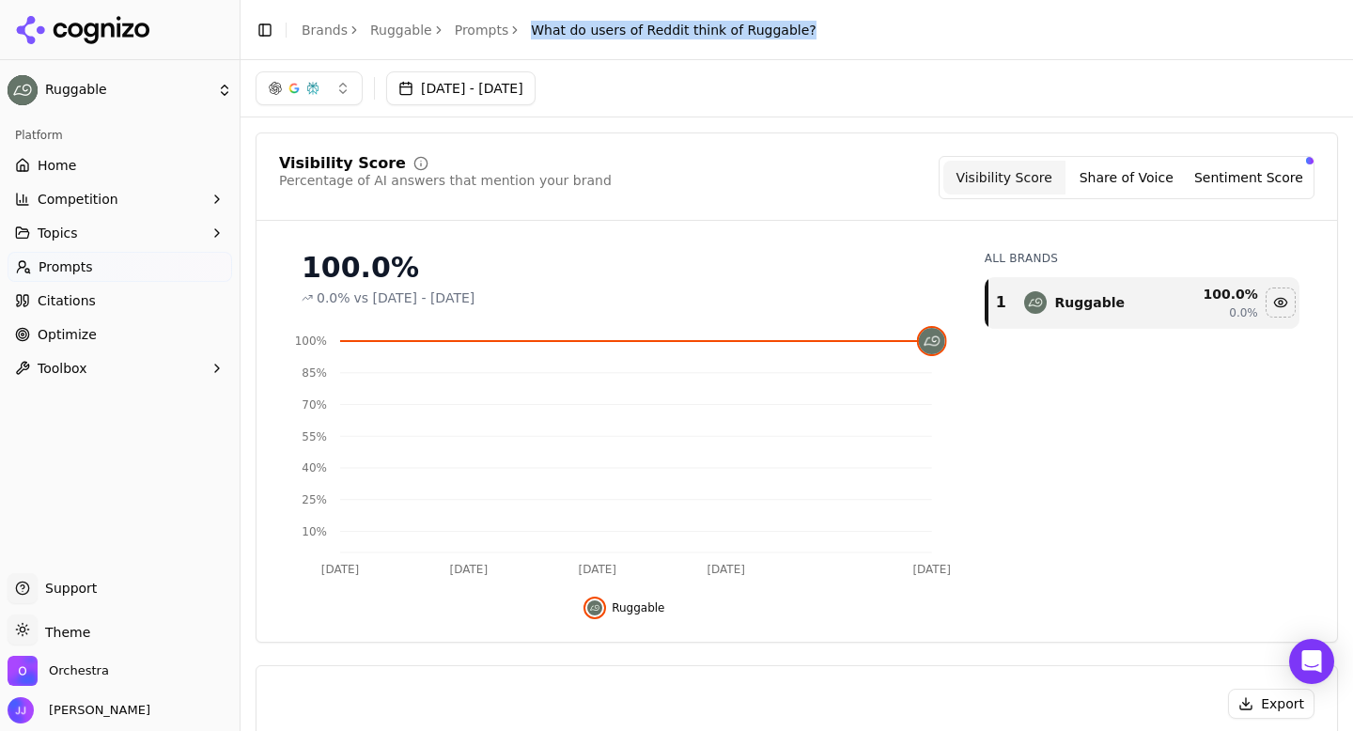
drag, startPoint x: 521, startPoint y: 31, endPoint x: 799, endPoint y: 33, distance: 277.1
click at [799, 33] on header "Toggle Sidebar Brands Ruggable Prompts What do users of Reddit think of Ruggabl…" at bounding box center [796, 30] width 1112 height 60
copy span "What do users of Reddit think of Ruggable?"
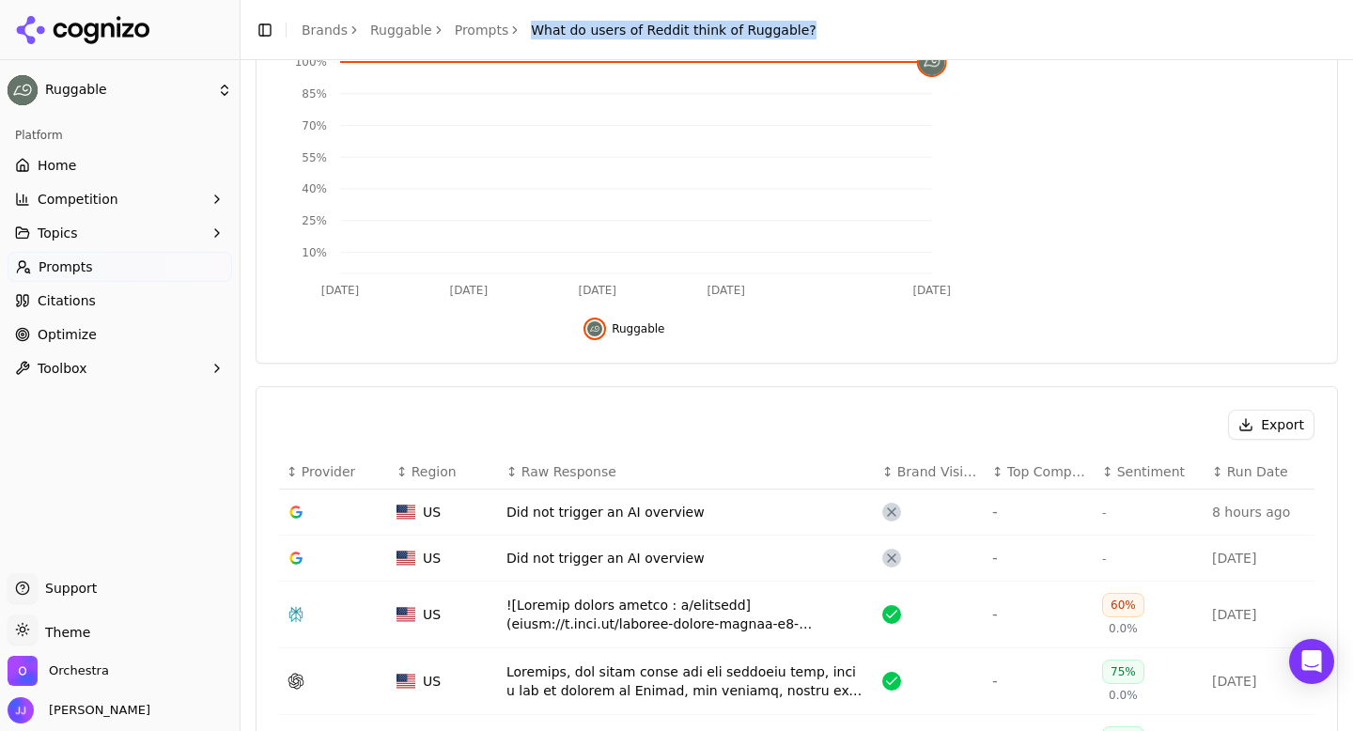
click at [1259, 427] on button "Export" at bounding box center [1271, 425] width 86 height 30
click at [482, 27] on link "Prompts" at bounding box center [482, 30] width 54 height 19
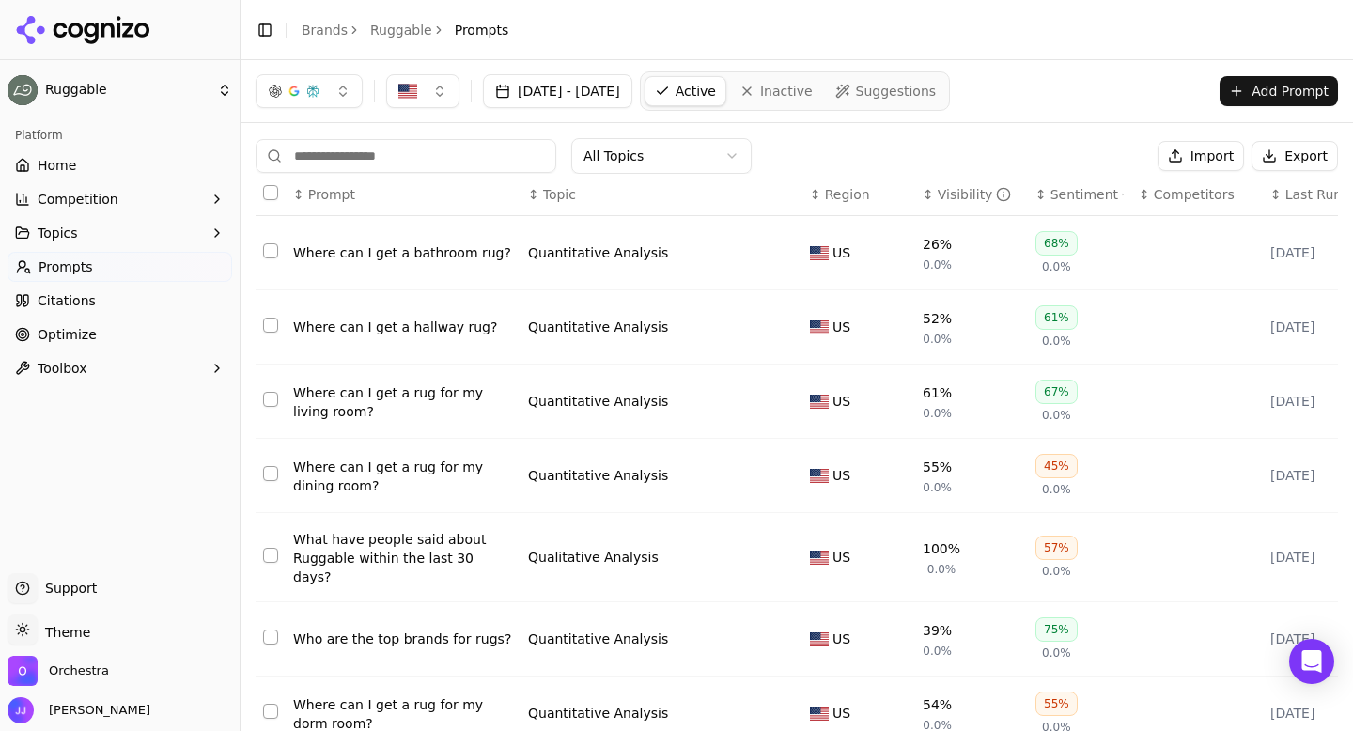
scroll to position [292, 0]
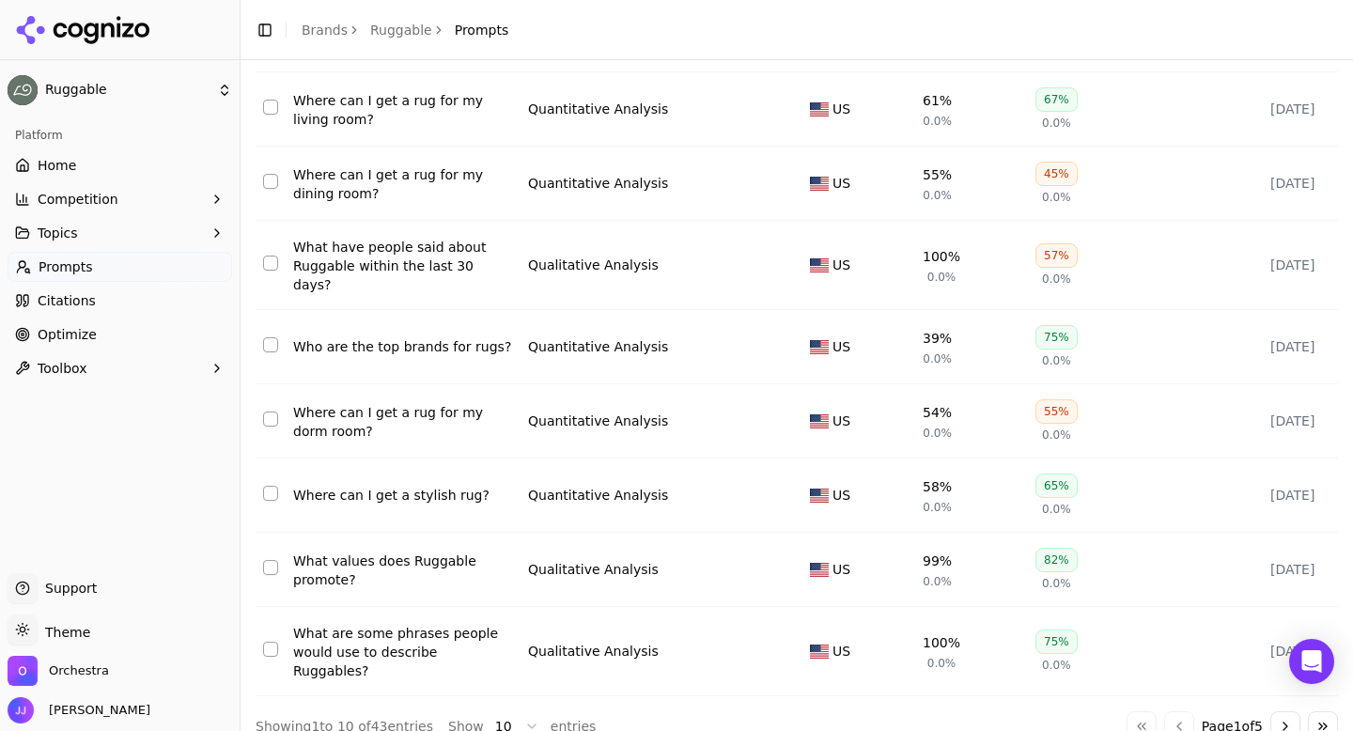
click at [1276, 711] on button "Go to next page" at bounding box center [1285, 726] width 30 height 30
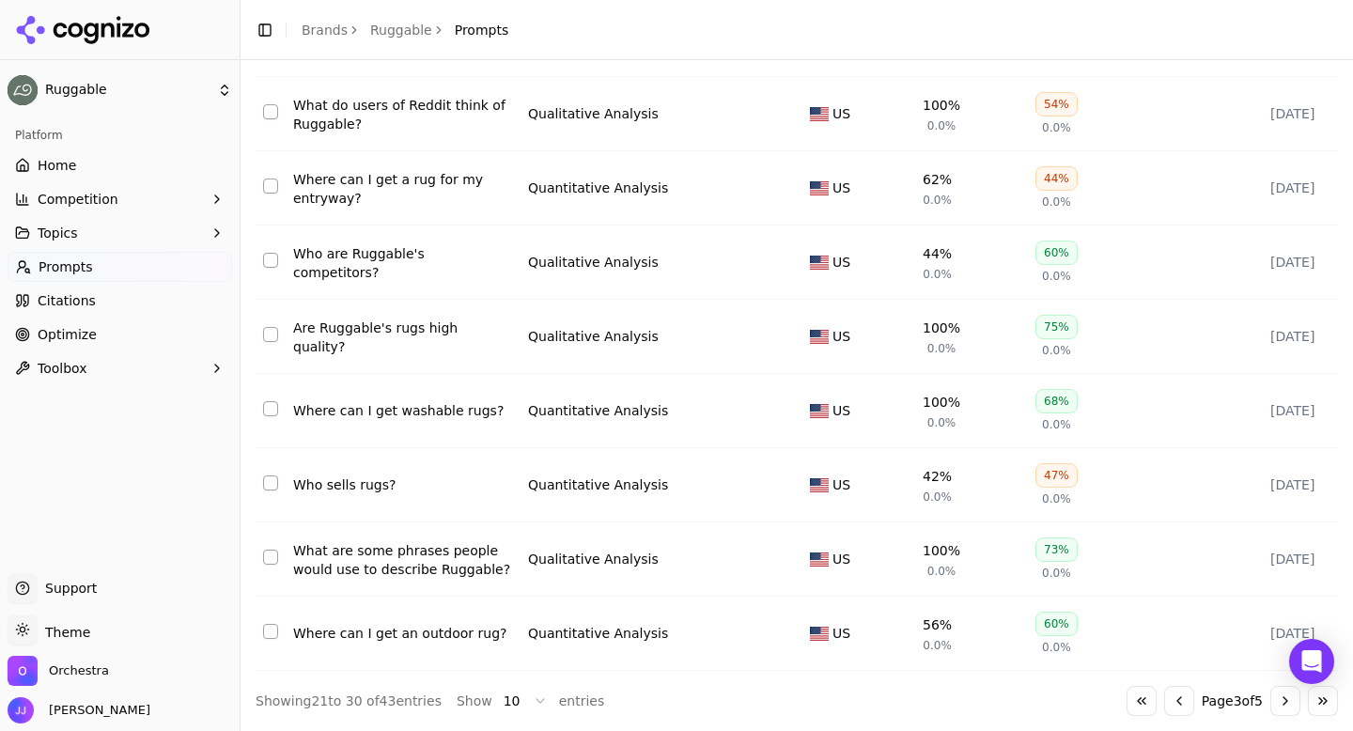
click at [380, 187] on div "Where can I get a rug for my entryway?" at bounding box center [403, 189] width 220 height 38
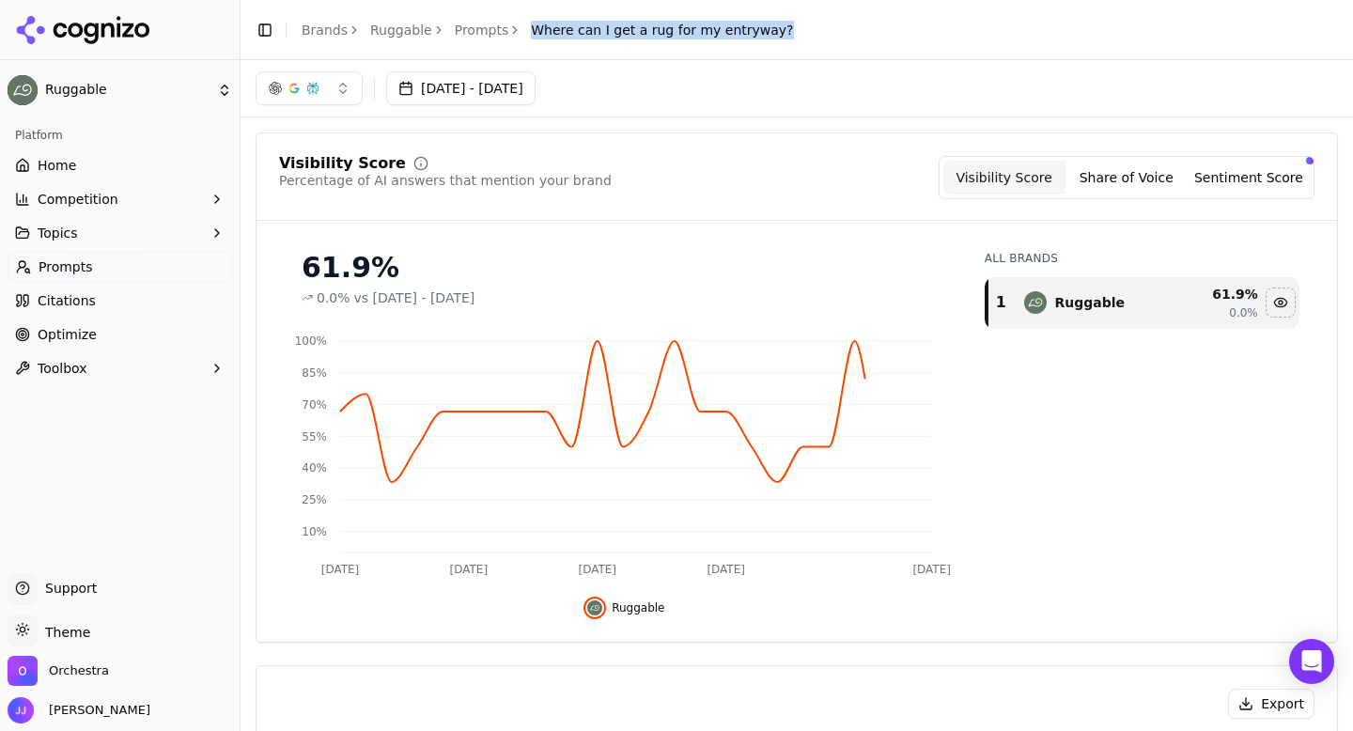
drag, startPoint x: 519, startPoint y: 23, endPoint x: 791, endPoint y: 23, distance: 272.4
click at [791, 23] on header "Toggle Sidebar Brands Ruggable Prompts Where can I get a rug for my entryway?" at bounding box center [796, 30] width 1112 height 60
copy span "Where can I get a rug for my entryway?"
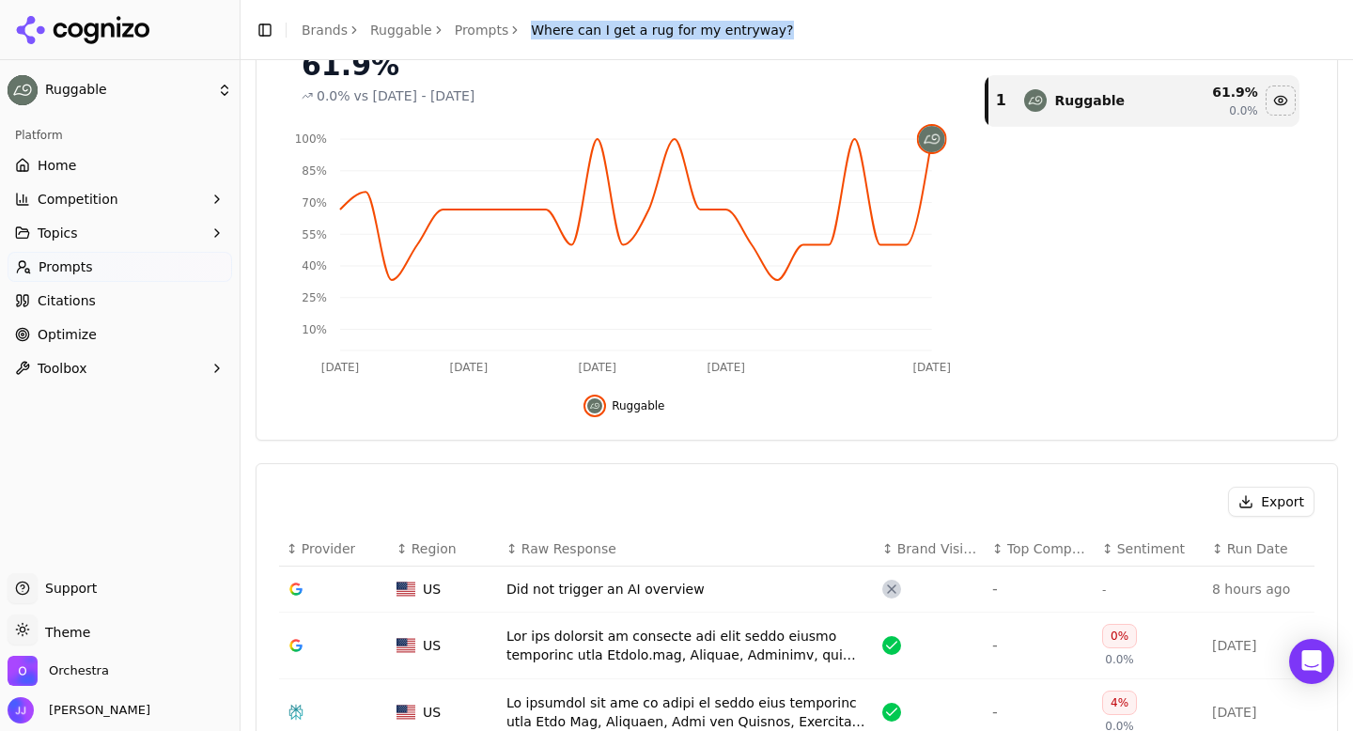
scroll to position [374, 0]
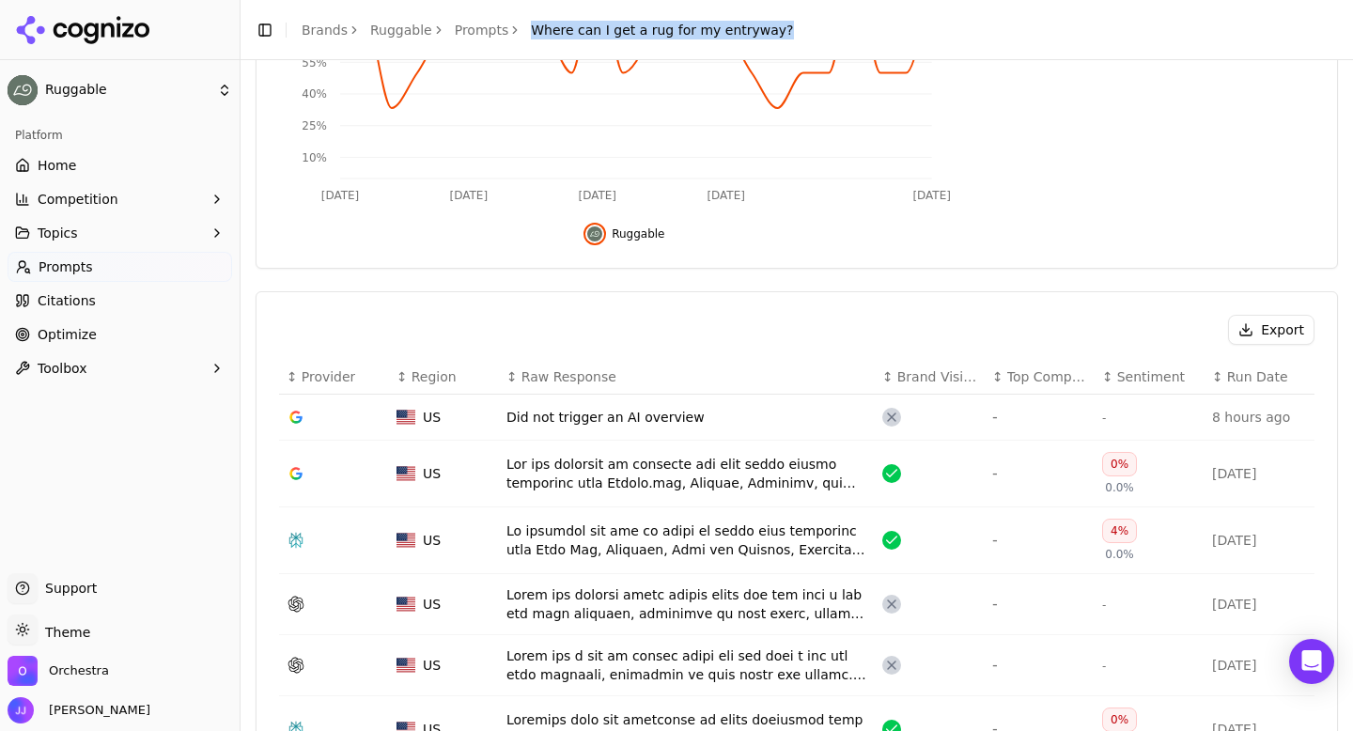
click at [1249, 338] on button "Export" at bounding box center [1271, 330] width 86 height 30
click at [479, 31] on link "Prompts" at bounding box center [482, 30] width 54 height 19
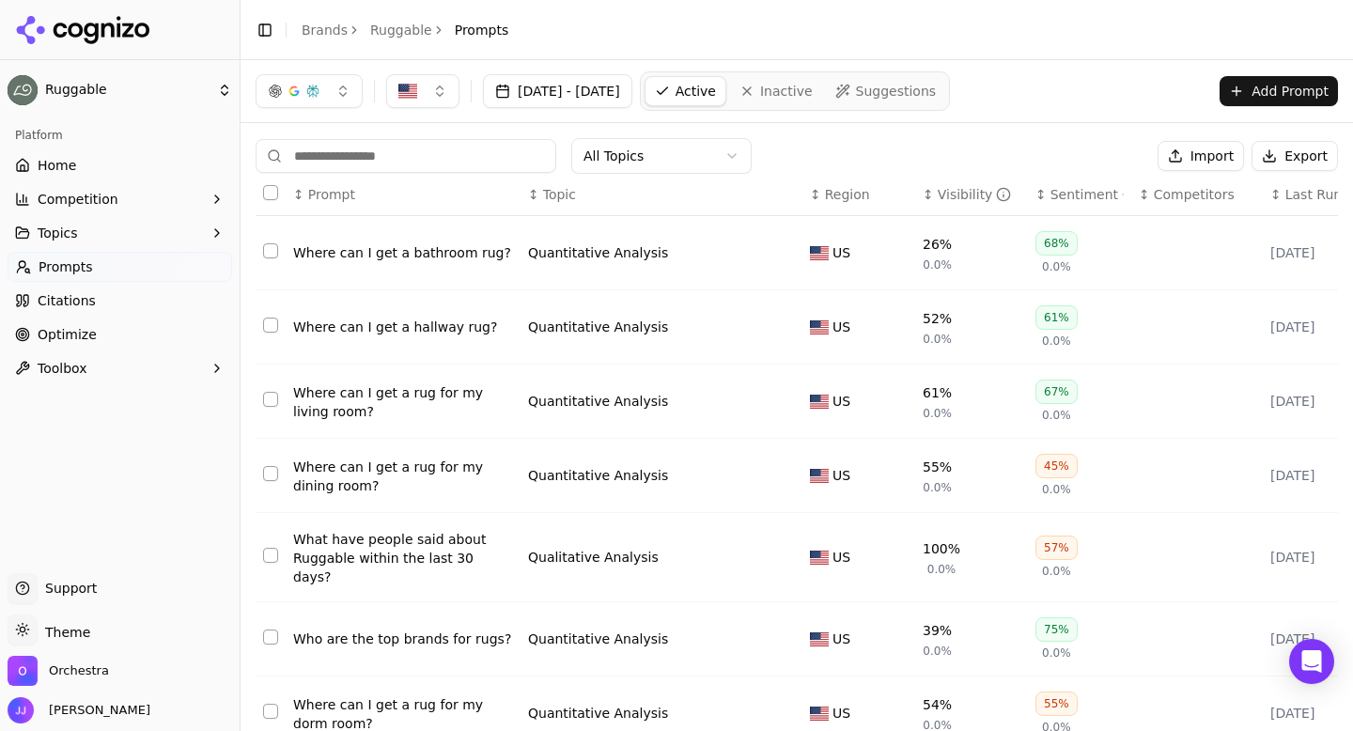
scroll to position [292, 0]
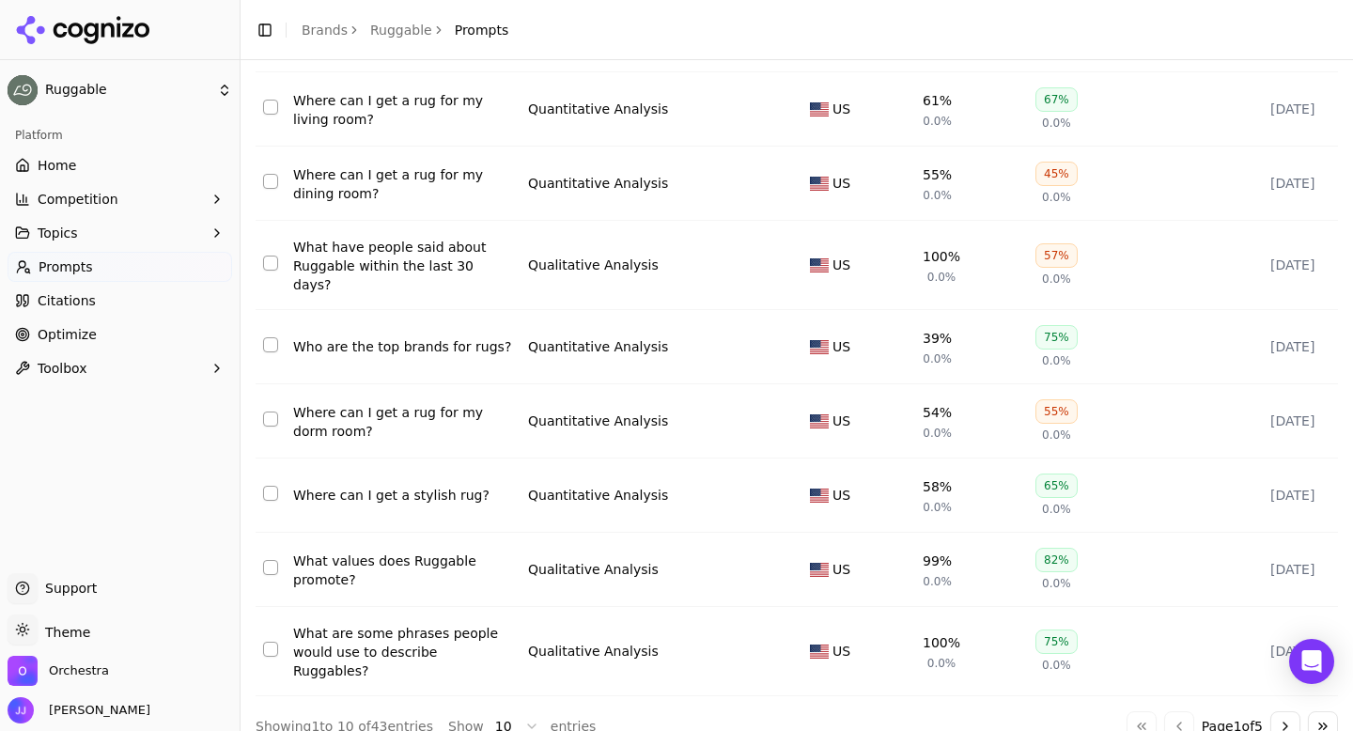
click at [1287, 711] on button "Go to next page" at bounding box center [1285, 726] width 30 height 30
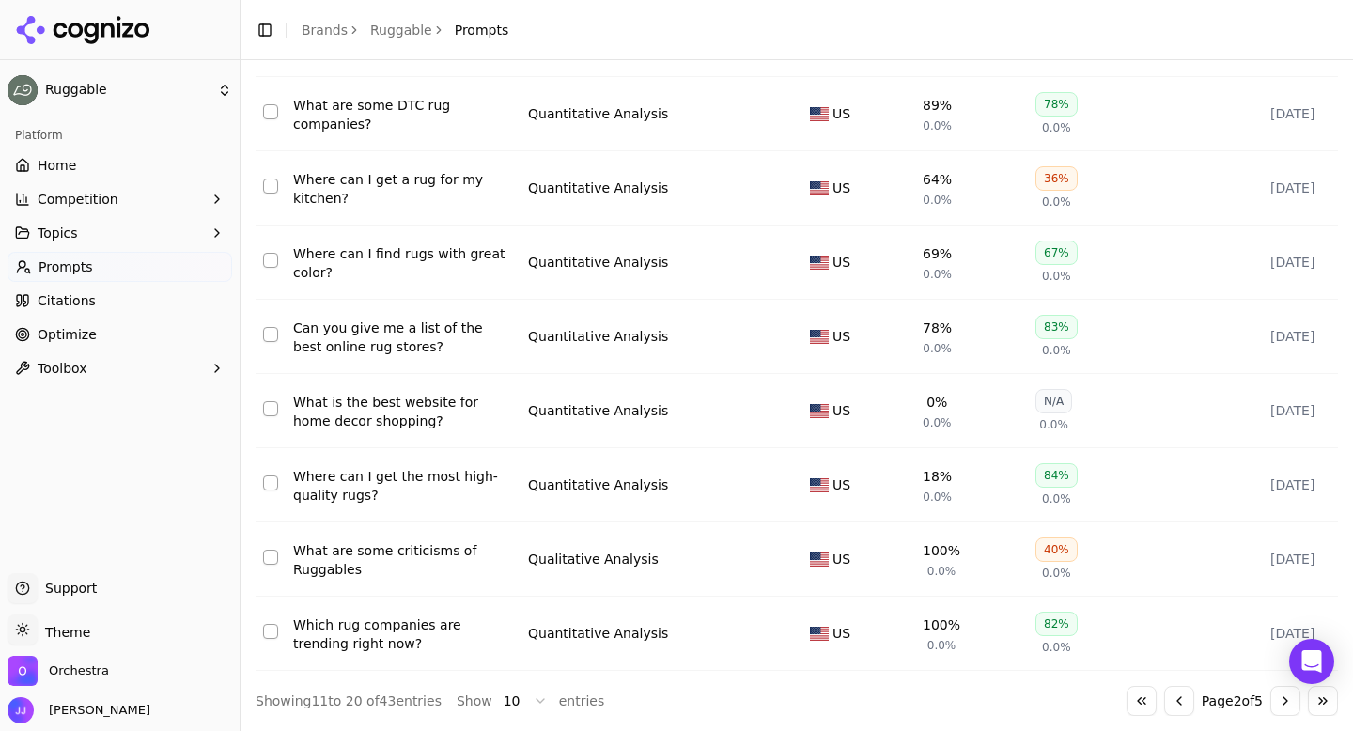
click at [1287, 694] on button "Go to next page" at bounding box center [1285, 701] width 30 height 30
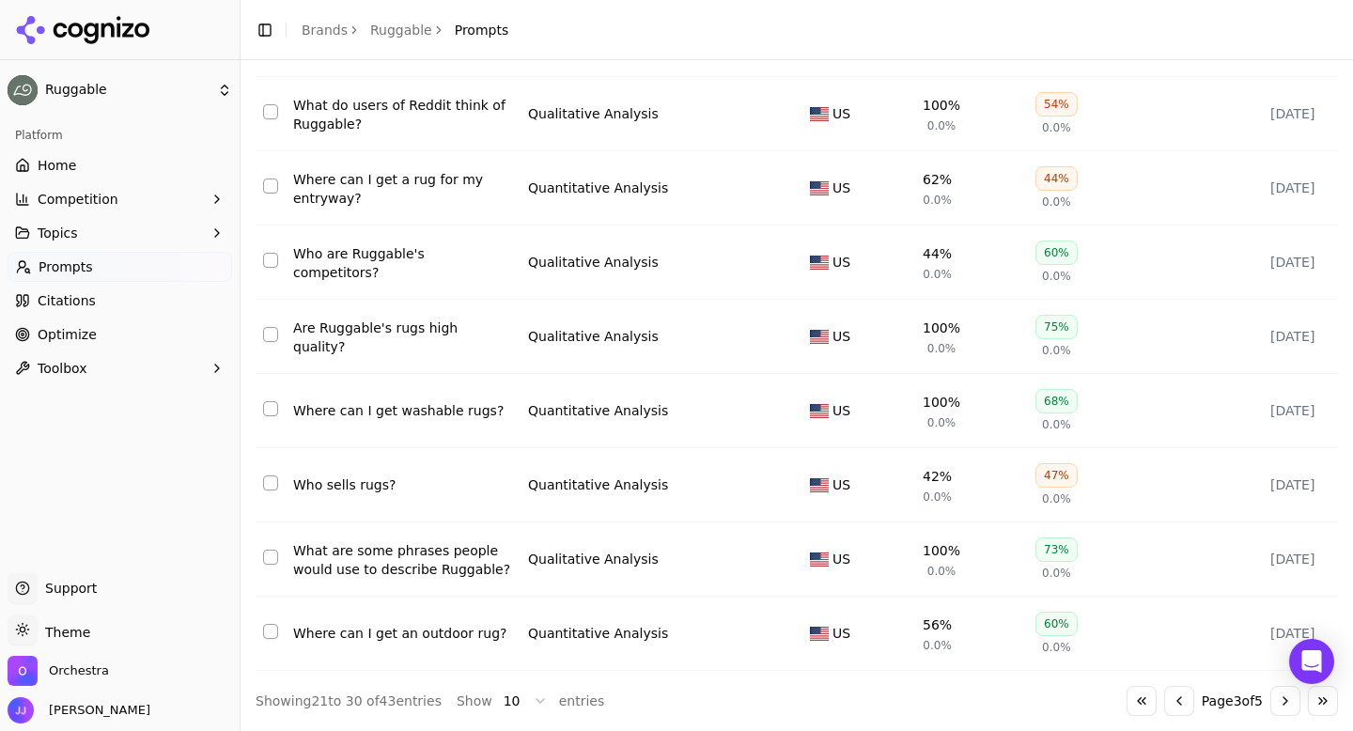
click at [427, 257] on div "Who are Ruggable's competitors?" at bounding box center [403, 263] width 220 height 38
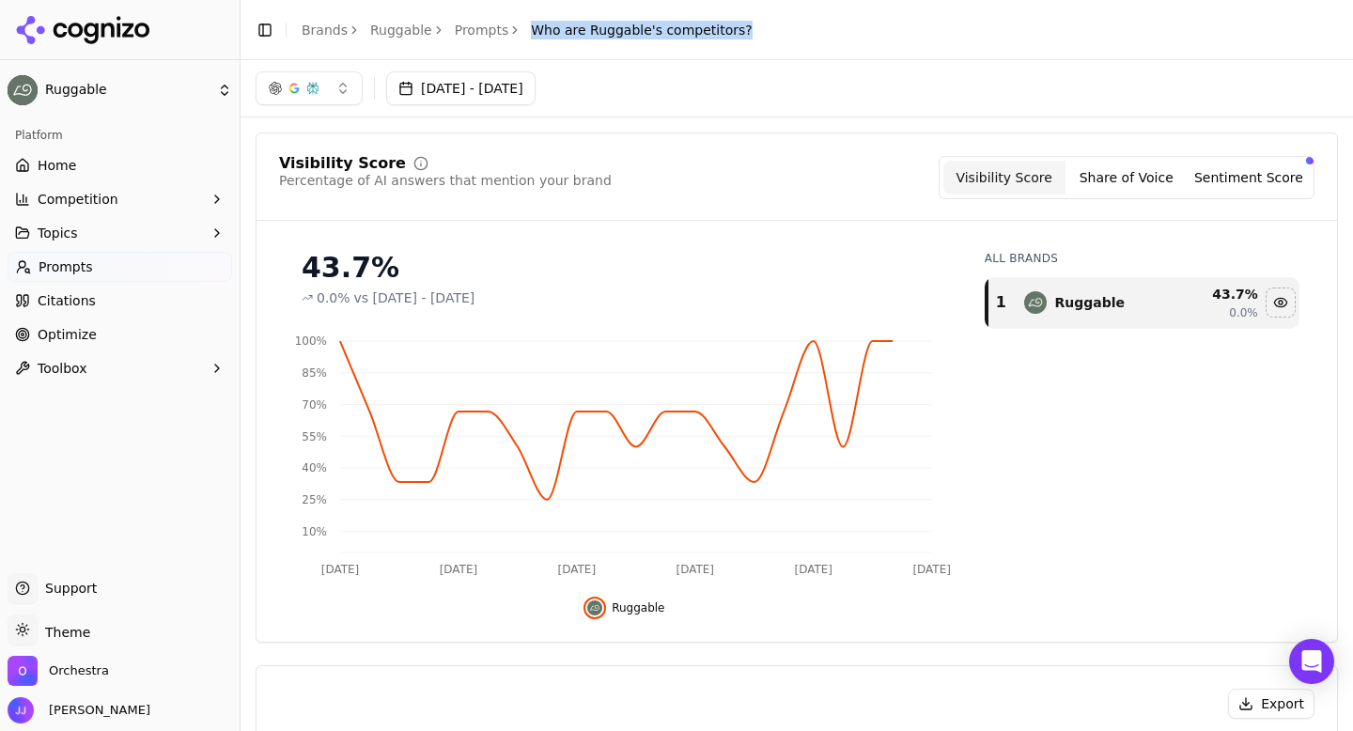
drag, startPoint x: 525, startPoint y: 30, endPoint x: 732, endPoint y: 31, distance: 206.7
click at [732, 31] on div "Toggle Sidebar Brands Ruggable Prompts Who are Ruggable's competitors?" at bounding box center [503, 30] width 527 height 26
copy span "Who are Ruggable's competitors?"
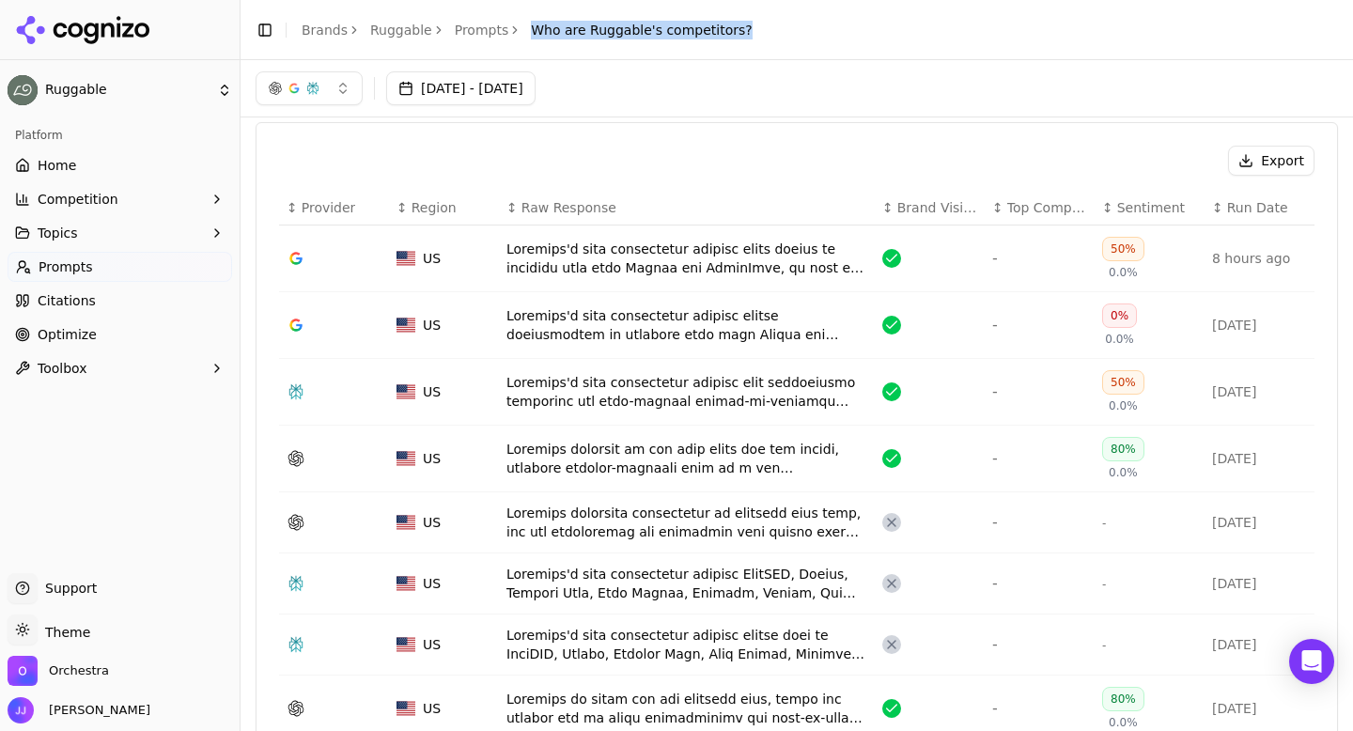
scroll to position [500, 0]
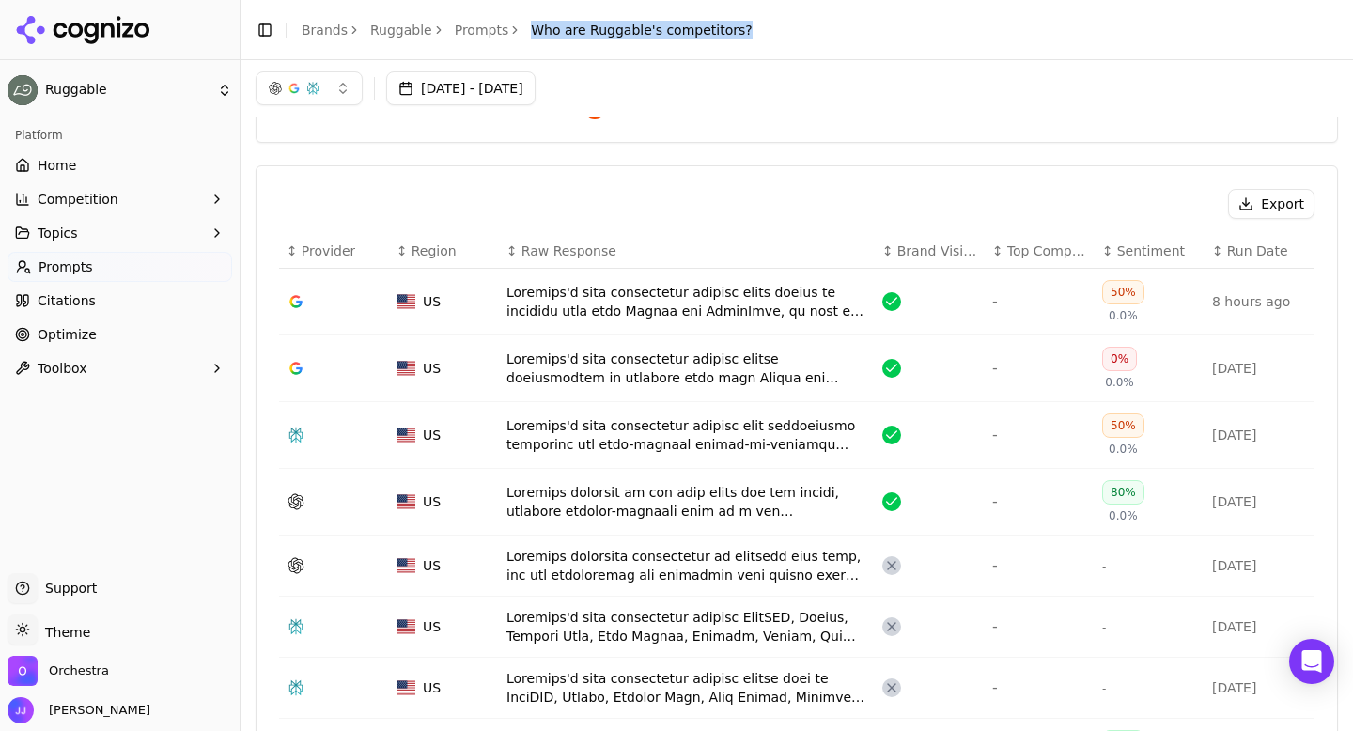
click at [1264, 209] on button "Export" at bounding box center [1271, 204] width 86 height 30
click at [469, 33] on link "Prompts" at bounding box center [482, 30] width 54 height 19
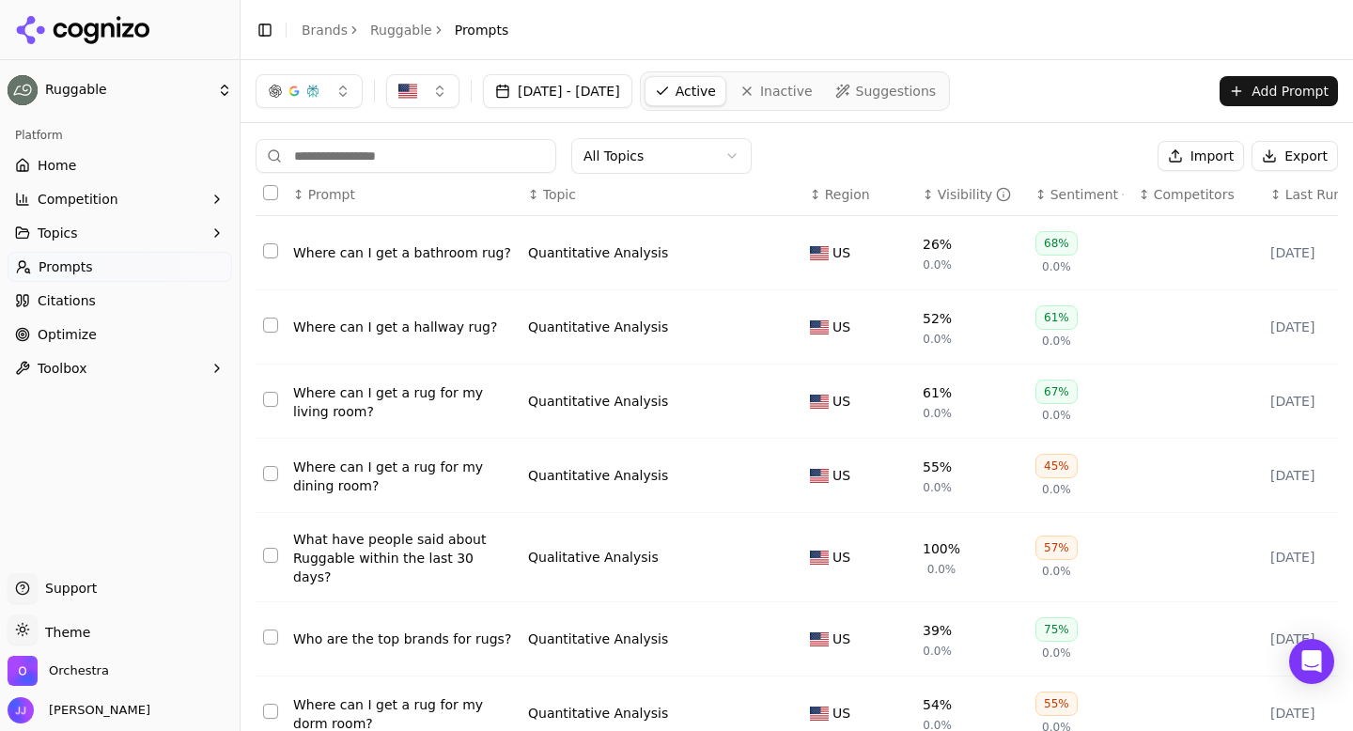
scroll to position [292, 0]
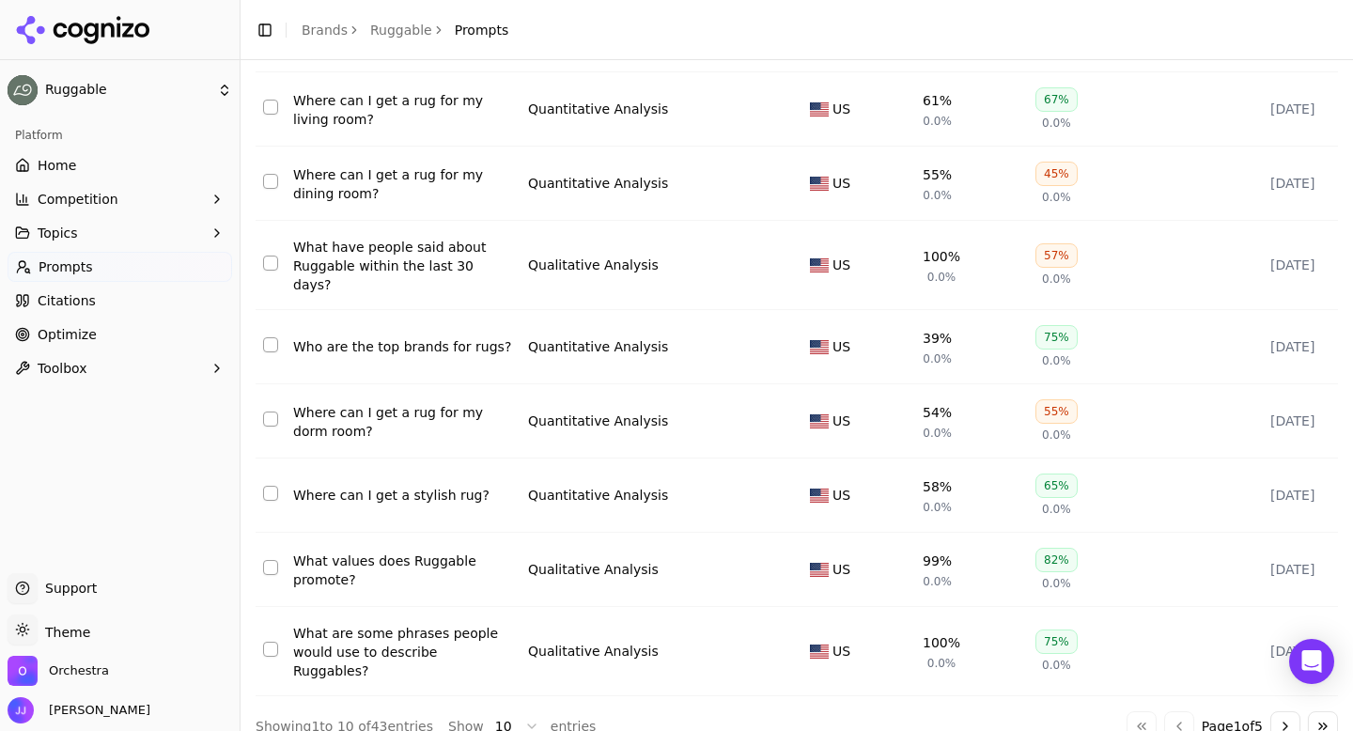
click at [1289, 711] on button "Go to next page" at bounding box center [1285, 726] width 30 height 30
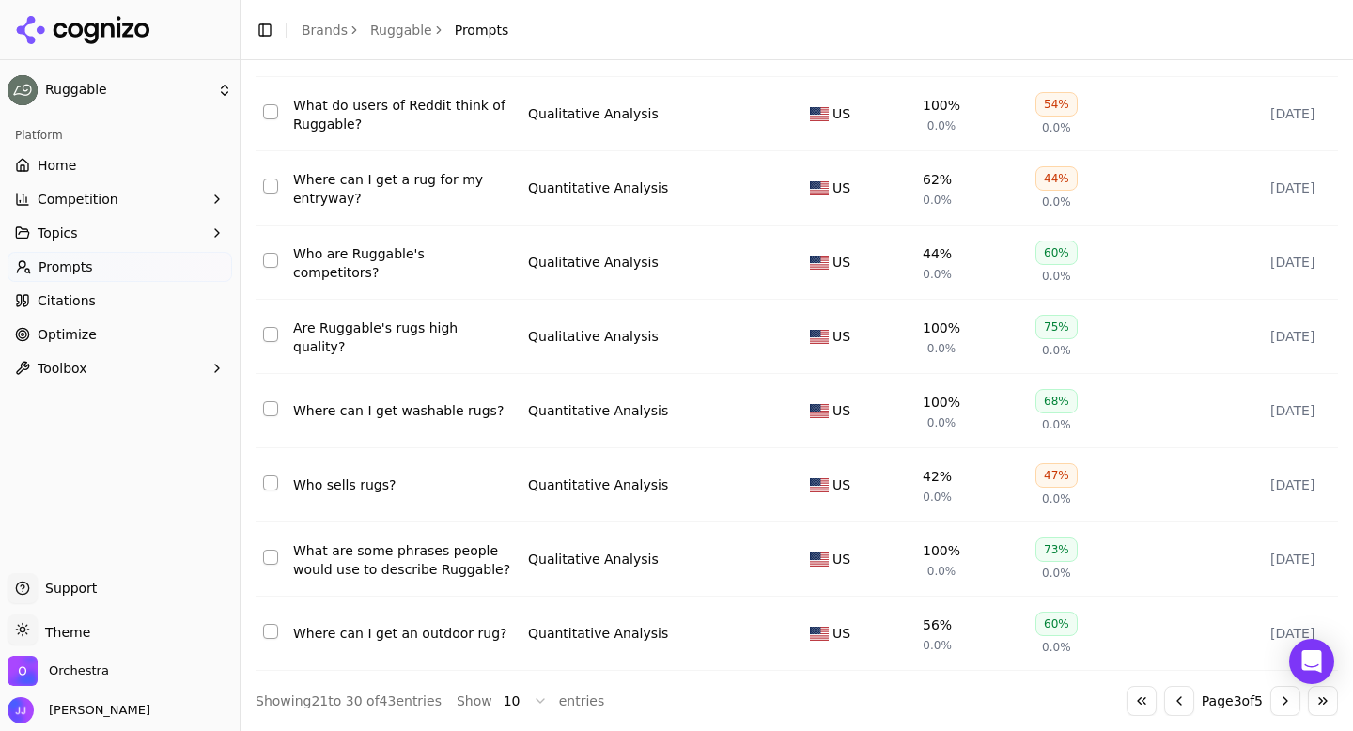
click at [394, 339] on div "Are Ruggable's rugs high quality?" at bounding box center [403, 337] width 220 height 38
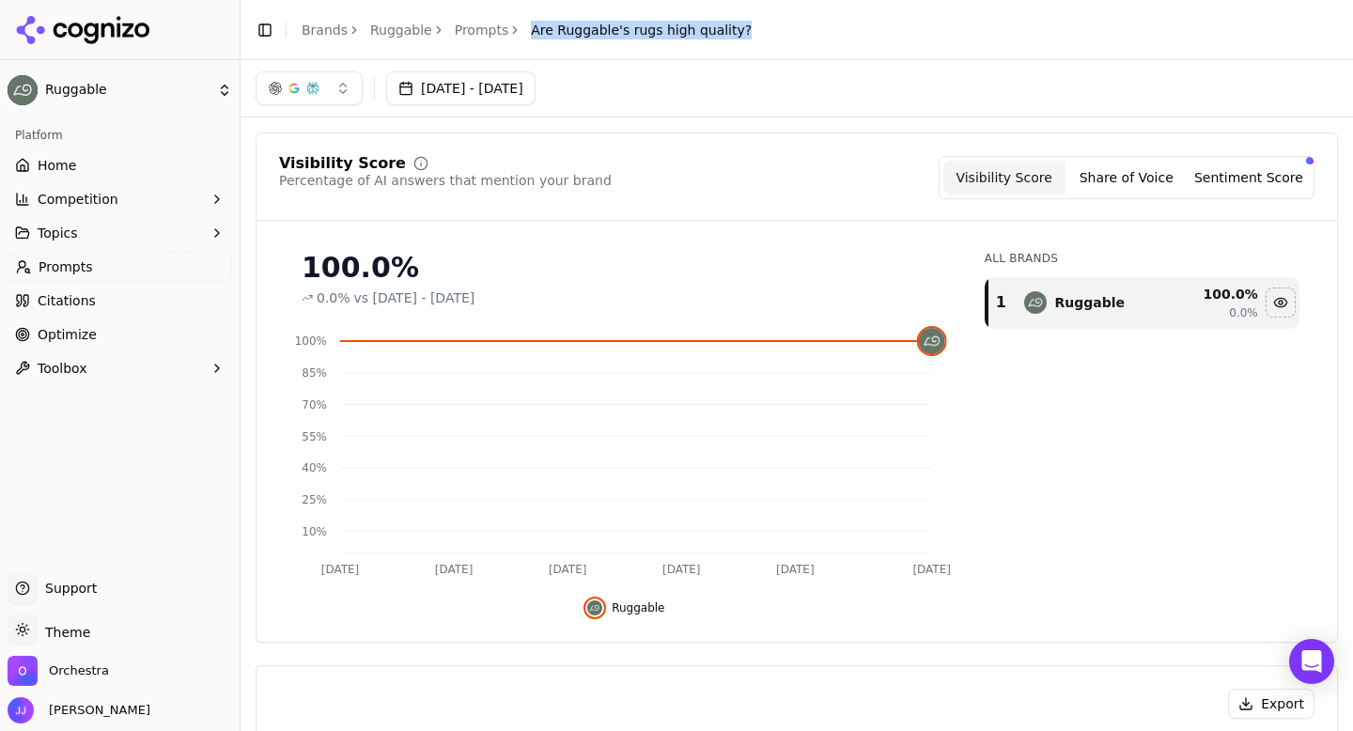
drag, startPoint x: 519, startPoint y: 30, endPoint x: 746, endPoint y: 38, distance: 227.5
click at [746, 38] on header "Toggle Sidebar Brands Ruggable Prompts Are Ruggable's rugs high quality?" at bounding box center [796, 30] width 1112 height 60
copy span "Are Ruggable's rugs high quality?"
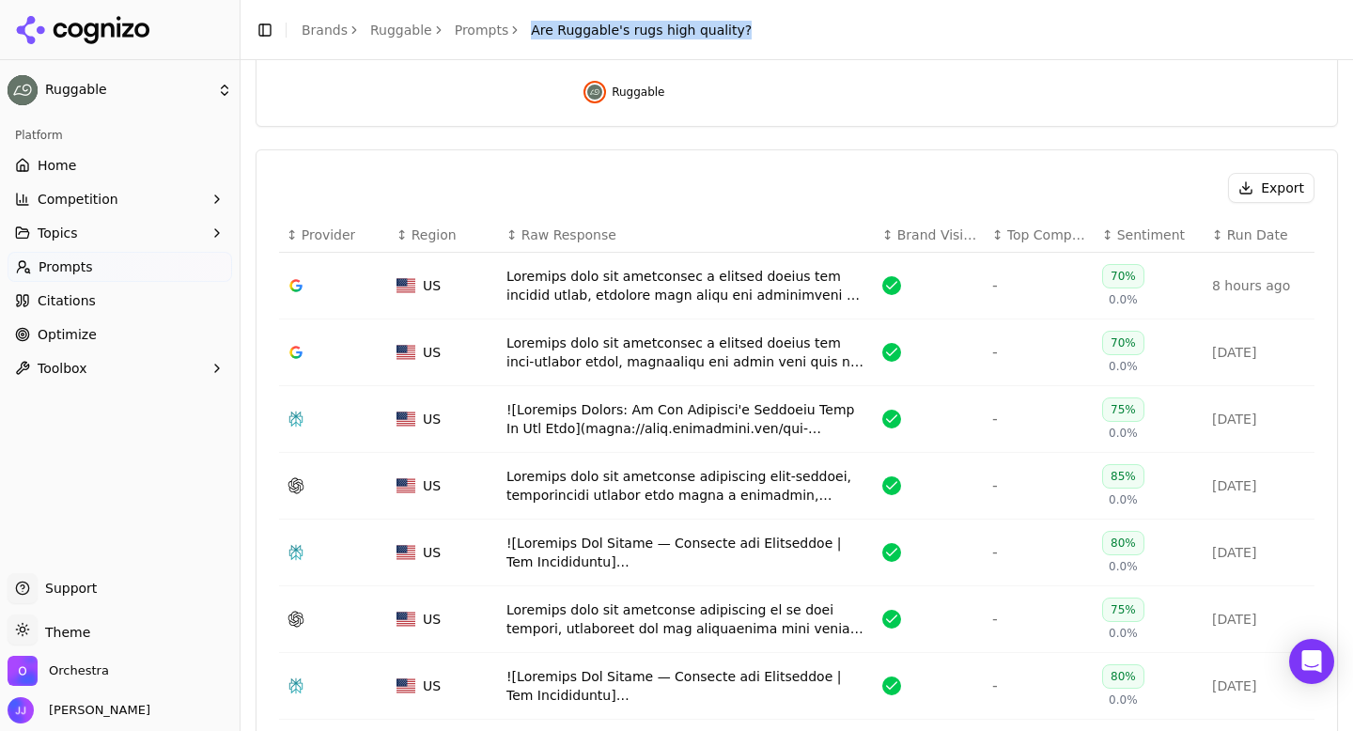
click at [1268, 177] on button "Export" at bounding box center [1271, 188] width 86 height 30
click at [462, 31] on link "Prompts" at bounding box center [482, 30] width 54 height 19
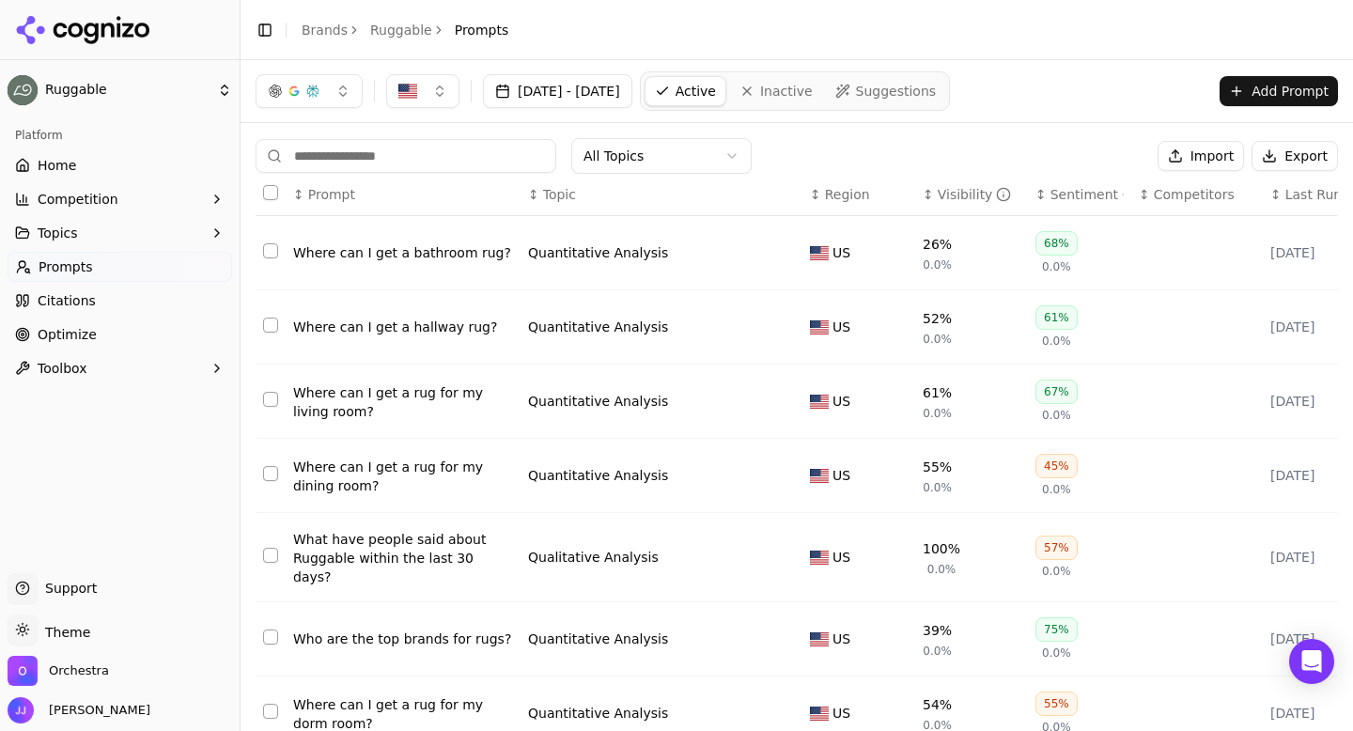
scroll to position [292, 0]
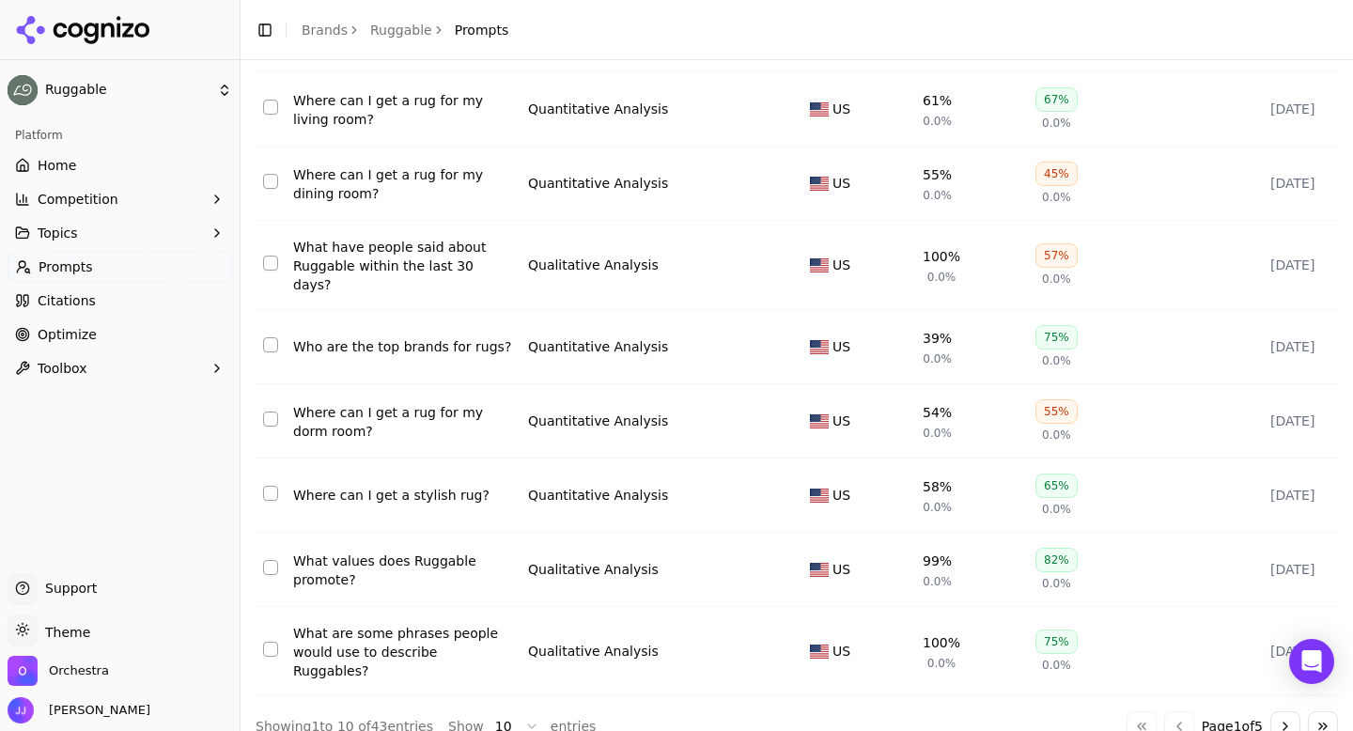
click at [1279, 711] on button "Go to next page" at bounding box center [1285, 726] width 30 height 30
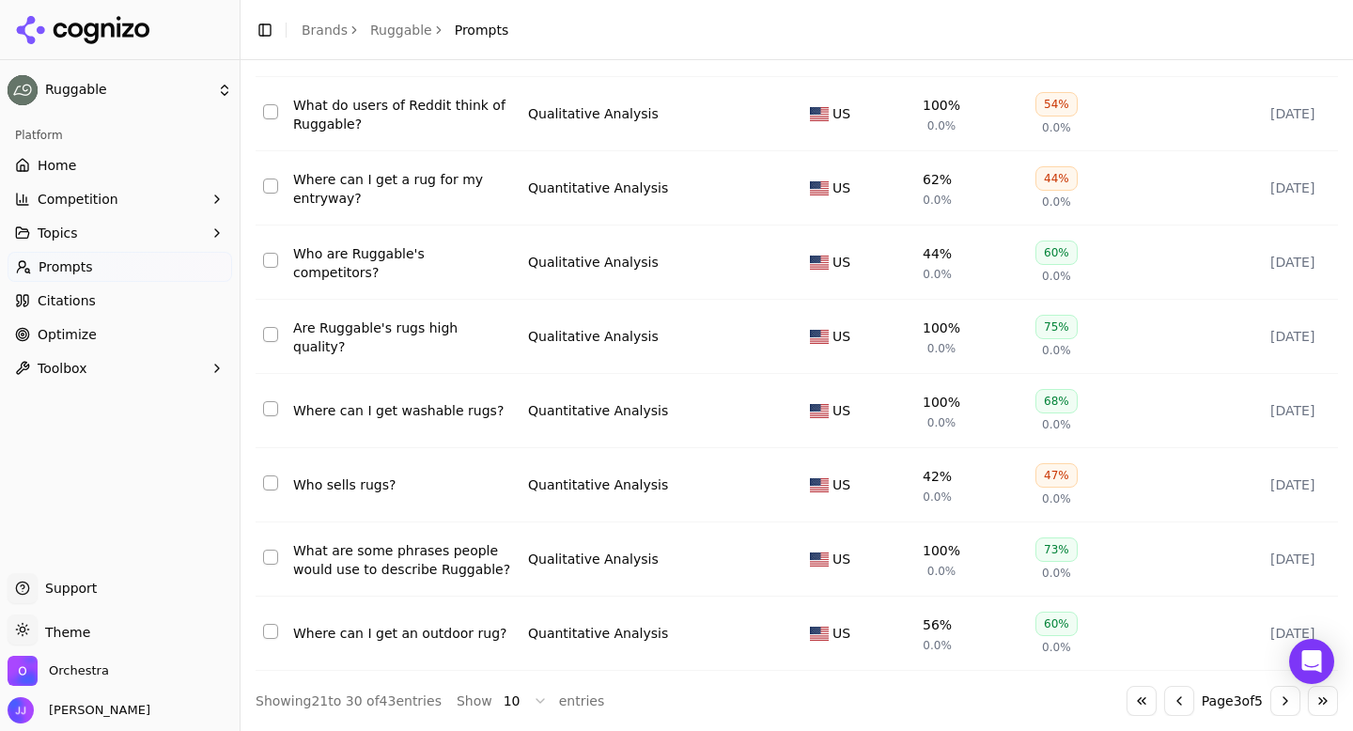
click at [366, 411] on div "Where can I get washable rugs?" at bounding box center [403, 410] width 220 height 19
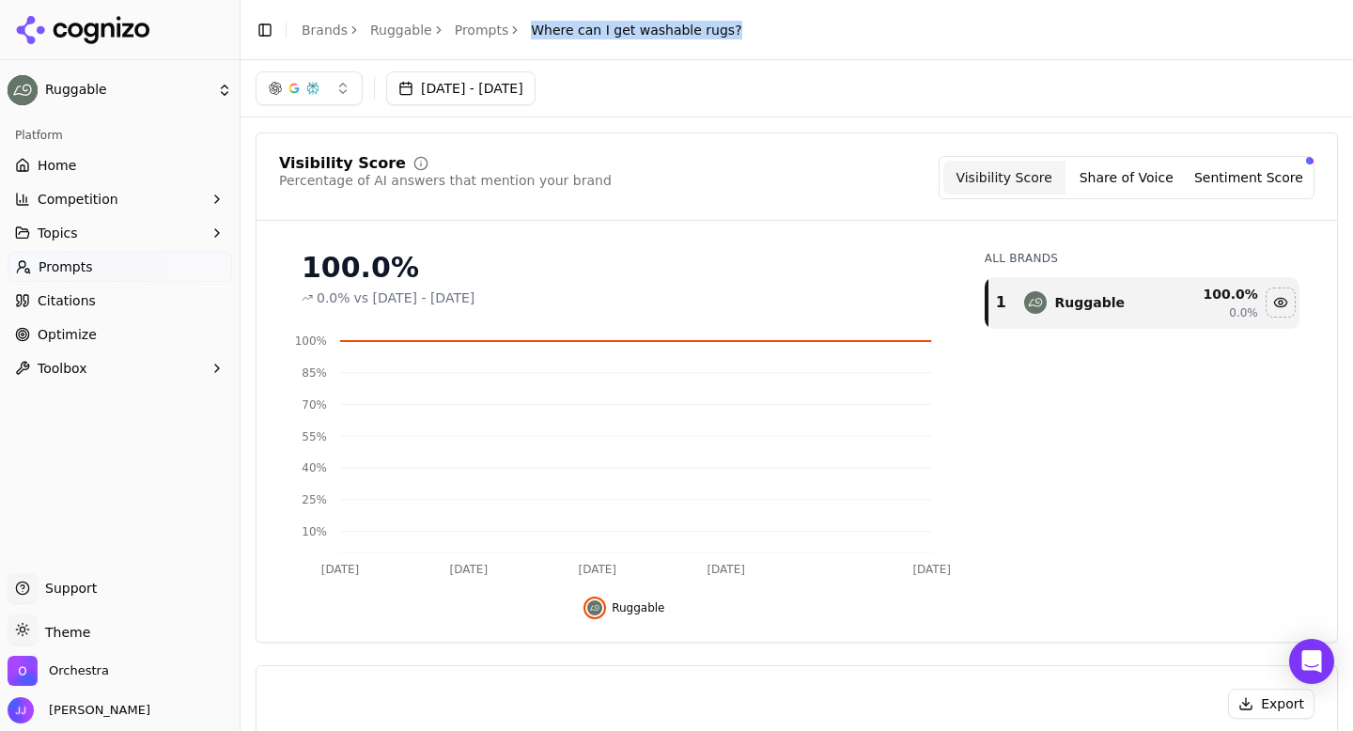
drag, startPoint x: 521, startPoint y: 30, endPoint x: 726, endPoint y: 38, distance: 204.9
click at [726, 38] on div "Toggle Sidebar Brands Ruggable Prompts Where can I get washable rugs?" at bounding box center [498, 30] width 517 height 26
copy span "Where can I get washable rugs?"
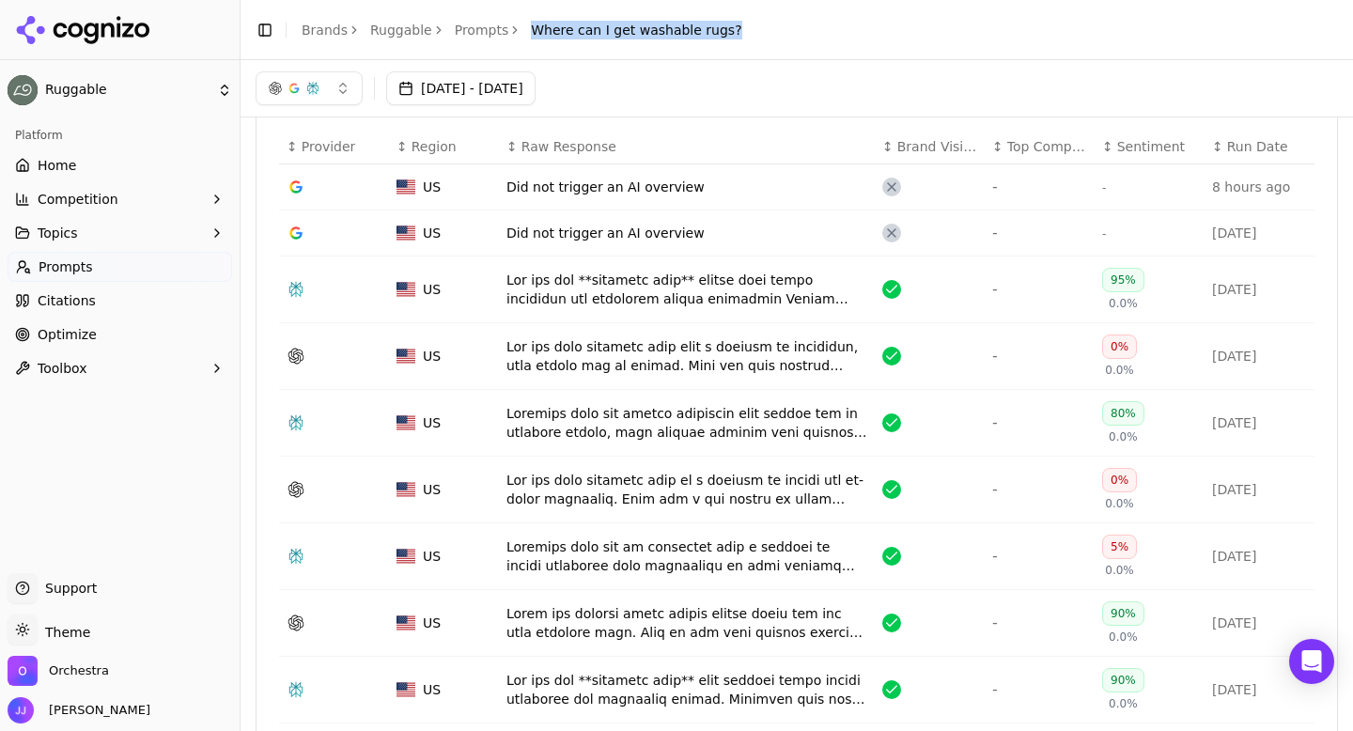
scroll to position [450, 0]
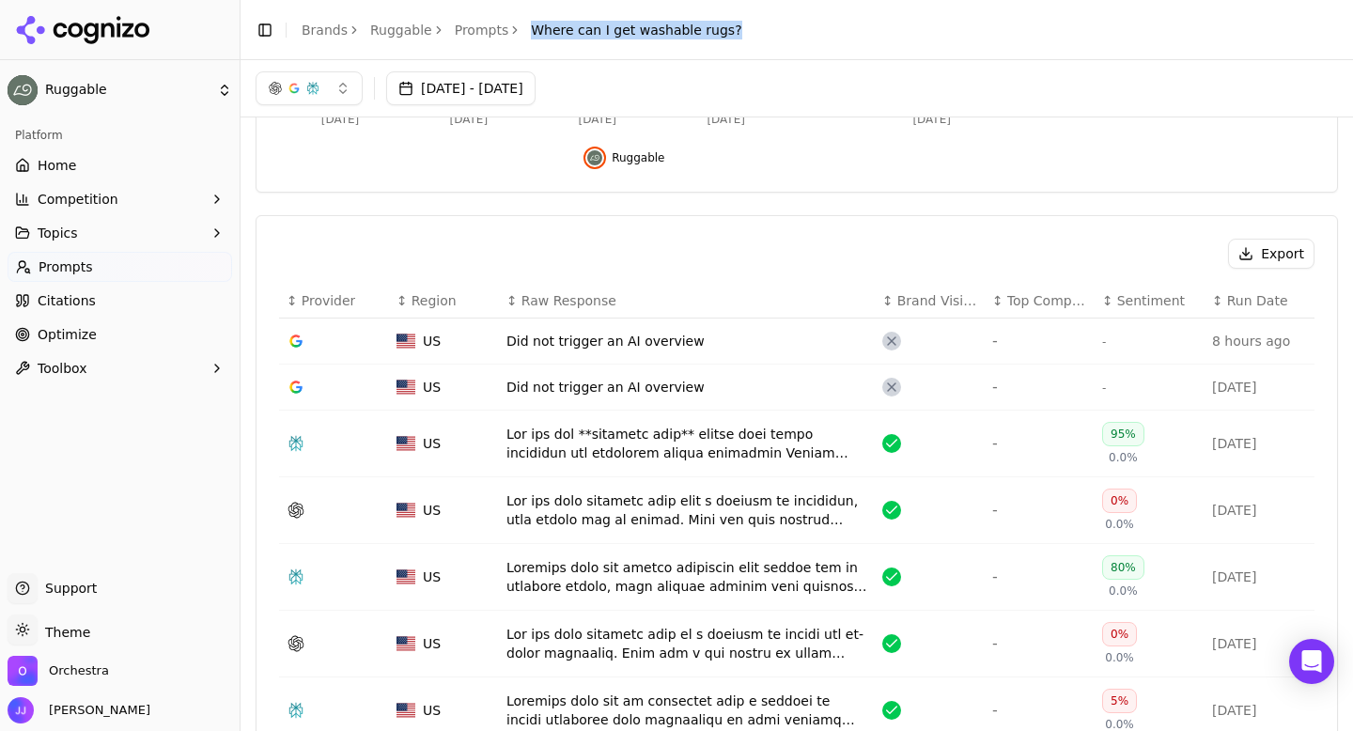
click at [1250, 253] on button "Export" at bounding box center [1271, 254] width 86 height 30
click at [455, 37] on link "Prompts" at bounding box center [482, 30] width 54 height 19
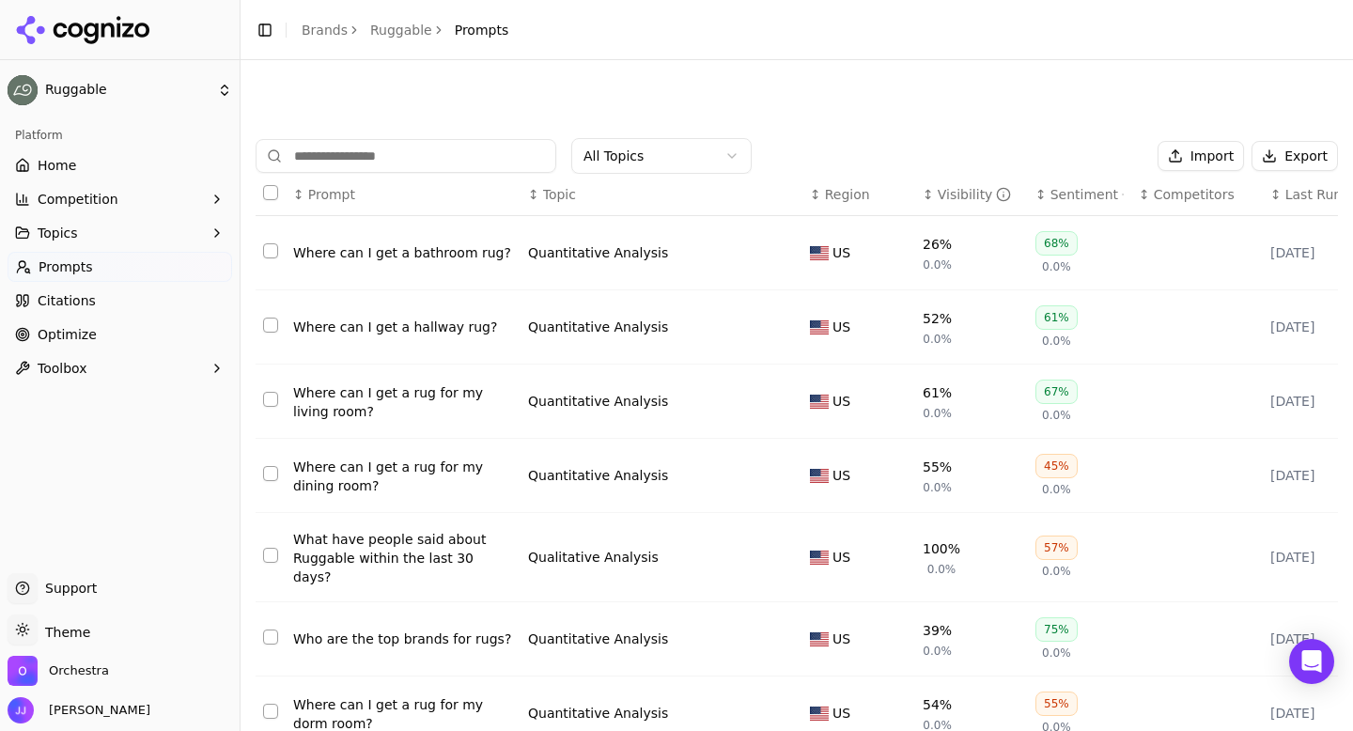
scroll to position [292, 0]
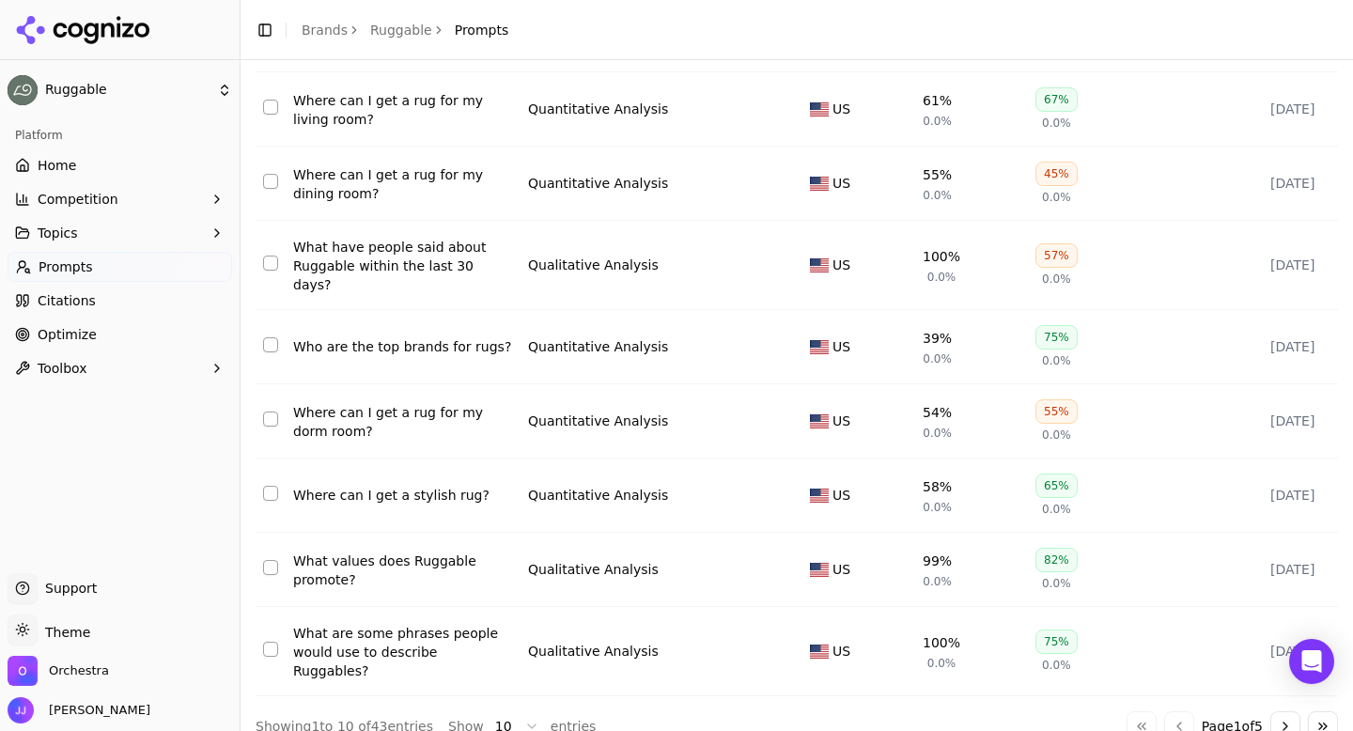
click at [1291, 711] on button "Go to next page" at bounding box center [1285, 726] width 30 height 30
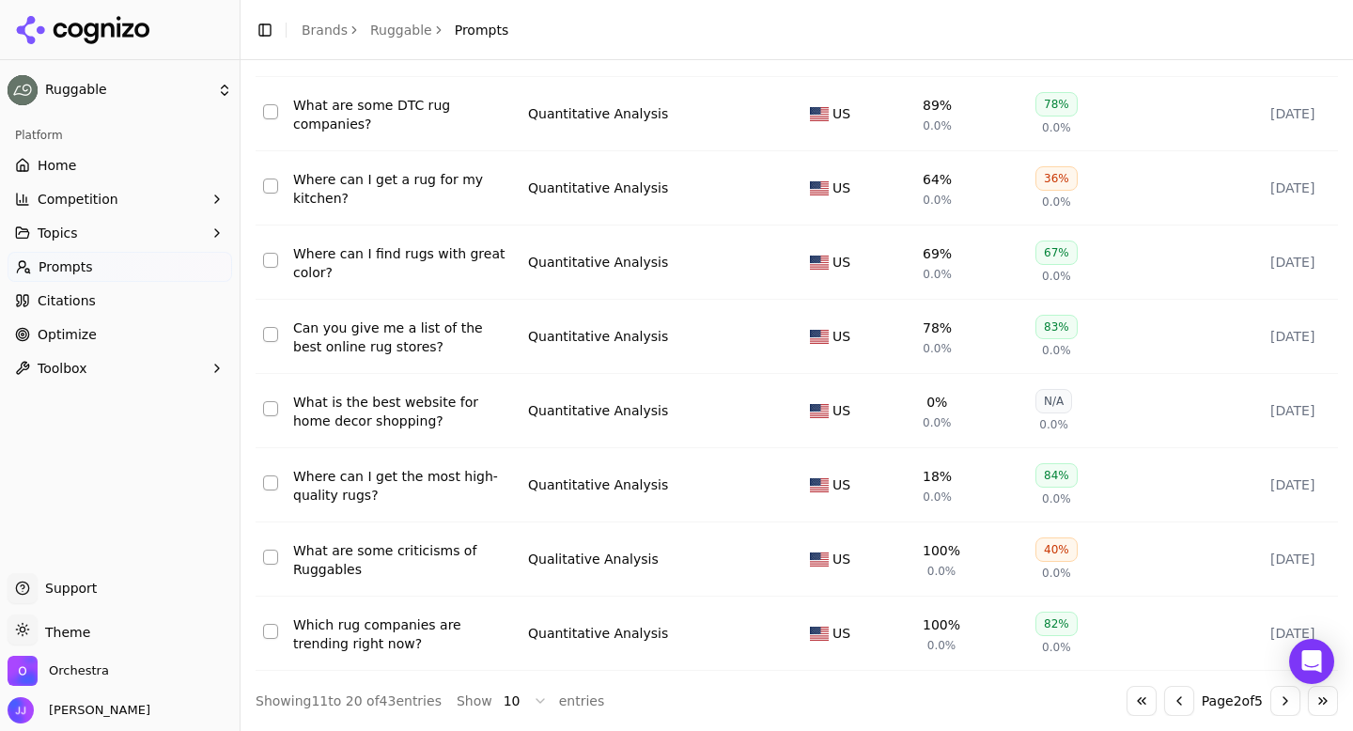
click at [1291, 700] on button "Go to next page" at bounding box center [1285, 701] width 30 height 30
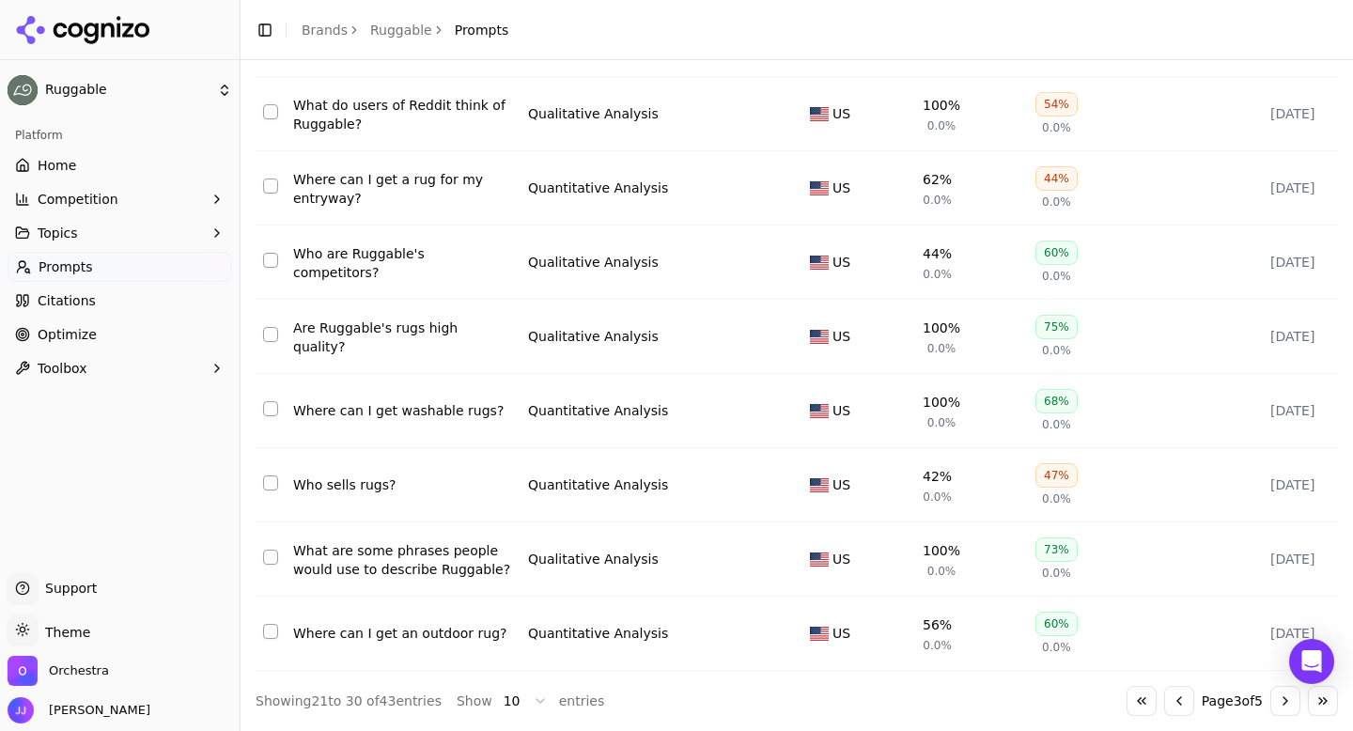
click at [393, 487] on div "Who sells rugs?" at bounding box center [403, 484] width 220 height 19
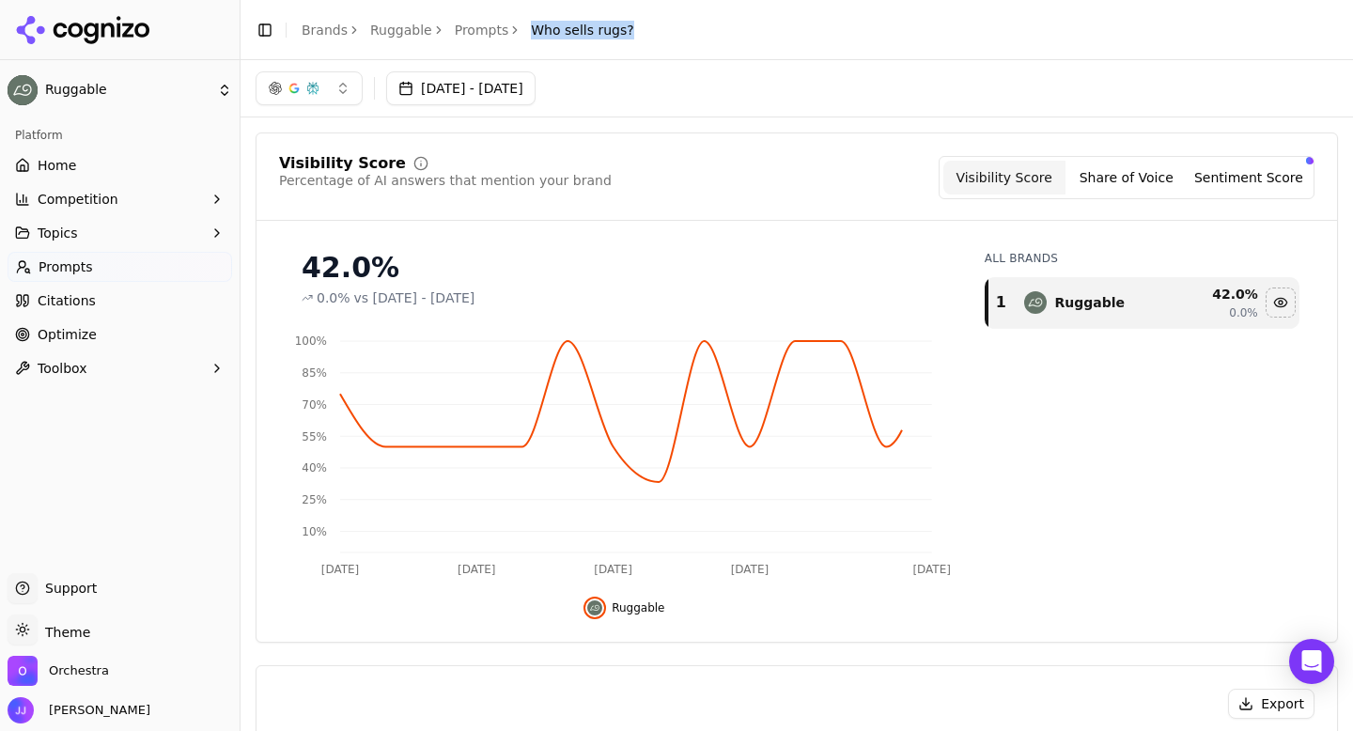
drag, startPoint x: 520, startPoint y: 33, endPoint x: 634, endPoint y: 33, distance: 114.6
click at [634, 33] on header "Toggle Sidebar Brands Ruggable Prompts Who sells rugs?" at bounding box center [796, 30] width 1112 height 60
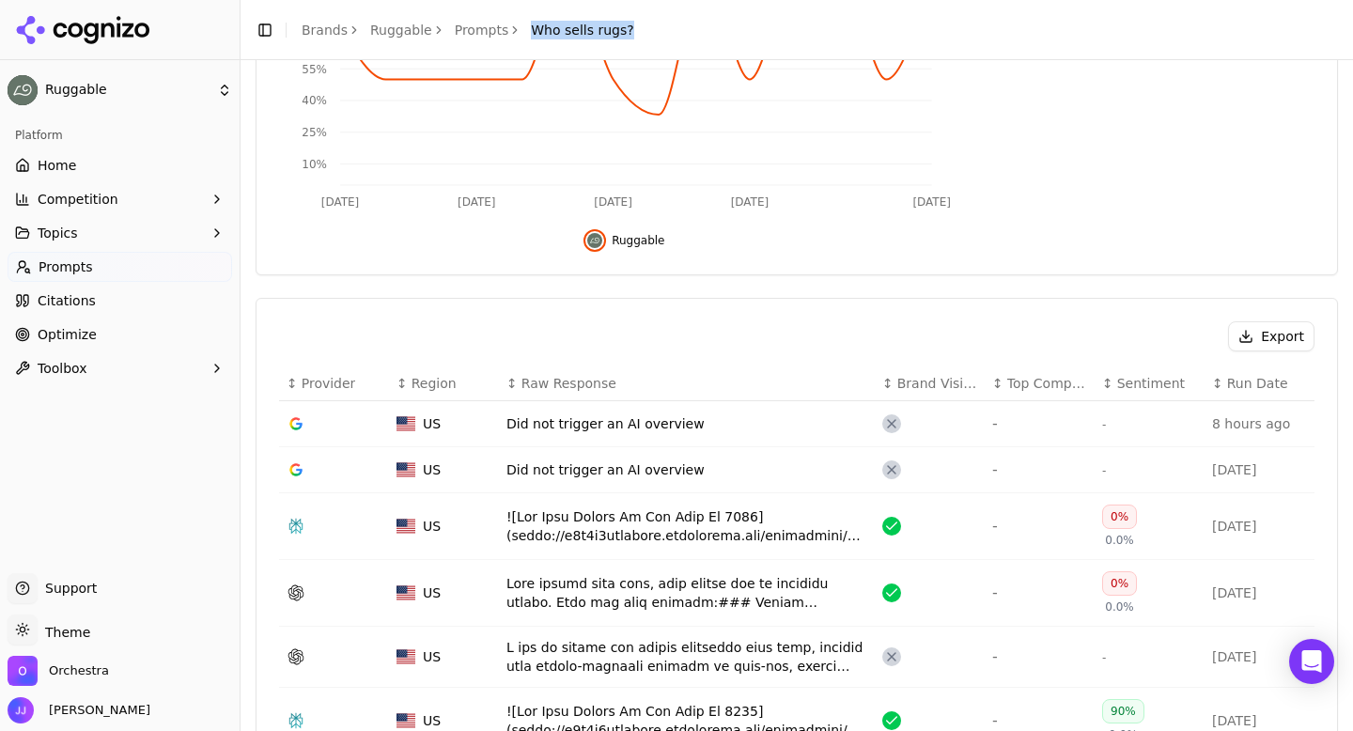
click at [1275, 331] on button "Export" at bounding box center [1271, 336] width 86 height 30
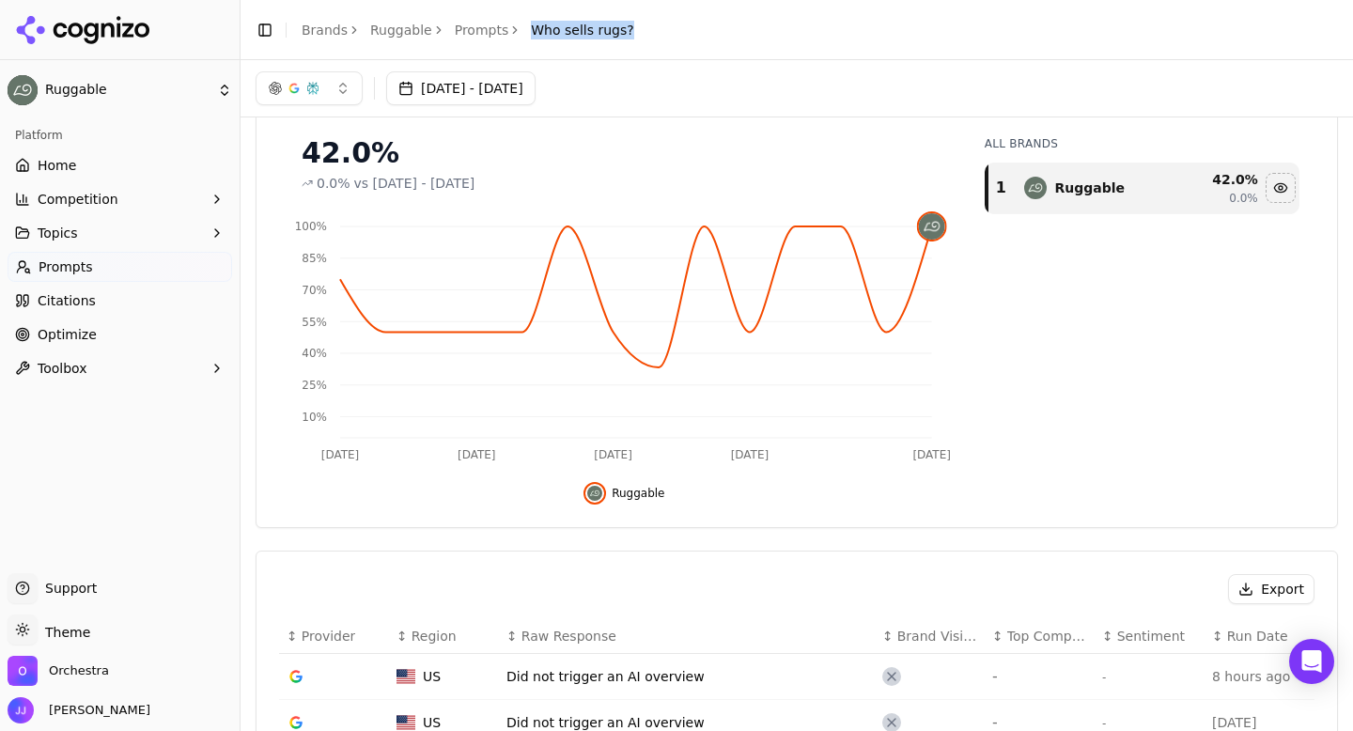
scroll to position [0, 0]
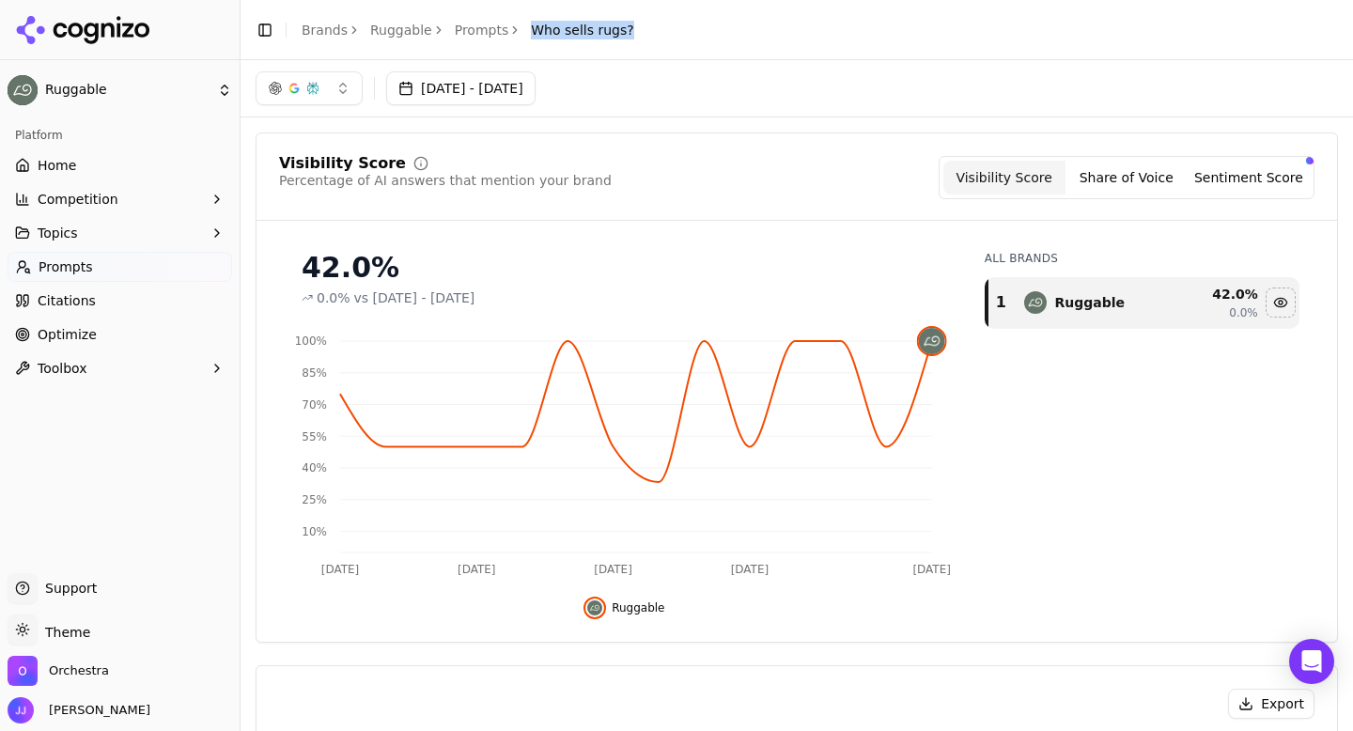
click at [467, 23] on link "Prompts" at bounding box center [482, 30] width 54 height 19
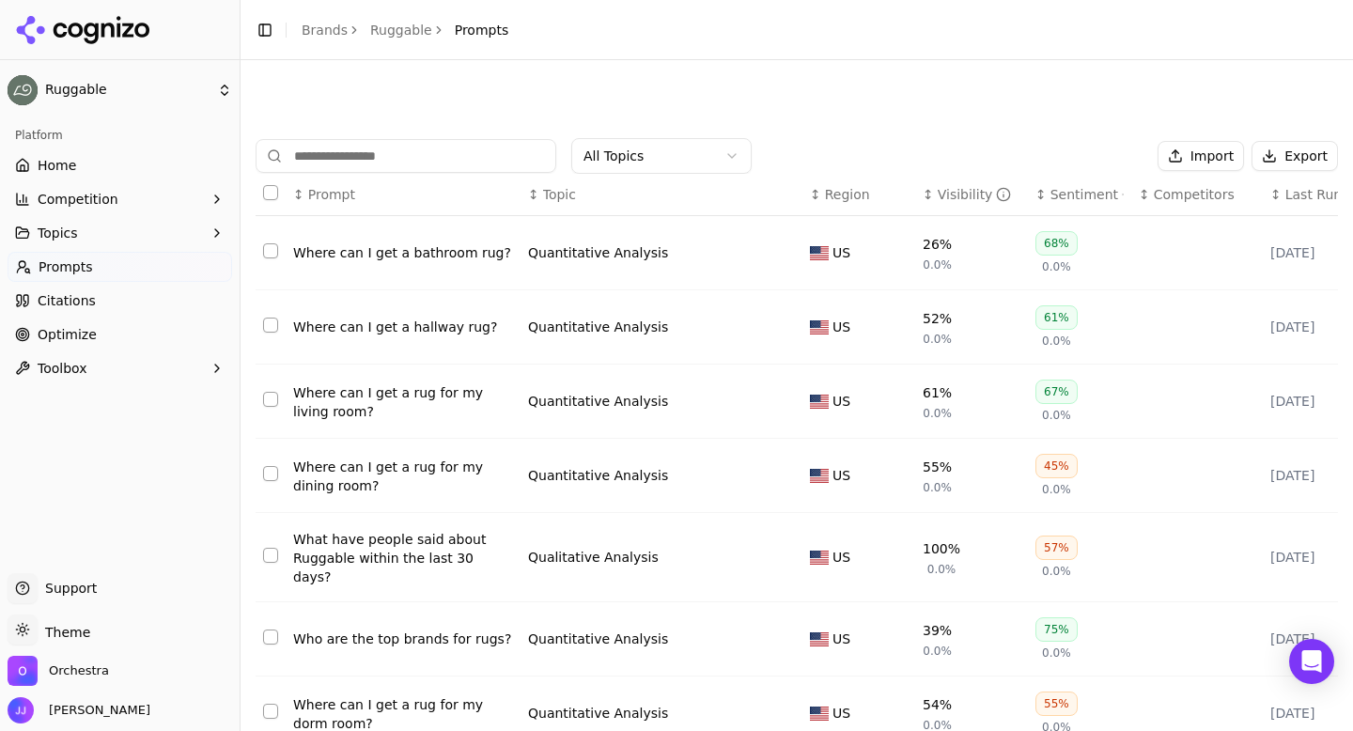
scroll to position [292, 0]
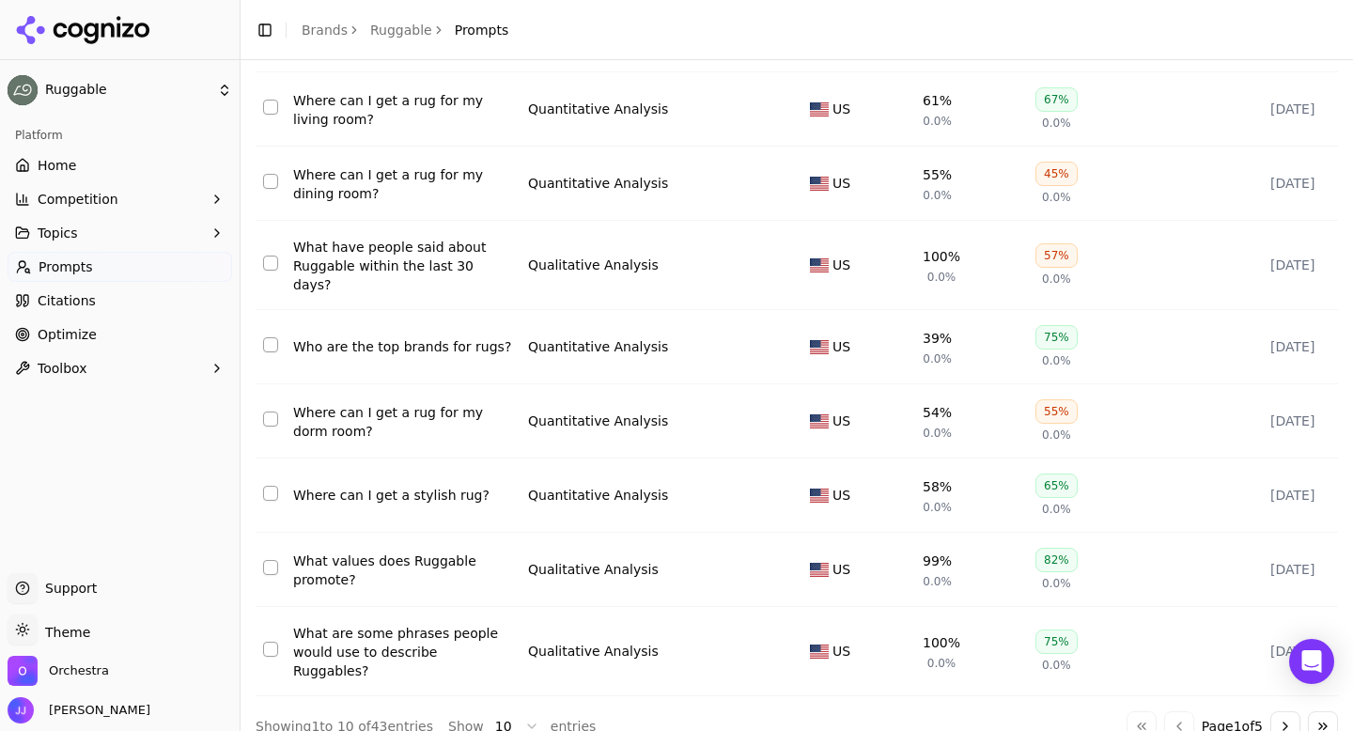
click at [1278, 711] on button "Go to next page" at bounding box center [1285, 726] width 30 height 30
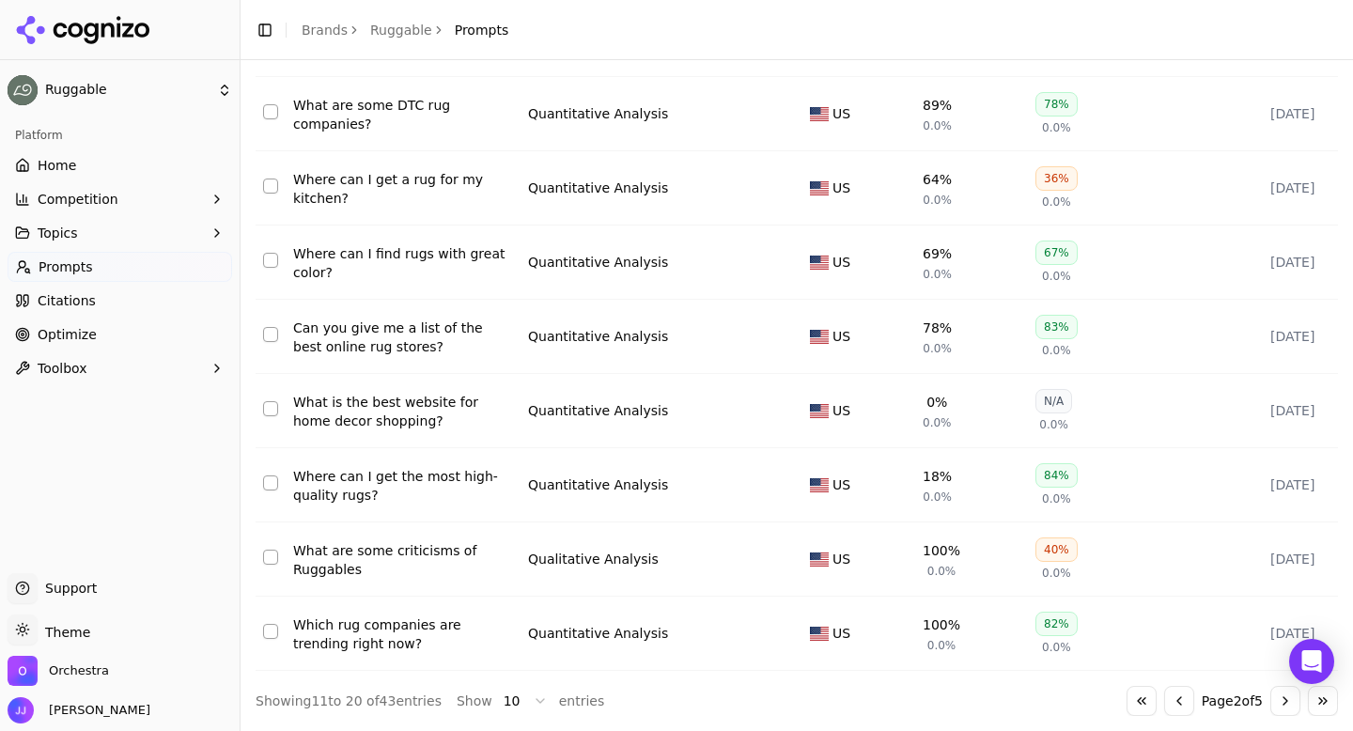
click at [1278, 699] on button "Go to next page" at bounding box center [1285, 701] width 30 height 30
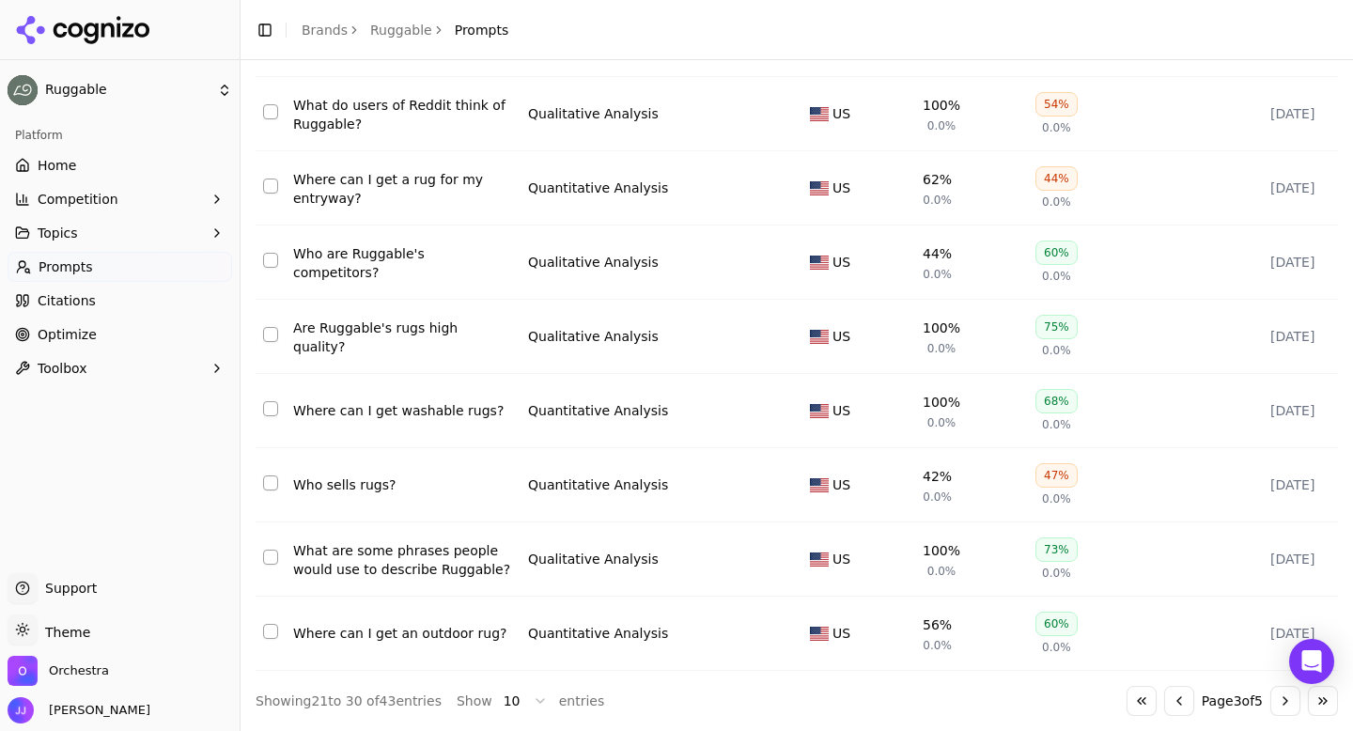
click at [350, 560] on div "What are some phrases people would use to describe Ruggable?" at bounding box center [403, 560] width 220 height 38
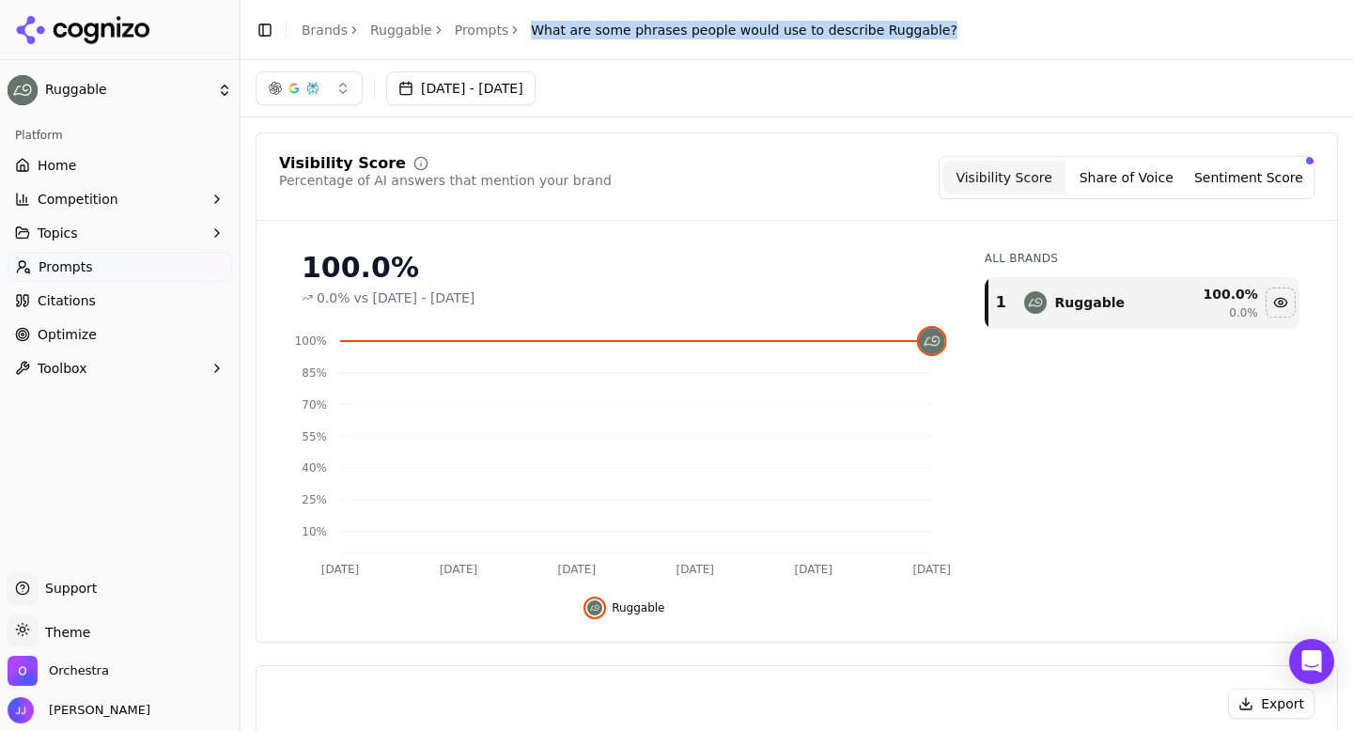
drag, startPoint x: 520, startPoint y: 32, endPoint x: 941, endPoint y: 24, distance: 420.9
click at [941, 24] on header "Toggle Sidebar Brands Ruggable Prompts What are some phrases people would use t…" at bounding box center [796, 30] width 1112 height 60
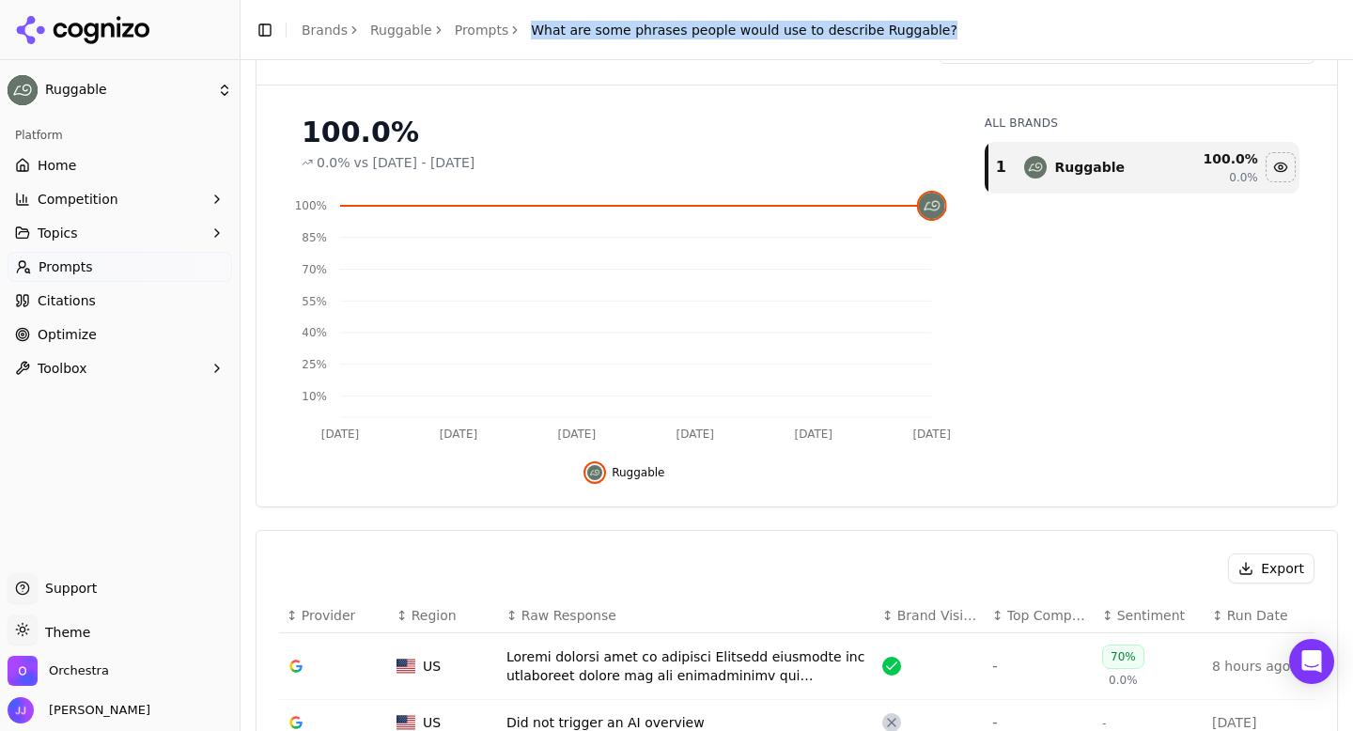
scroll to position [392, 0]
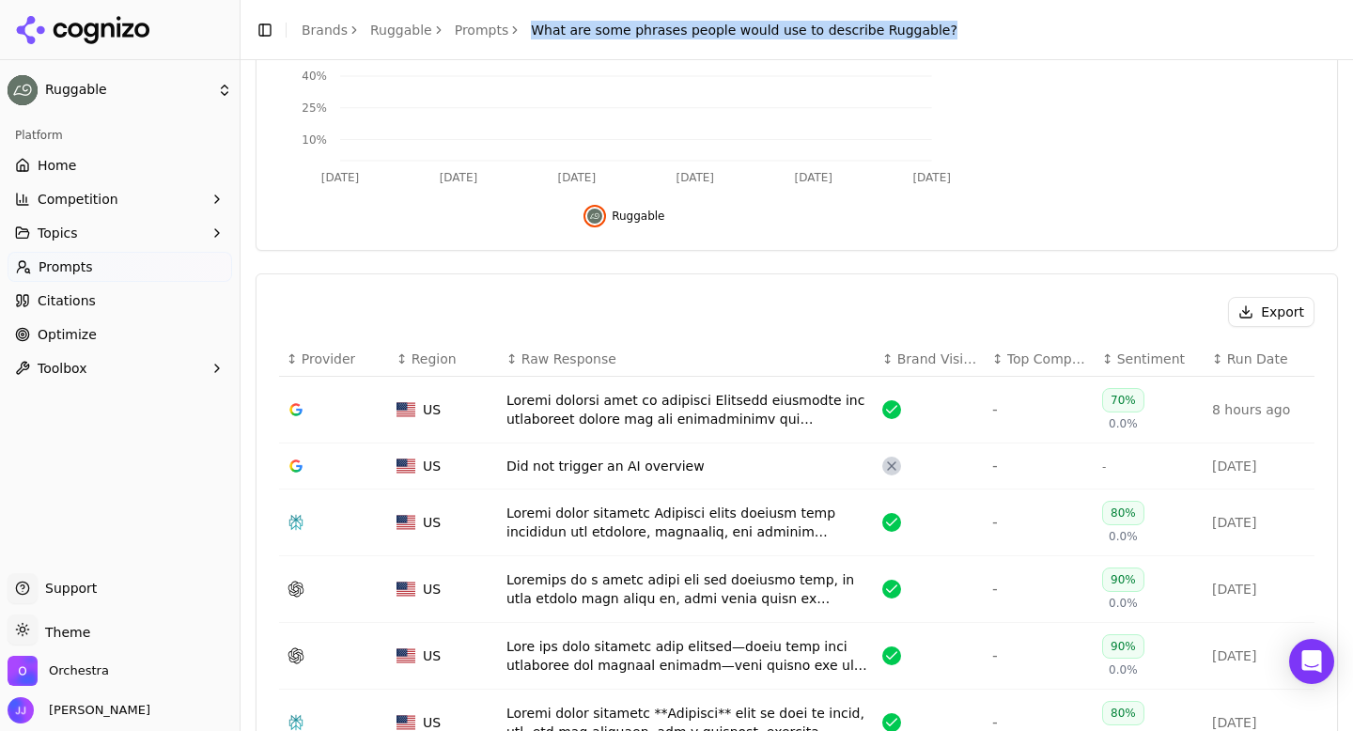
click at [1263, 321] on button "Export" at bounding box center [1271, 312] width 86 height 30
click at [488, 22] on link "Prompts" at bounding box center [482, 30] width 54 height 19
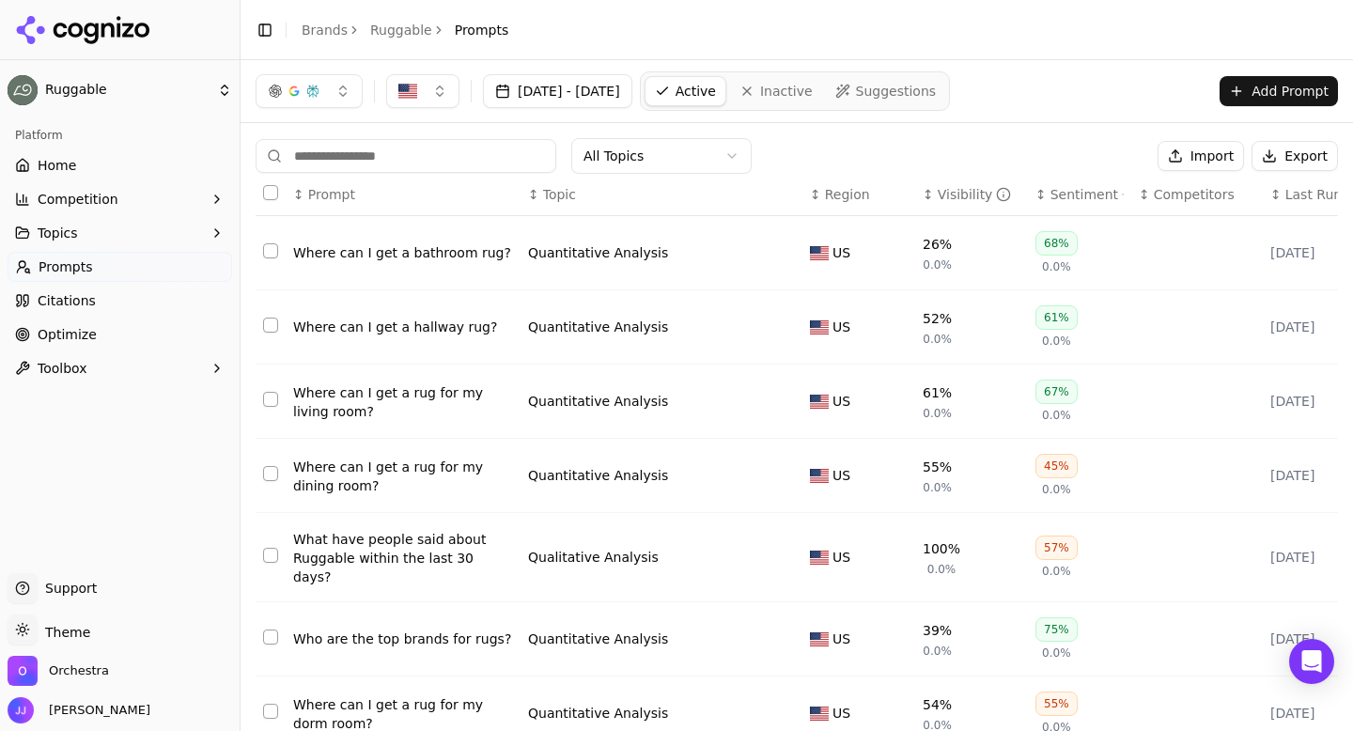
scroll to position [292, 0]
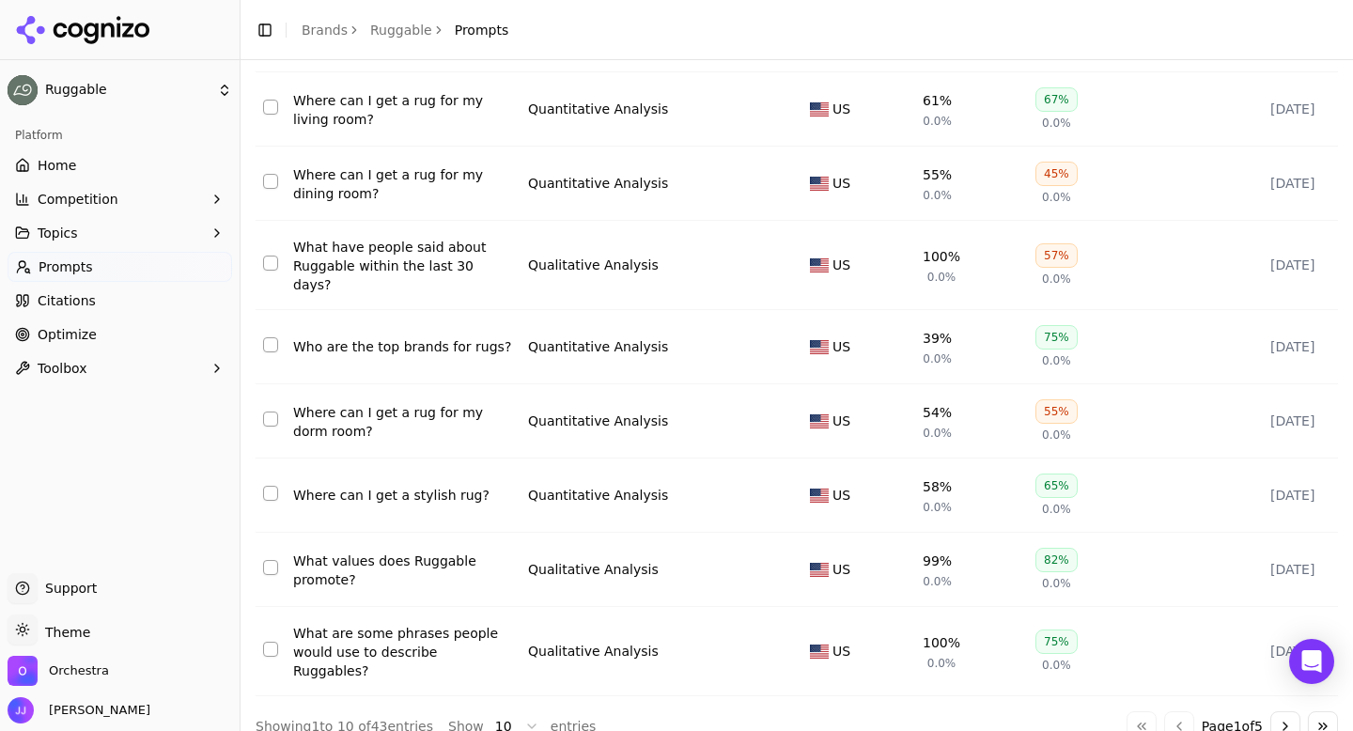
click at [1277, 711] on button "Go to next page" at bounding box center [1285, 726] width 30 height 30
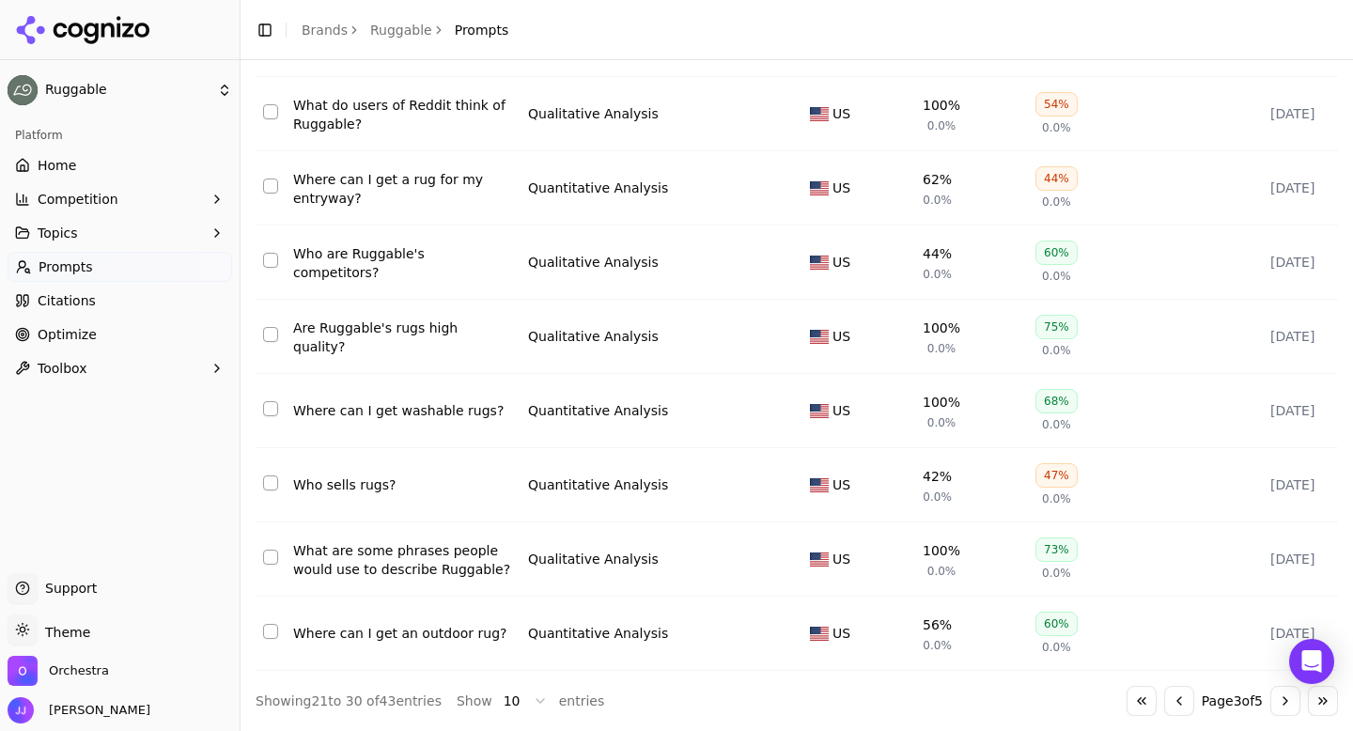
click at [500, 633] on div "Where can I get an outdoor rug?" at bounding box center [403, 633] width 220 height 19
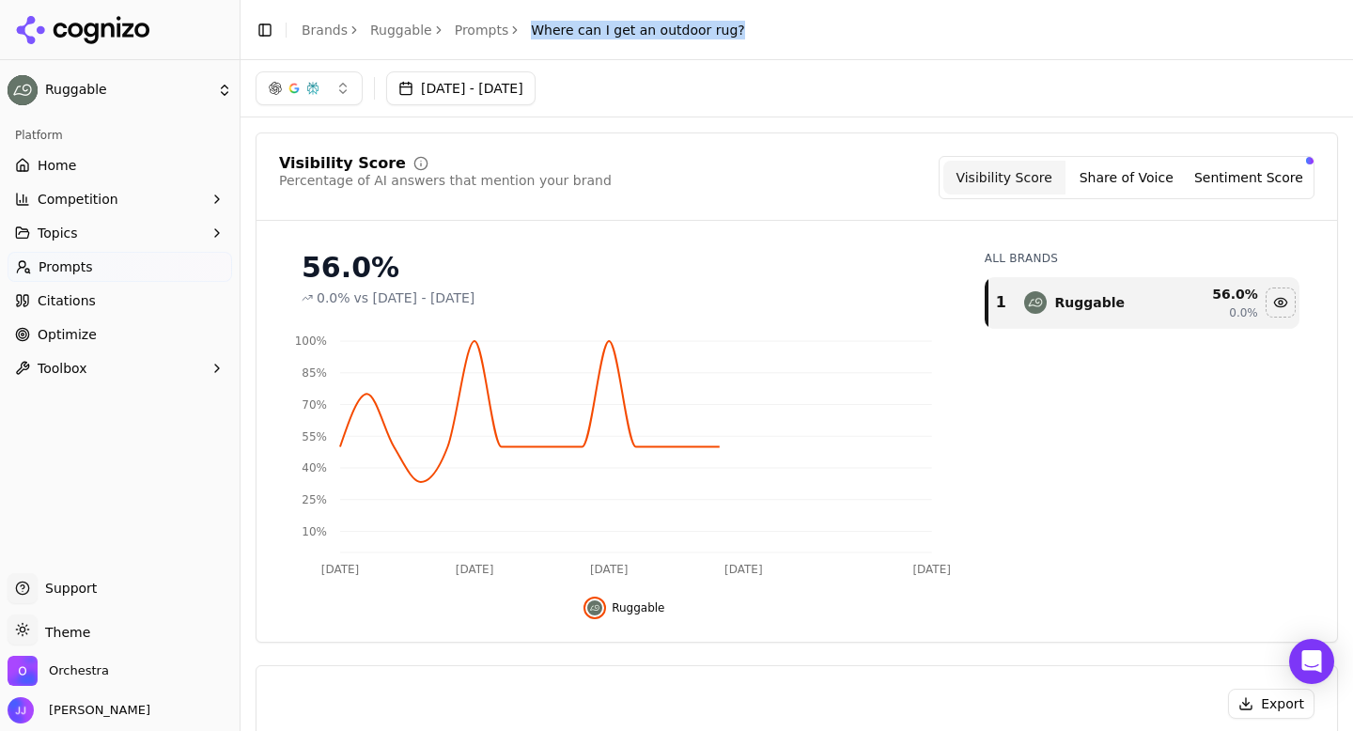
drag, startPoint x: 520, startPoint y: 24, endPoint x: 769, endPoint y: 30, distance: 250.0
click at [769, 30] on header "Toggle Sidebar Brands Ruggable Prompts Where can I get an outdoor rug?" at bounding box center [796, 30] width 1112 height 60
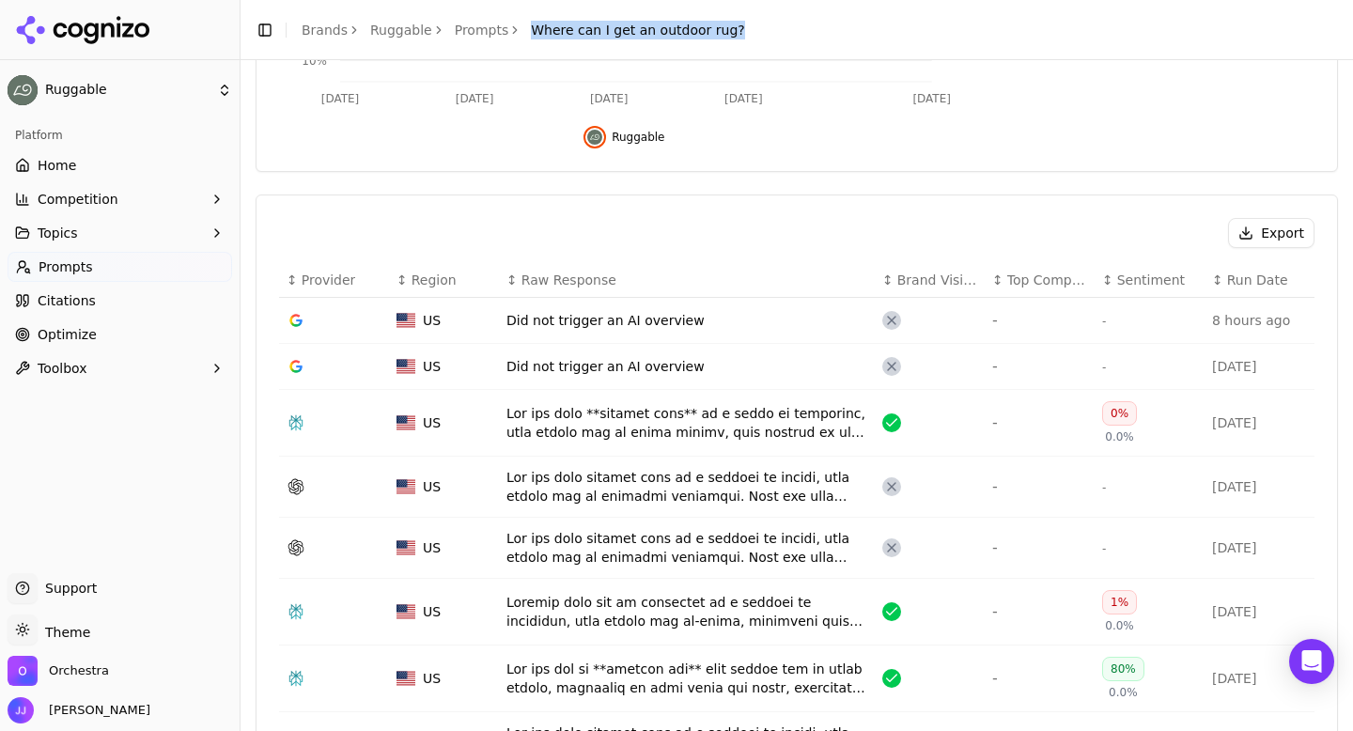
scroll to position [473, 0]
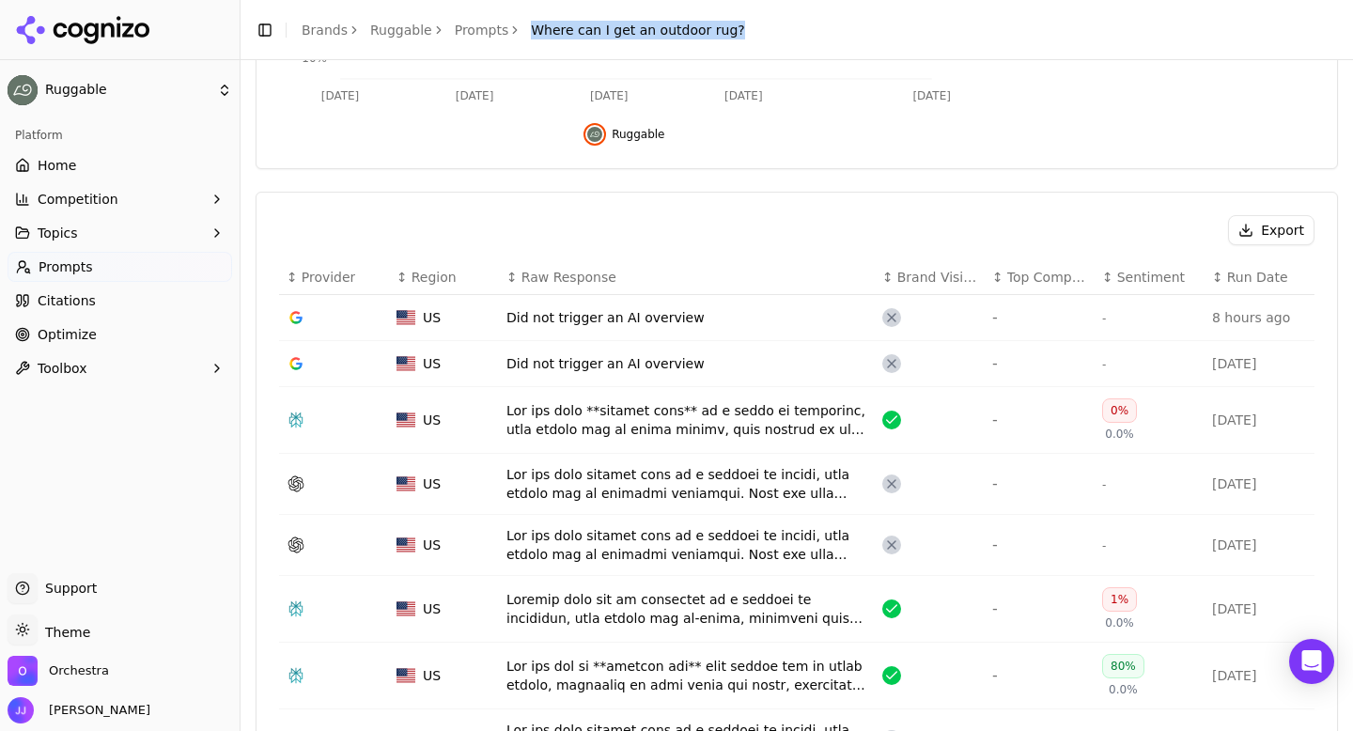
click at [1257, 217] on button "Export" at bounding box center [1271, 230] width 86 height 30
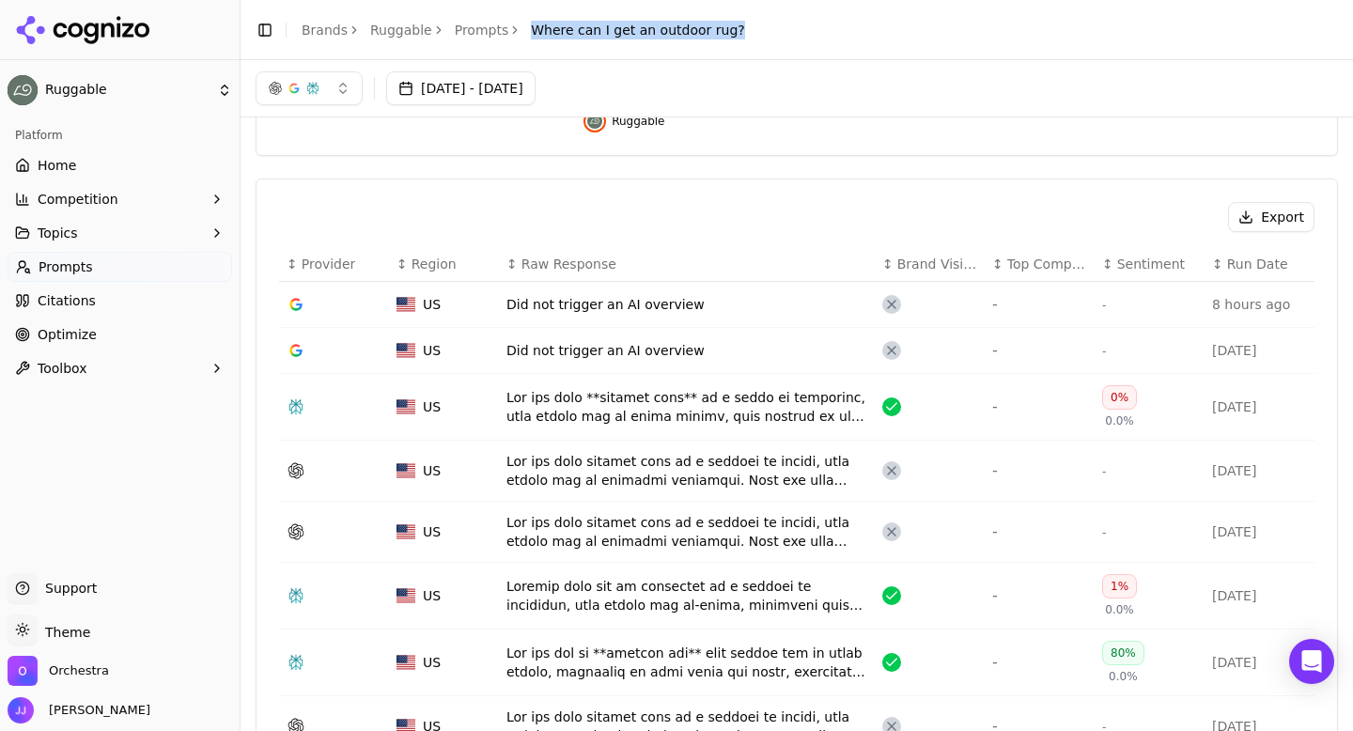
scroll to position [0, 0]
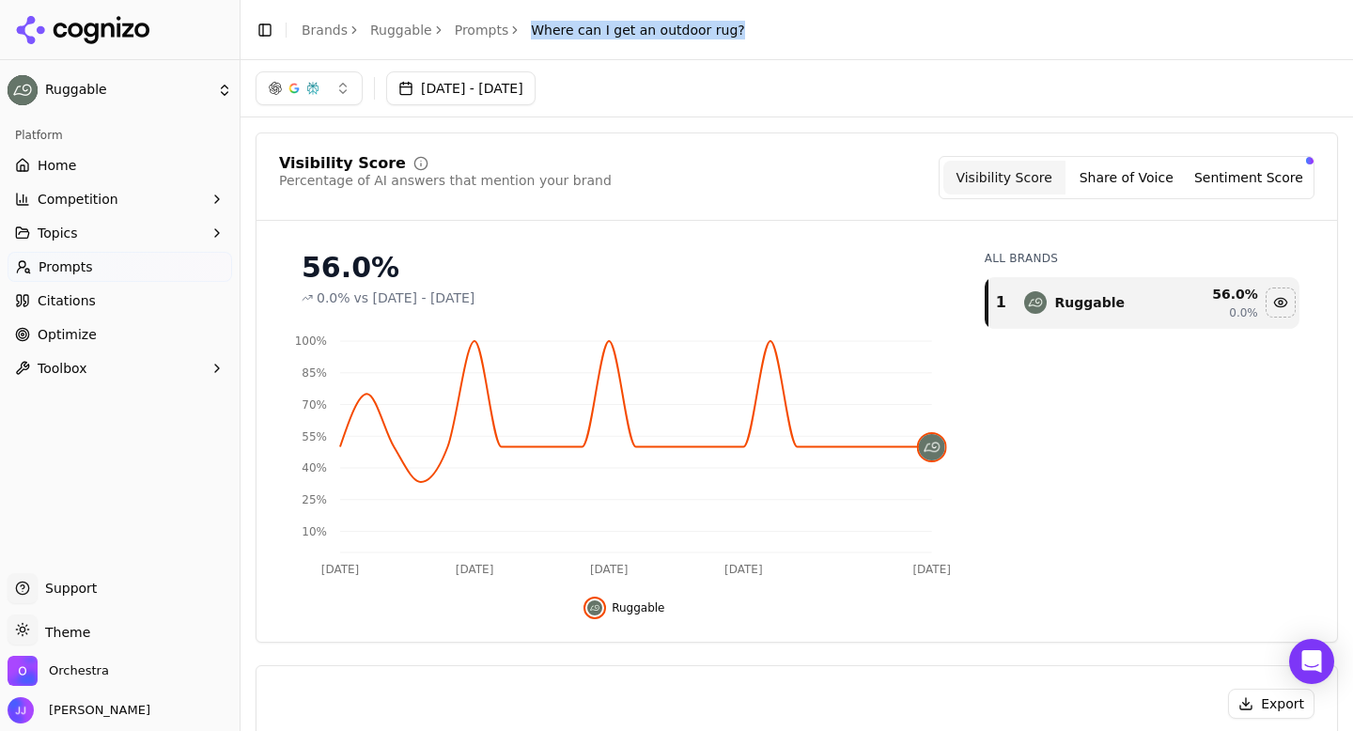
click at [1120, 172] on button "Share of Voice" at bounding box center [1126, 178] width 122 height 34
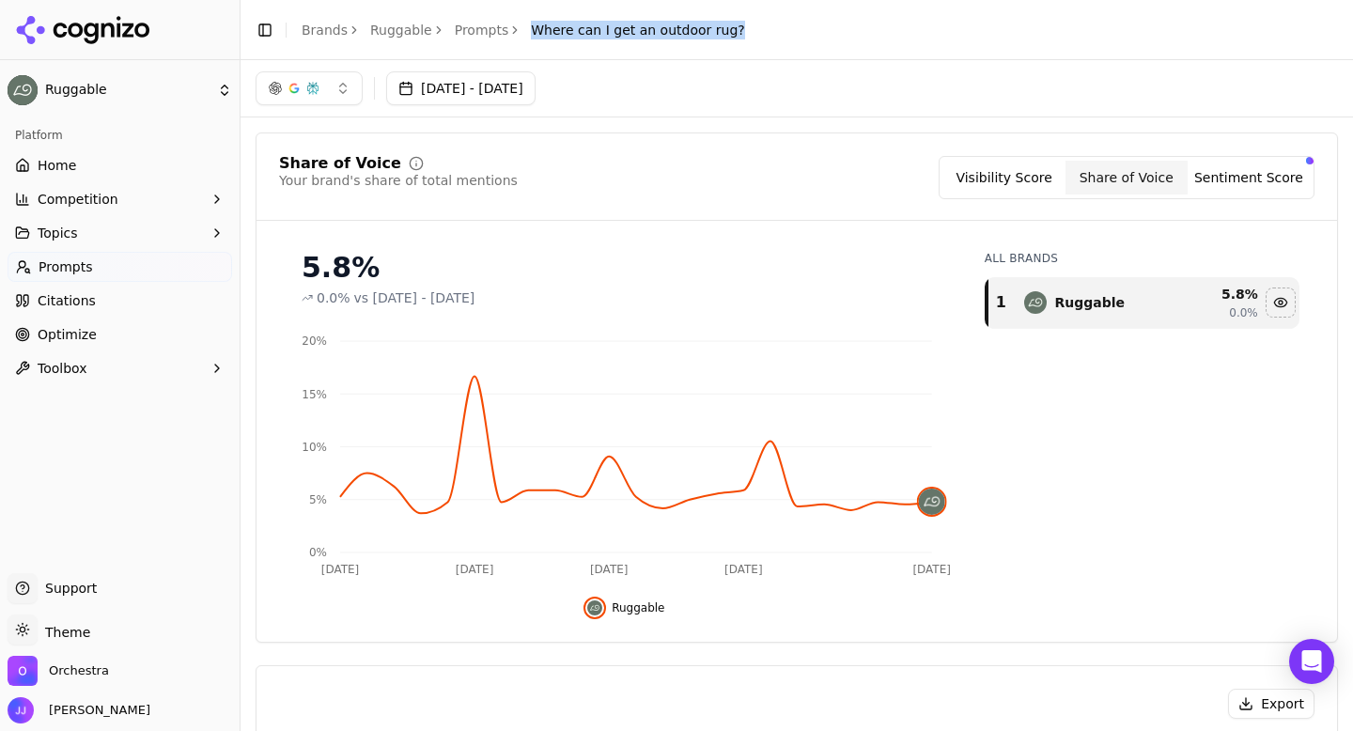
click at [1260, 161] on button "Sentiment Score" at bounding box center [1248, 178] width 122 height 34
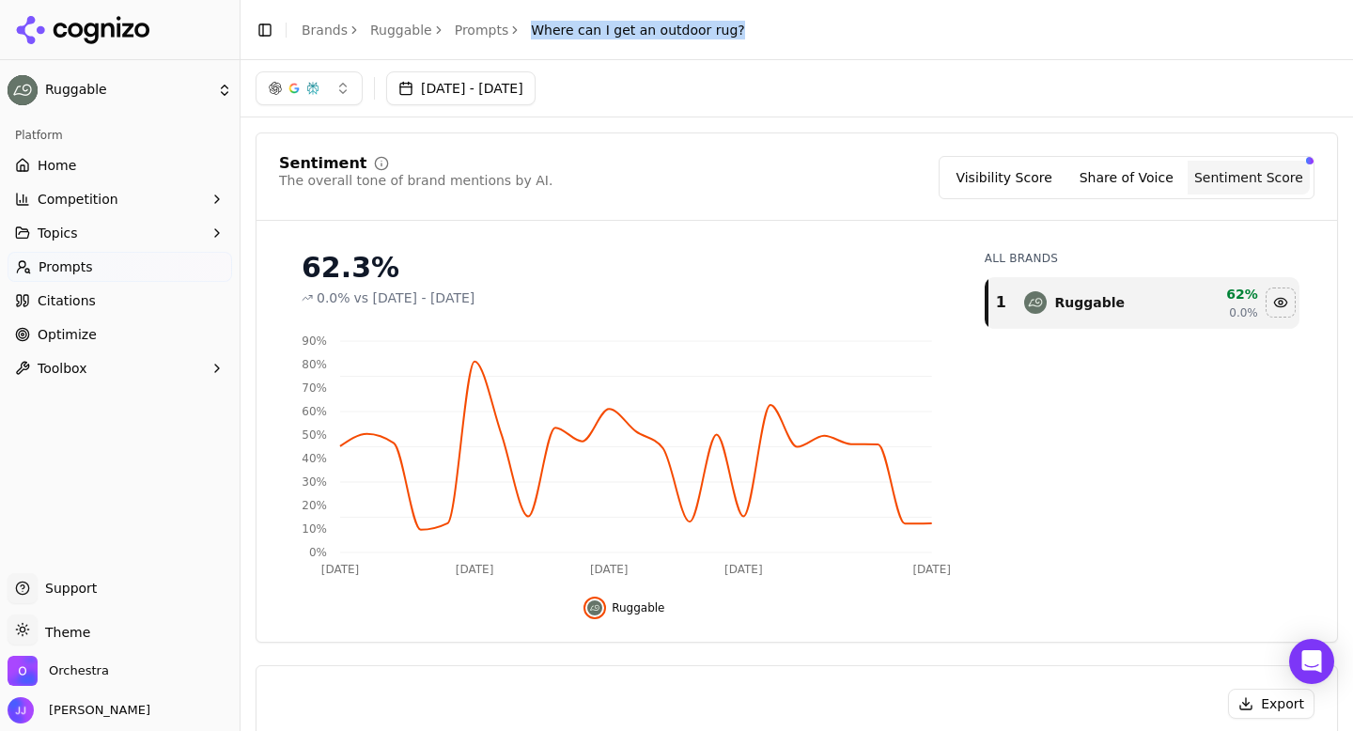
click at [1025, 175] on button "Visibility Score" at bounding box center [1004, 178] width 122 height 34
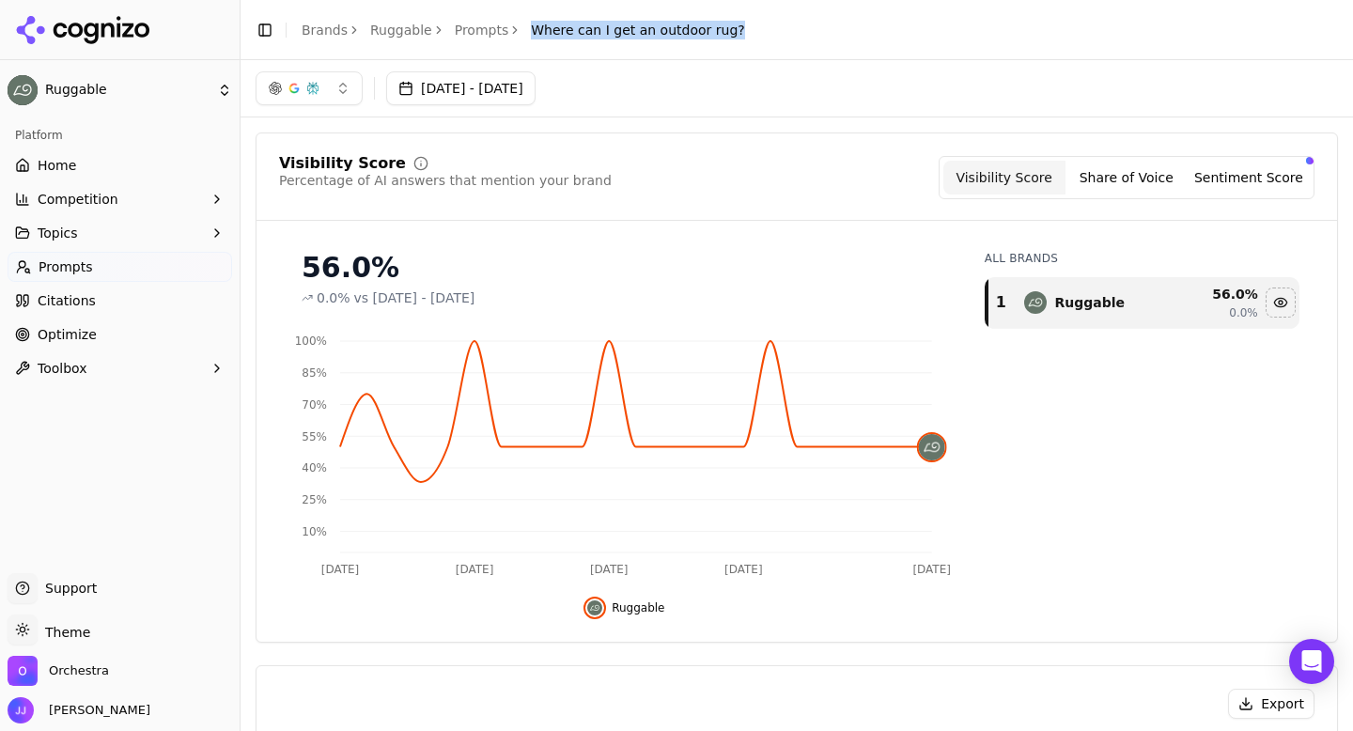
click at [476, 33] on link "Prompts" at bounding box center [482, 30] width 54 height 19
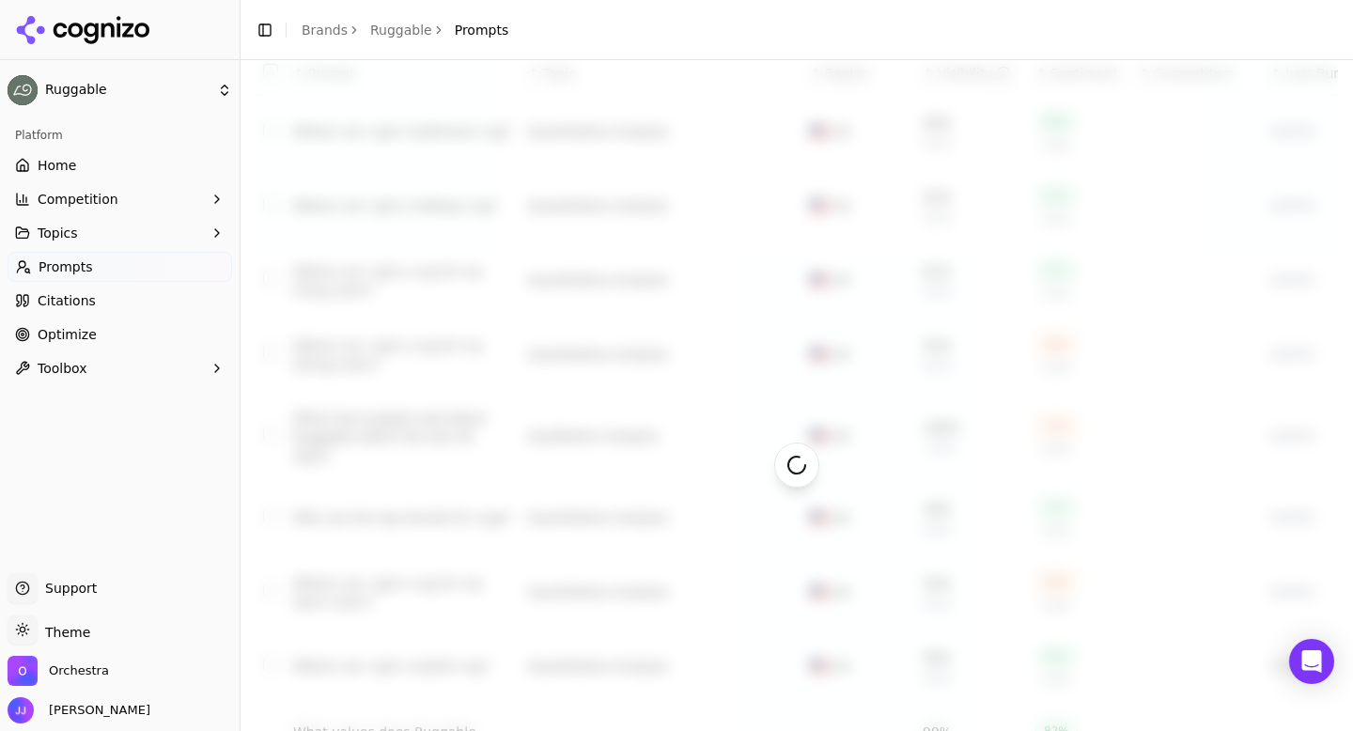
scroll to position [292, 0]
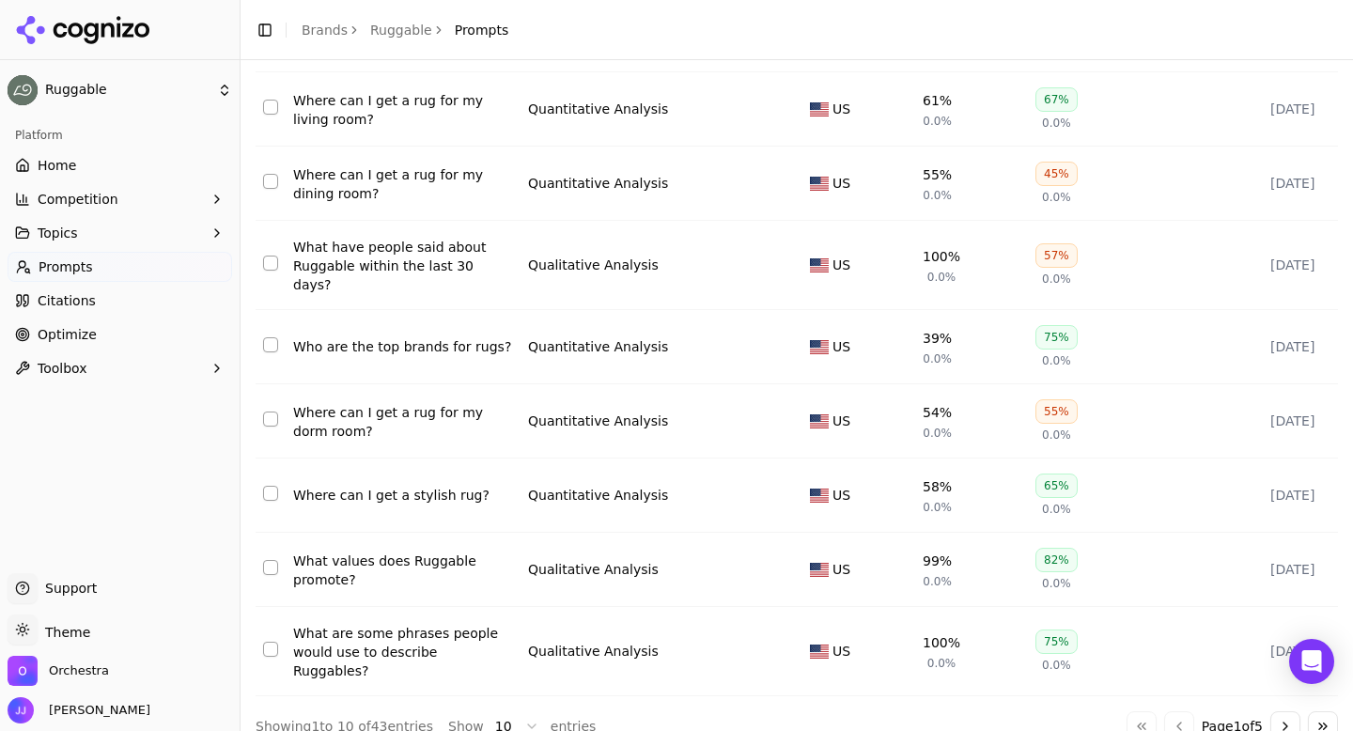
click at [1278, 711] on button "Go to next page" at bounding box center [1285, 726] width 30 height 30
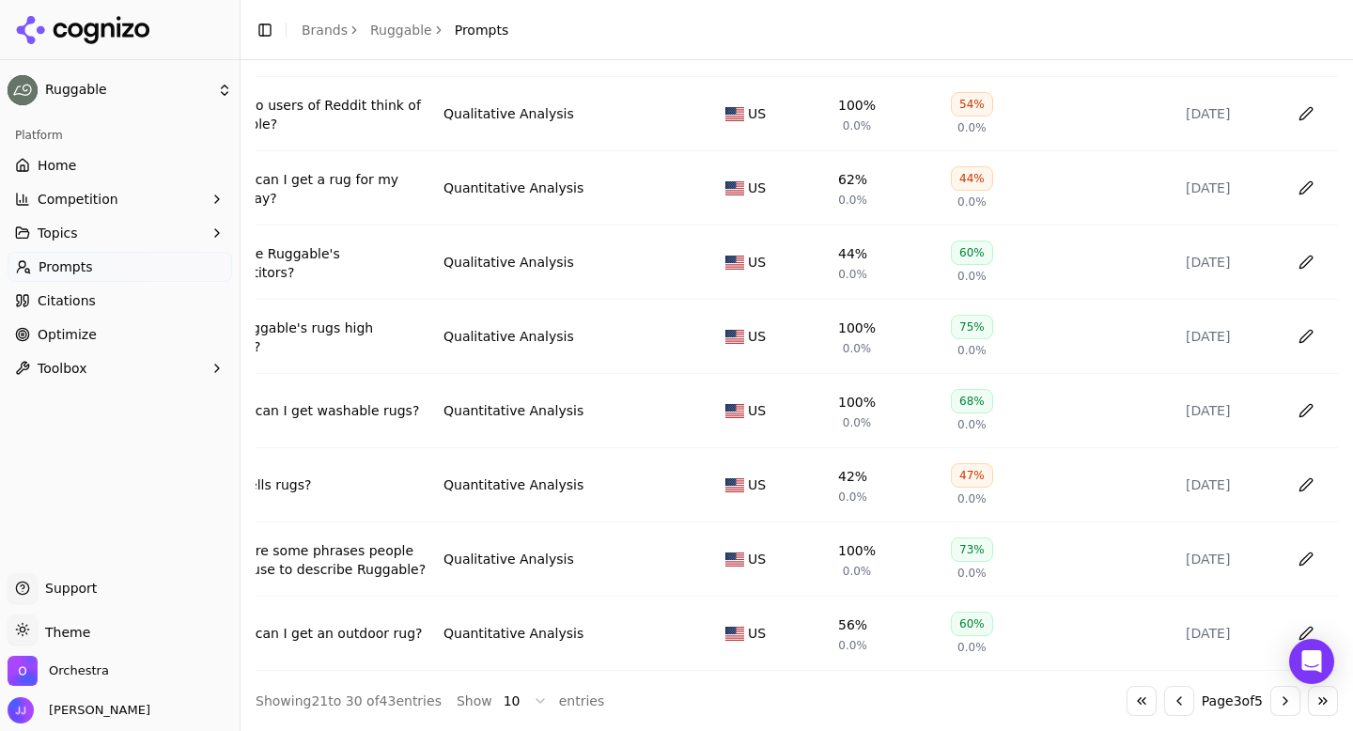
scroll to position [0, 0]
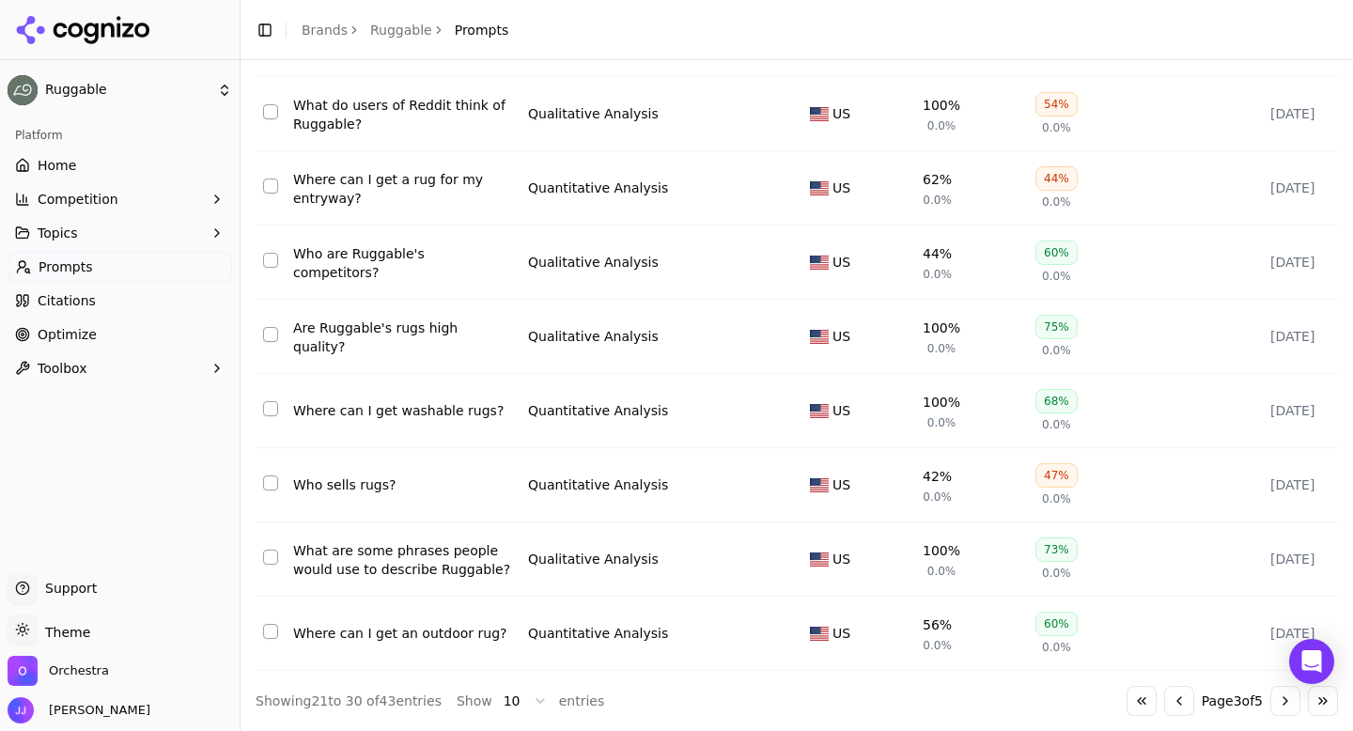
click at [1274, 691] on button "Go to next page" at bounding box center [1285, 701] width 30 height 30
